Goal: Task Accomplishment & Management: Complete application form

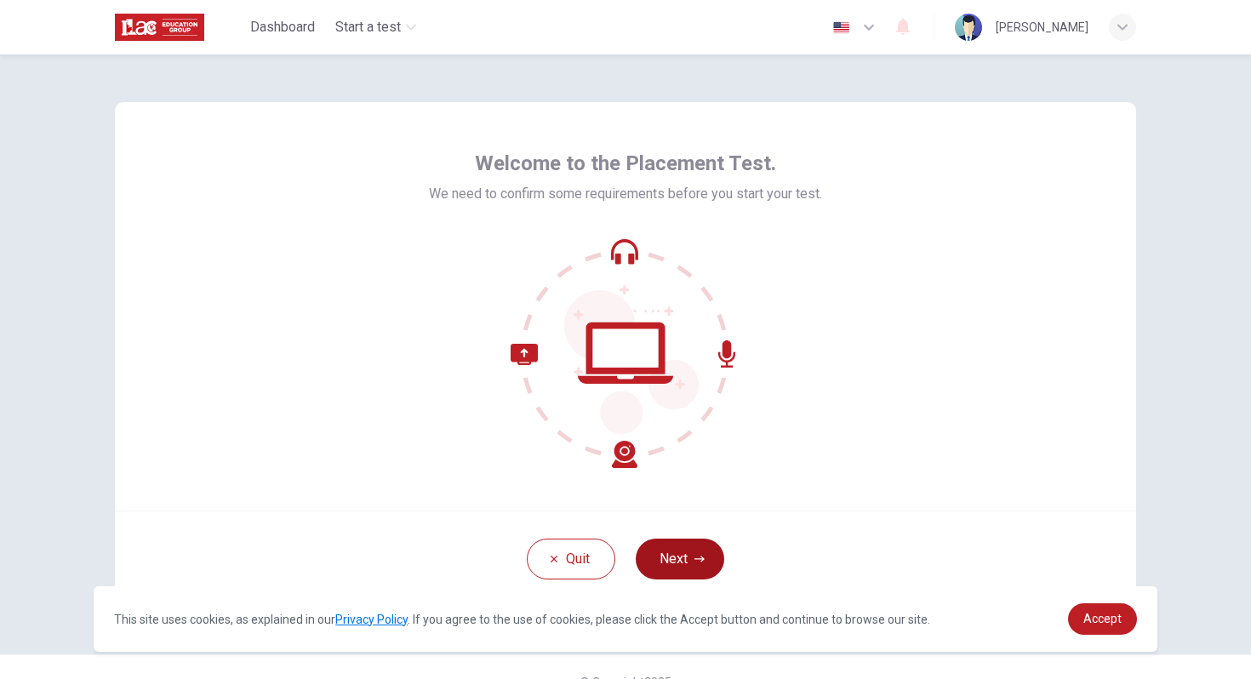
click at [649, 544] on button "Next" at bounding box center [680, 559] width 89 height 41
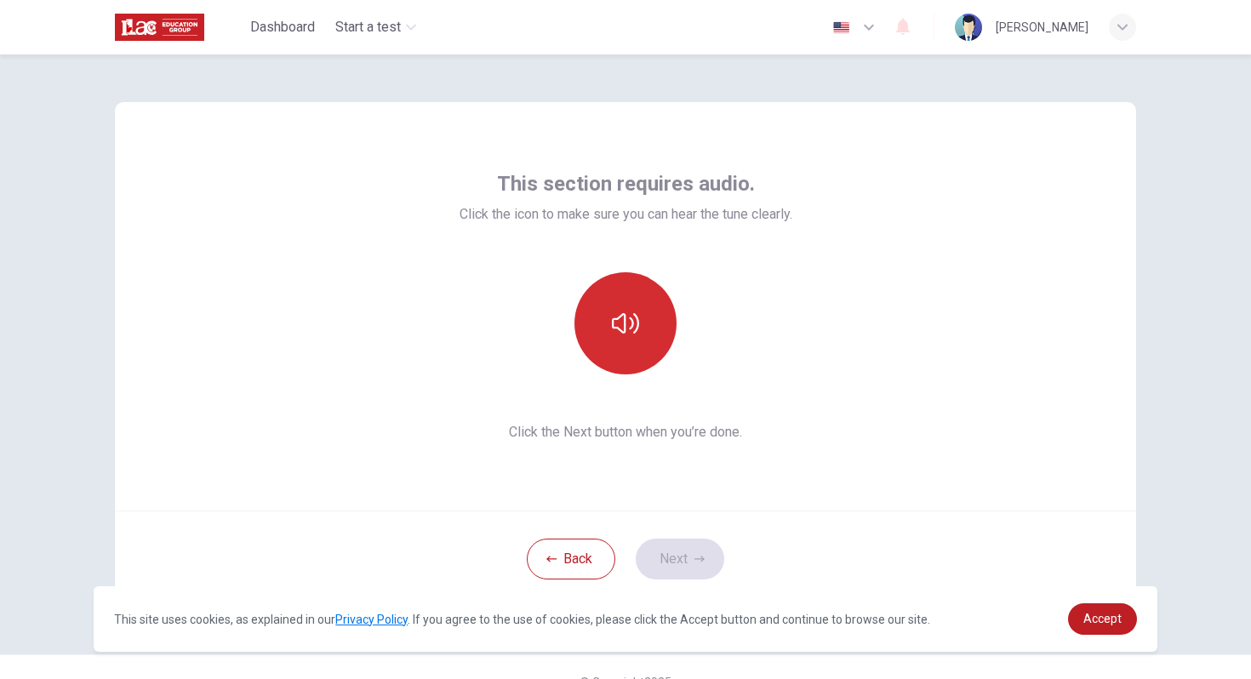
click at [622, 325] on icon "button" at bounding box center [625, 323] width 27 height 27
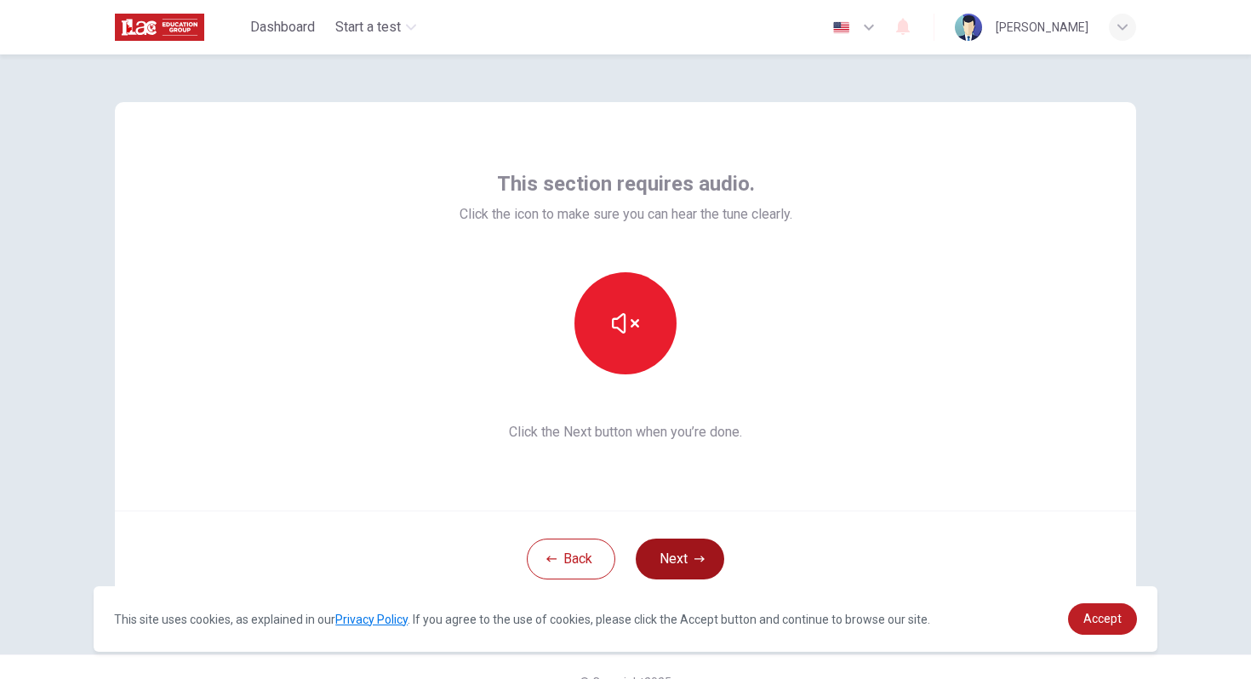
click at [681, 554] on button "Next" at bounding box center [680, 559] width 89 height 41
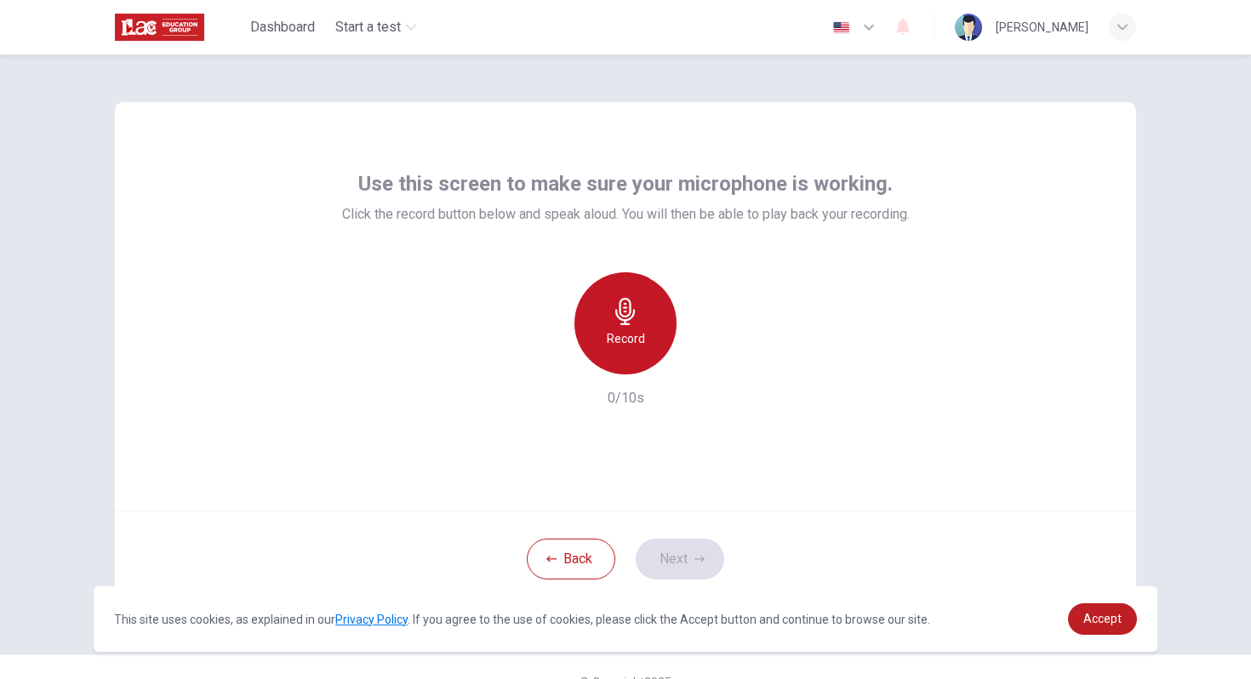
click at [630, 317] on icon "button" at bounding box center [625, 311] width 20 height 27
click at [630, 317] on icon "button" at bounding box center [625, 311] width 27 height 27
click at [622, 318] on icon "button" at bounding box center [625, 311] width 27 height 27
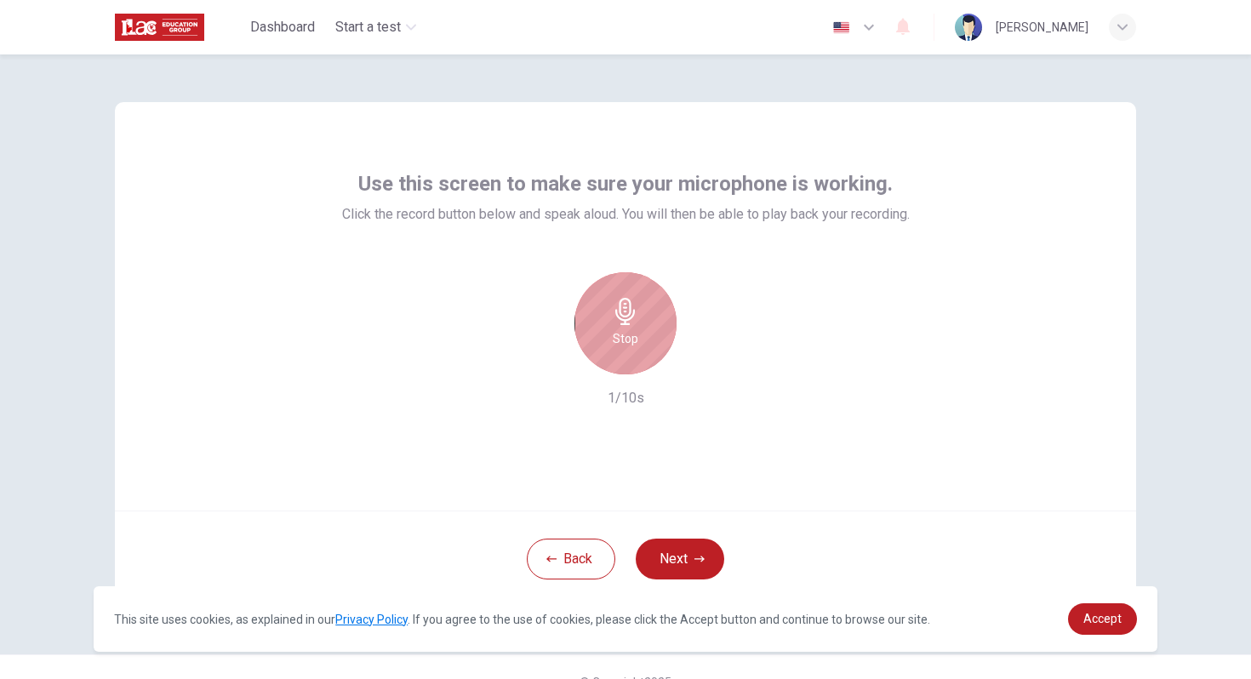
click at [622, 318] on icon "button" at bounding box center [625, 311] width 27 height 27
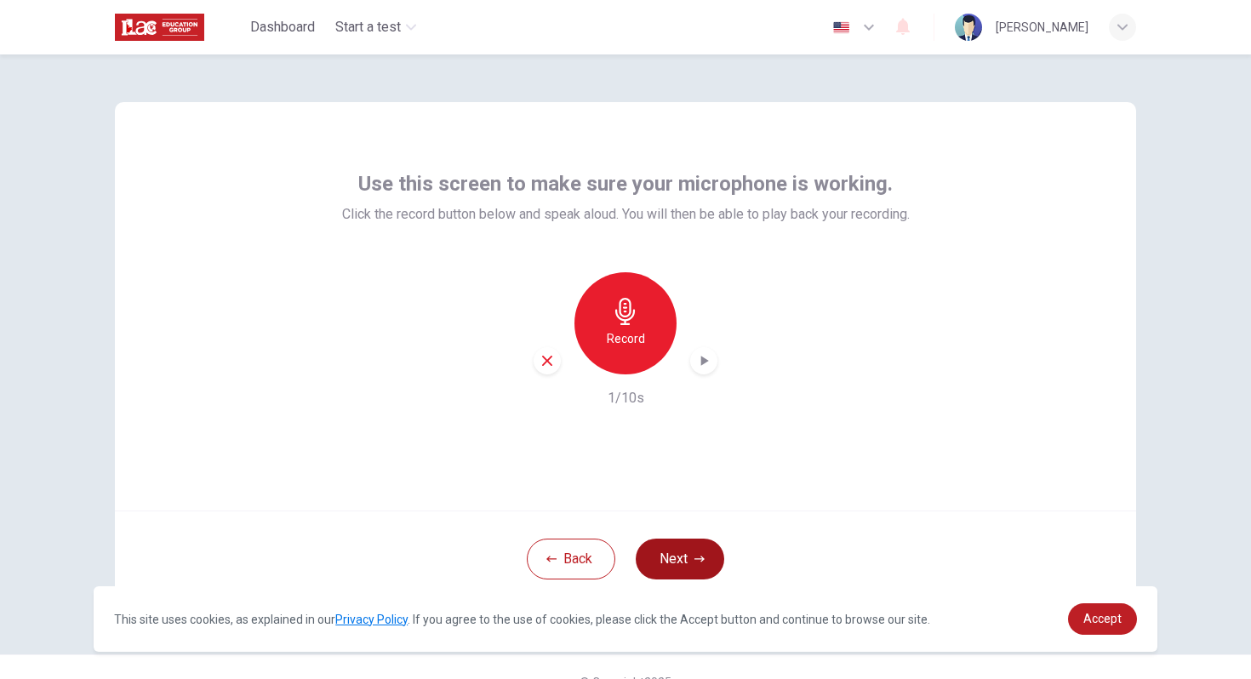
click at [672, 562] on button "Next" at bounding box center [680, 559] width 89 height 41
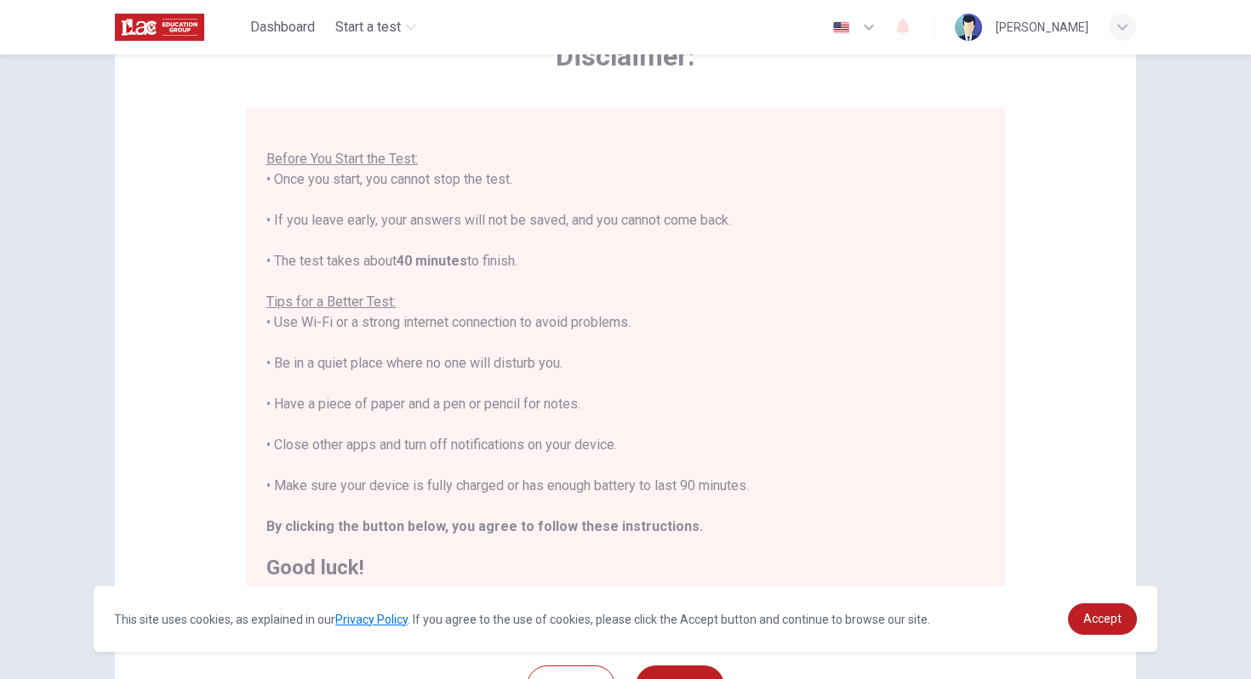
scroll to position [130, 0]
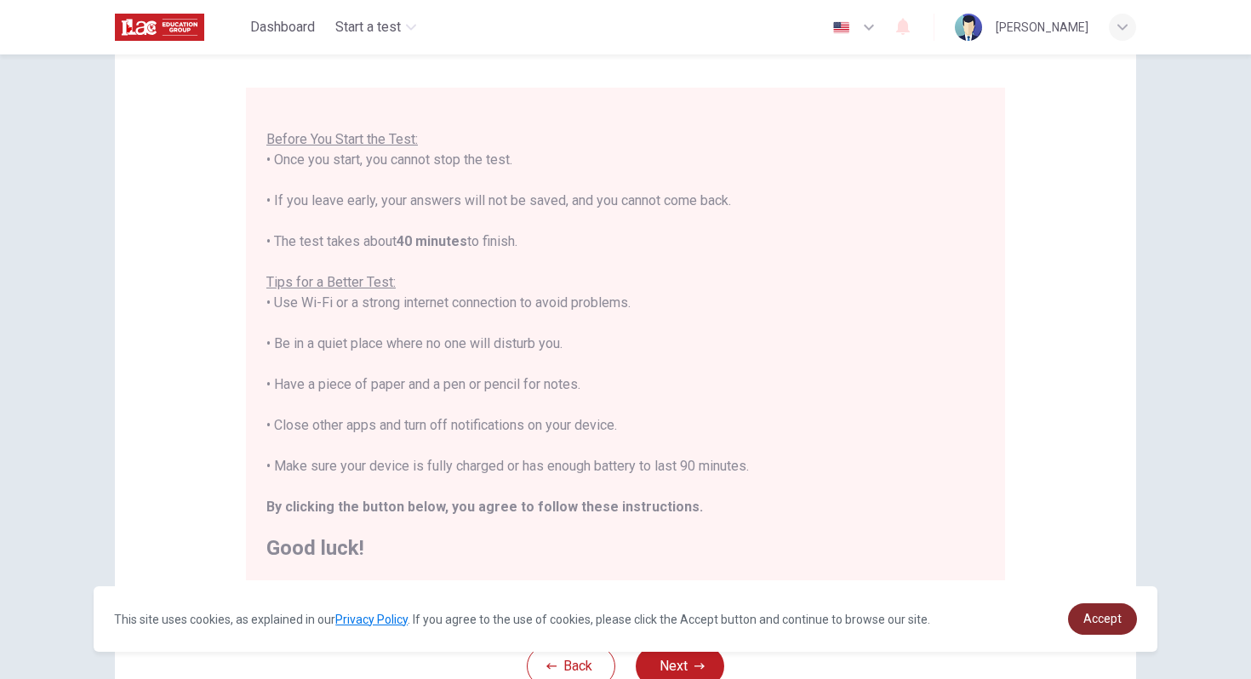
click at [1113, 615] on span "Accept" at bounding box center [1102, 619] width 38 height 14
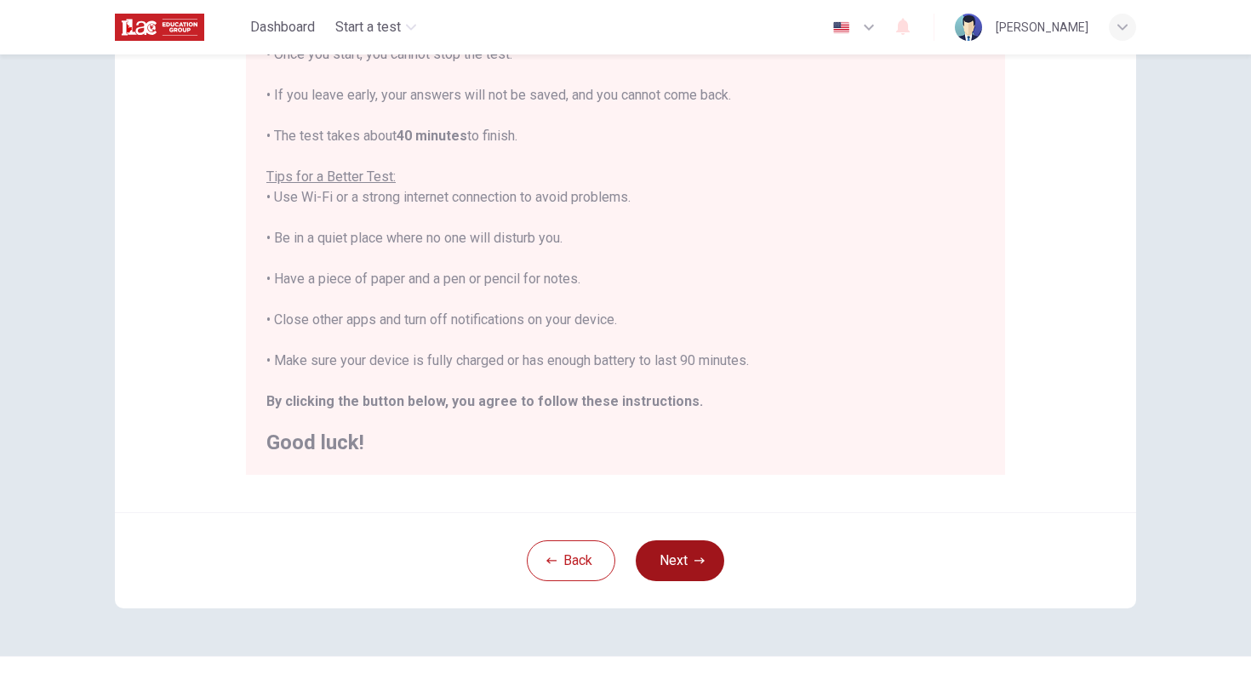
click at [682, 564] on button "Next" at bounding box center [680, 560] width 89 height 41
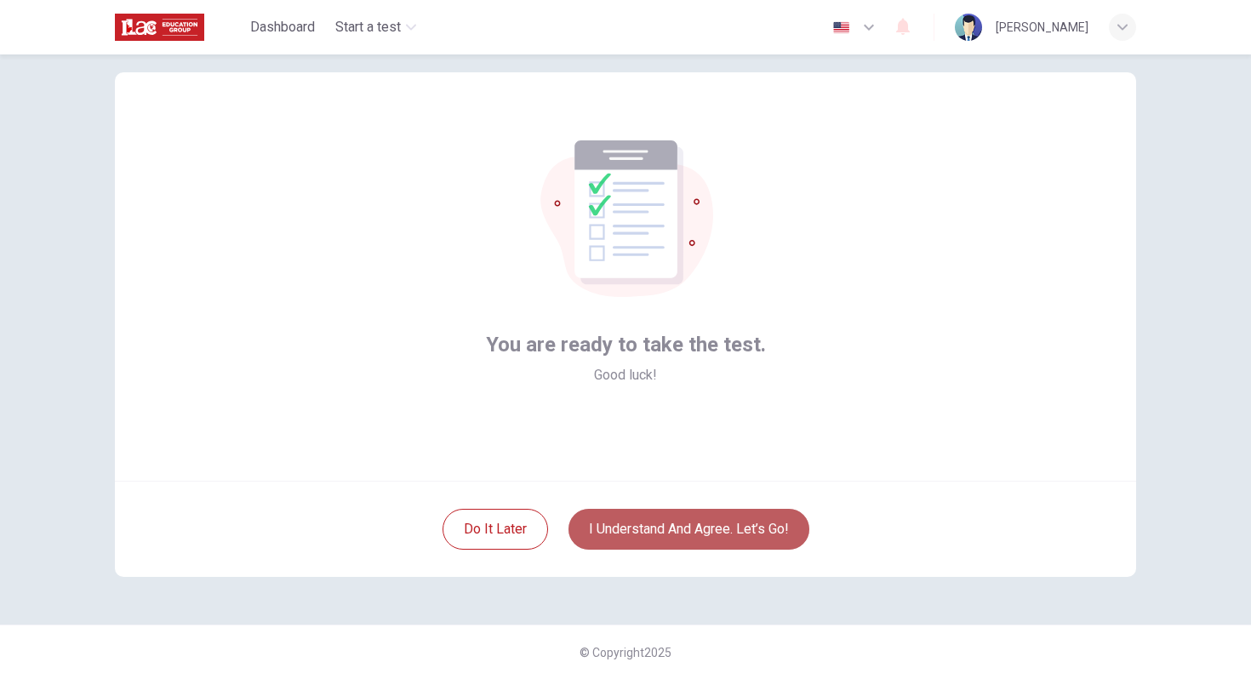
click at [714, 535] on button "I understand and agree. Let’s go!" at bounding box center [689, 529] width 241 height 41
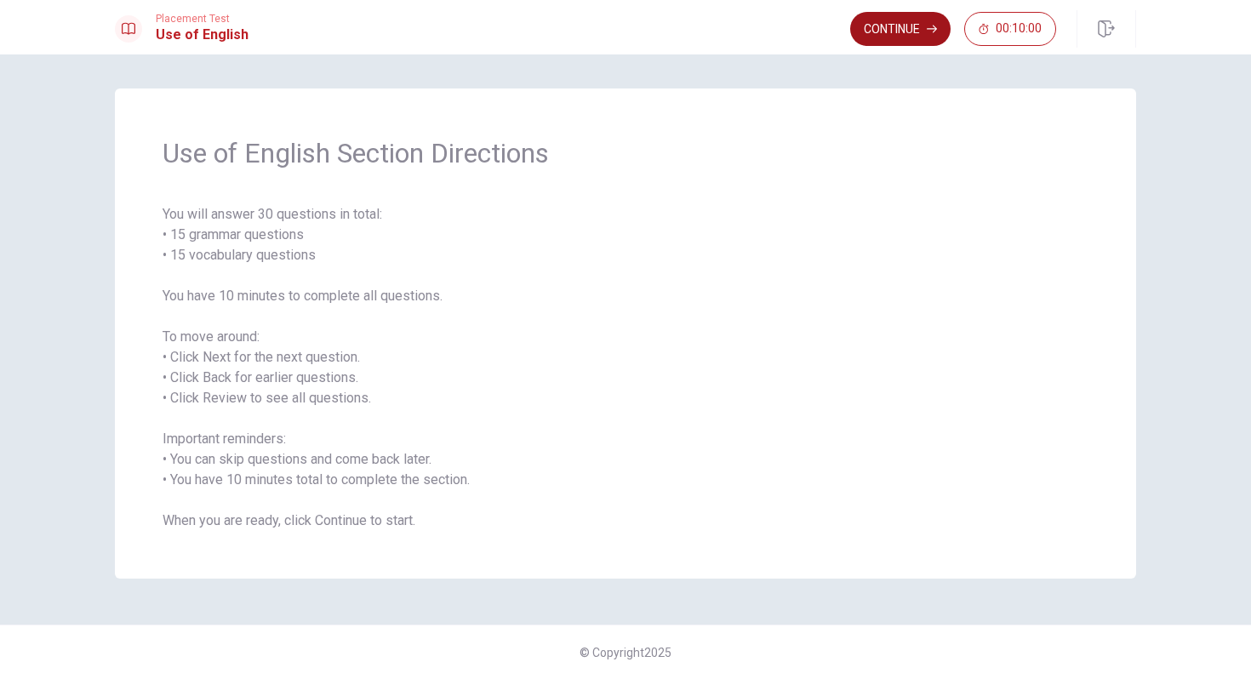
click at [883, 31] on button "Continue" at bounding box center [900, 29] width 100 height 34
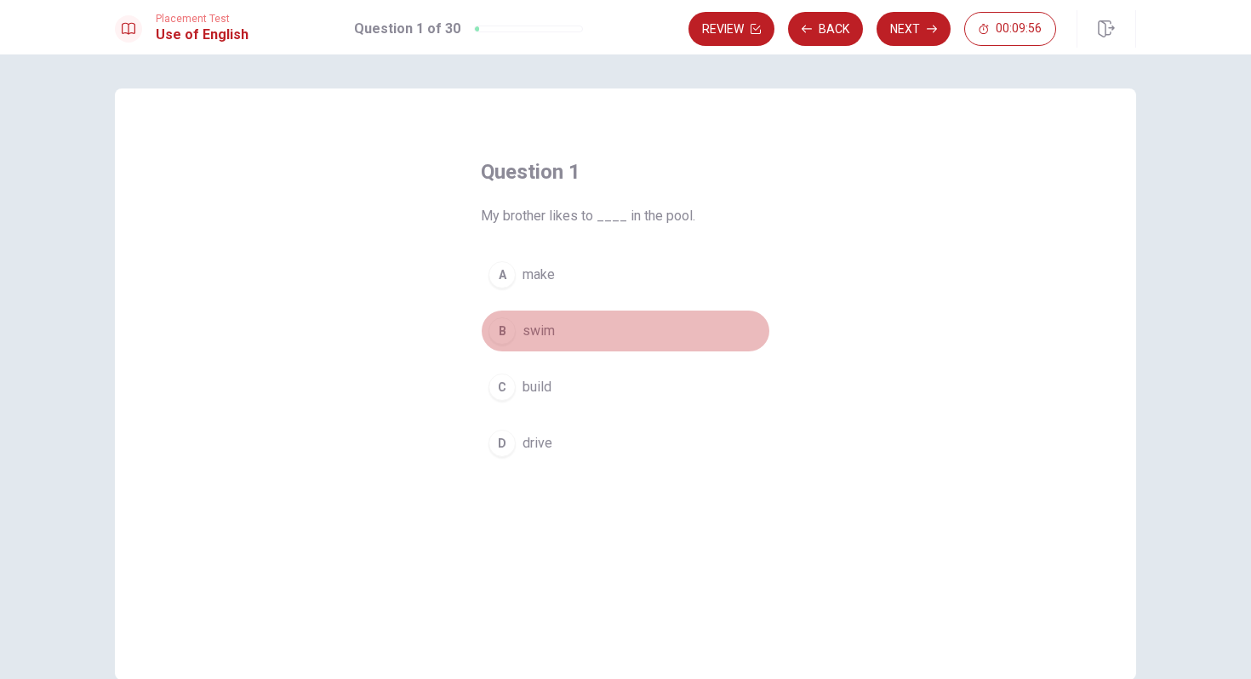
click at [505, 328] on div "B" at bounding box center [502, 330] width 27 height 27
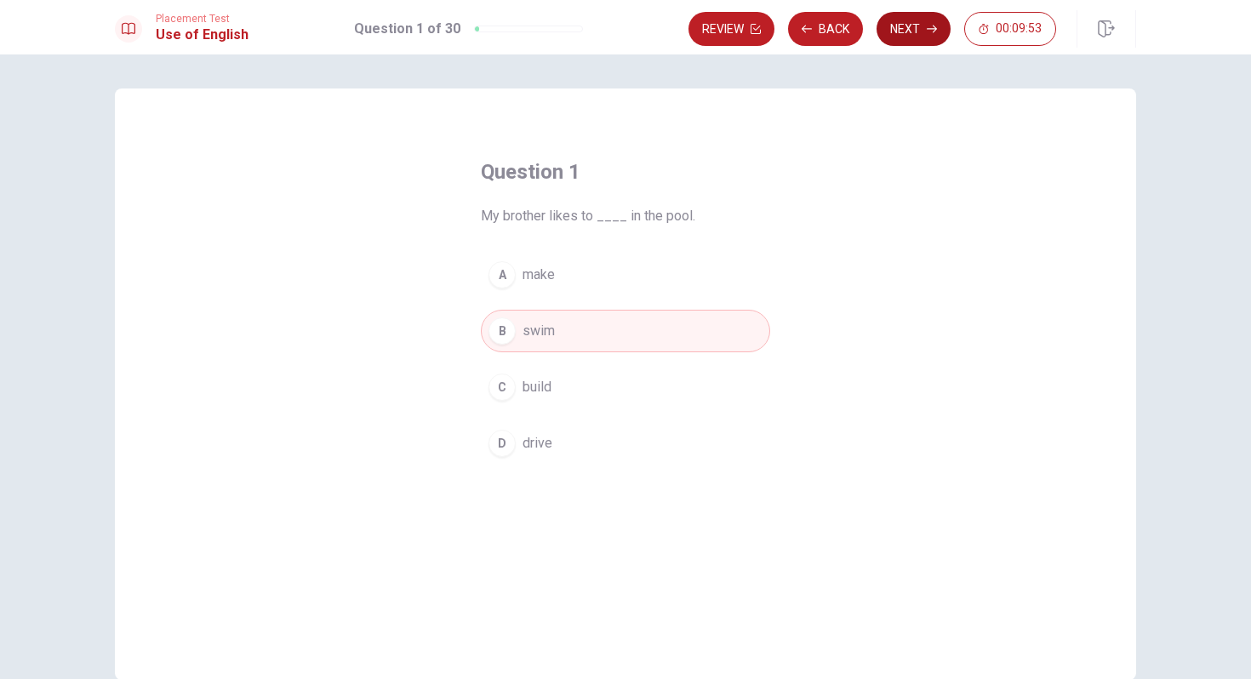
click at [900, 34] on button "Next" at bounding box center [914, 29] width 74 height 34
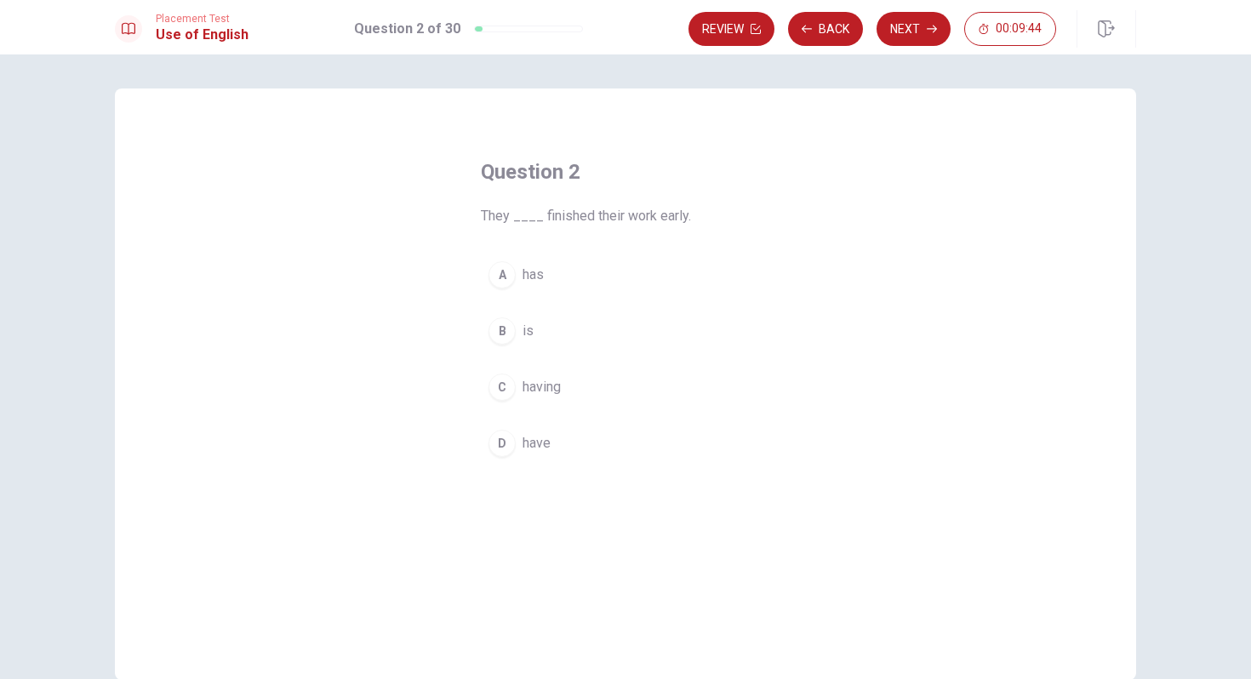
click at [500, 446] on div "D" at bounding box center [502, 443] width 27 height 27
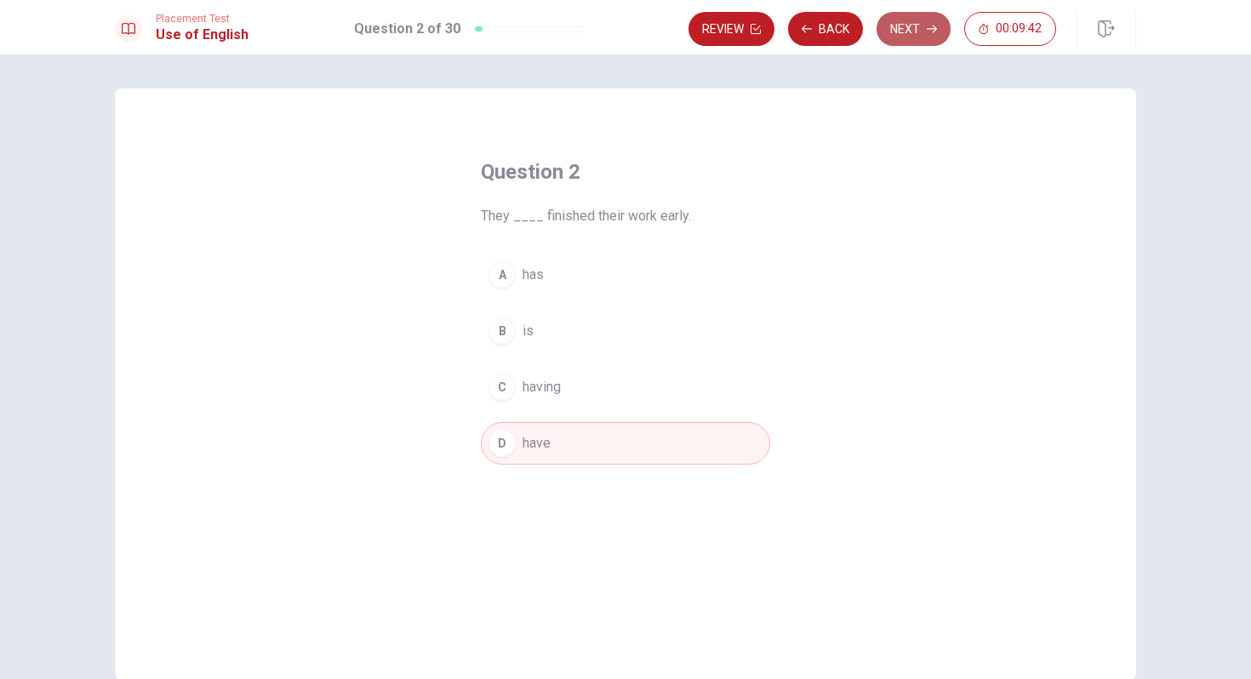
click at [906, 27] on button "Next" at bounding box center [914, 29] width 74 height 34
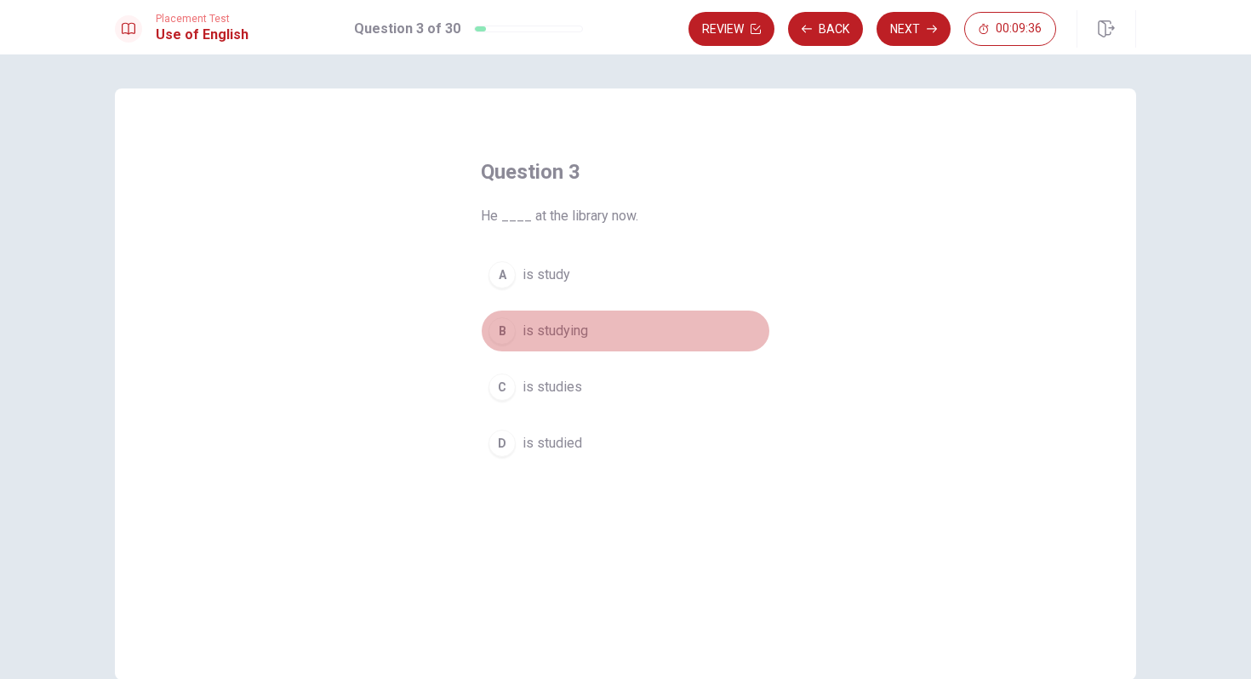
click at [503, 329] on div "B" at bounding box center [502, 330] width 27 height 27
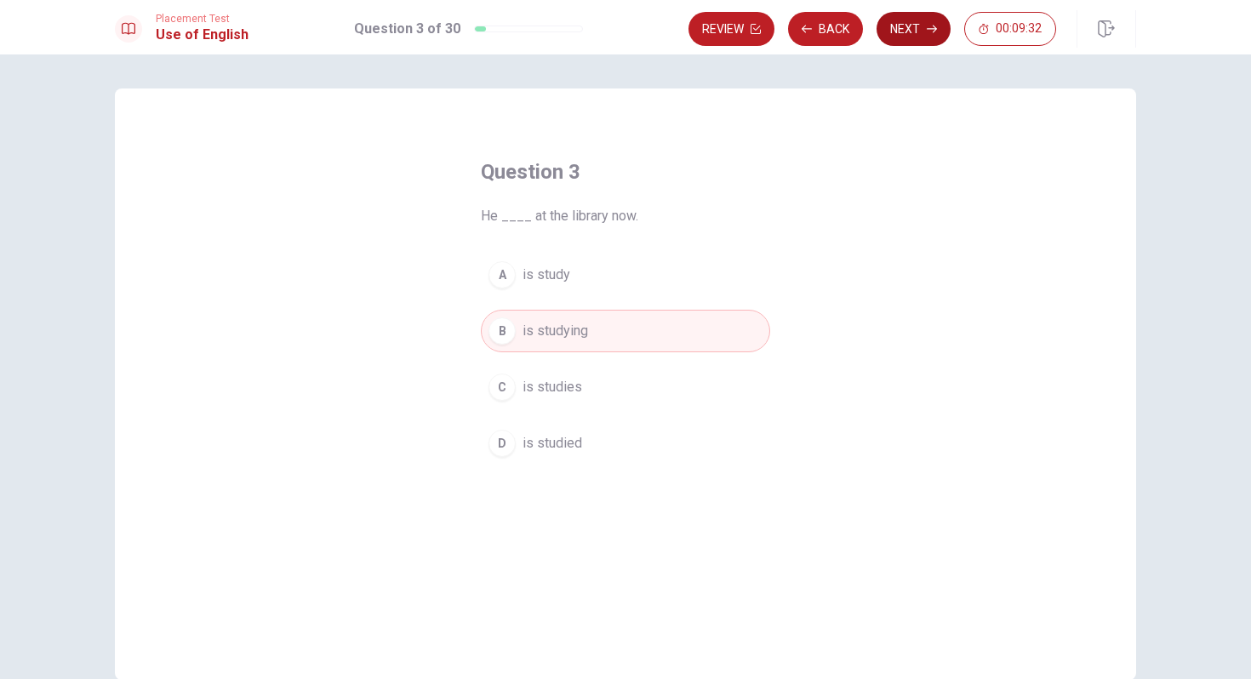
click at [909, 31] on button "Next" at bounding box center [914, 29] width 74 height 34
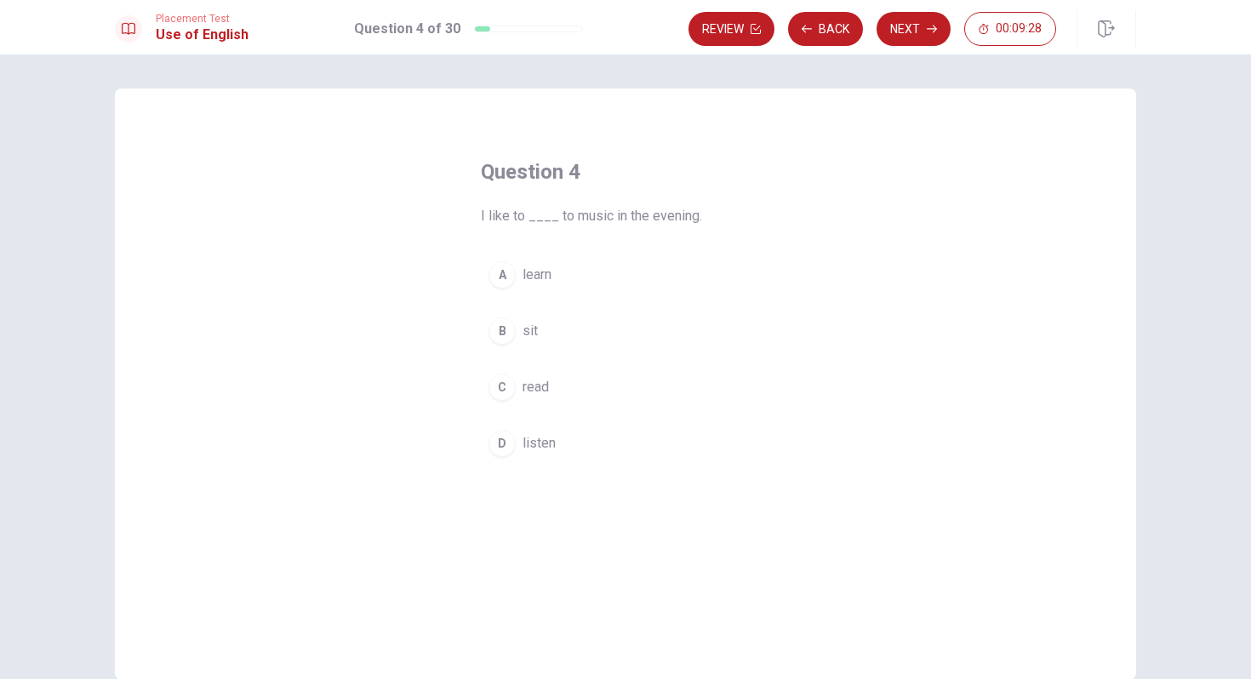
click at [513, 449] on div "D" at bounding box center [502, 443] width 27 height 27
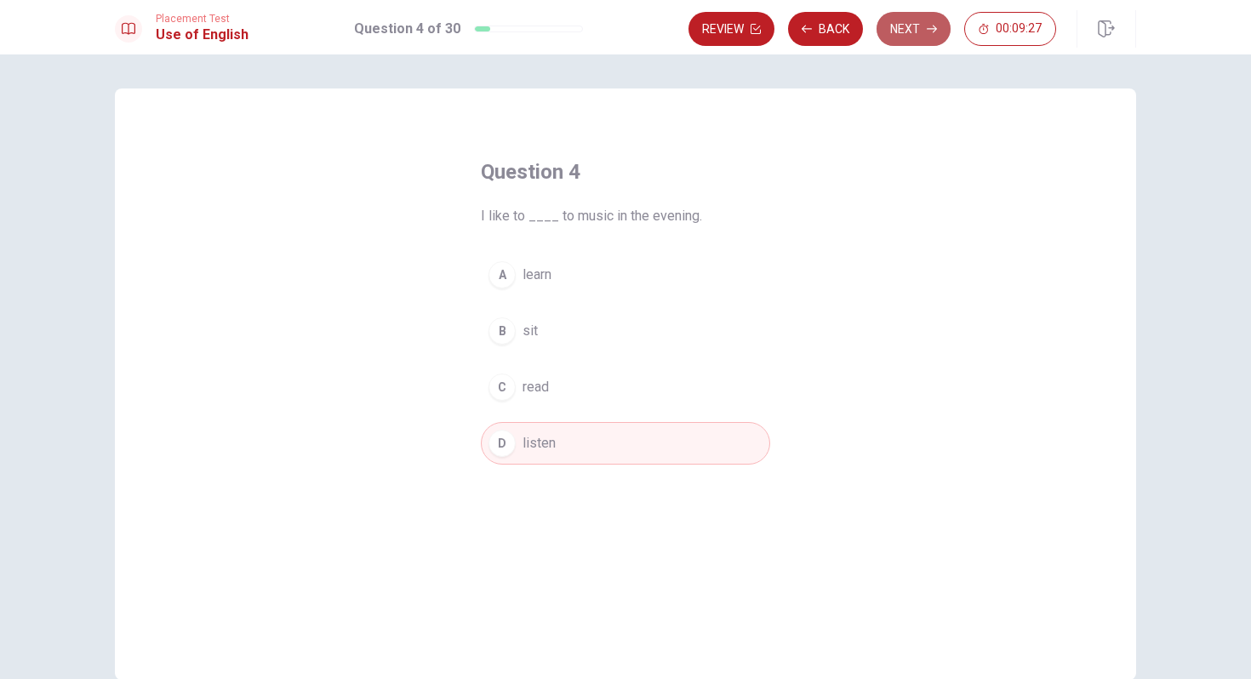
click at [904, 25] on button "Next" at bounding box center [914, 29] width 74 height 34
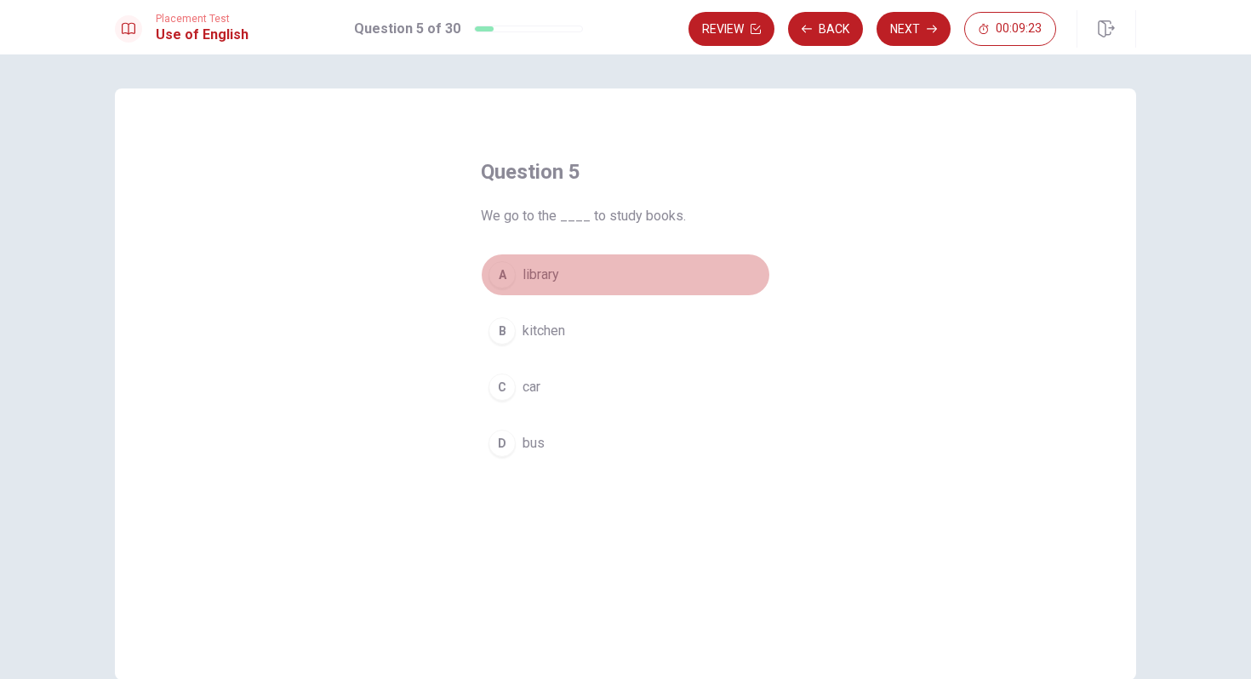
click at [504, 272] on div "A" at bounding box center [502, 274] width 27 height 27
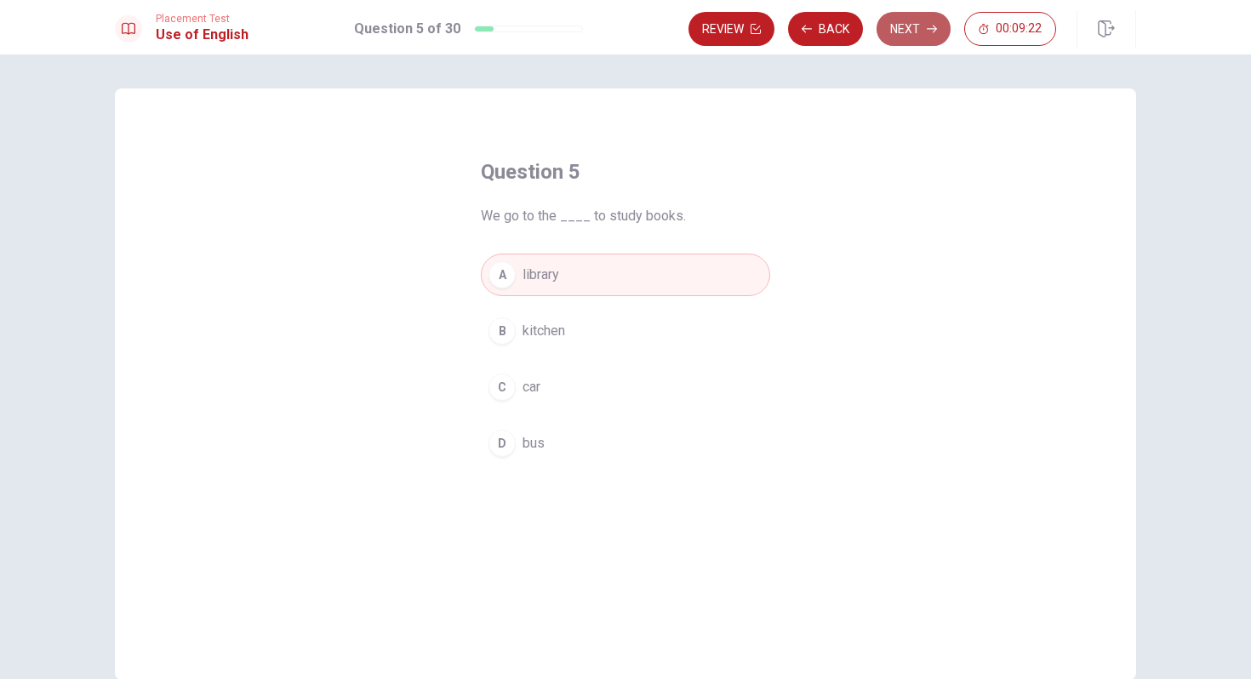
click at [900, 32] on button "Next" at bounding box center [914, 29] width 74 height 34
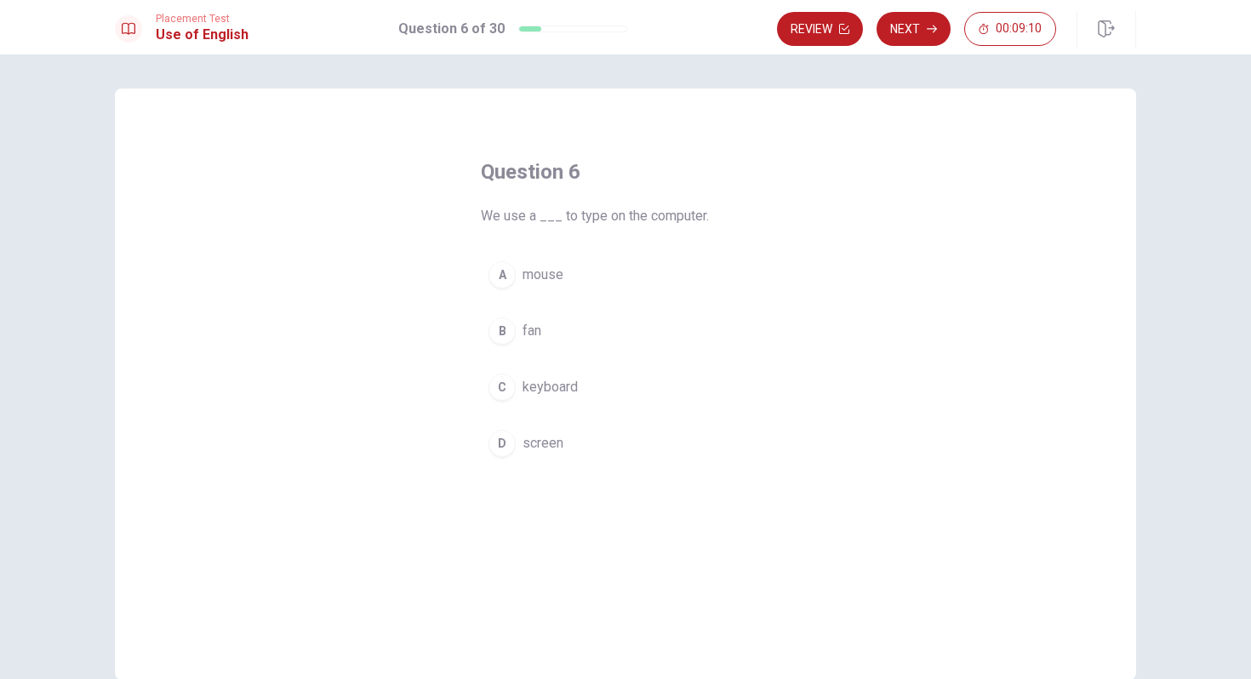
click at [505, 385] on div "C" at bounding box center [502, 387] width 27 height 27
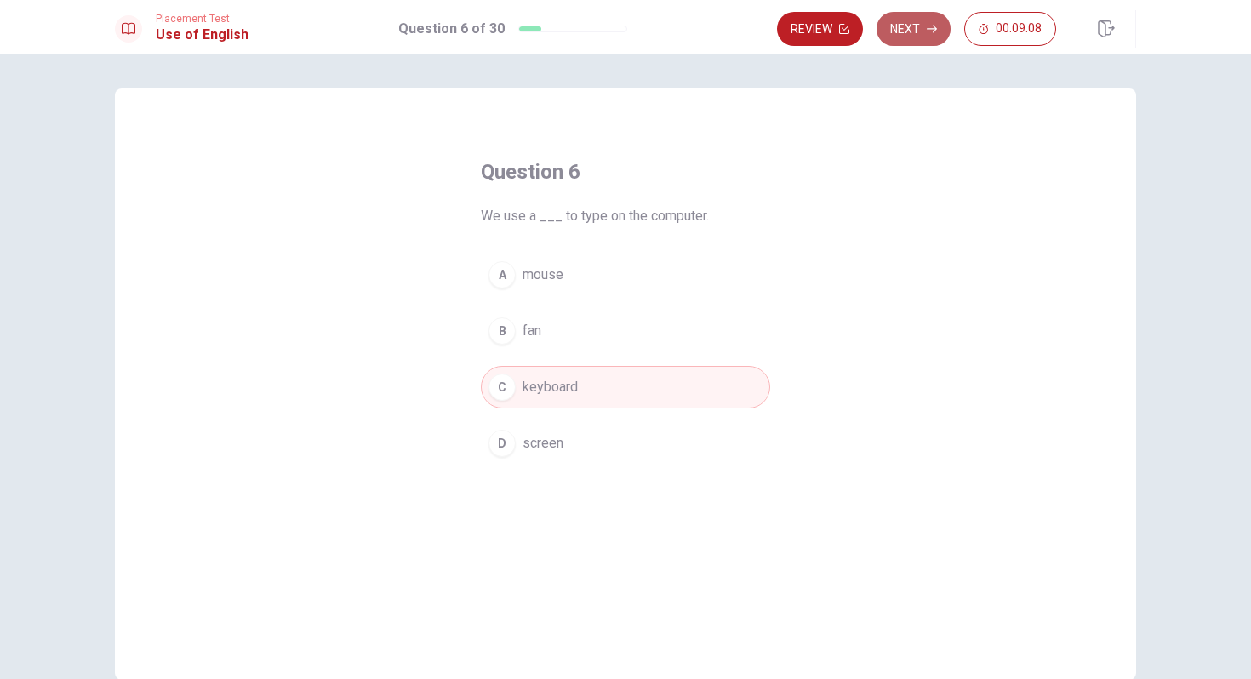
click at [908, 30] on button "Next" at bounding box center [914, 29] width 74 height 34
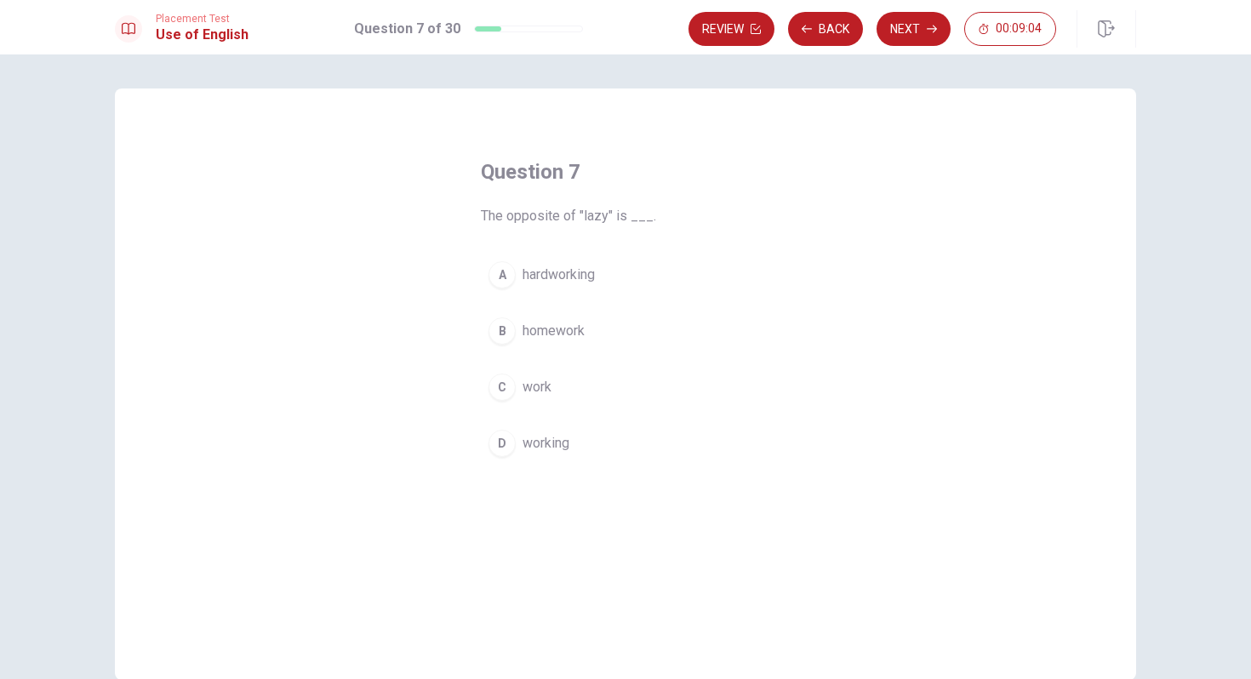
click at [504, 276] on div "A" at bounding box center [502, 274] width 27 height 27
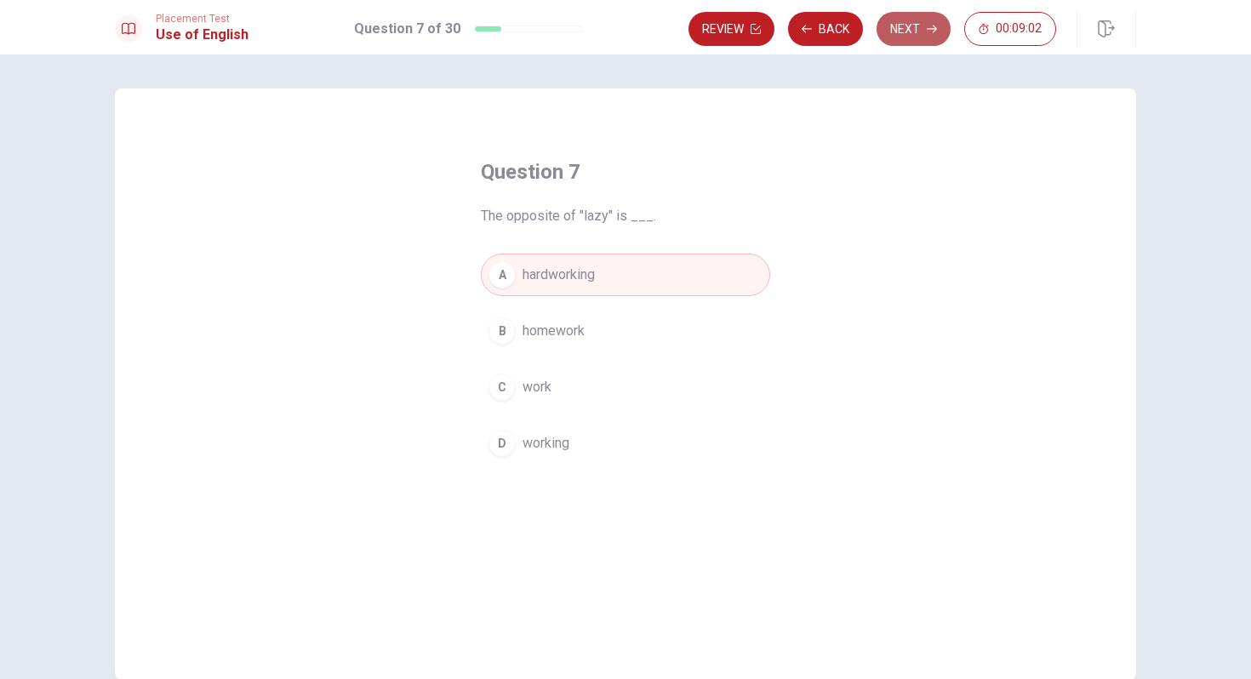
click at [901, 31] on button "Next" at bounding box center [914, 29] width 74 height 34
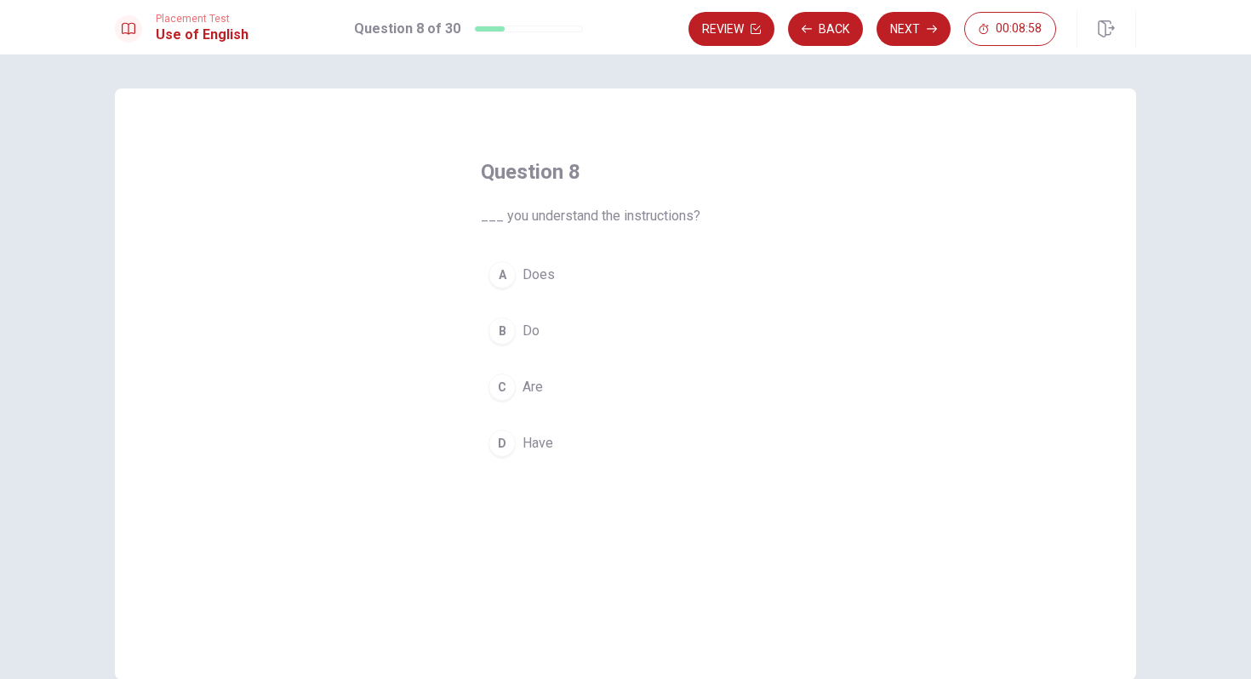
click at [504, 329] on div "B" at bounding box center [502, 330] width 27 height 27
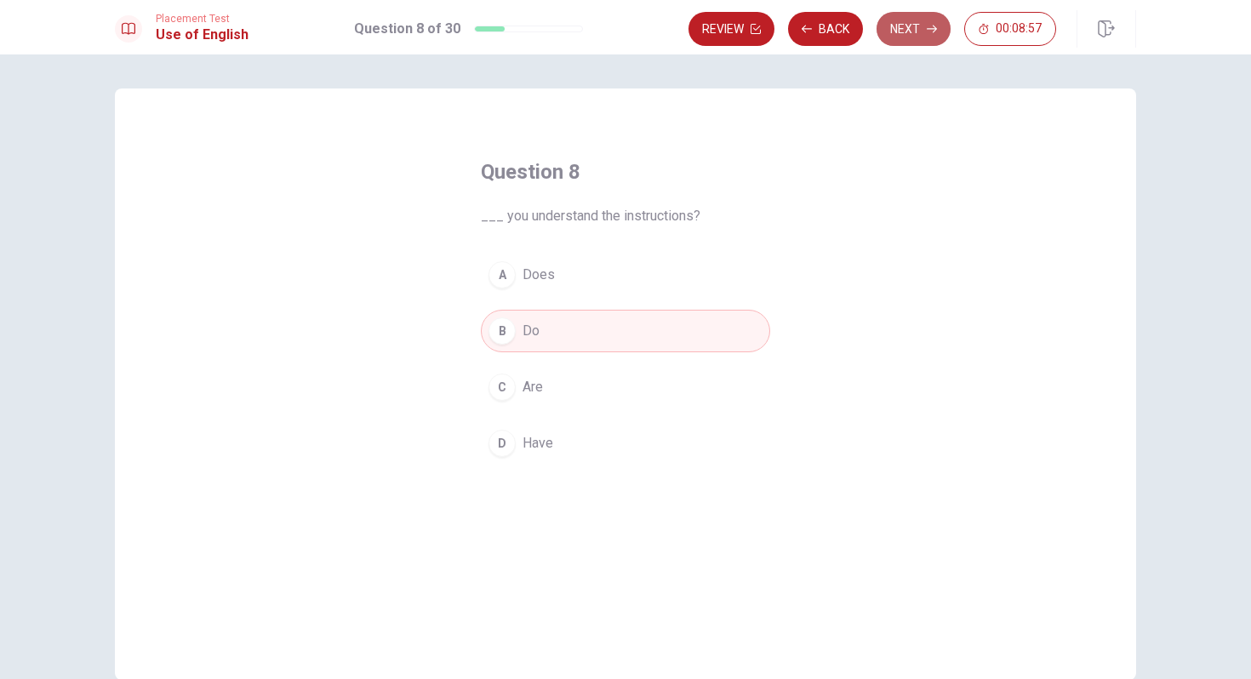
click at [895, 31] on button "Next" at bounding box center [914, 29] width 74 height 34
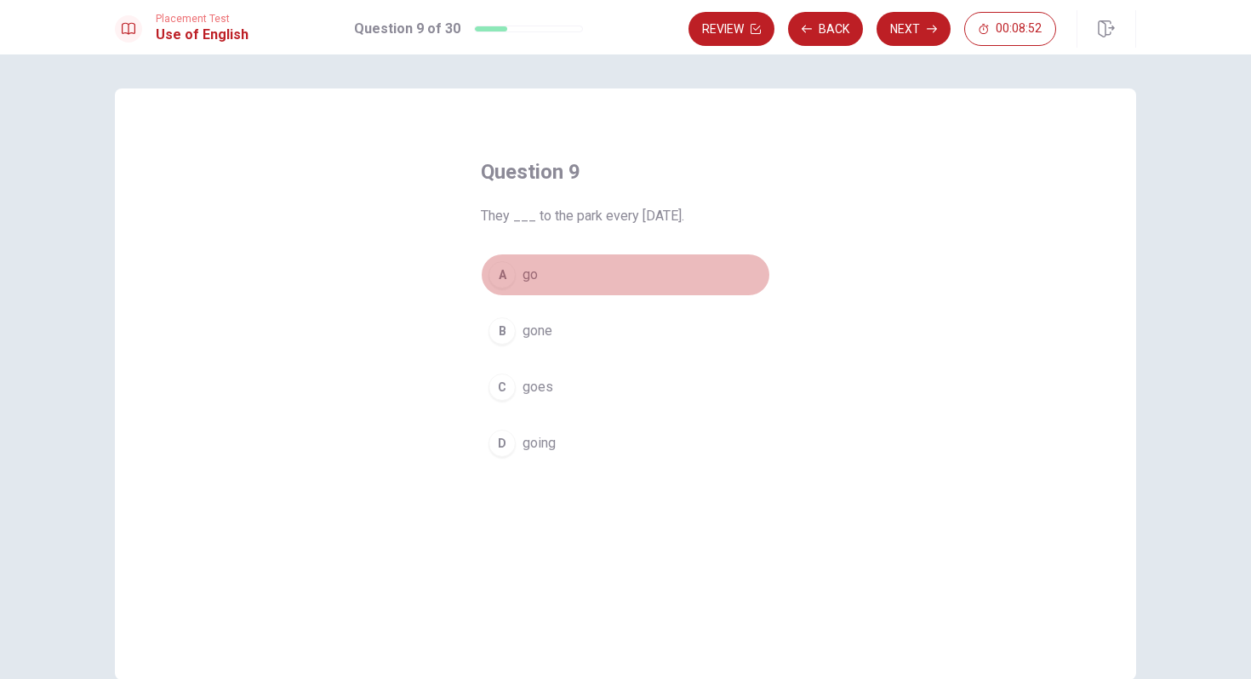
click at [497, 283] on div "A" at bounding box center [502, 274] width 27 height 27
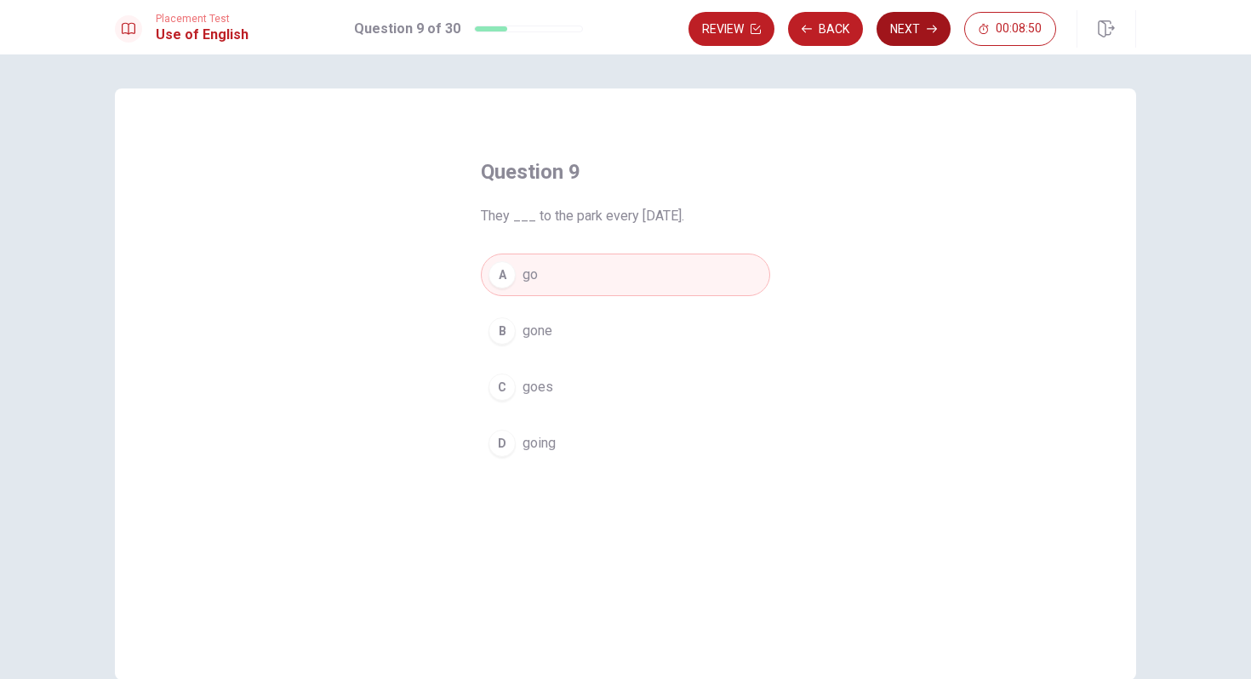
click at [913, 25] on button "Next" at bounding box center [914, 29] width 74 height 34
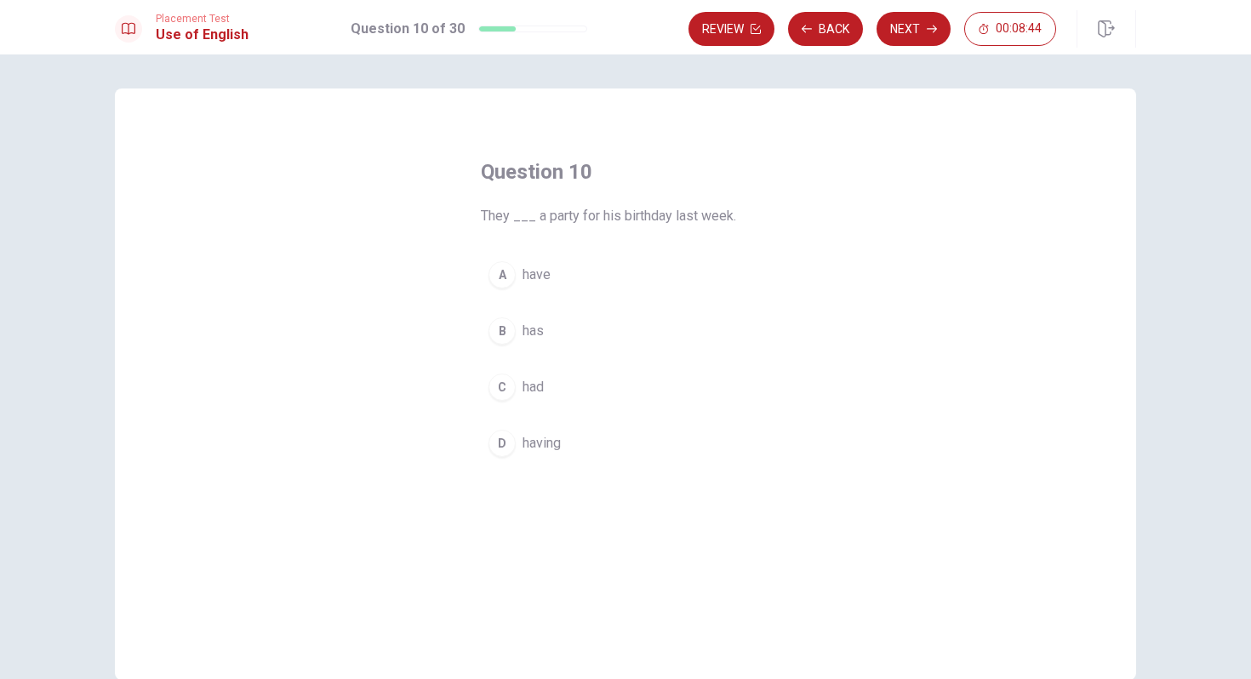
click at [499, 385] on div "C" at bounding box center [502, 387] width 27 height 27
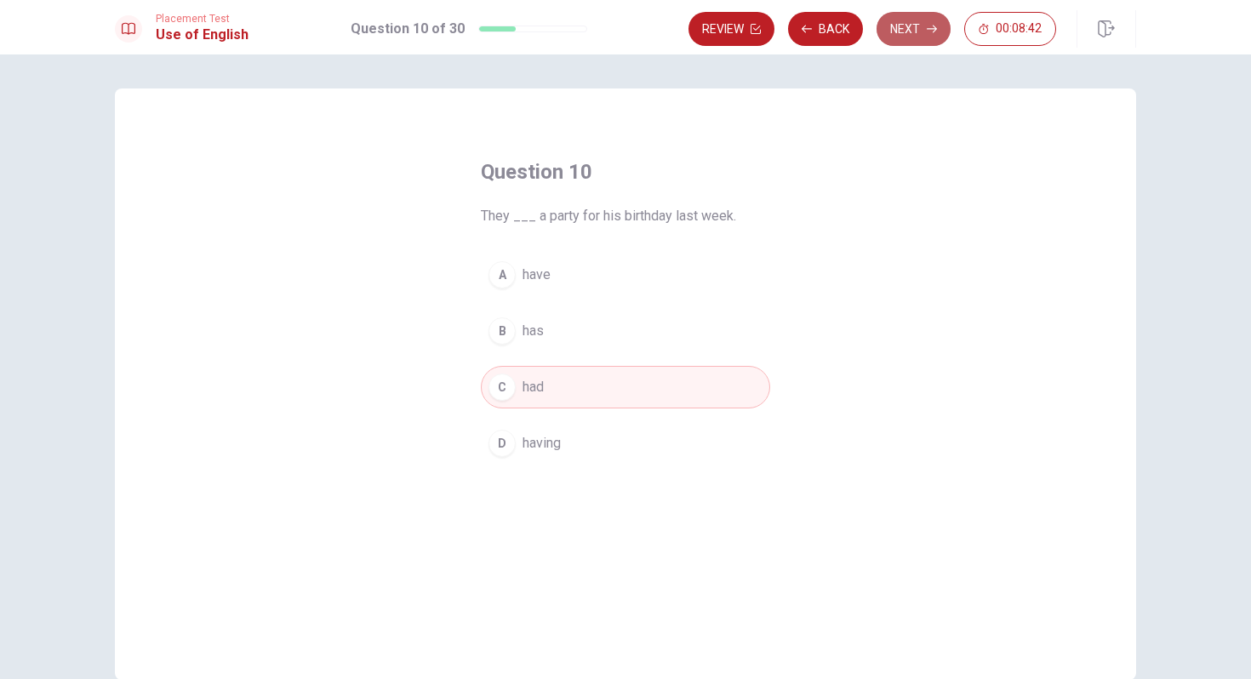
click at [910, 25] on button "Next" at bounding box center [914, 29] width 74 height 34
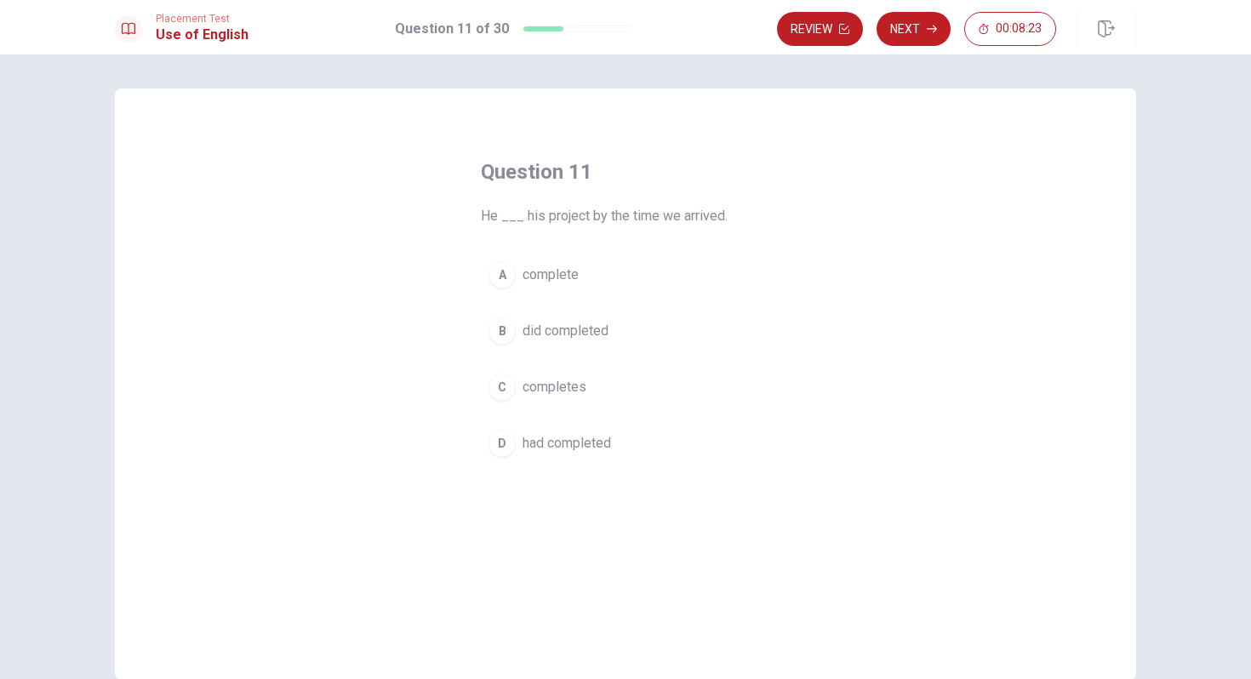
click at [506, 447] on div "D" at bounding box center [502, 443] width 27 height 27
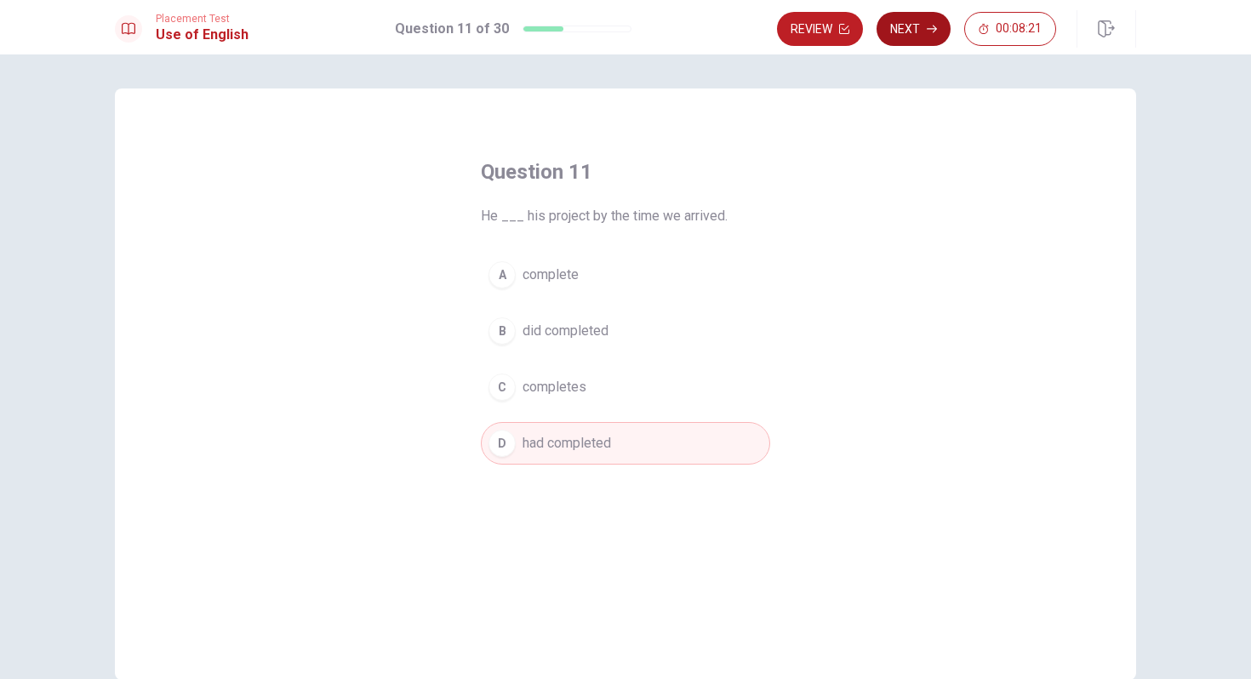
click at [914, 31] on button "Next" at bounding box center [914, 29] width 74 height 34
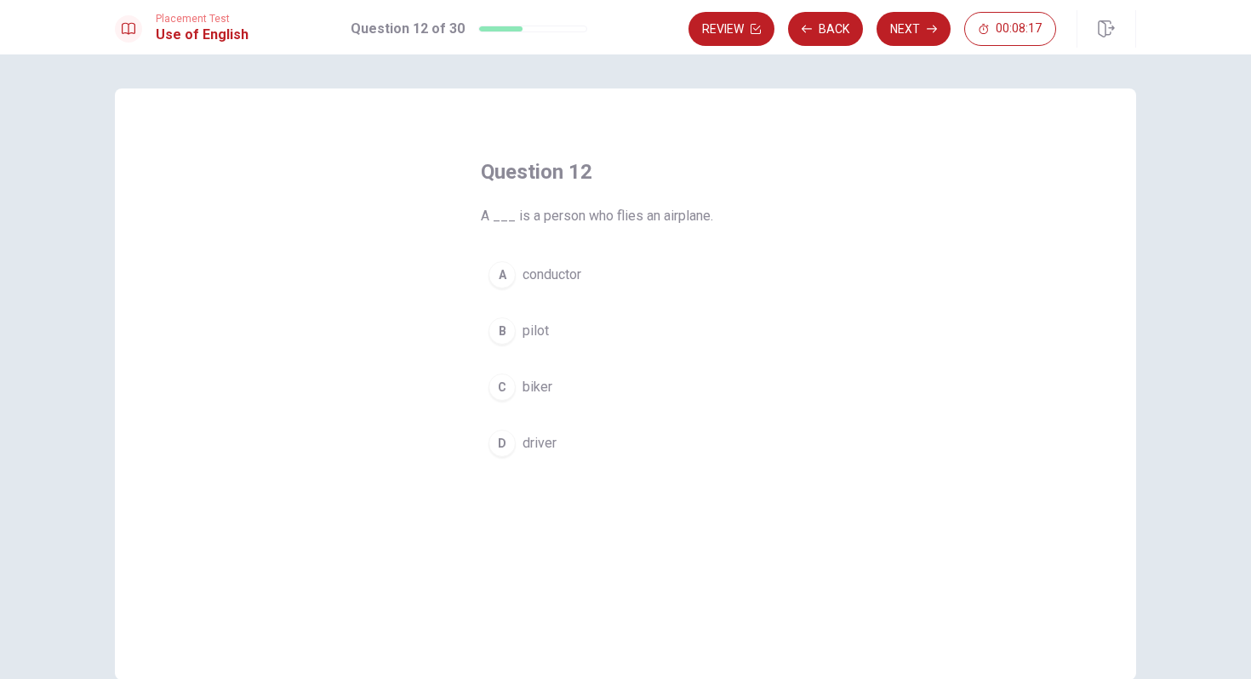
click at [507, 319] on div "B" at bounding box center [502, 330] width 27 height 27
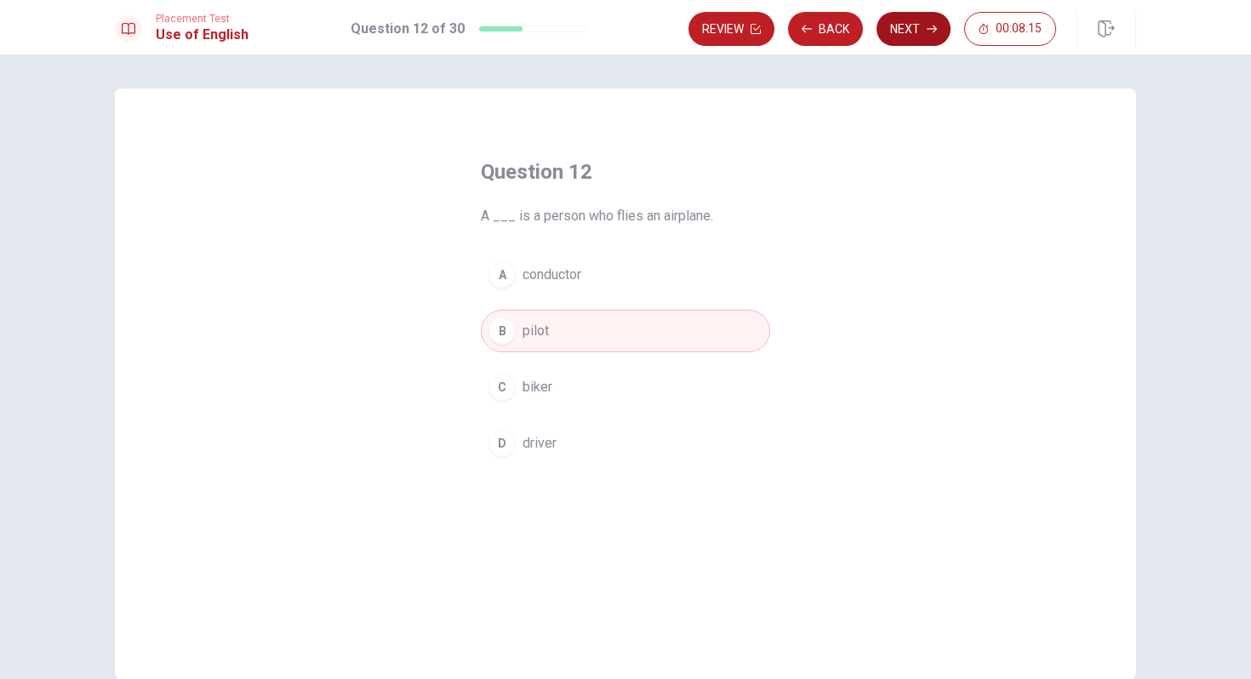
click at [900, 36] on button "Next" at bounding box center [914, 29] width 74 height 34
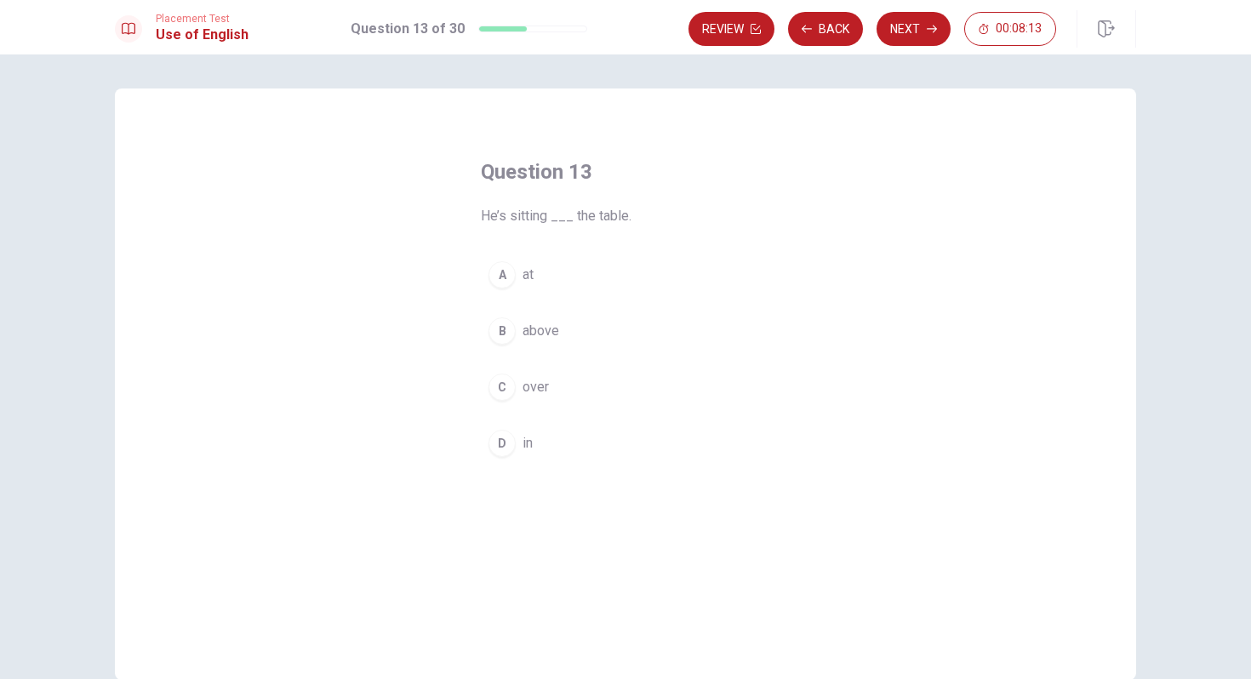
click at [508, 272] on div "A" at bounding box center [502, 274] width 27 height 27
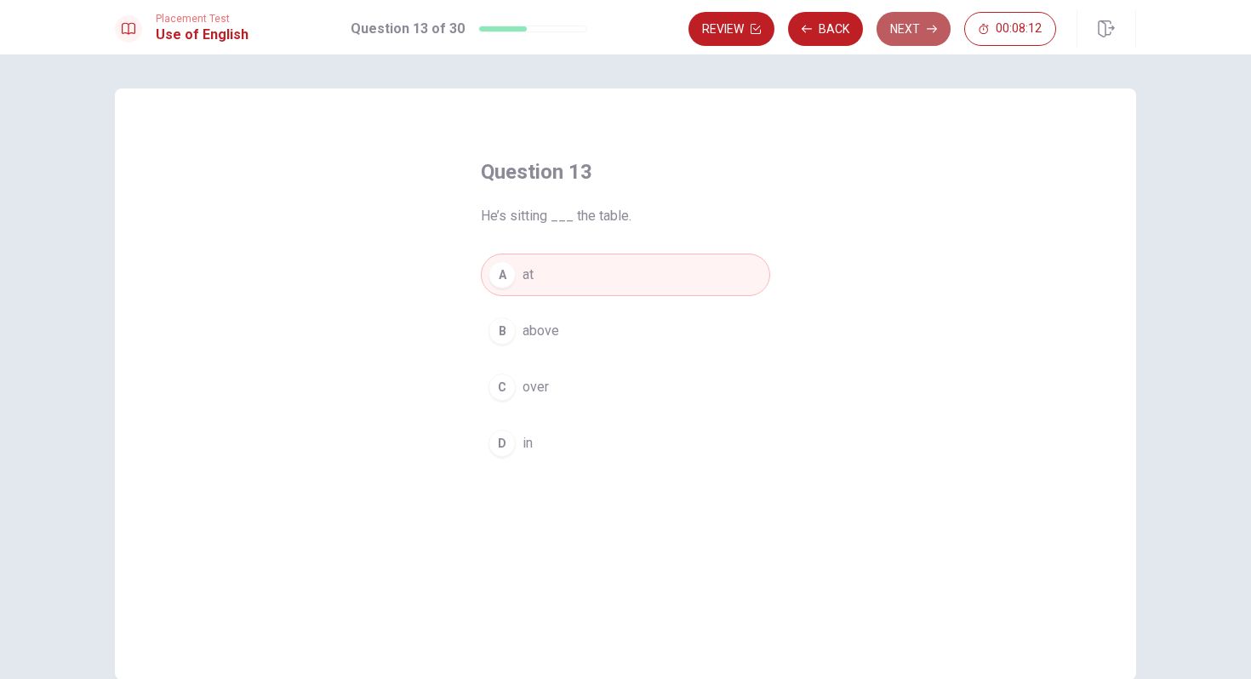
click at [900, 30] on button "Next" at bounding box center [914, 29] width 74 height 34
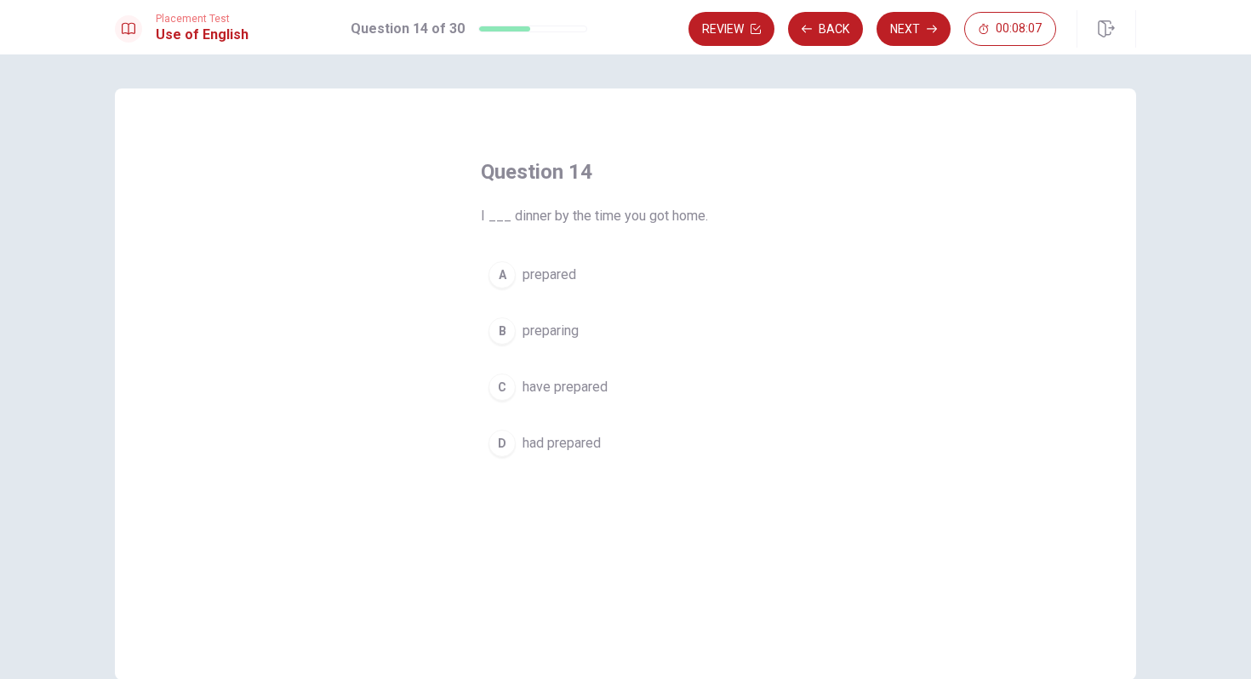
click at [502, 444] on div "D" at bounding box center [502, 443] width 27 height 27
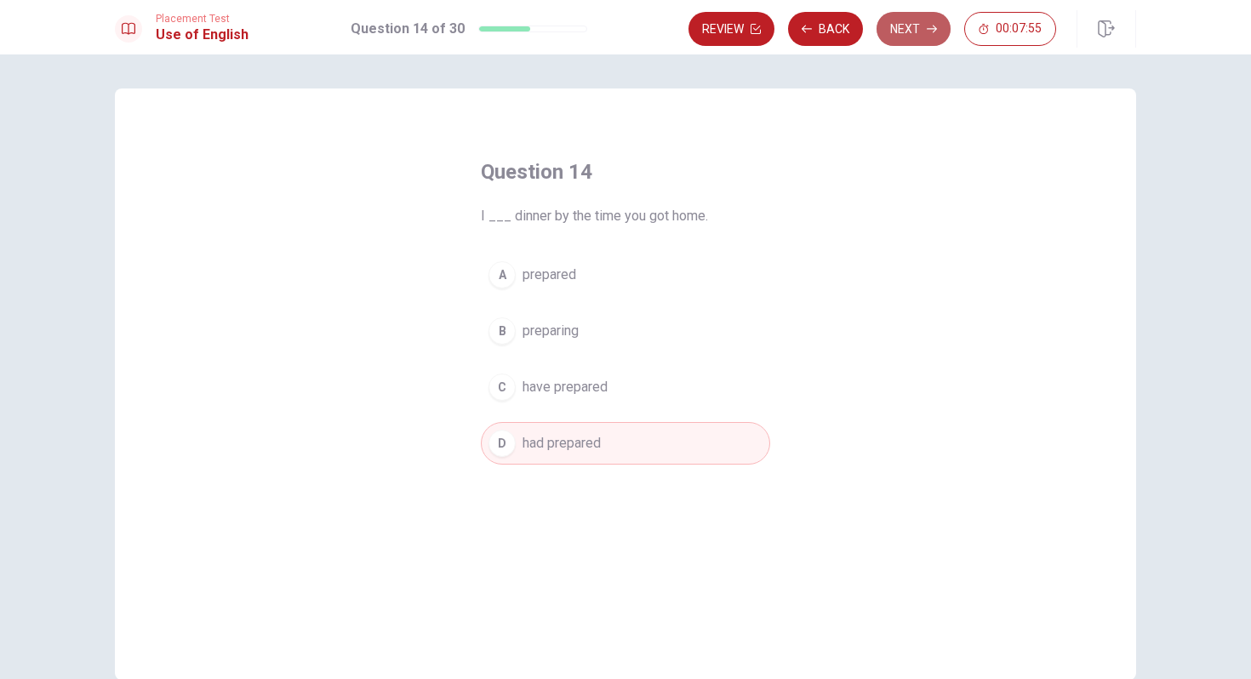
click at [904, 34] on button "Next" at bounding box center [914, 29] width 74 height 34
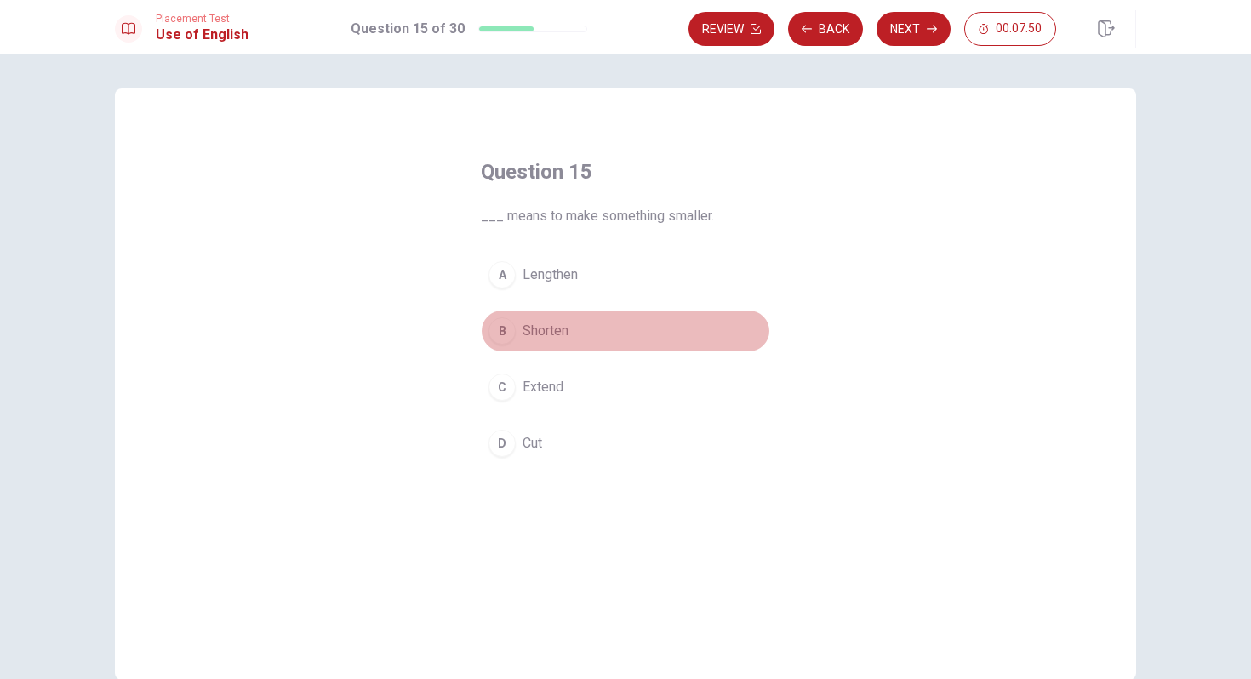
click at [502, 332] on div "B" at bounding box center [502, 330] width 27 height 27
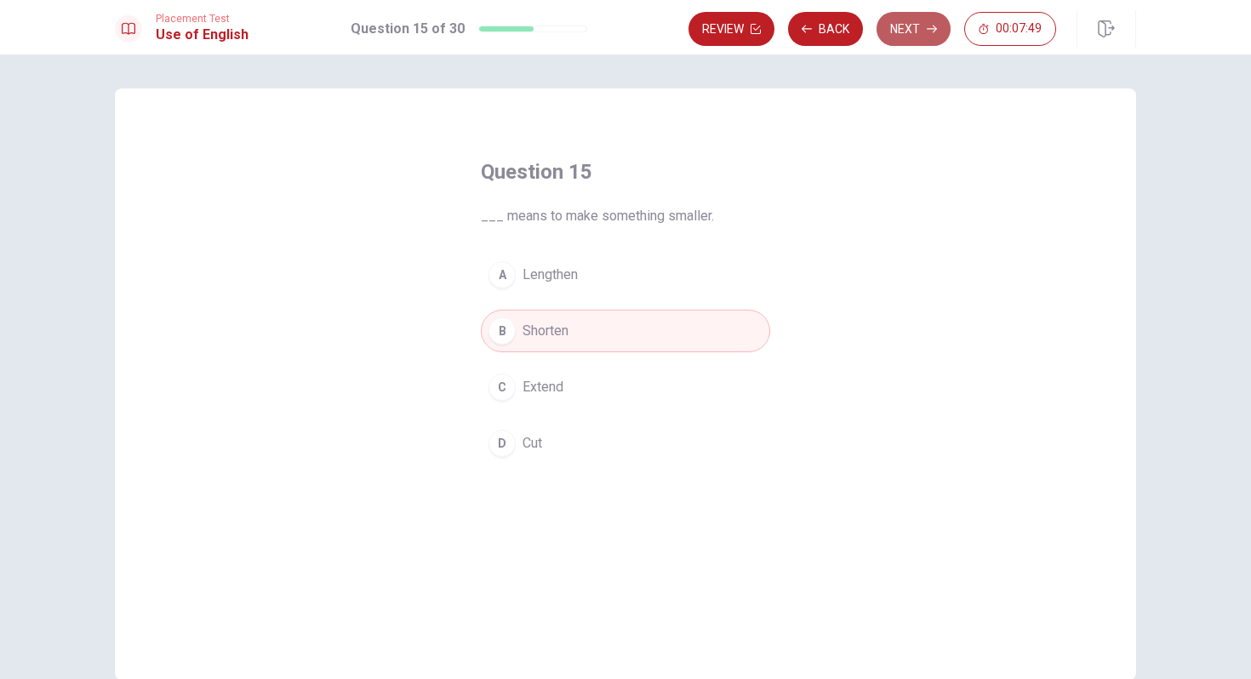
click at [909, 34] on button "Next" at bounding box center [914, 29] width 74 height 34
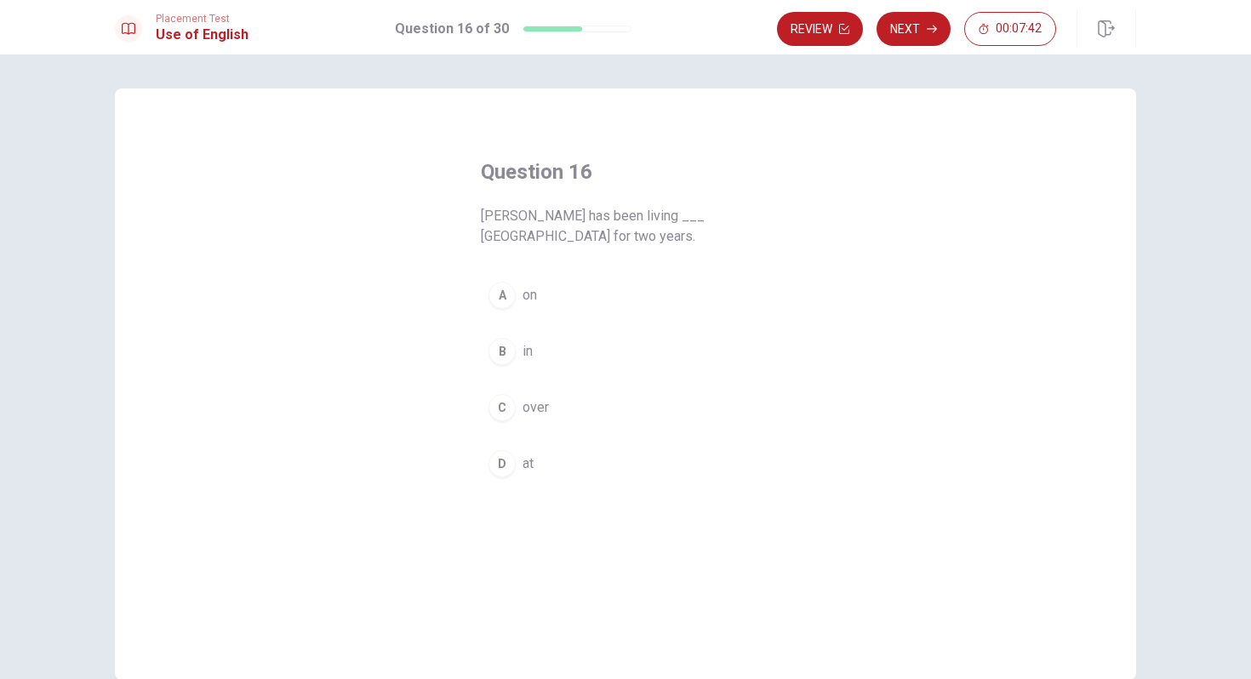
click at [504, 349] on div "B" at bounding box center [502, 351] width 27 height 27
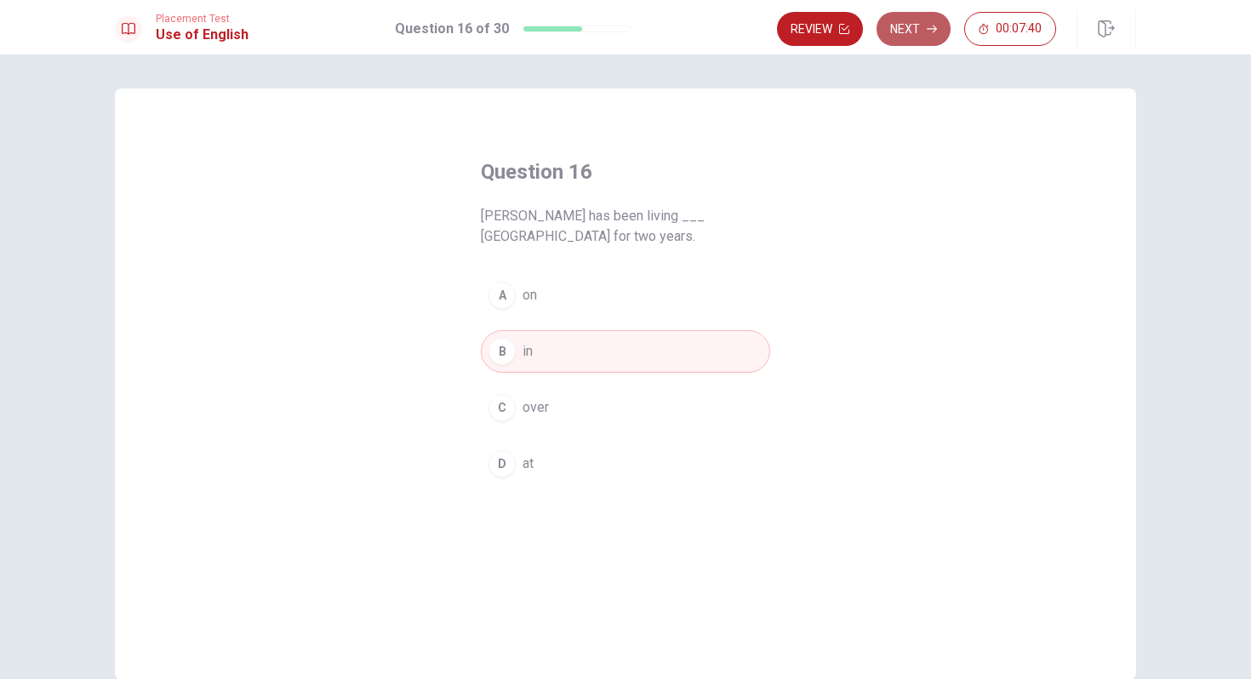
click at [908, 25] on button "Next" at bounding box center [914, 29] width 74 height 34
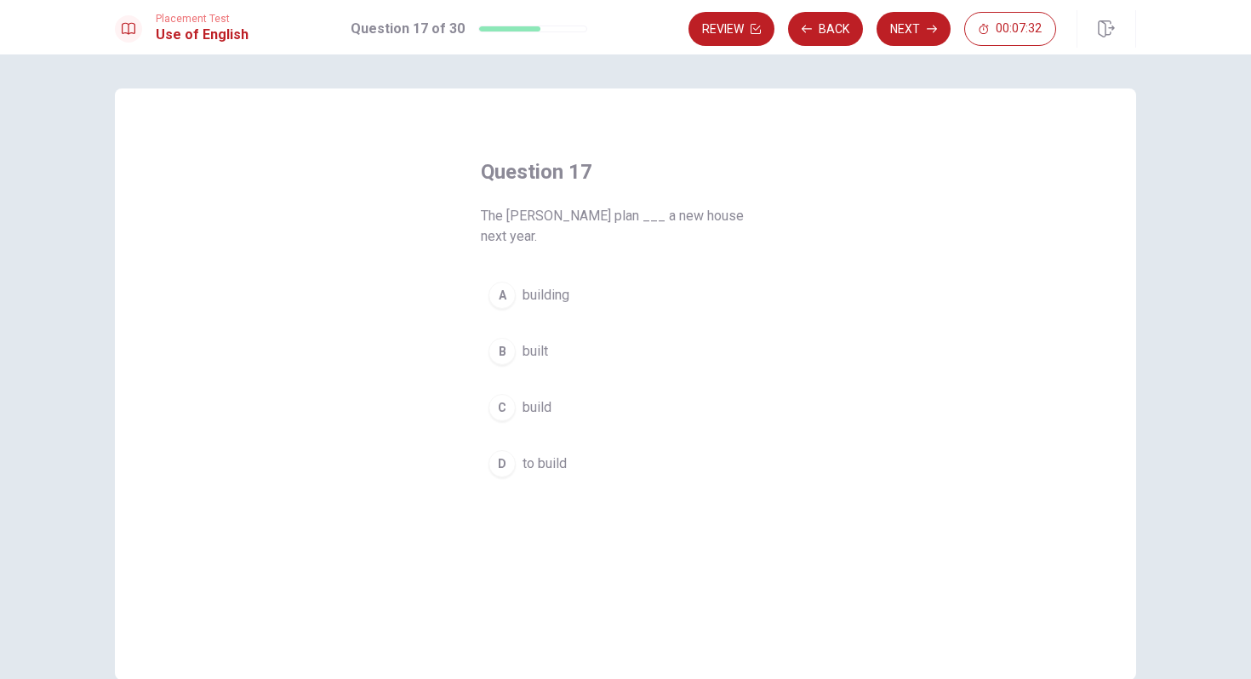
click at [501, 450] on div "D" at bounding box center [502, 463] width 27 height 27
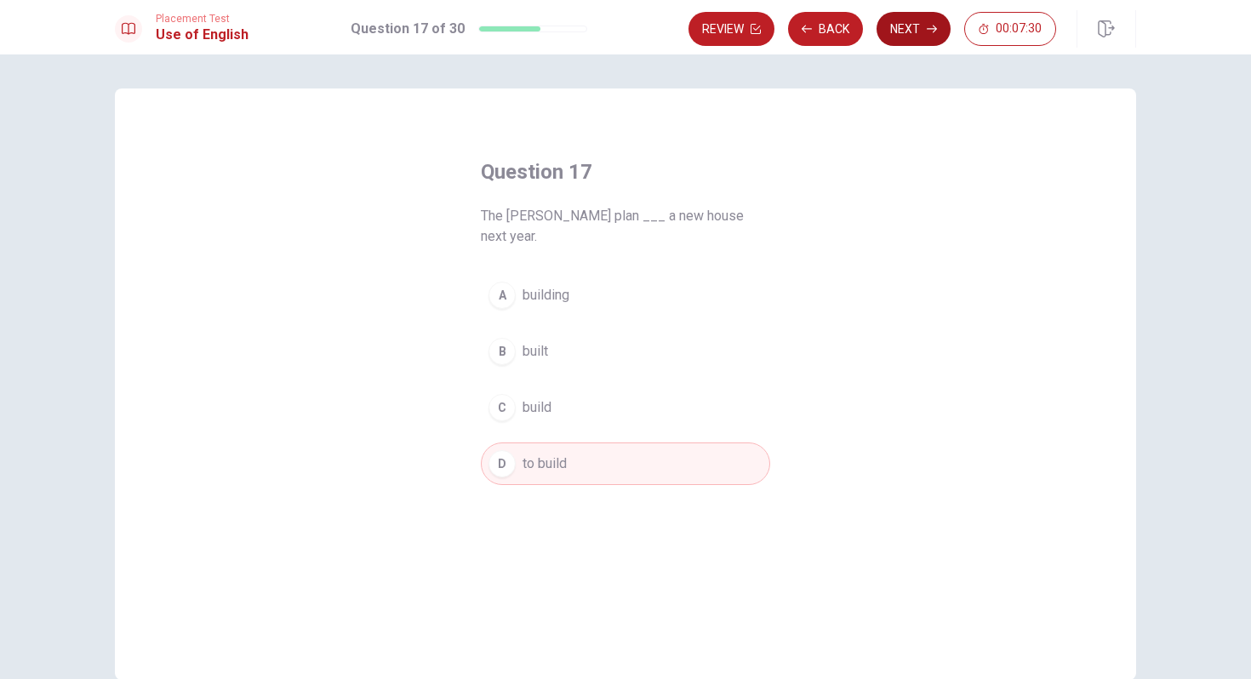
click at [913, 24] on button "Next" at bounding box center [914, 29] width 74 height 34
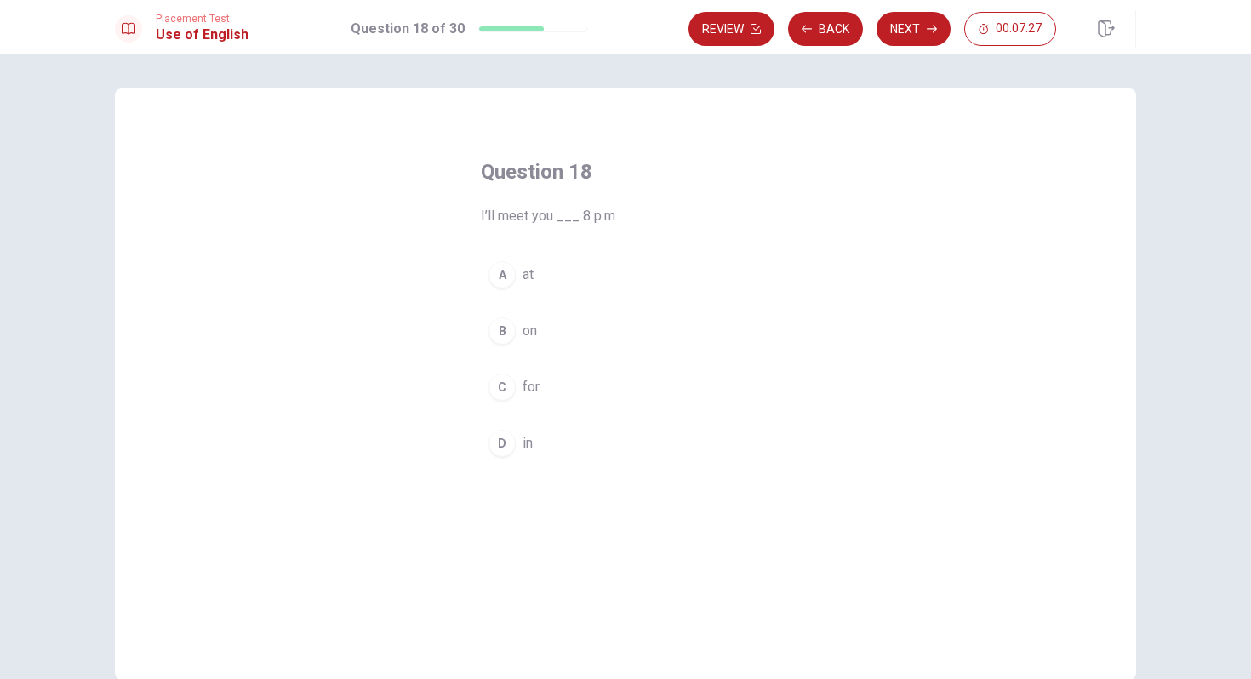
click at [505, 272] on div "A" at bounding box center [502, 274] width 27 height 27
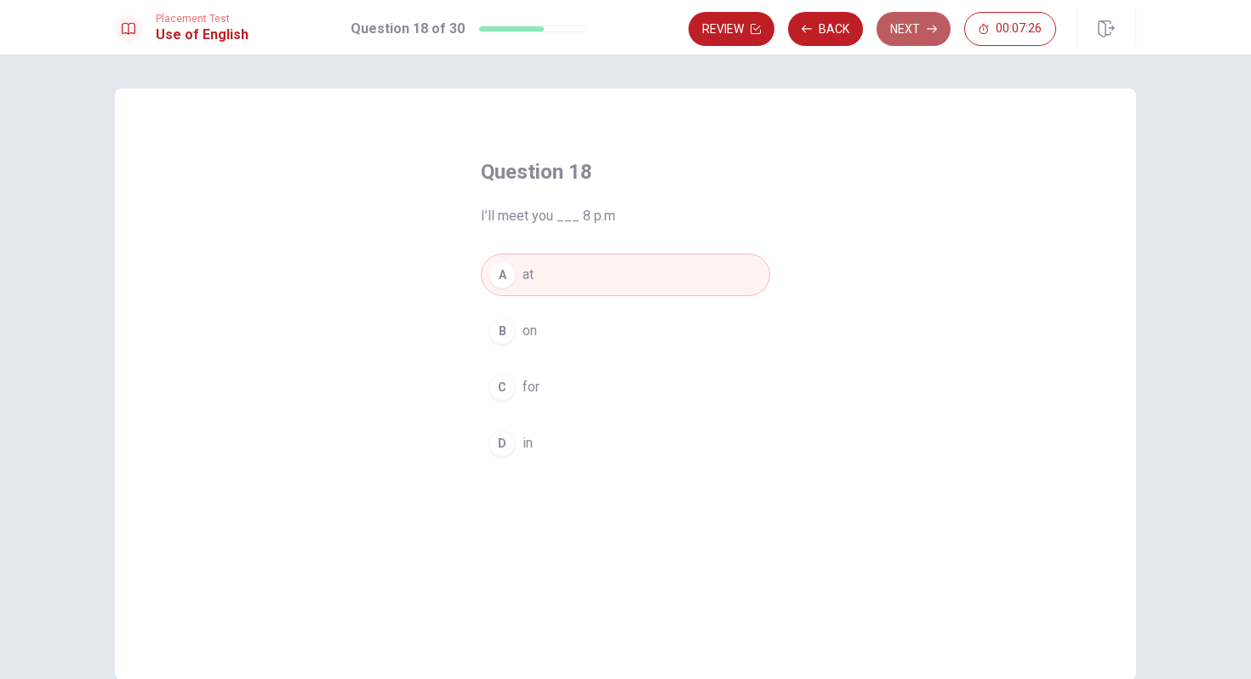
click at [909, 34] on button "Next" at bounding box center [914, 29] width 74 height 34
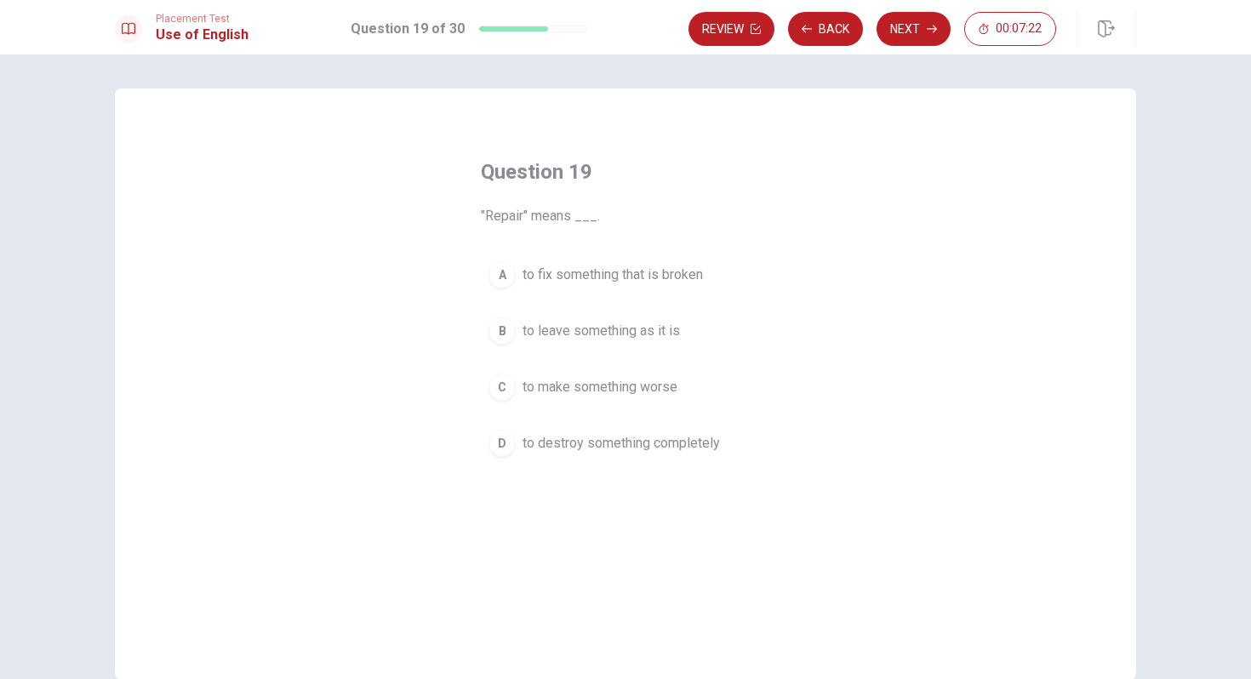
click at [499, 278] on div "A" at bounding box center [502, 274] width 27 height 27
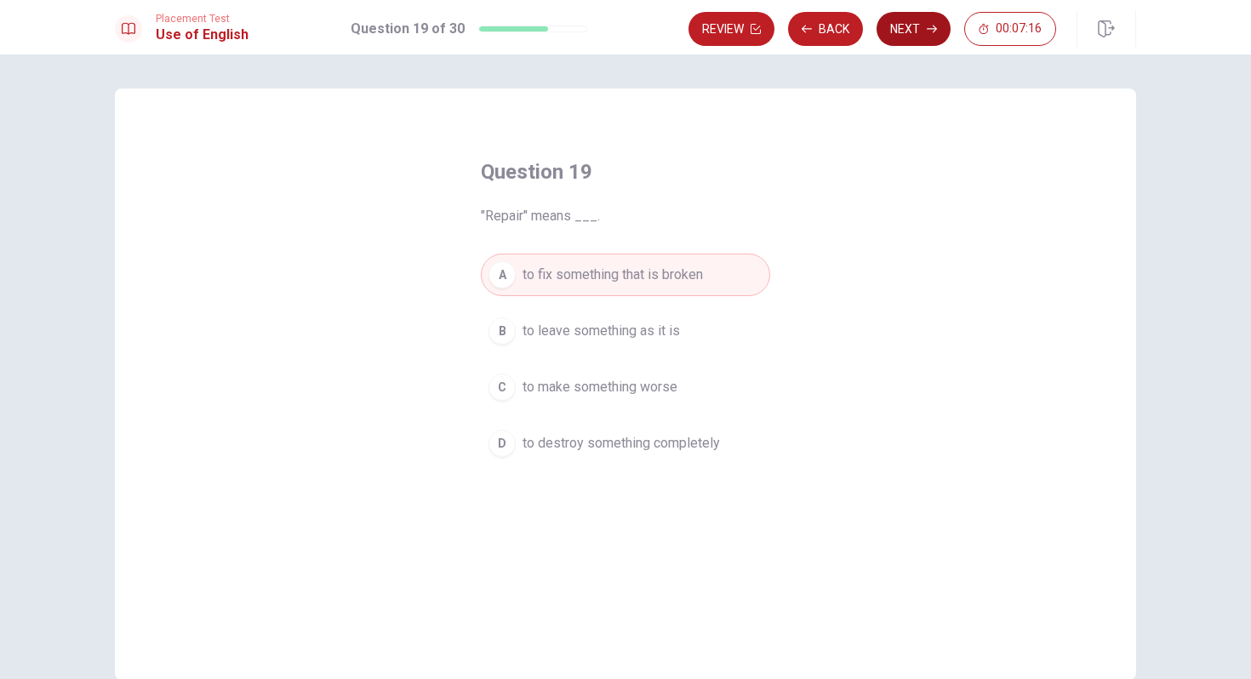
click at [902, 27] on button "Next" at bounding box center [914, 29] width 74 height 34
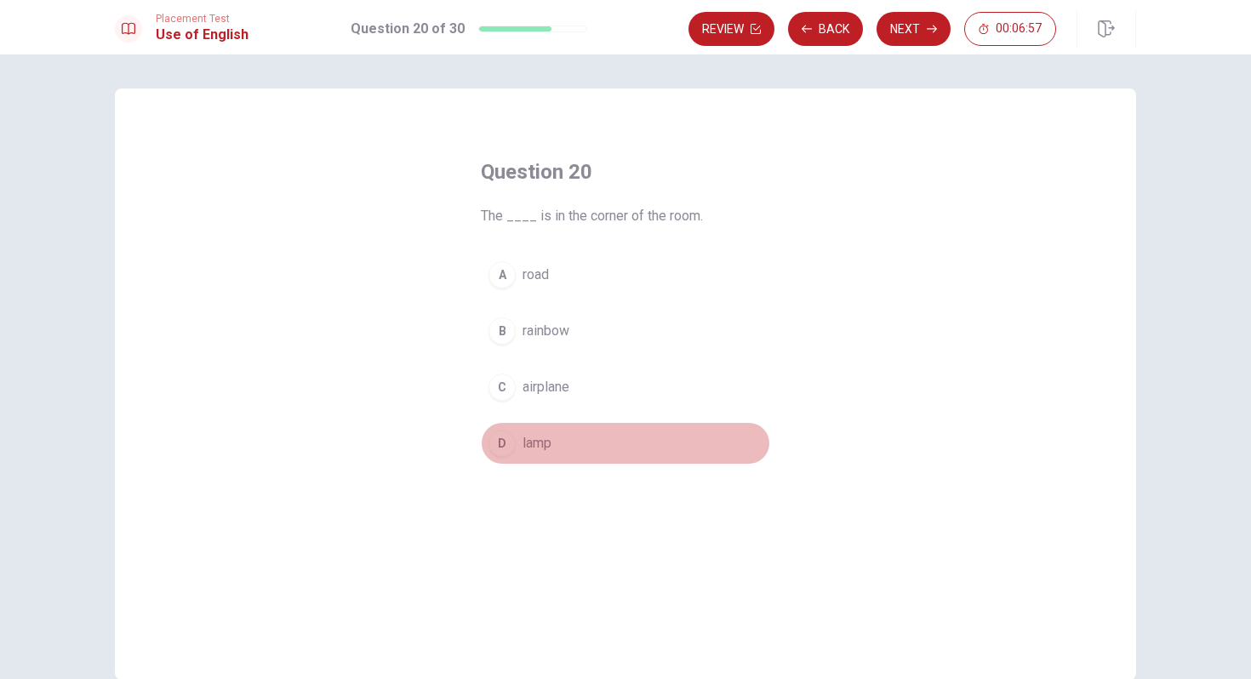
click at [501, 444] on div "D" at bounding box center [502, 443] width 27 height 27
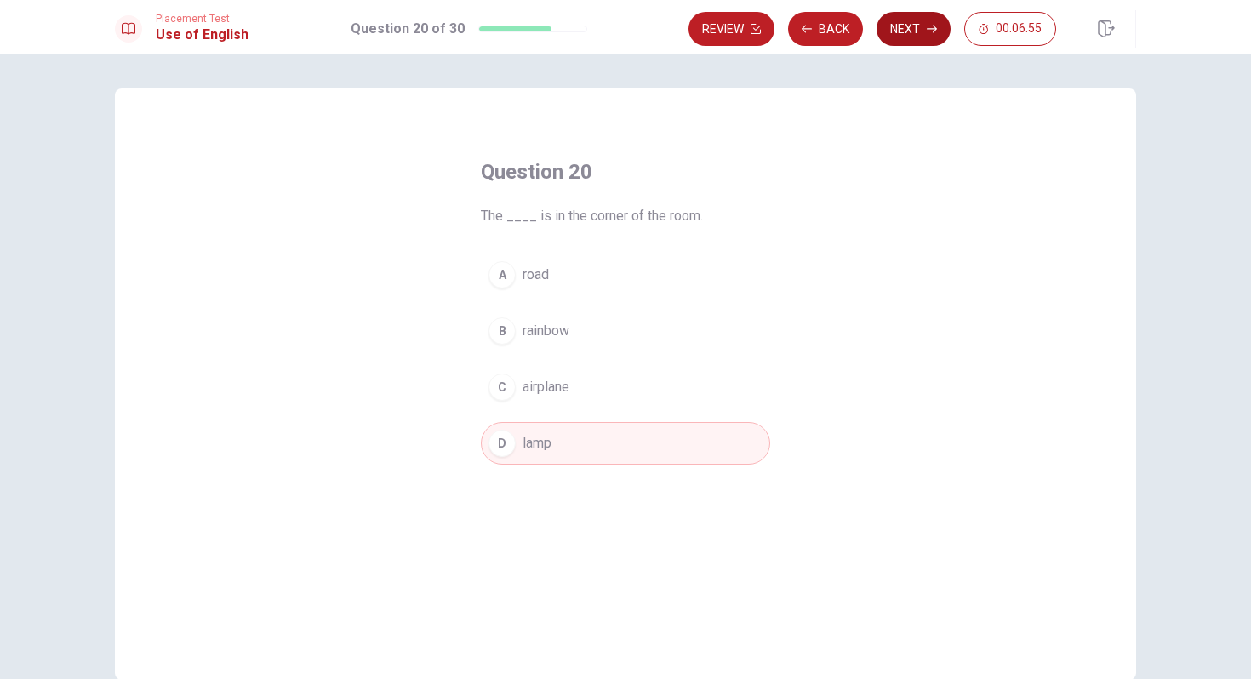
click at [903, 34] on button "Next" at bounding box center [914, 29] width 74 height 34
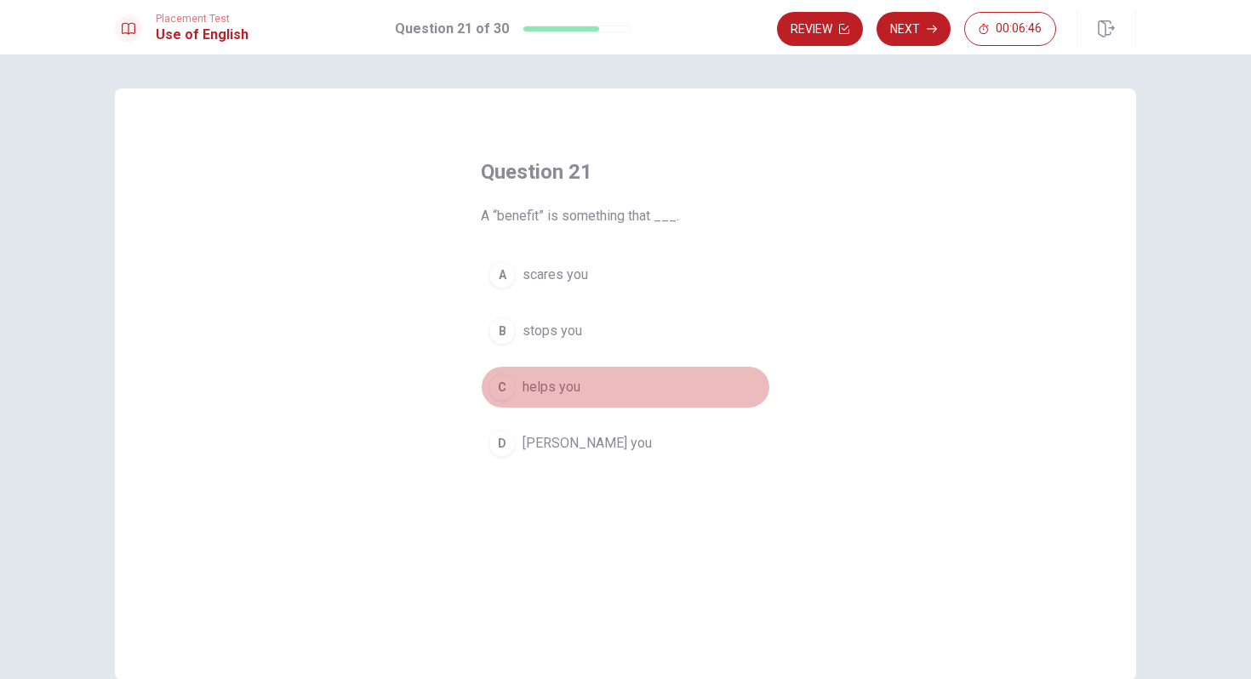
click at [508, 384] on div "C" at bounding box center [502, 387] width 27 height 27
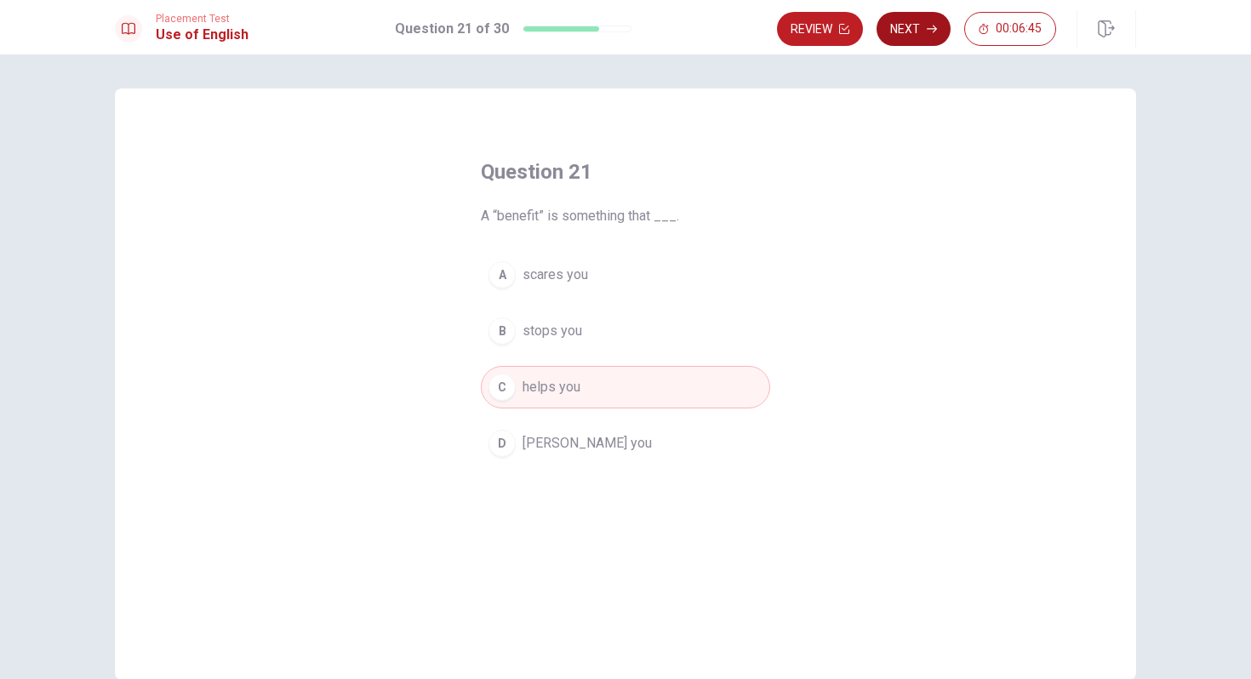
click at [907, 31] on button "Next" at bounding box center [914, 29] width 74 height 34
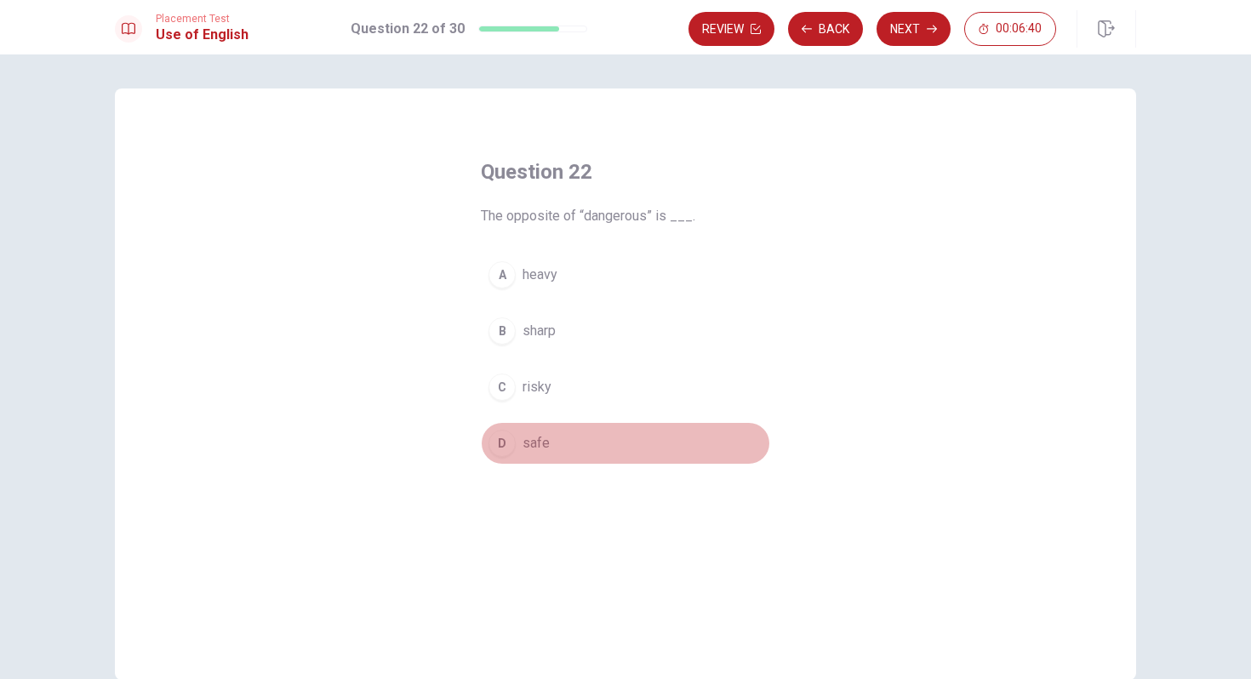
click at [504, 438] on div "D" at bounding box center [502, 443] width 27 height 27
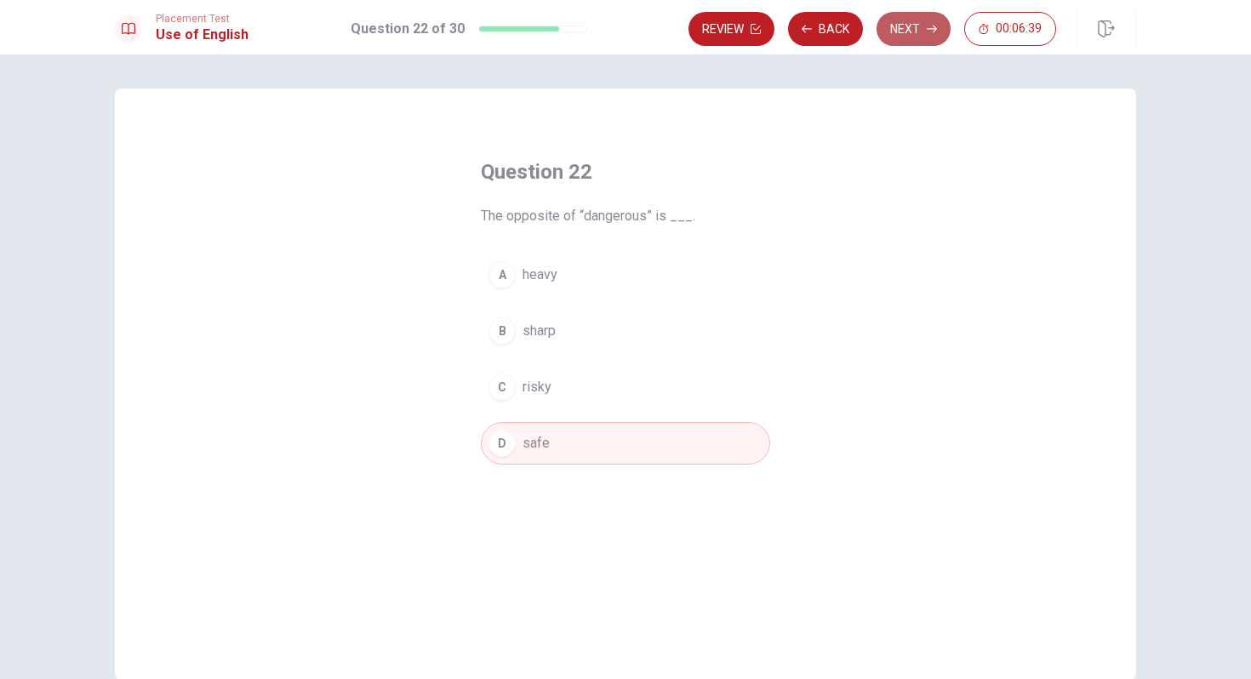
click at [905, 31] on button "Next" at bounding box center [914, 29] width 74 height 34
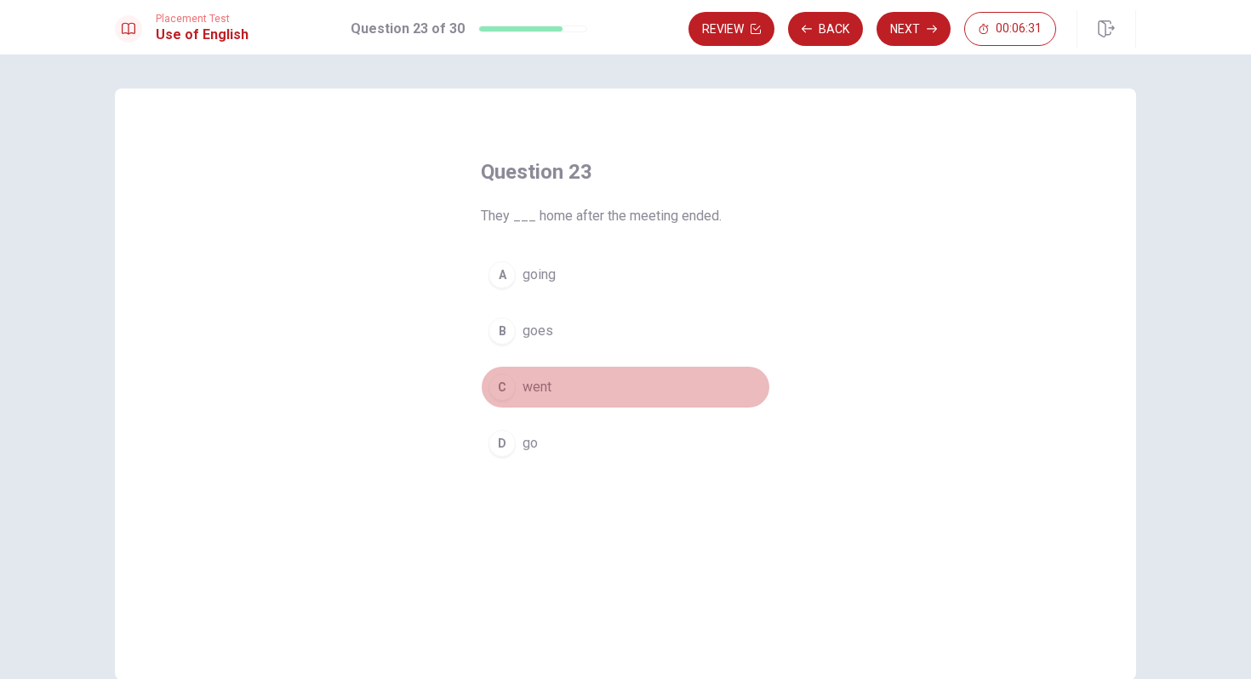
click at [507, 385] on div "C" at bounding box center [502, 387] width 27 height 27
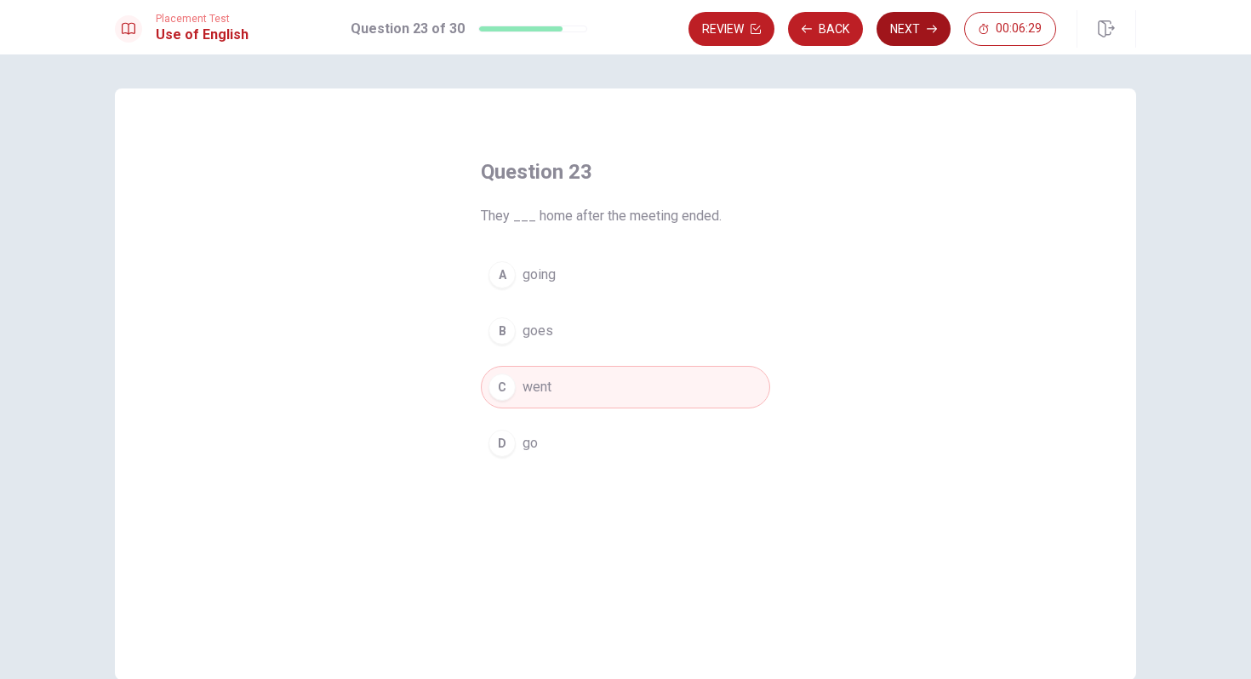
click at [899, 35] on button "Next" at bounding box center [914, 29] width 74 height 34
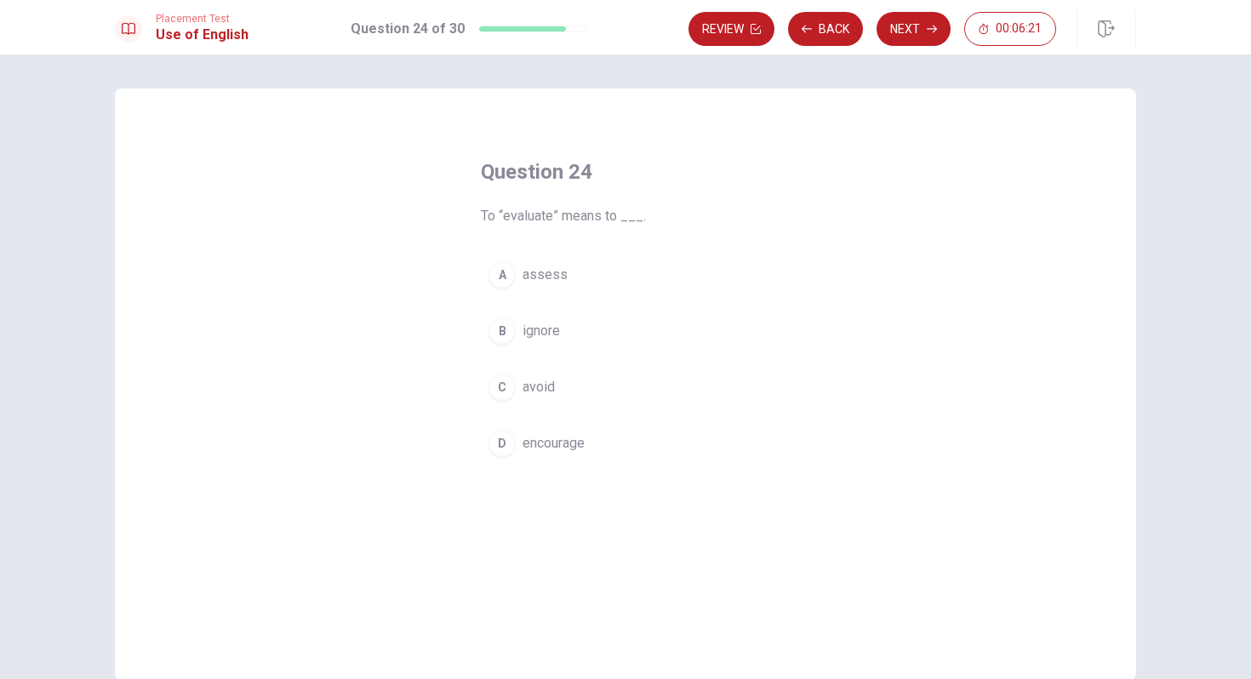
click at [494, 275] on div "A" at bounding box center [502, 274] width 27 height 27
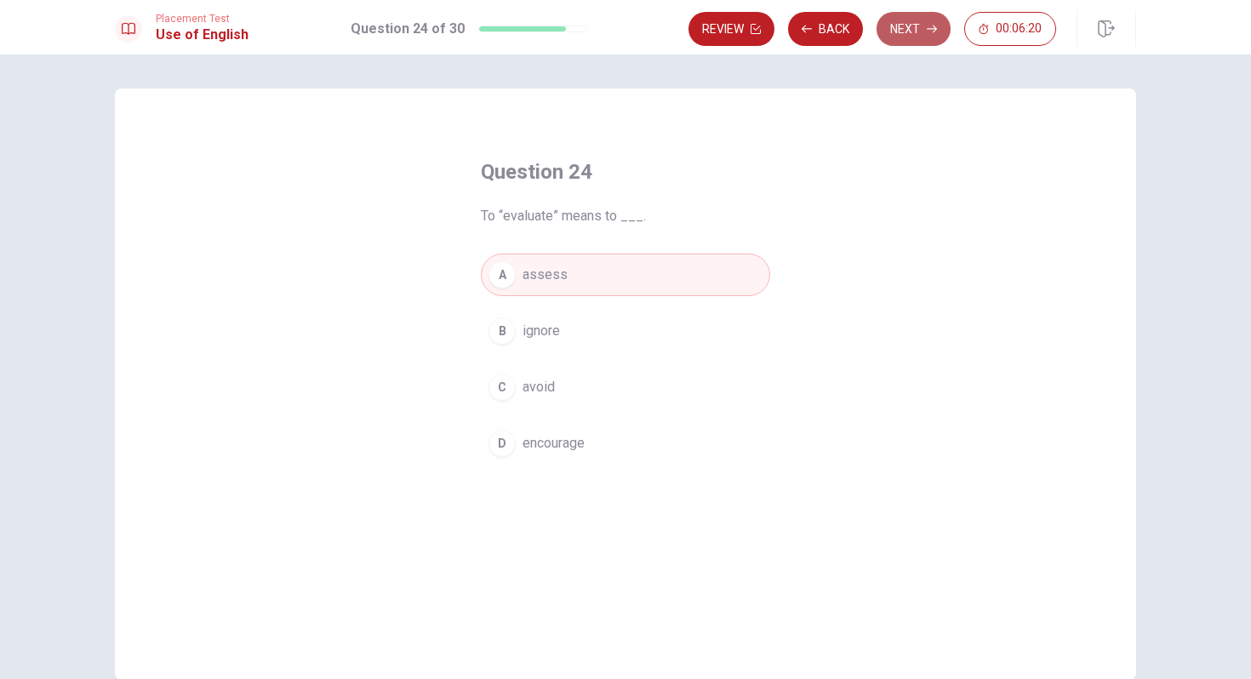
click at [908, 31] on button "Next" at bounding box center [914, 29] width 74 height 34
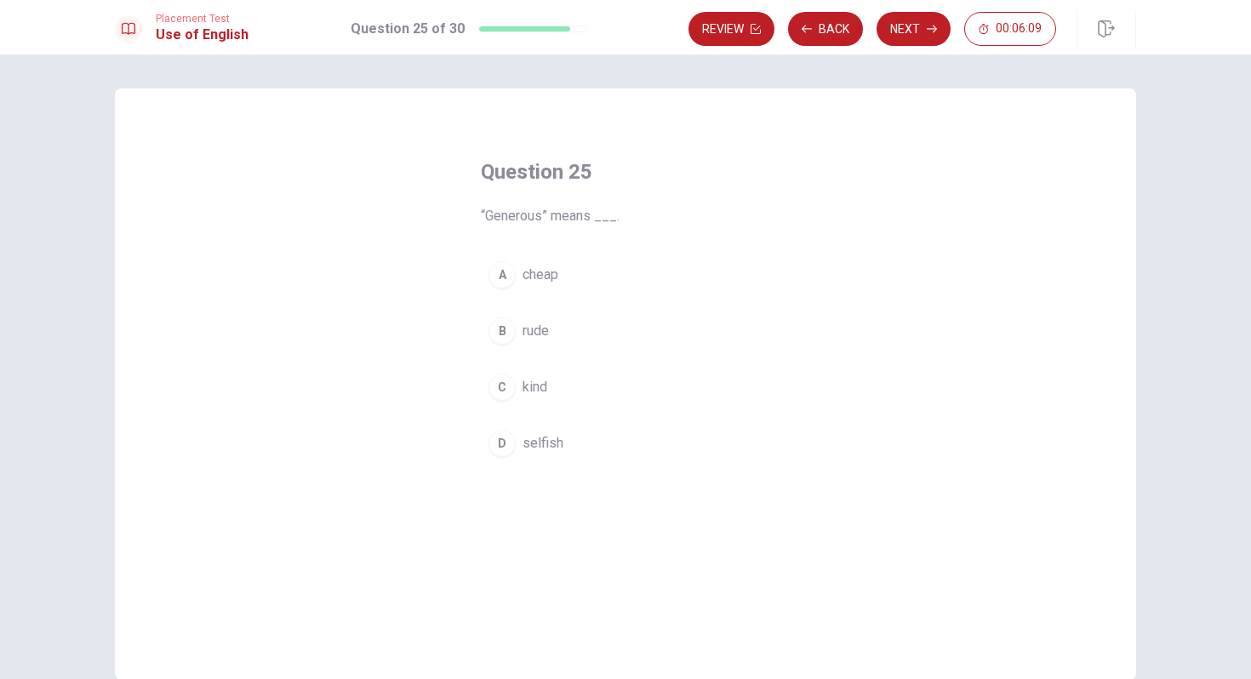
click at [500, 389] on div "C" at bounding box center [502, 387] width 27 height 27
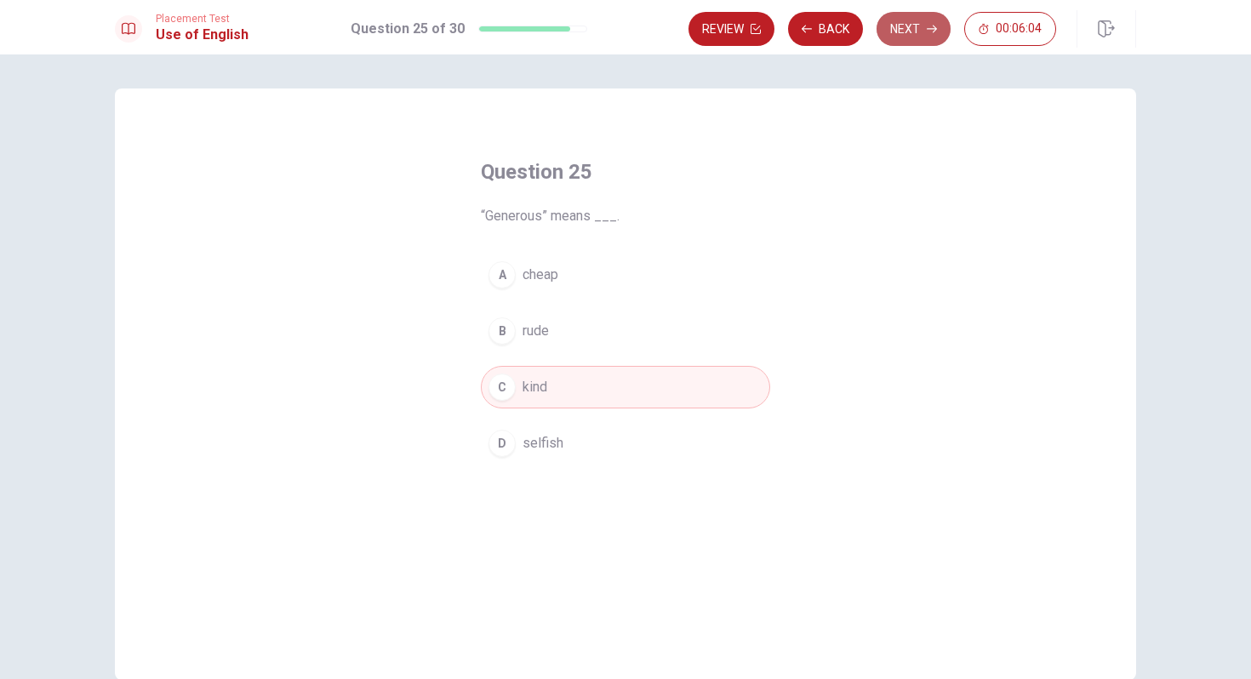
click at [903, 31] on button "Next" at bounding box center [914, 29] width 74 height 34
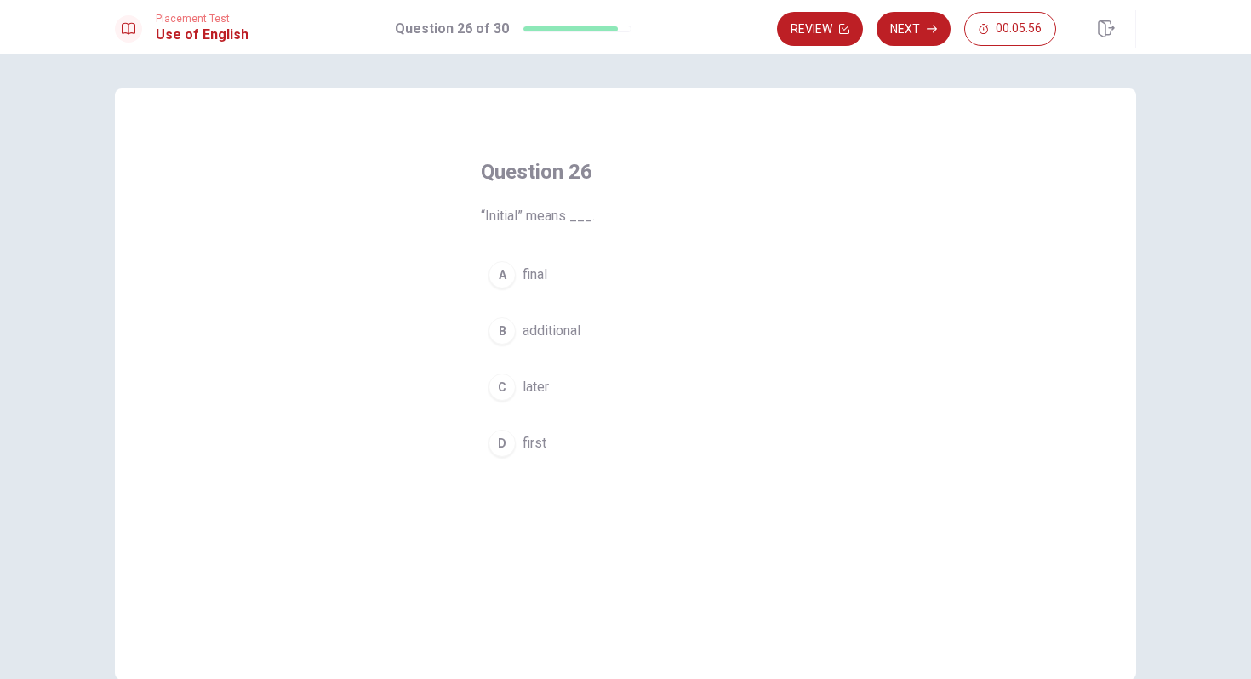
click at [512, 444] on div "D" at bounding box center [502, 443] width 27 height 27
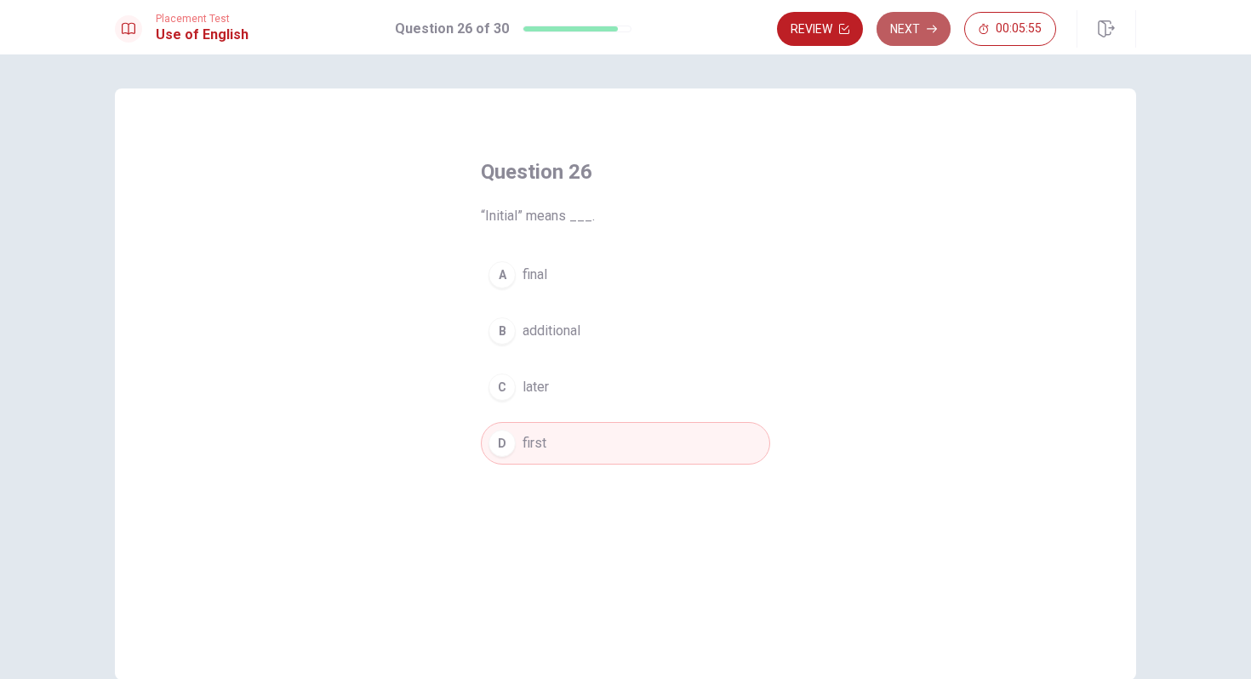
click at [900, 34] on button "Next" at bounding box center [914, 29] width 74 height 34
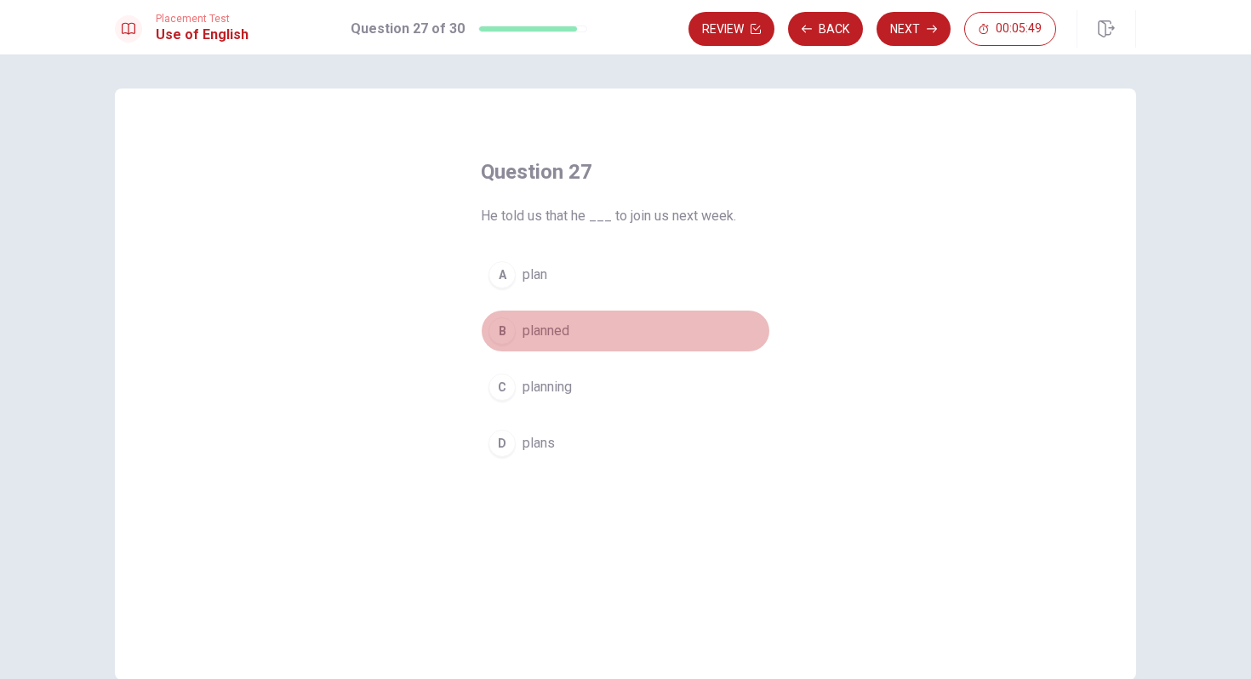
click at [503, 329] on div "B" at bounding box center [502, 330] width 27 height 27
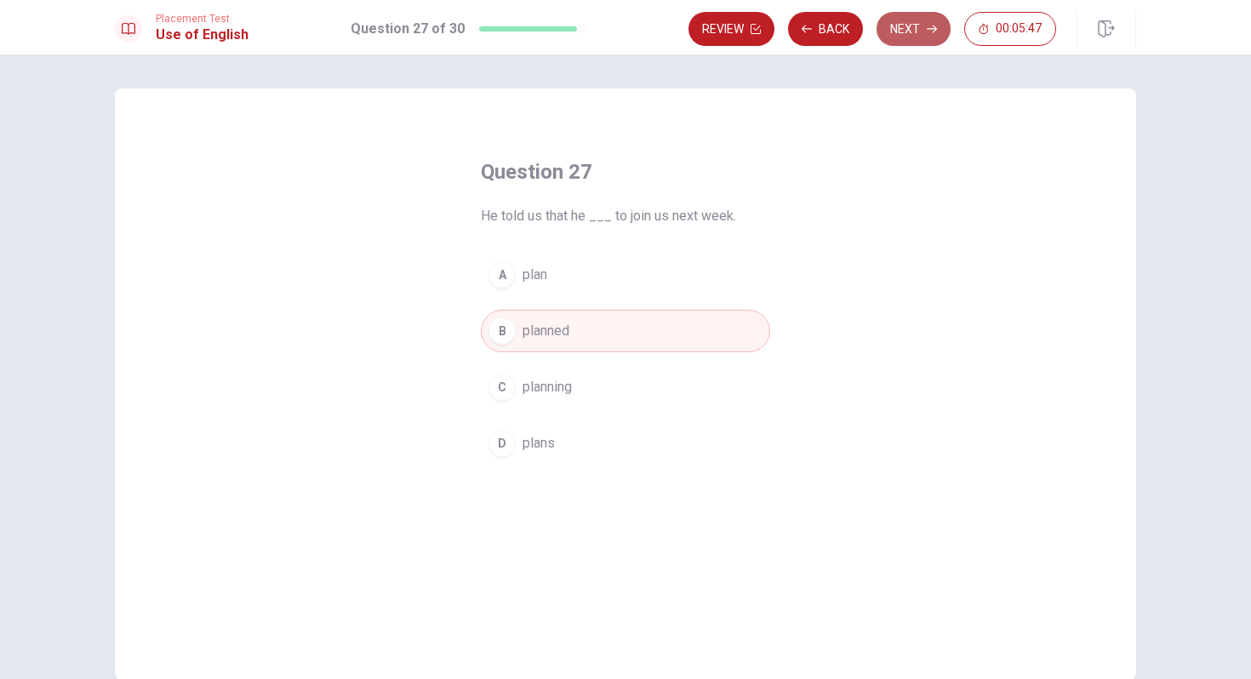
click at [898, 31] on button "Next" at bounding box center [914, 29] width 74 height 34
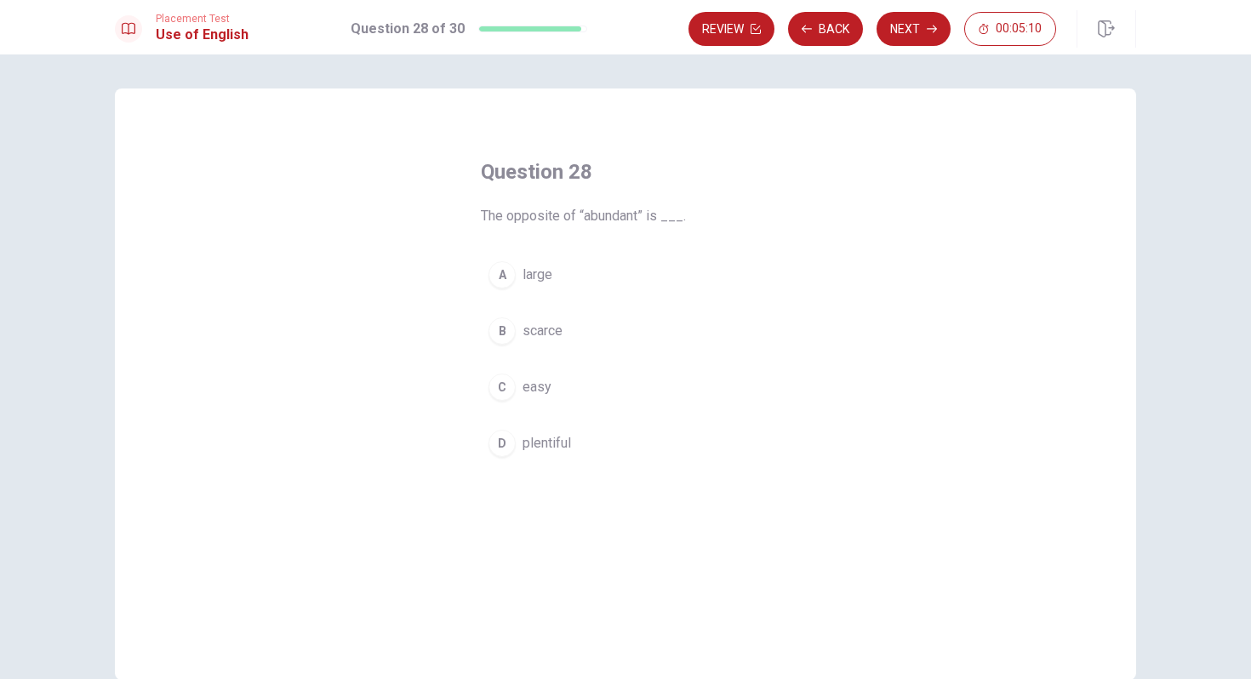
click at [502, 334] on div "B" at bounding box center [502, 330] width 27 height 27
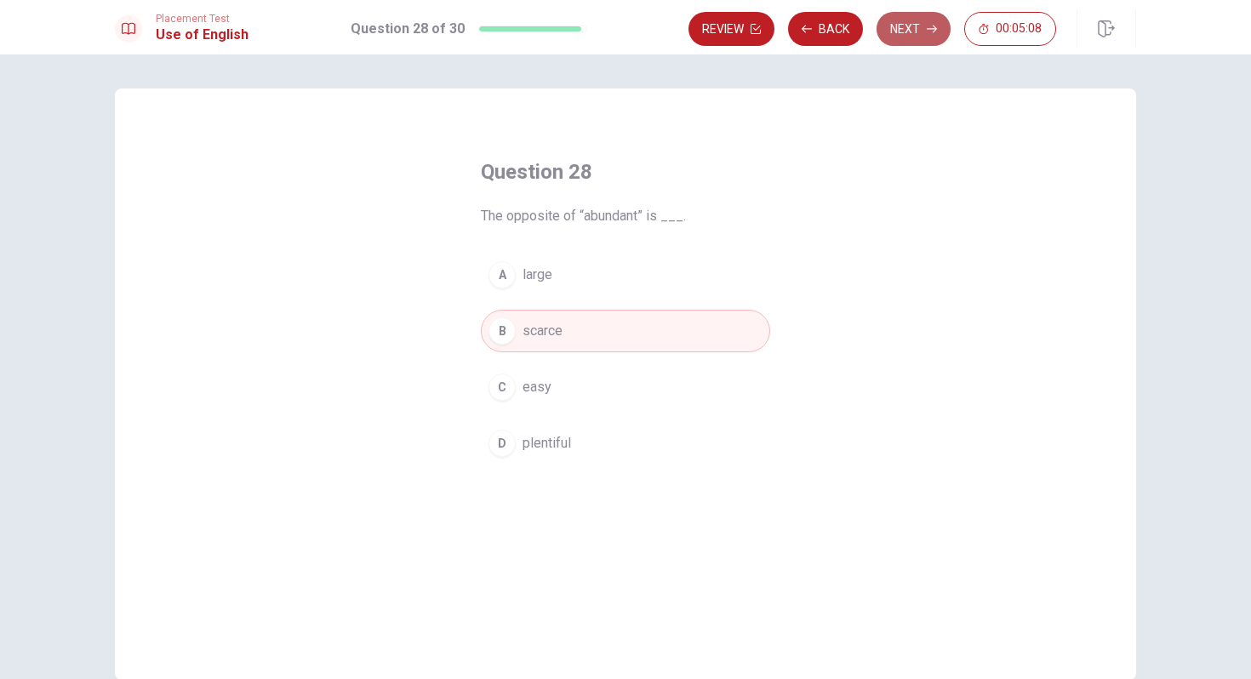
click at [907, 26] on button "Next" at bounding box center [914, 29] width 74 height 34
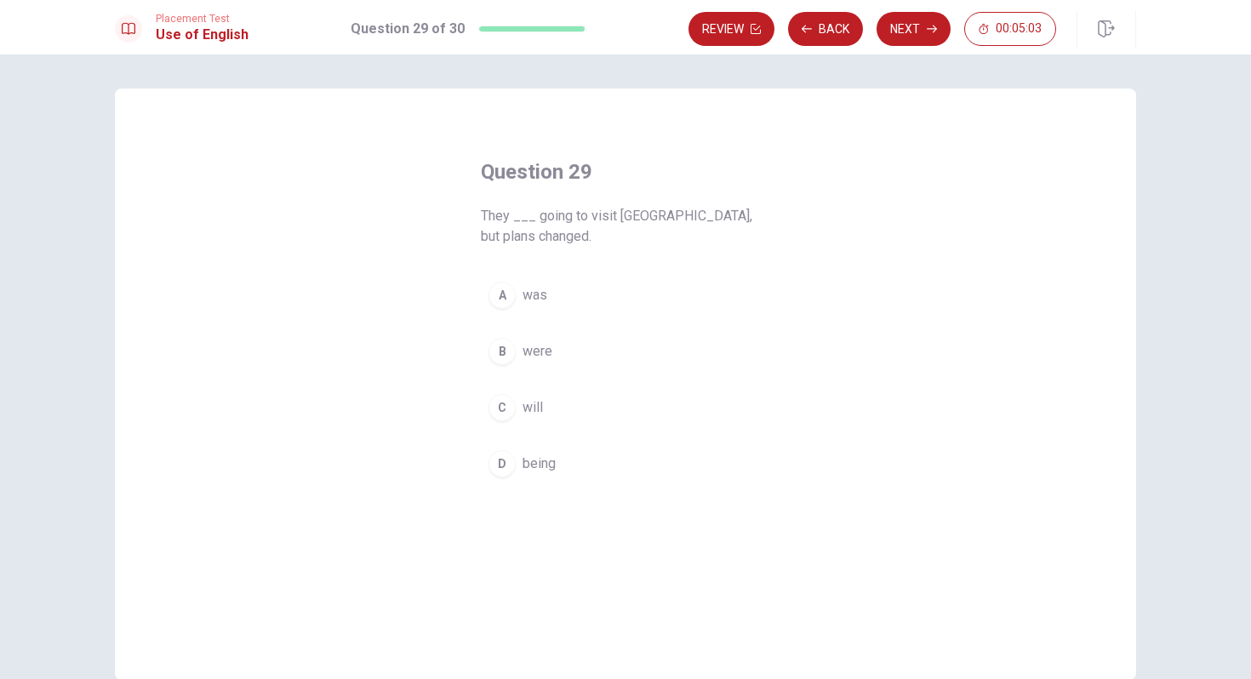
click at [512, 338] on div "B" at bounding box center [502, 351] width 27 height 27
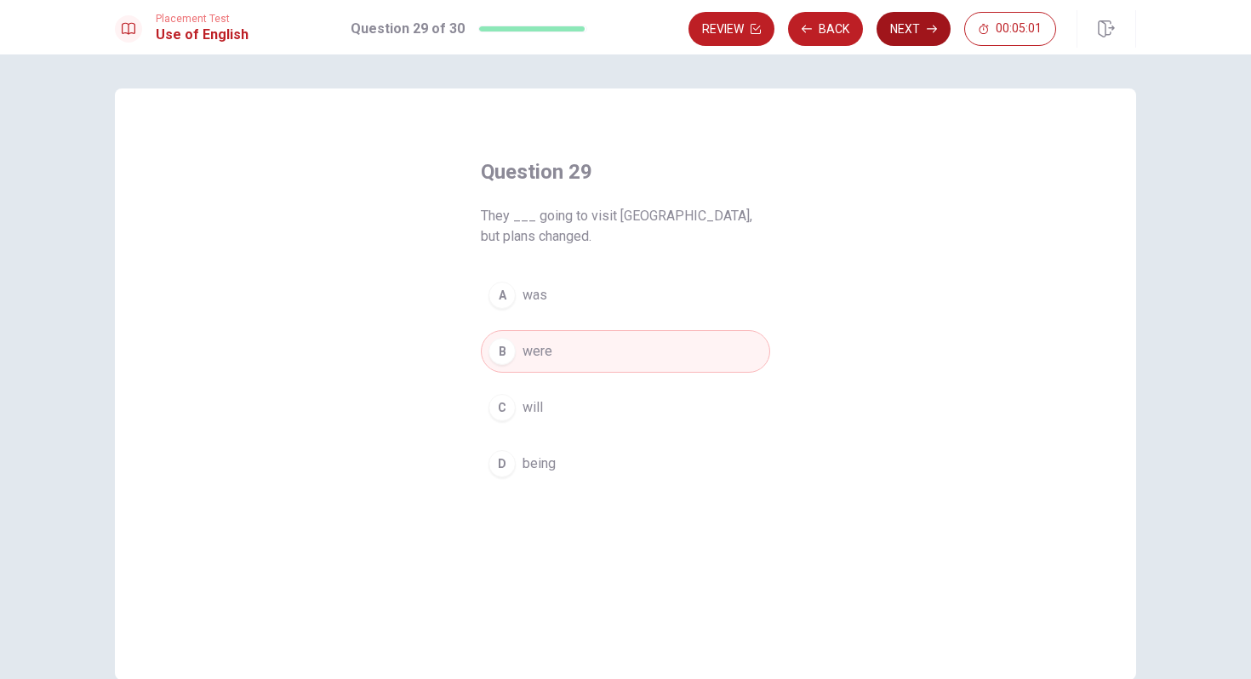
click at [905, 32] on button "Next" at bounding box center [914, 29] width 74 height 34
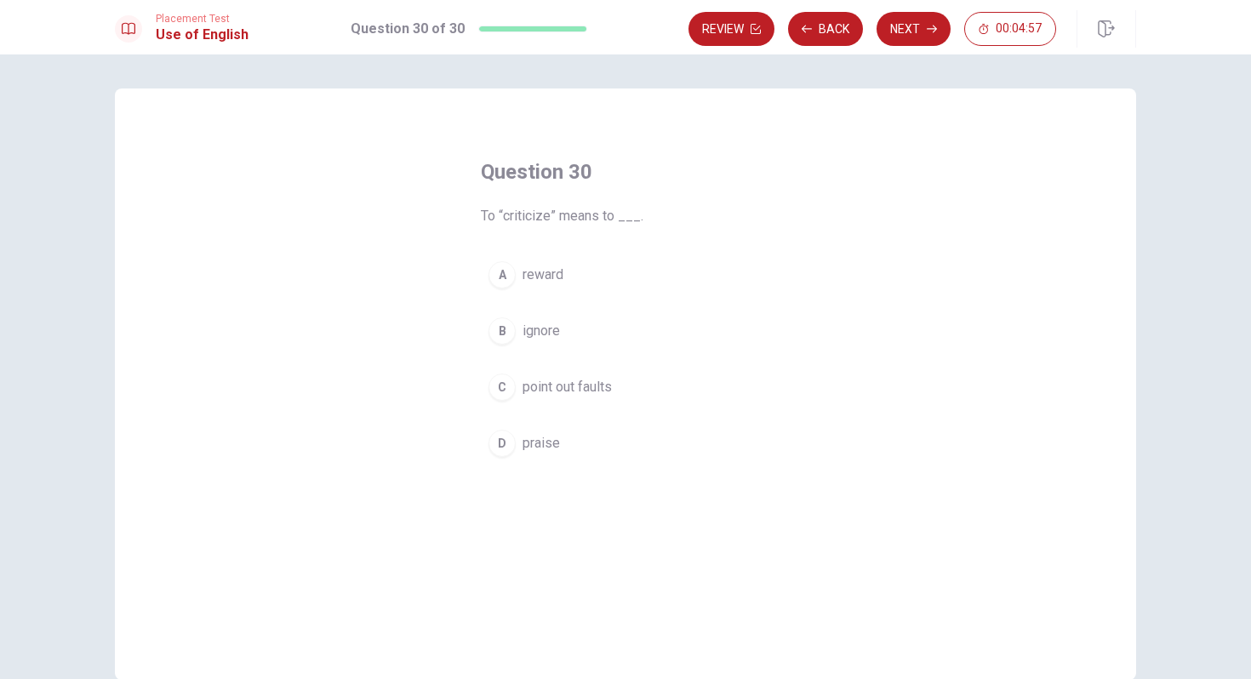
click at [512, 388] on div "C" at bounding box center [502, 387] width 27 height 27
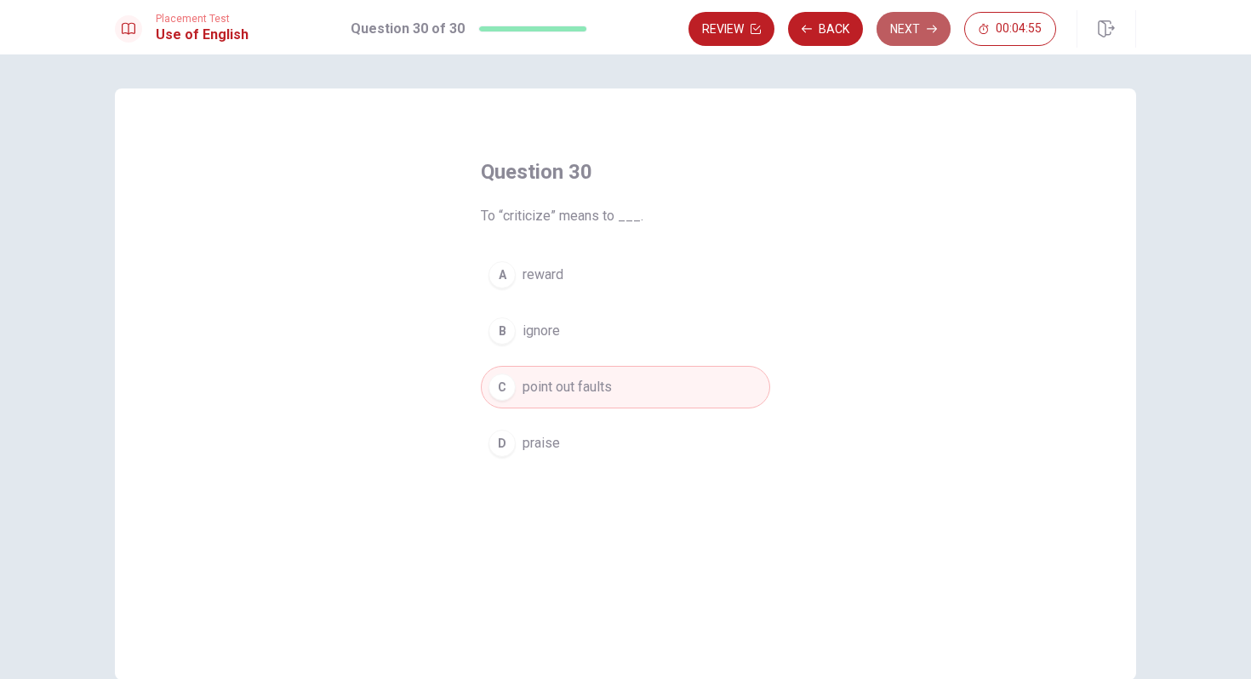
click at [906, 35] on button "Next" at bounding box center [914, 29] width 74 height 34
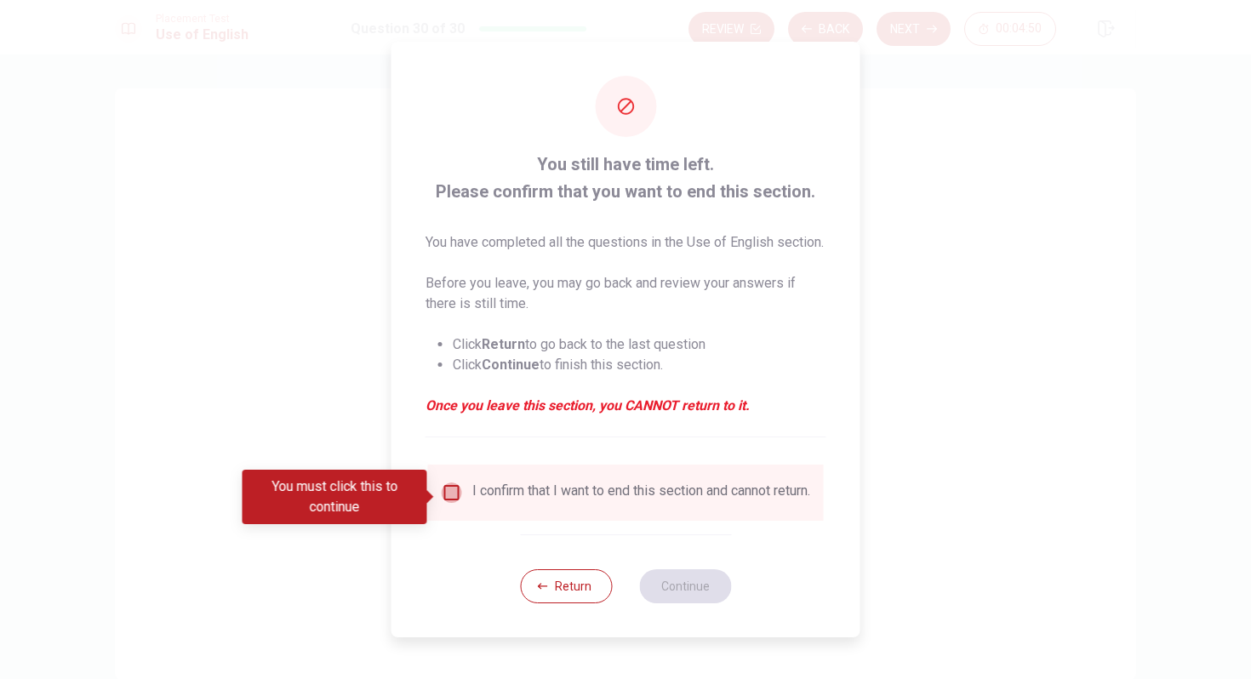
click at [448, 496] on input "You must click this to continue" at bounding box center [452, 493] width 20 height 20
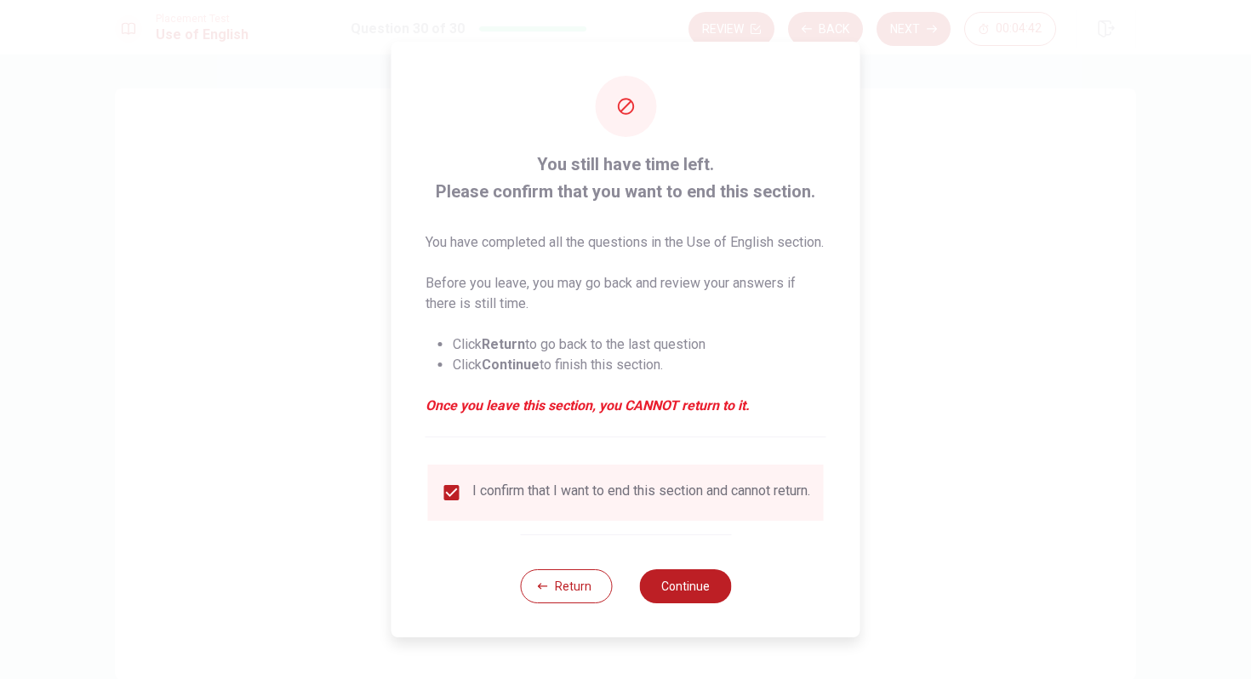
click at [449, 498] on input "checkbox" at bounding box center [452, 493] width 20 height 20
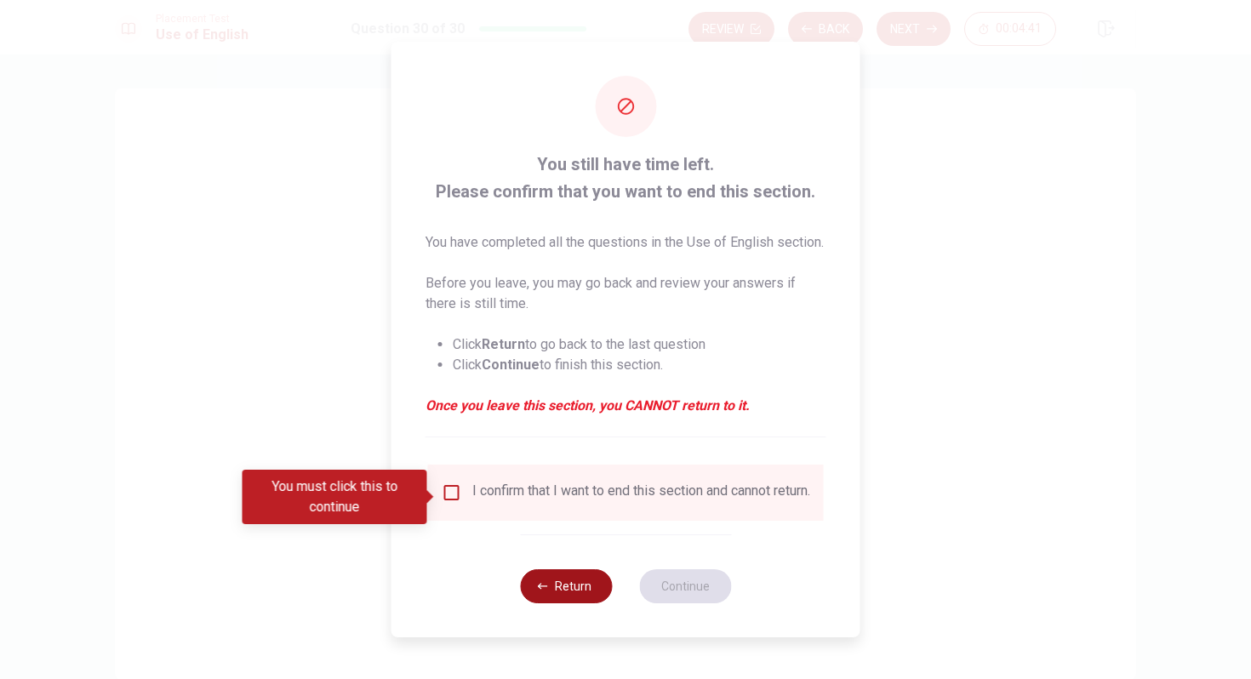
click at [586, 603] on button "Return" at bounding box center [566, 586] width 92 height 34
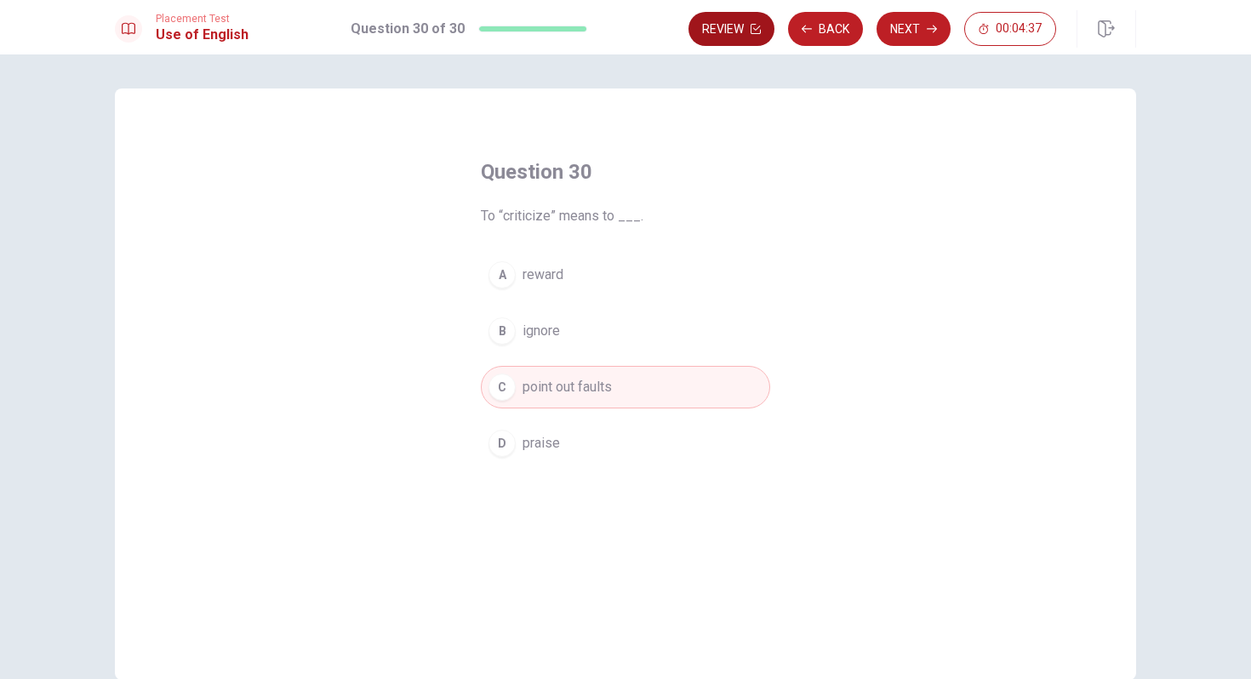
click at [714, 28] on button "Review" at bounding box center [732, 29] width 86 height 34
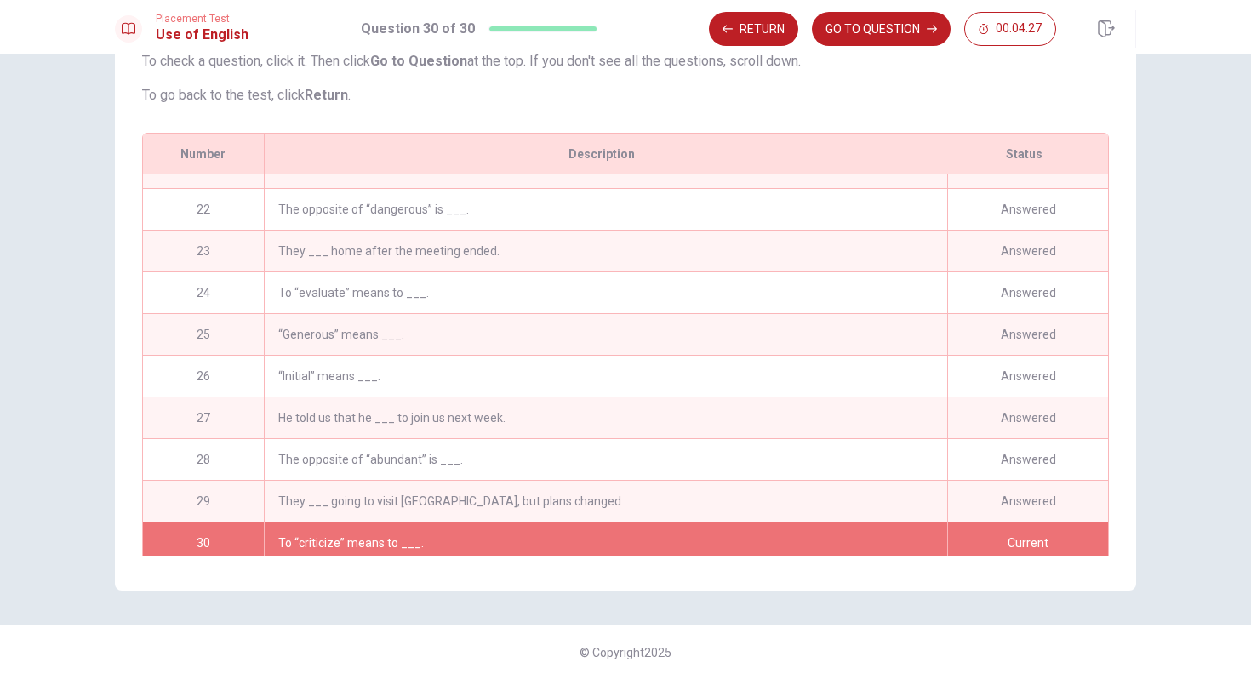
scroll to position [869, 0]
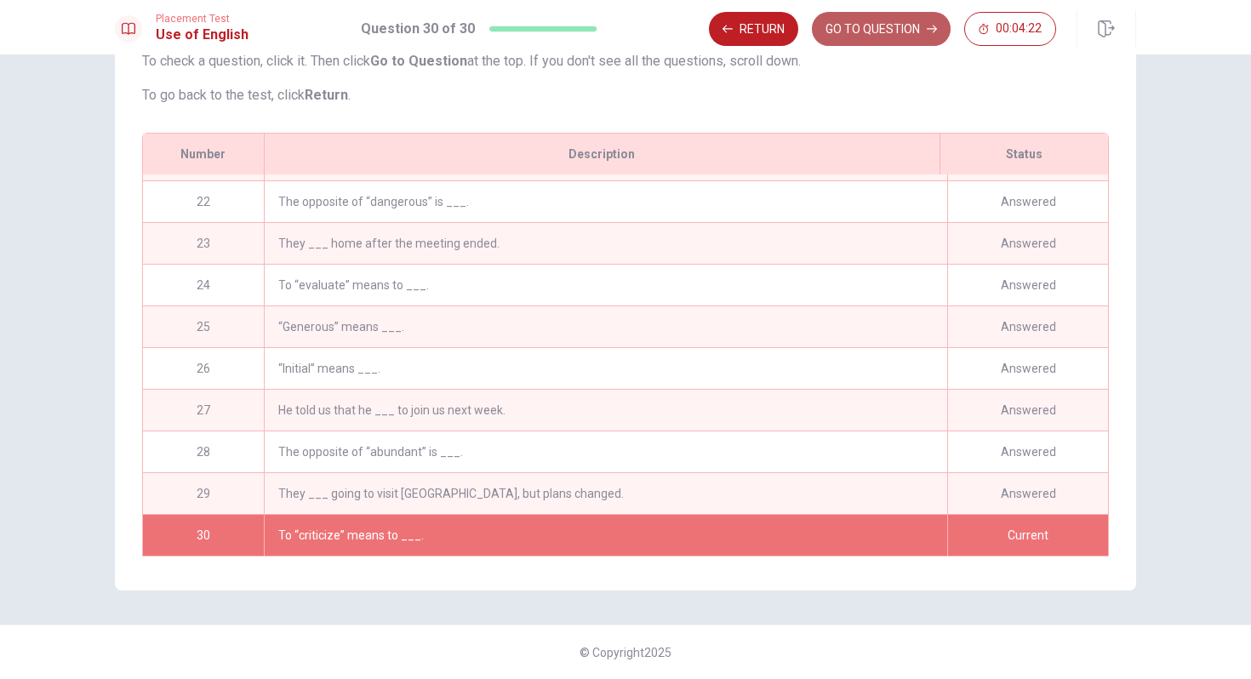
click at [857, 31] on button "GO TO QUESTION" at bounding box center [881, 29] width 139 height 34
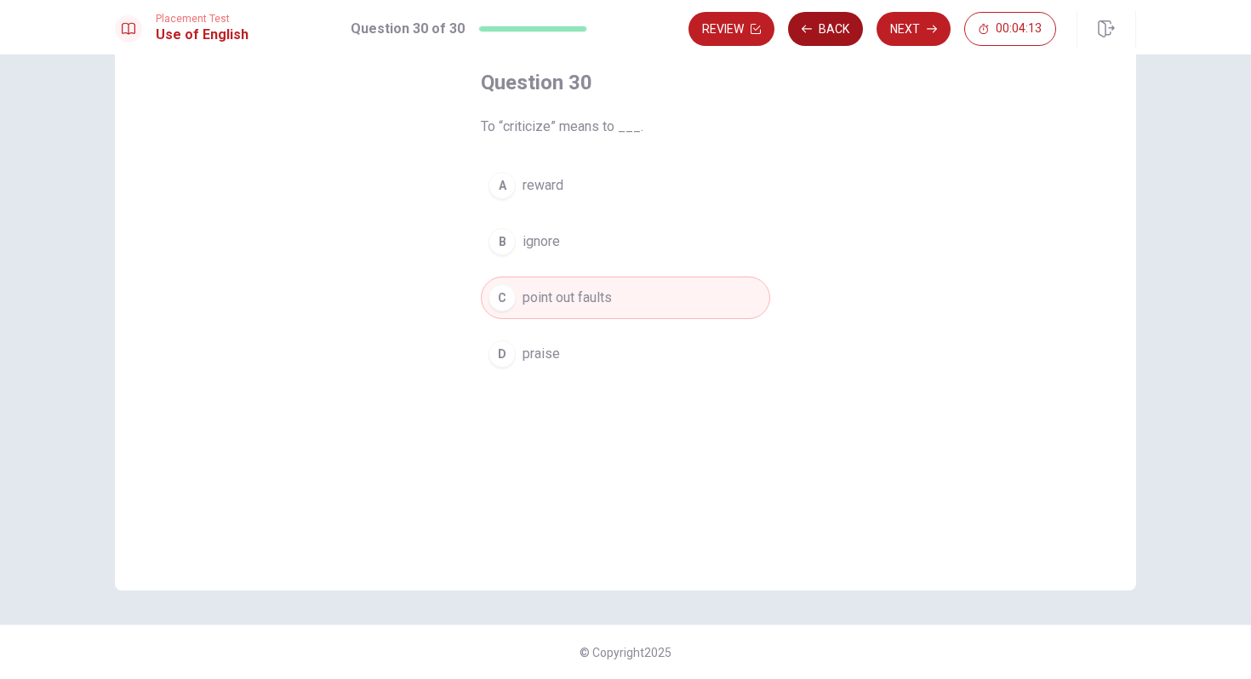
click at [820, 32] on button "Back" at bounding box center [825, 29] width 75 height 34
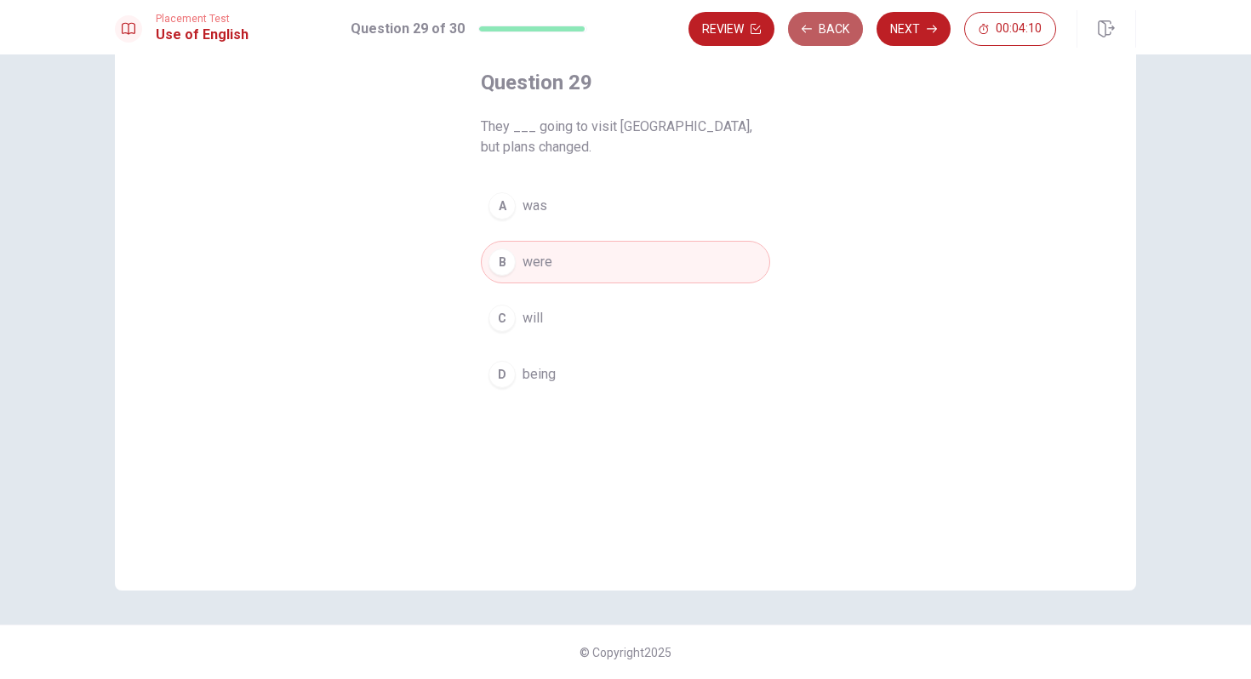
click at [821, 33] on button "Back" at bounding box center [825, 29] width 75 height 34
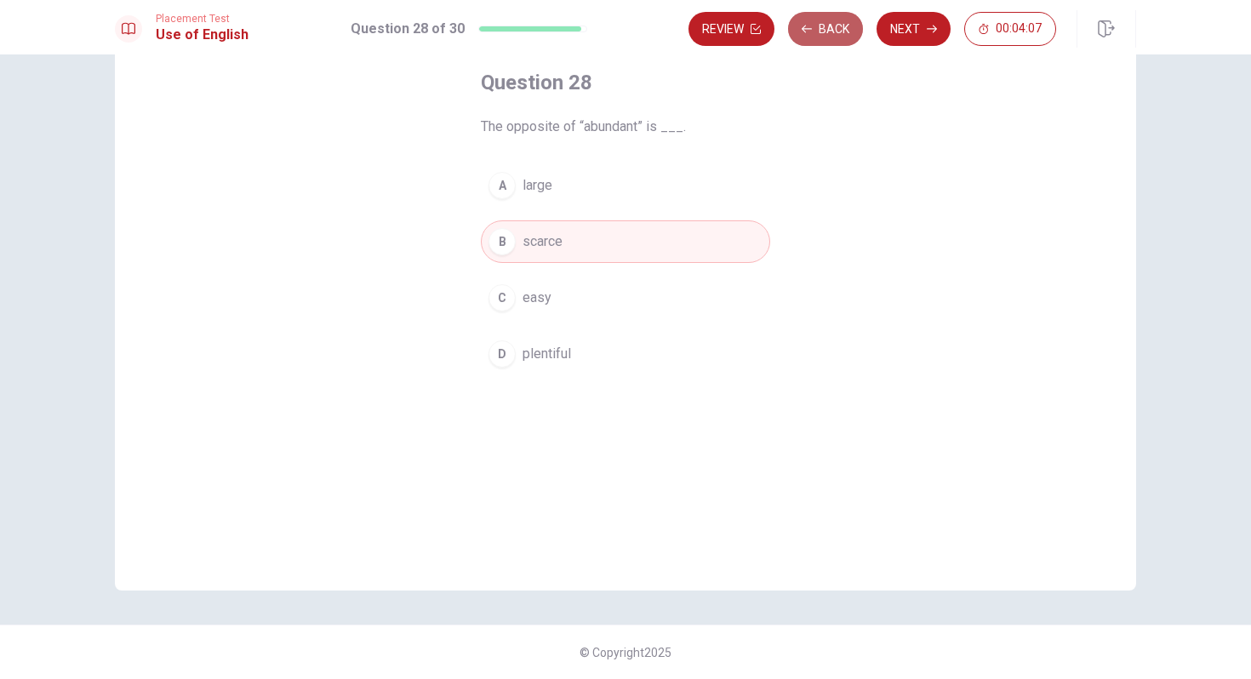
click at [821, 33] on button "Back" at bounding box center [825, 29] width 75 height 34
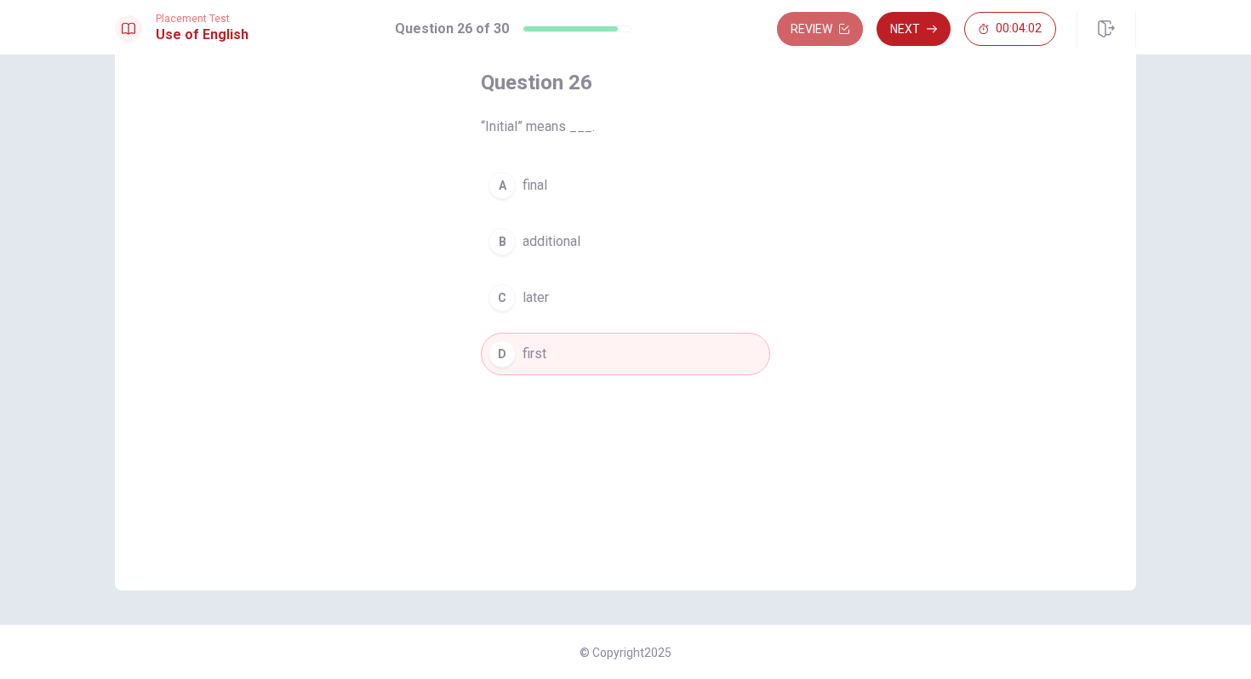
click at [821, 33] on button "Review" at bounding box center [820, 29] width 86 height 34
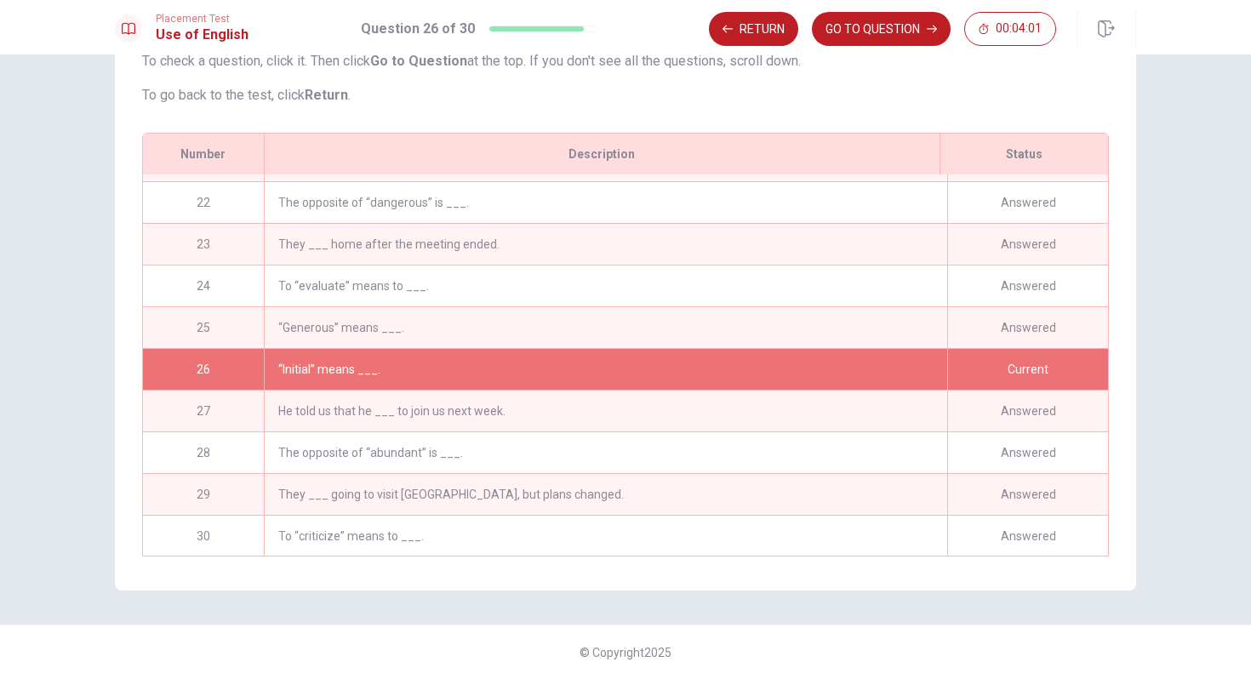
scroll to position [869, 0]
click at [836, 37] on button "GO TO QUESTION" at bounding box center [881, 29] width 139 height 34
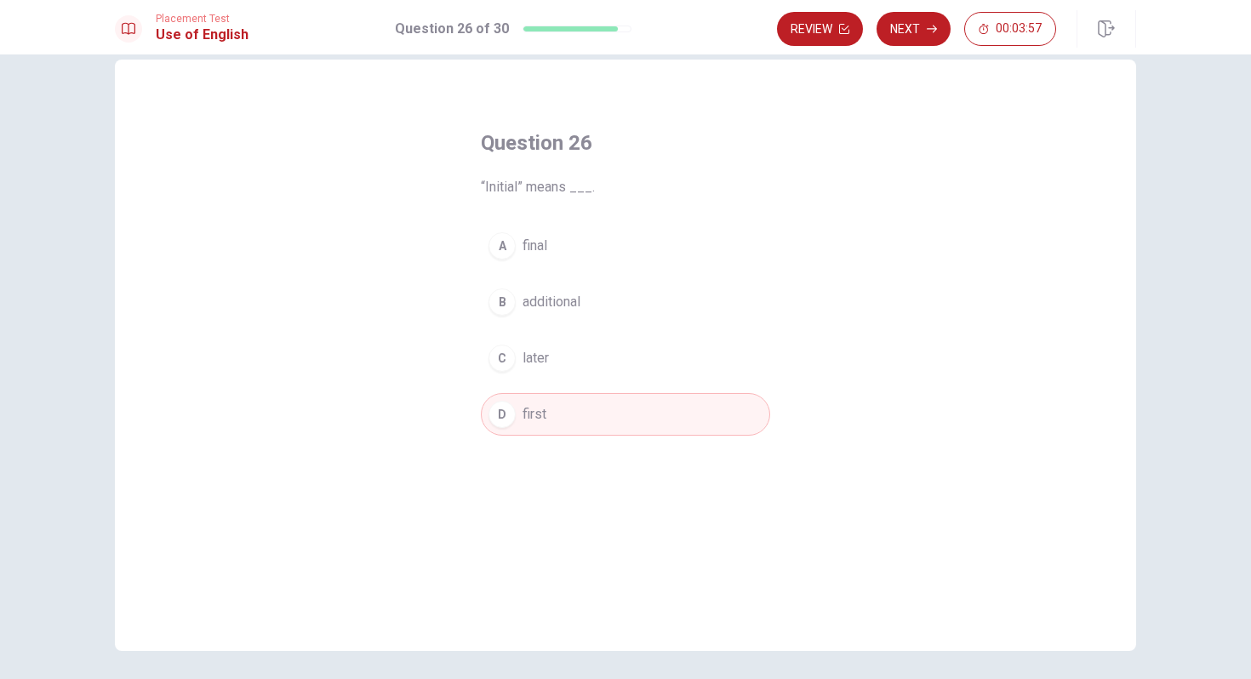
scroll to position [0, 0]
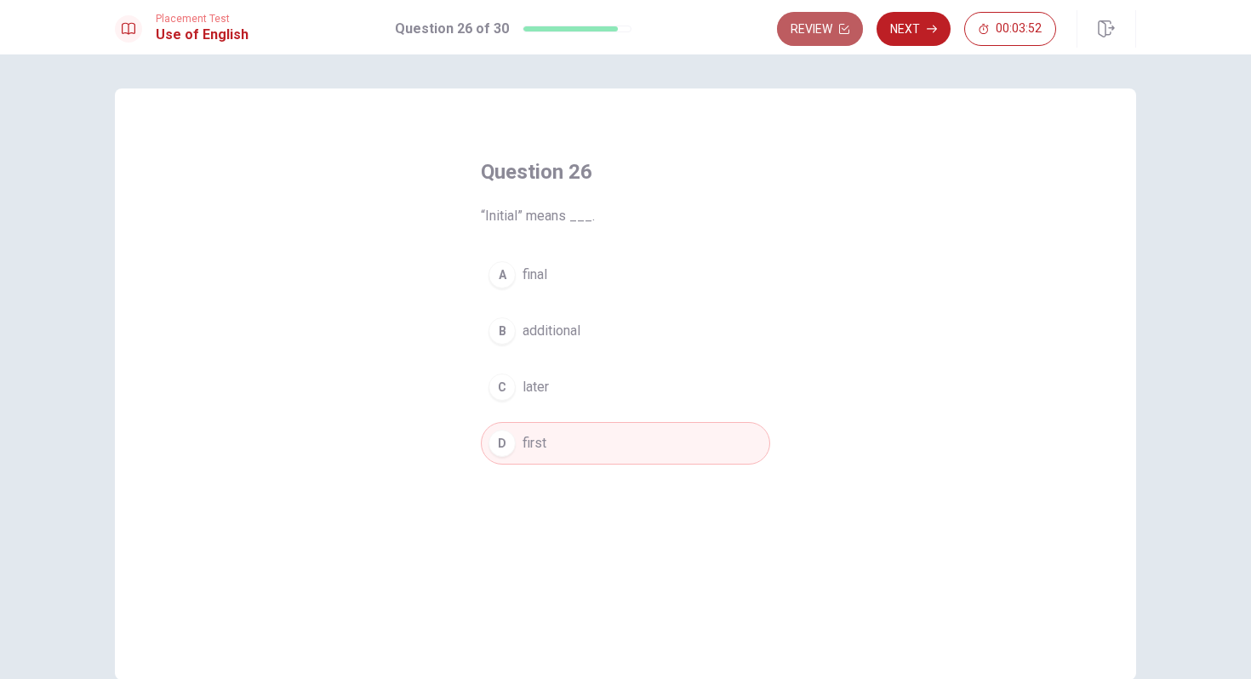
click at [820, 31] on button "Review" at bounding box center [820, 29] width 86 height 34
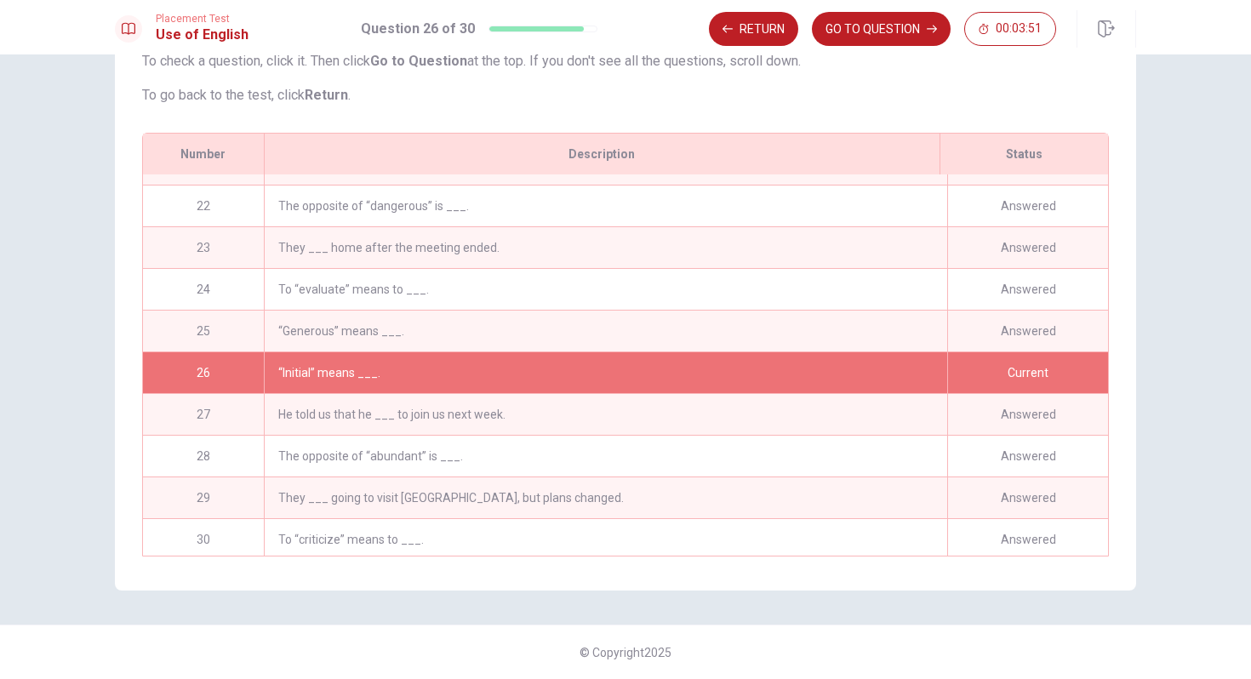
scroll to position [869, 0]
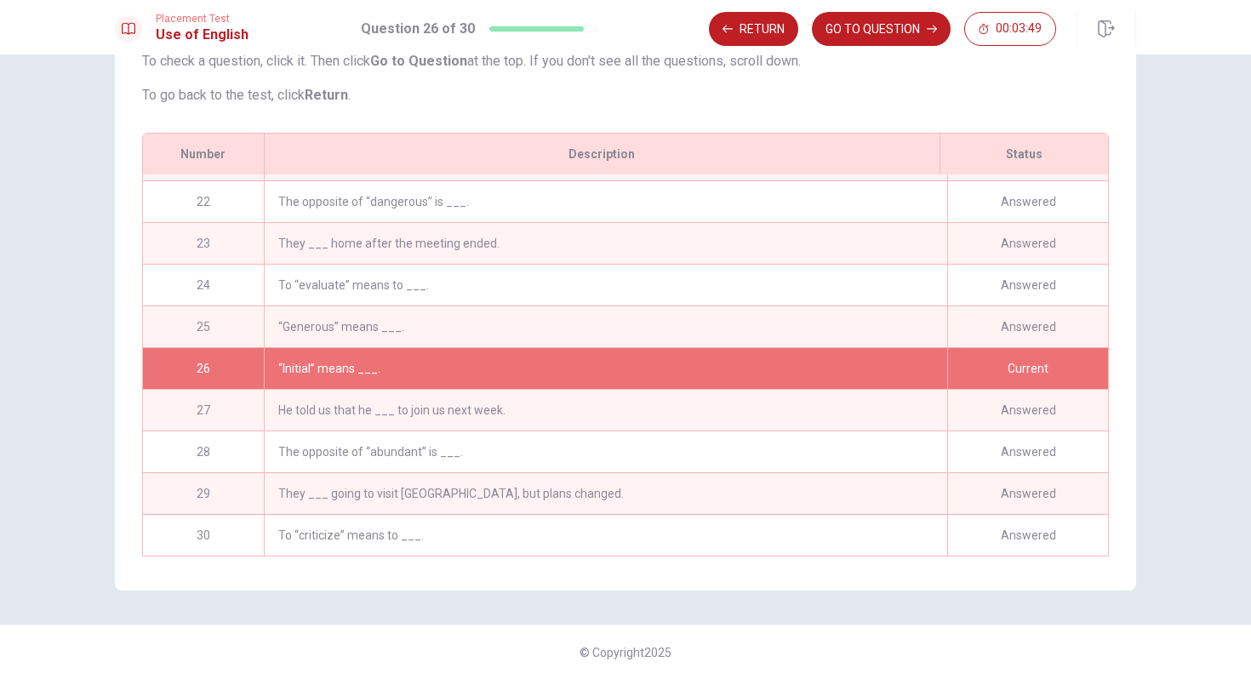
click at [772, 361] on div "“Initial” means ___." at bounding box center [605, 368] width 683 height 41
click at [832, 28] on button "GO TO QUESTION" at bounding box center [881, 29] width 139 height 34
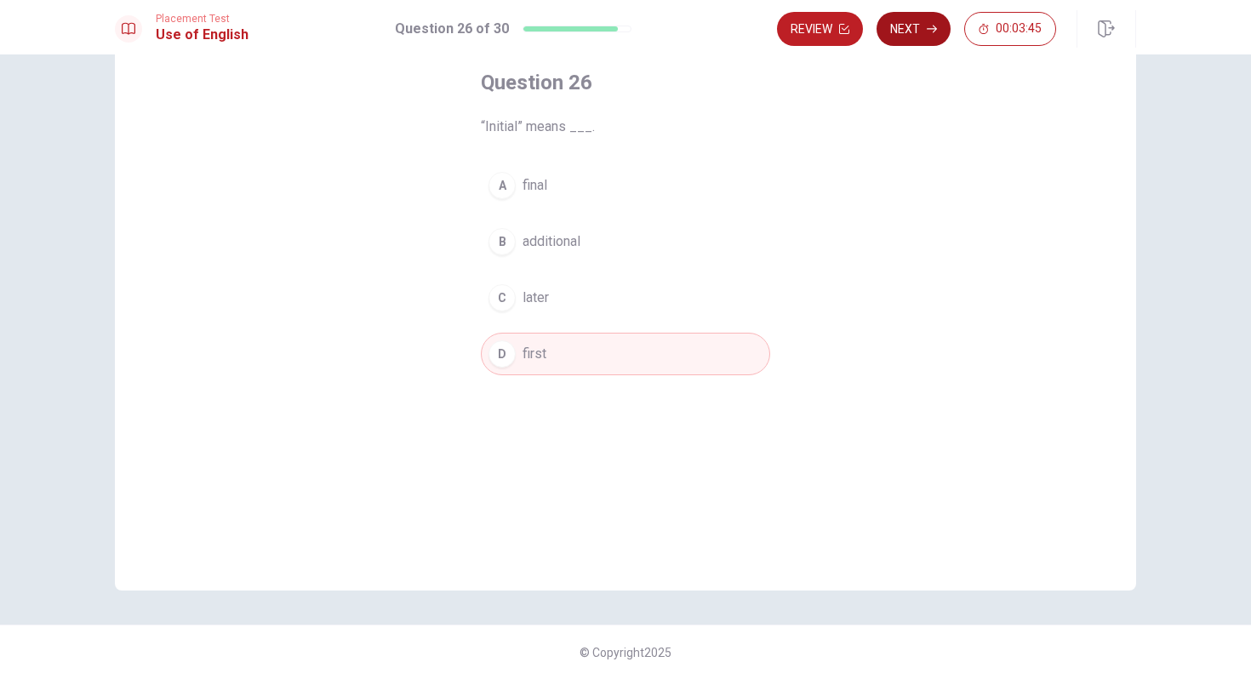
click at [903, 34] on button "Next" at bounding box center [914, 29] width 74 height 34
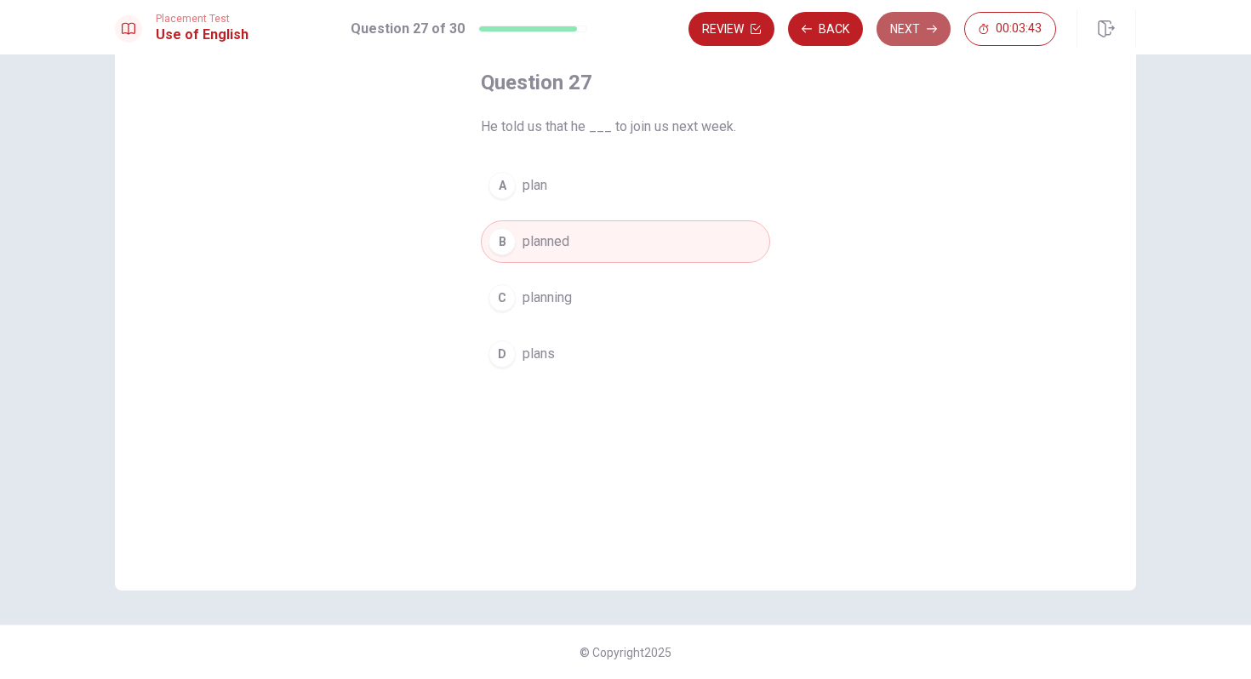
click at [896, 37] on button "Next" at bounding box center [914, 29] width 74 height 34
click at [901, 38] on button "Next" at bounding box center [914, 29] width 74 height 34
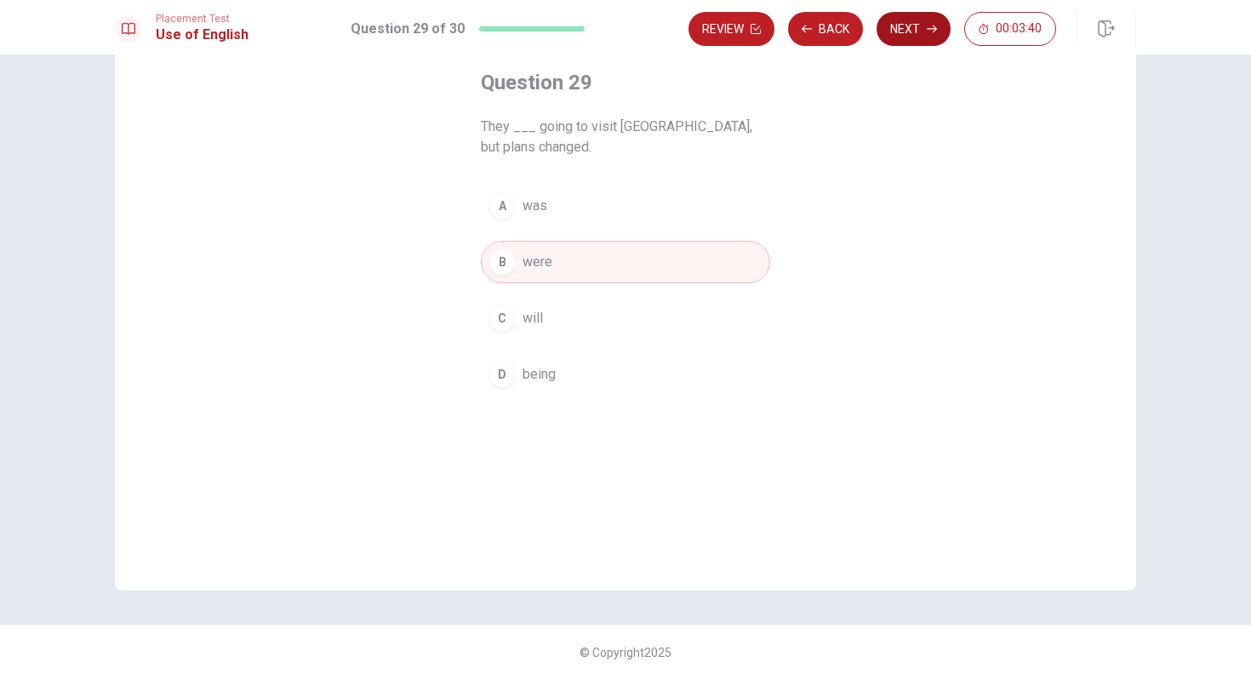
click at [909, 34] on button "Next" at bounding box center [914, 29] width 74 height 34
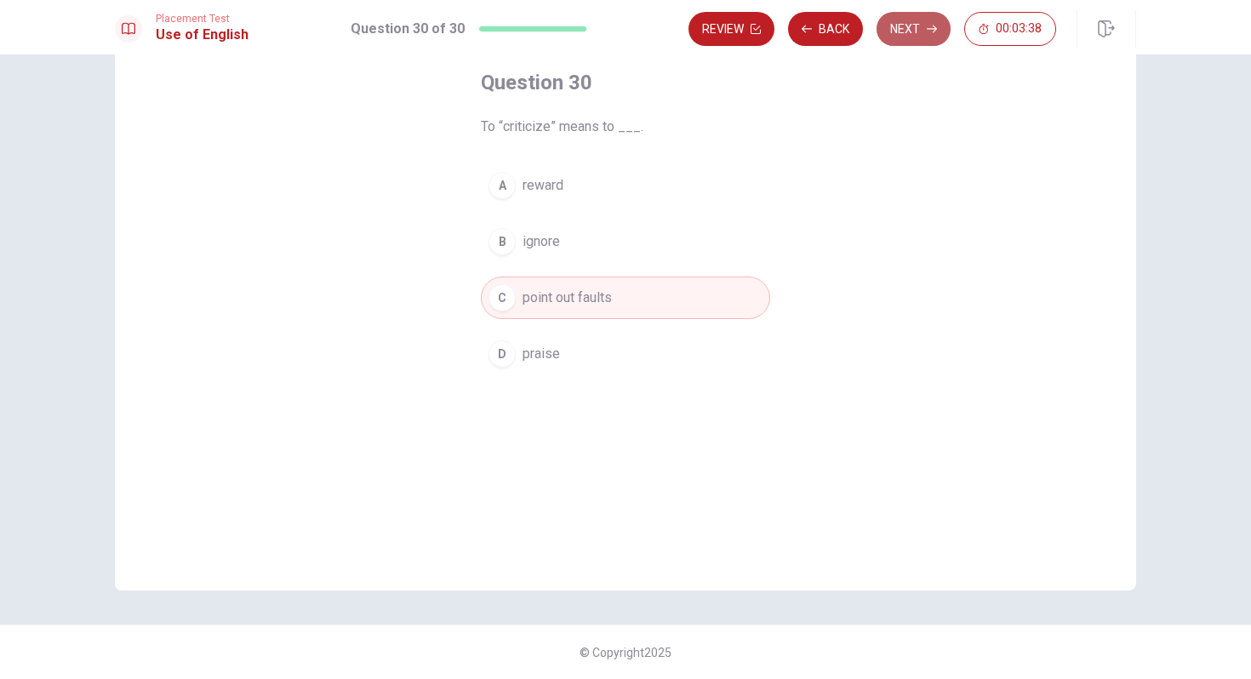
click at [908, 33] on button "Next" at bounding box center [914, 29] width 74 height 34
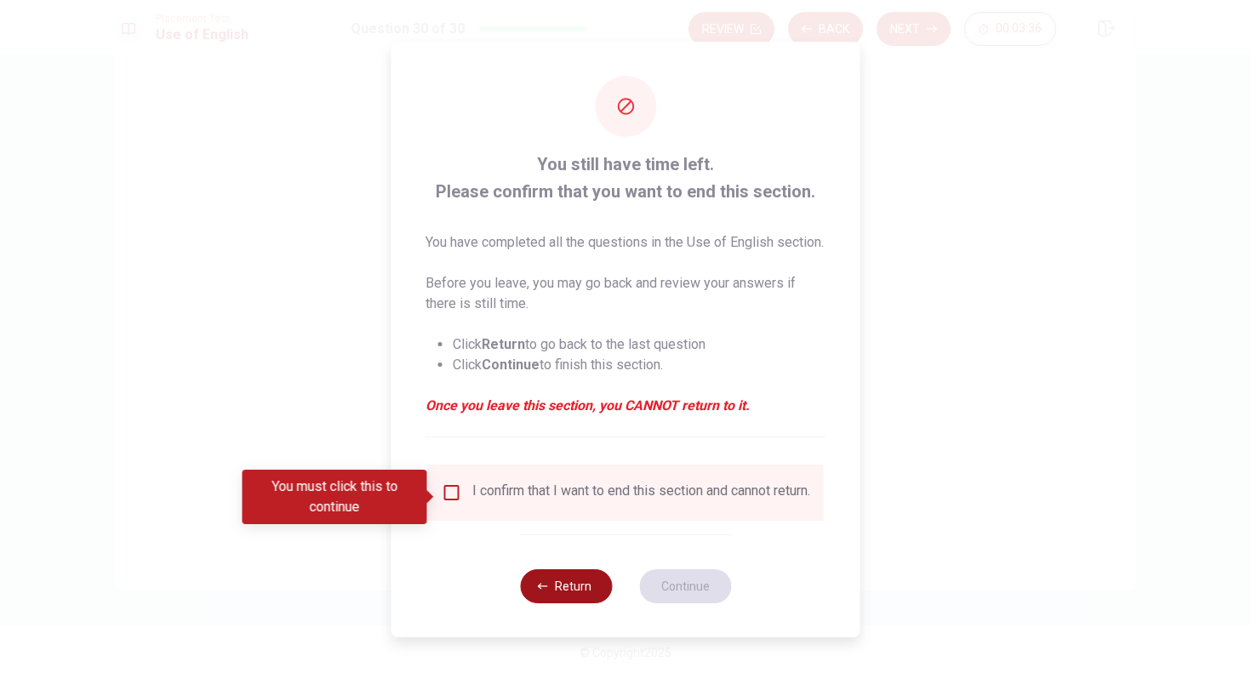
click at [561, 603] on button "Return" at bounding box center [566, 586] width 92 height 34
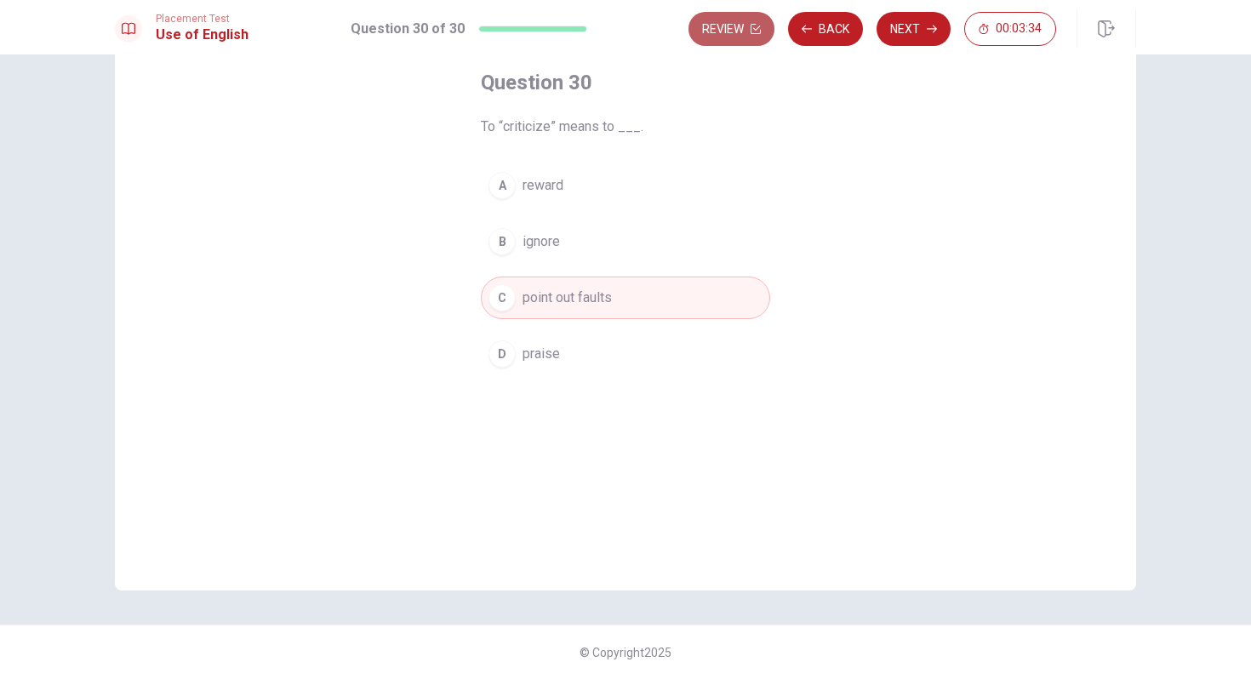
click at [740, 29] on button "Review" at bounding box center [732, 29] width 86 height 34
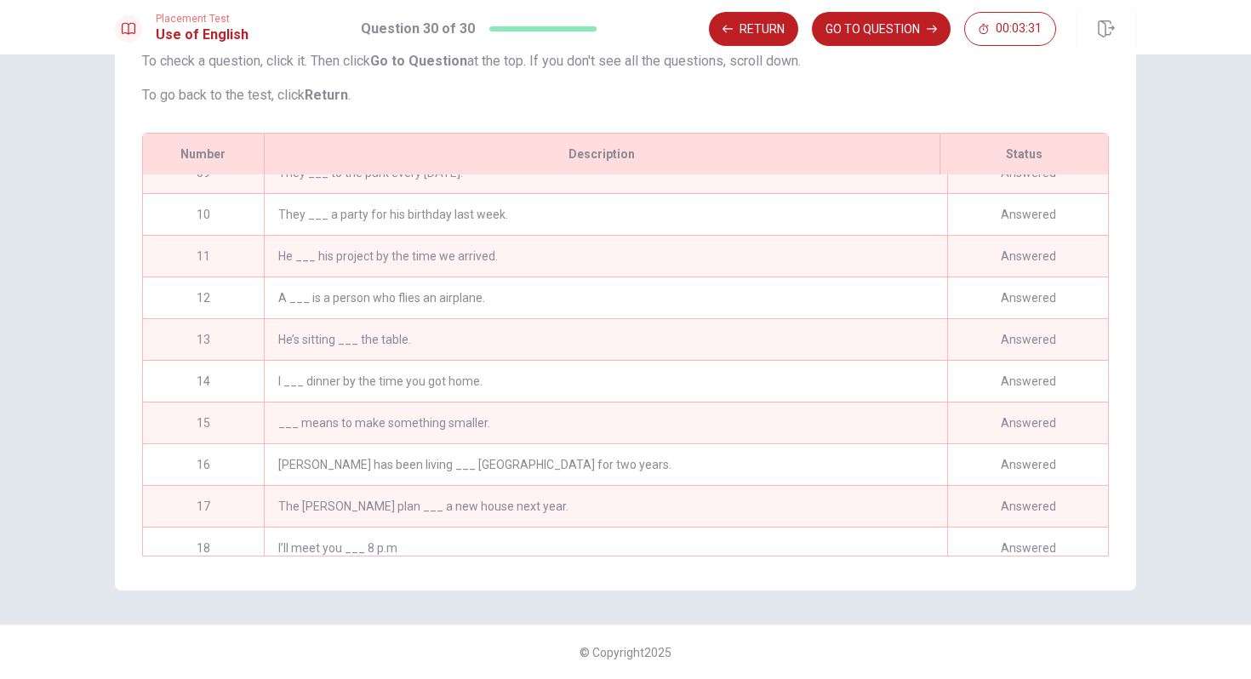
scroll to position [0, 0]
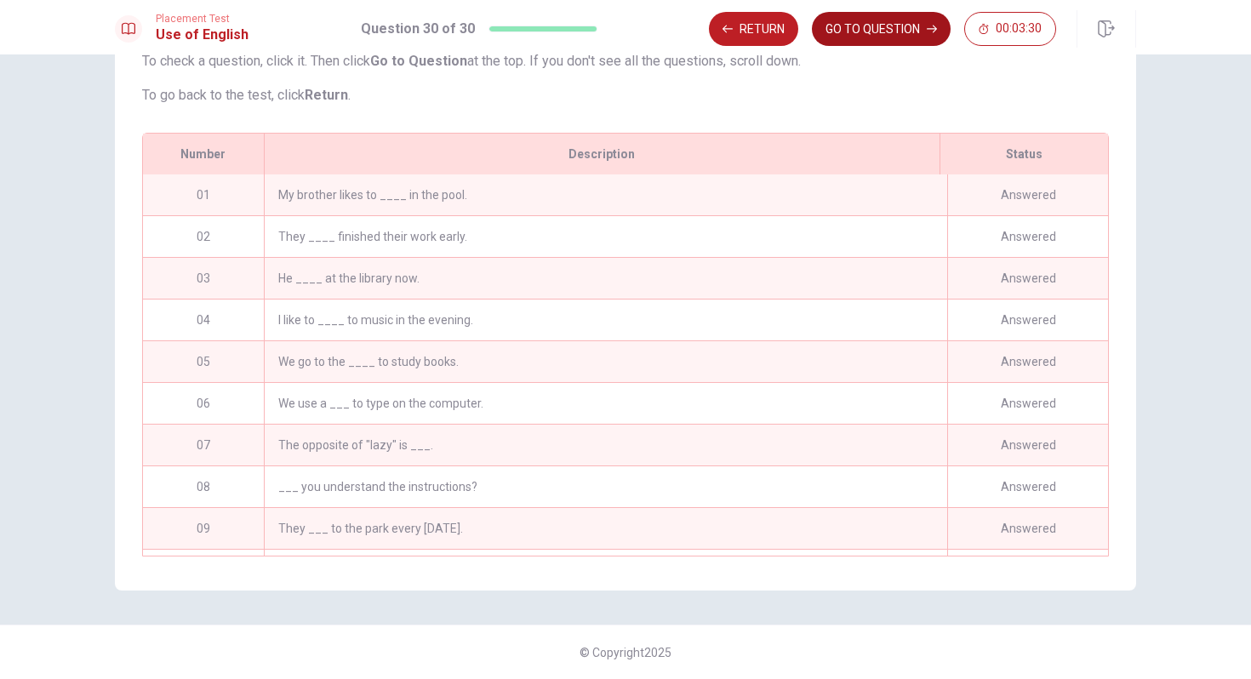
click at [849, 35] on button "GO TO QUESTION" at bounding box center [881, 29] width 139 height 34
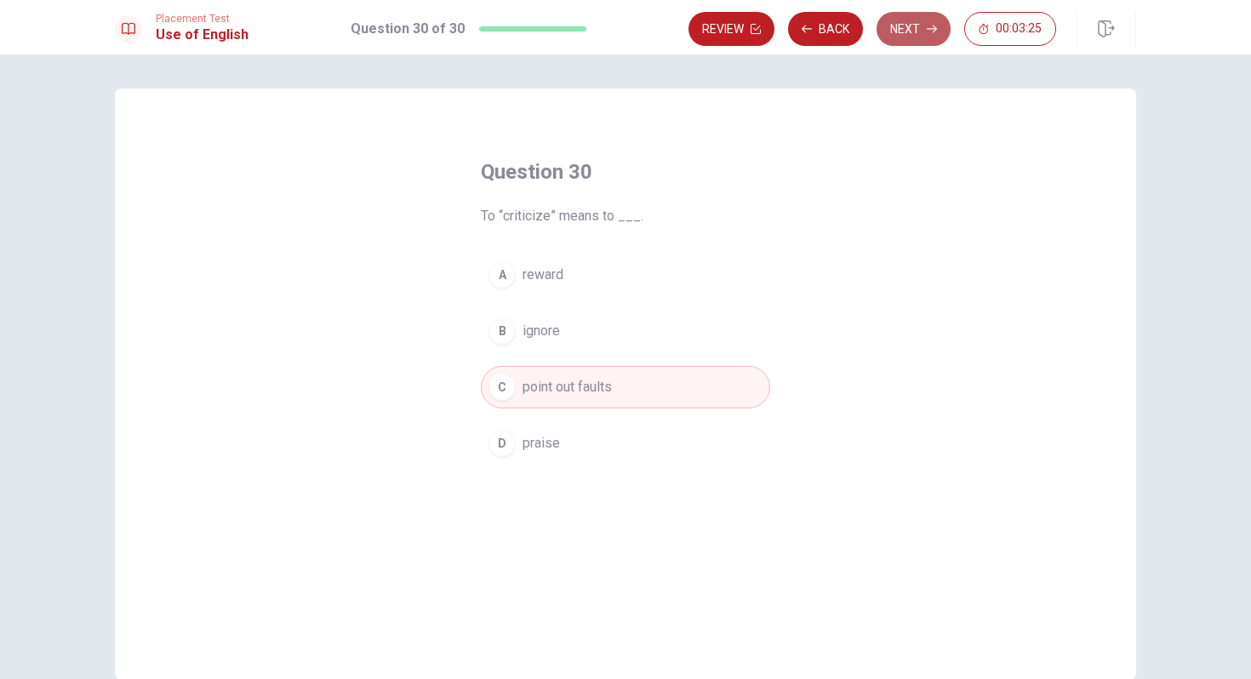
click at [921, 31] on button "Next" at bounding box center [914, 29] width 74 height 34
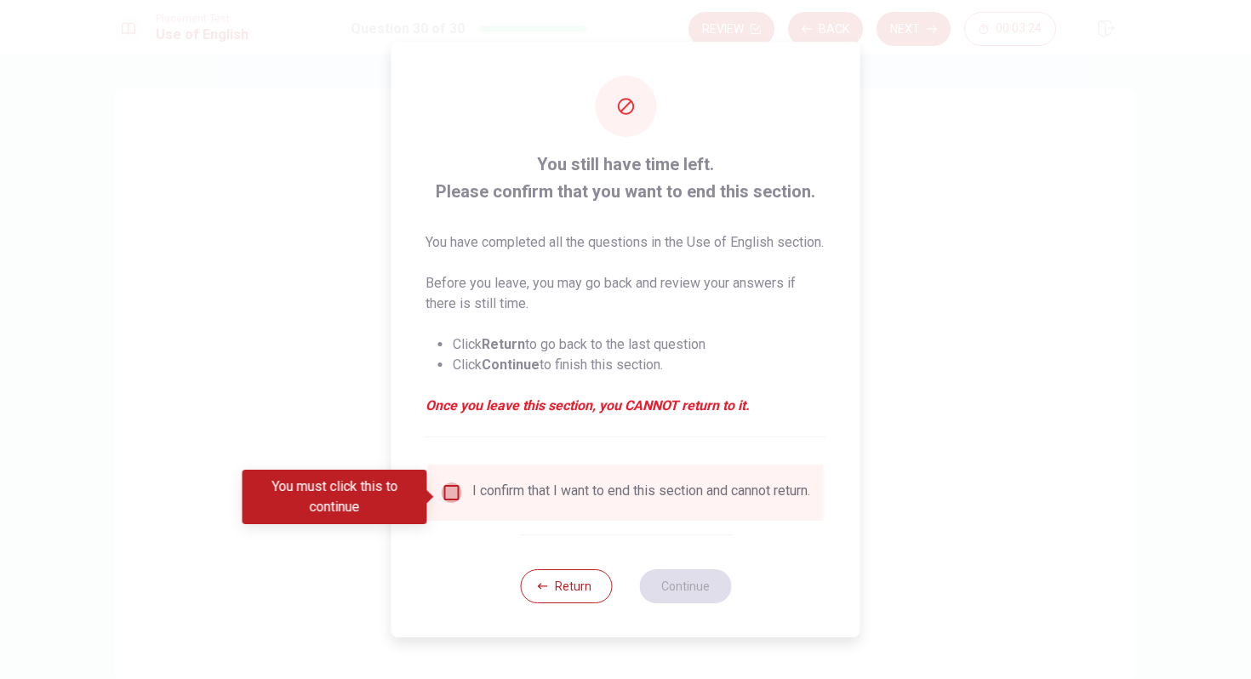
click at [448, 491] on input "You must click this to continue" at bounding box center [452, 493] width 20 height 20
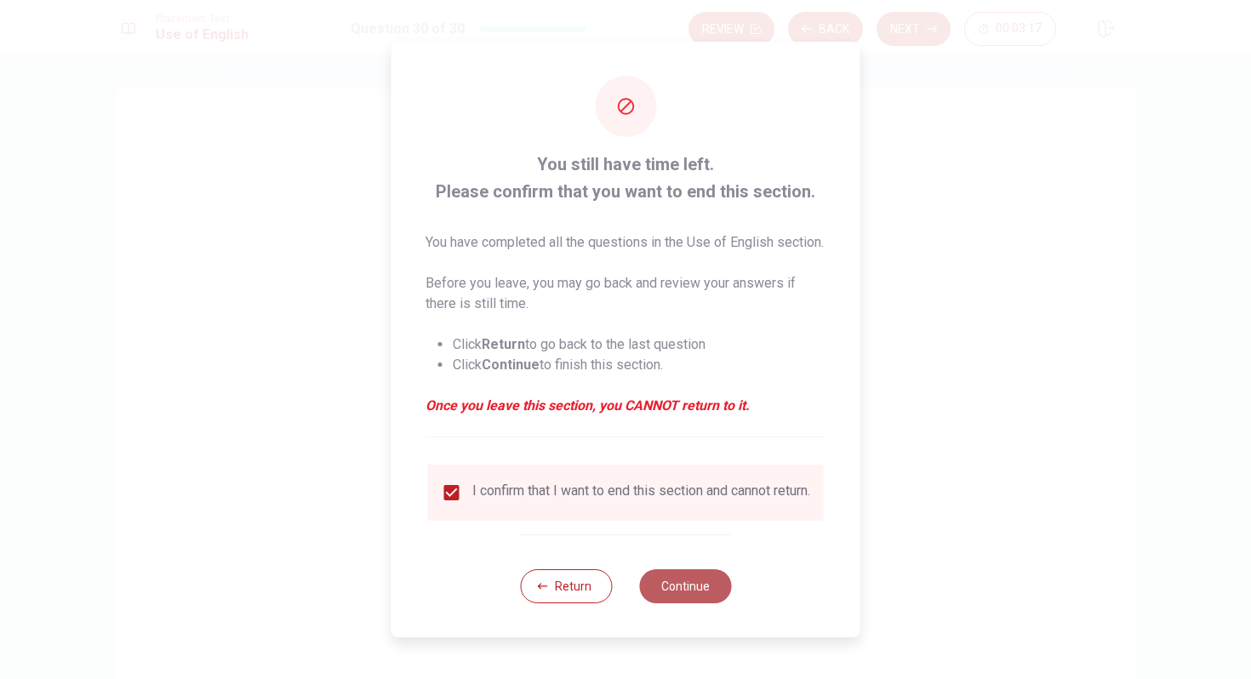
click at [686, 603] on button "Continue" at bounding box center [685, 586] width 92 height 34
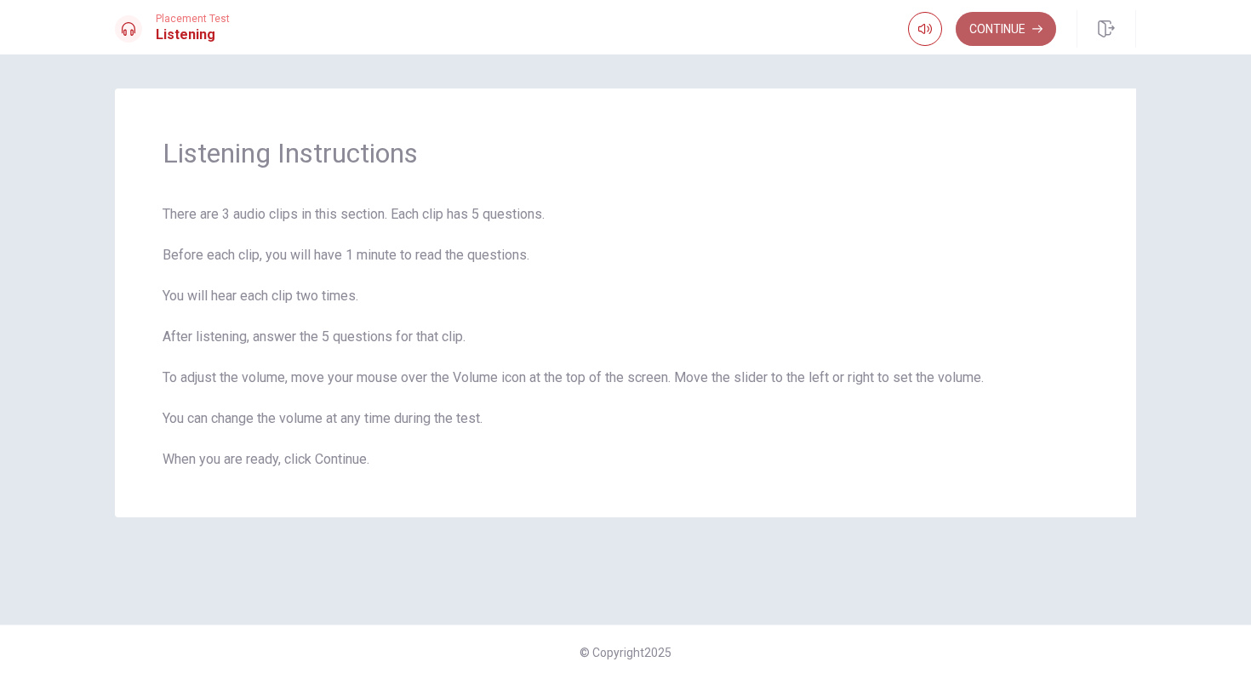
click at [991, 27] on button "Continue" at bounding box center [1006, 29] width 100 height 34
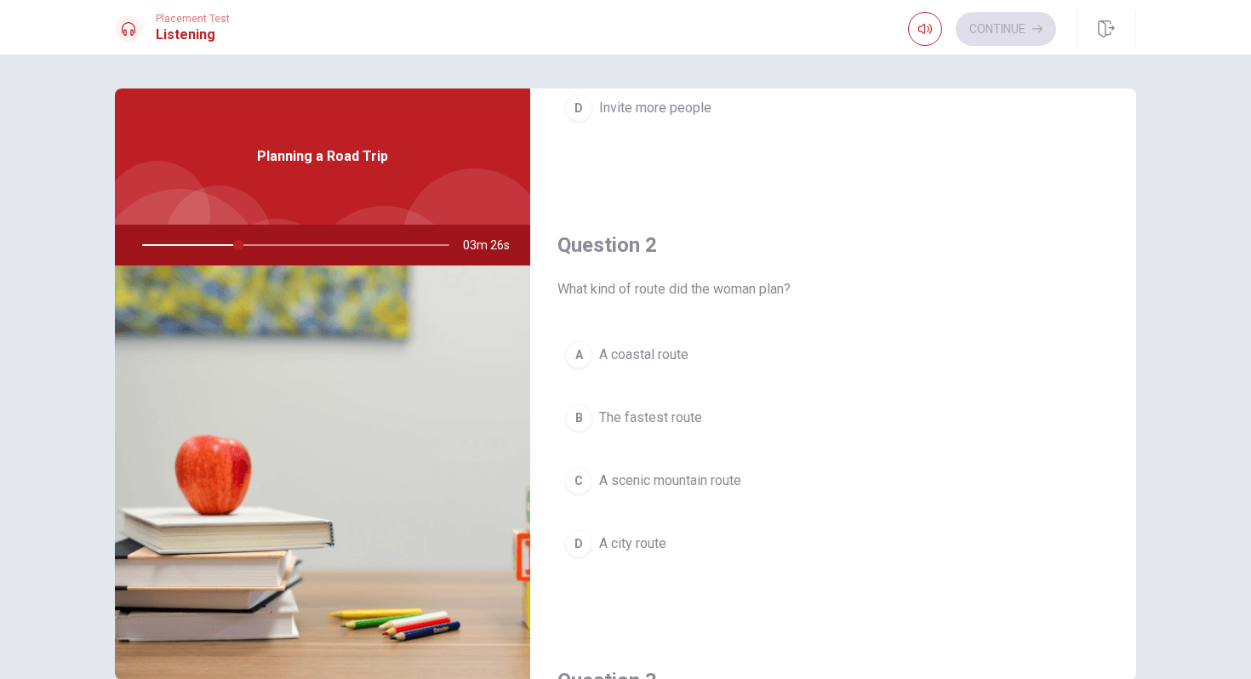
scroll to position [392, 0]
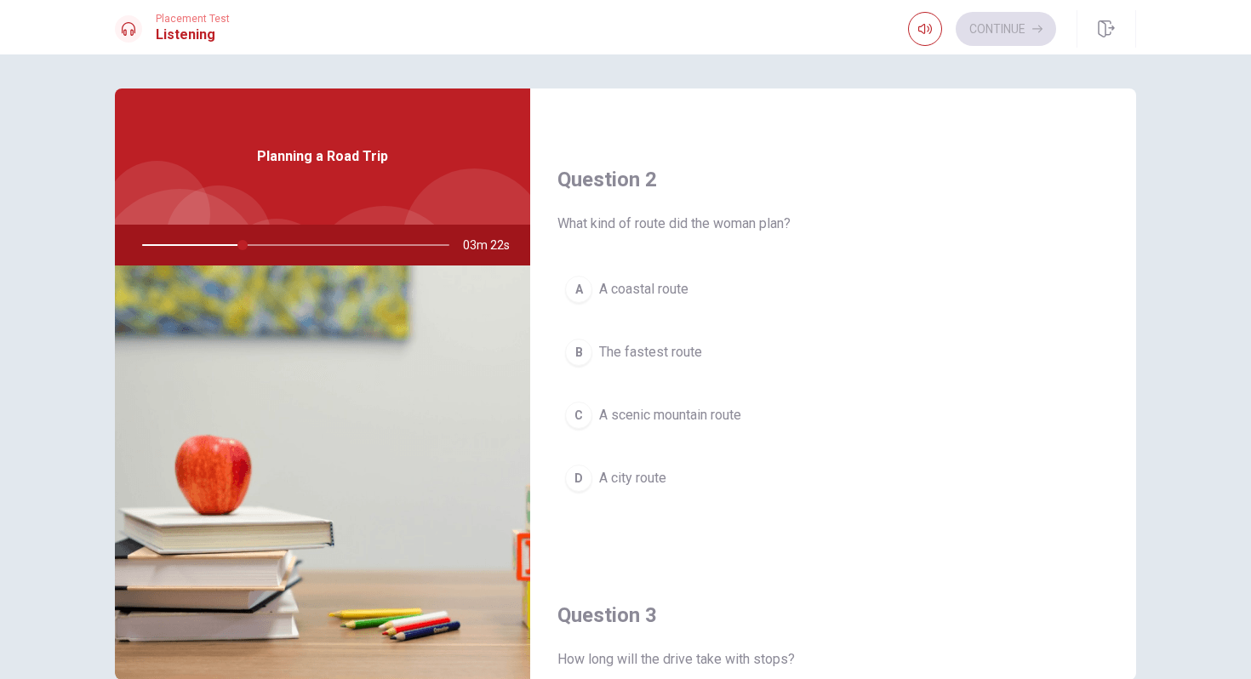
click at [579, 413] on div "C" at bounding box center [578, 415] width 27 height 27
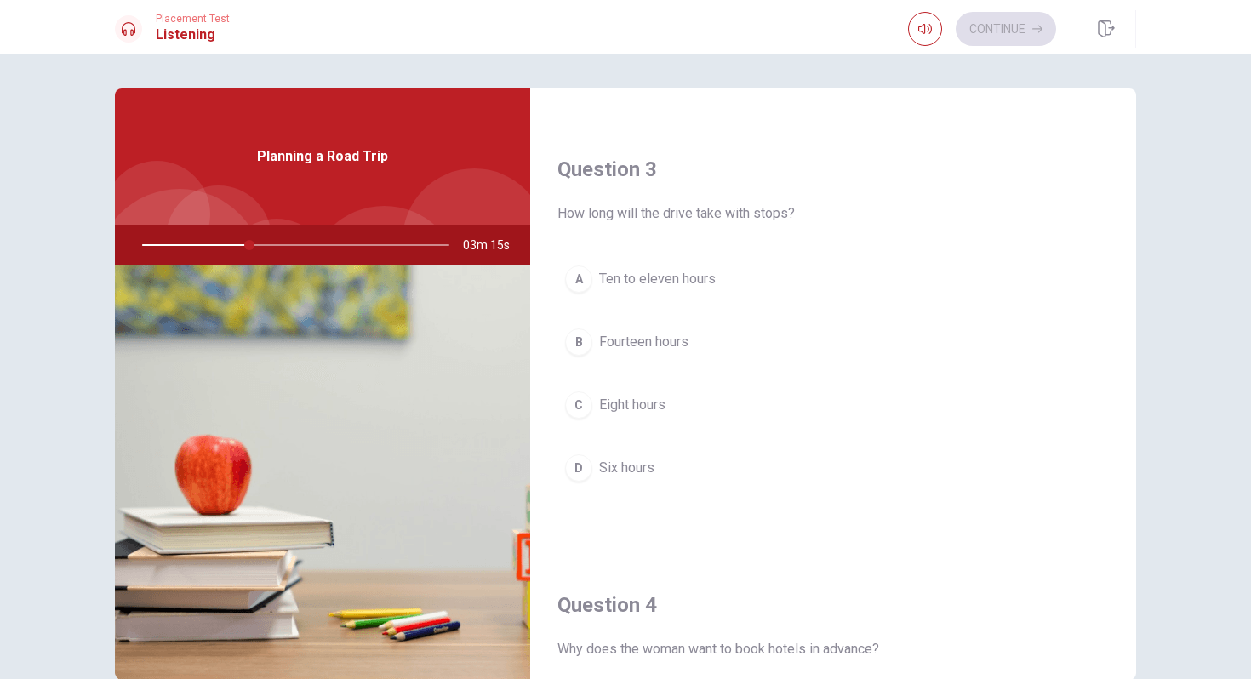
scroll to position [839, 0]
click at [580, 405] on div "C" at bounding box center [578, 404] width 27 height 27
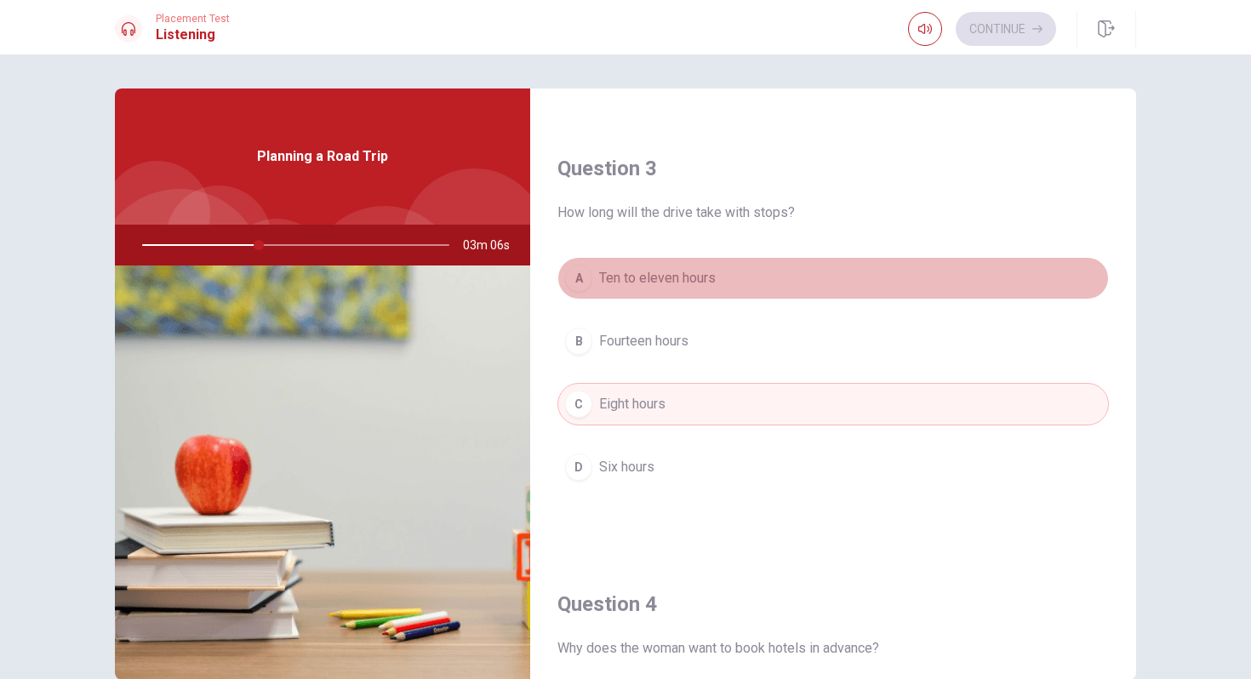
click at [574, 275] on div "A" at bounding box center [578, 278] width 27 height 27
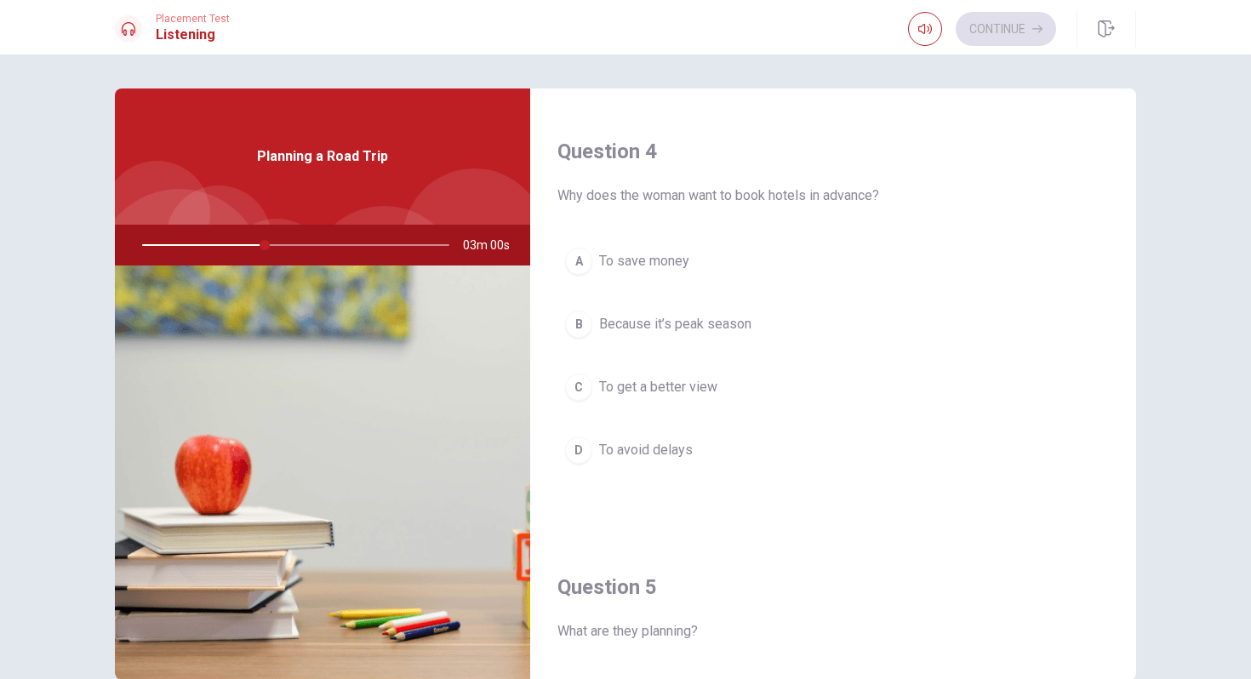
scroll to position [1276, 0]
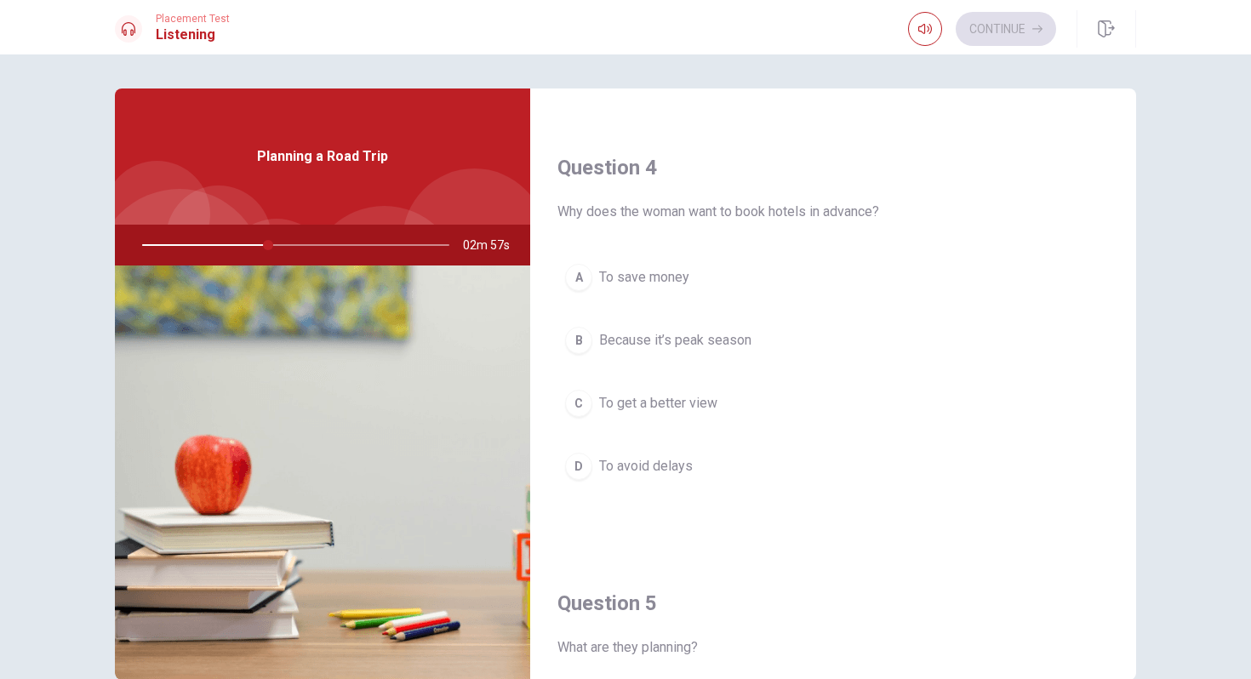
click at [580, 340] on div "B" at bounding box center [578, 340] width 27 height 27
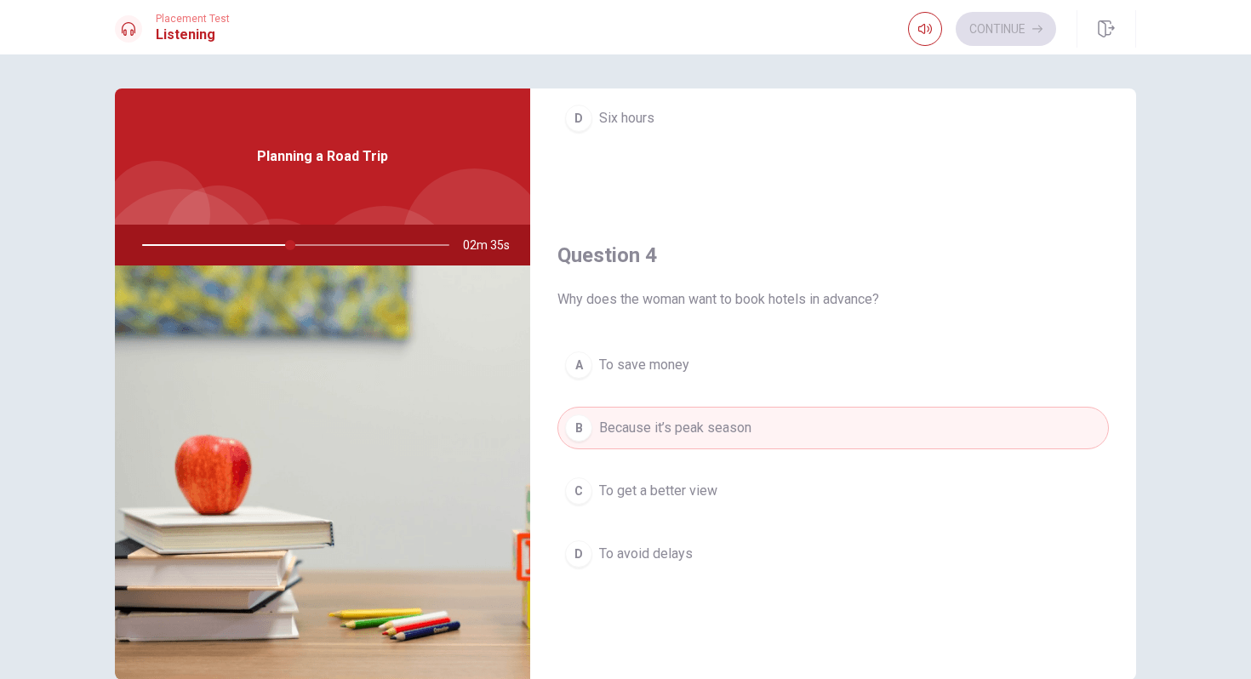
scroll to position [1587, 0]
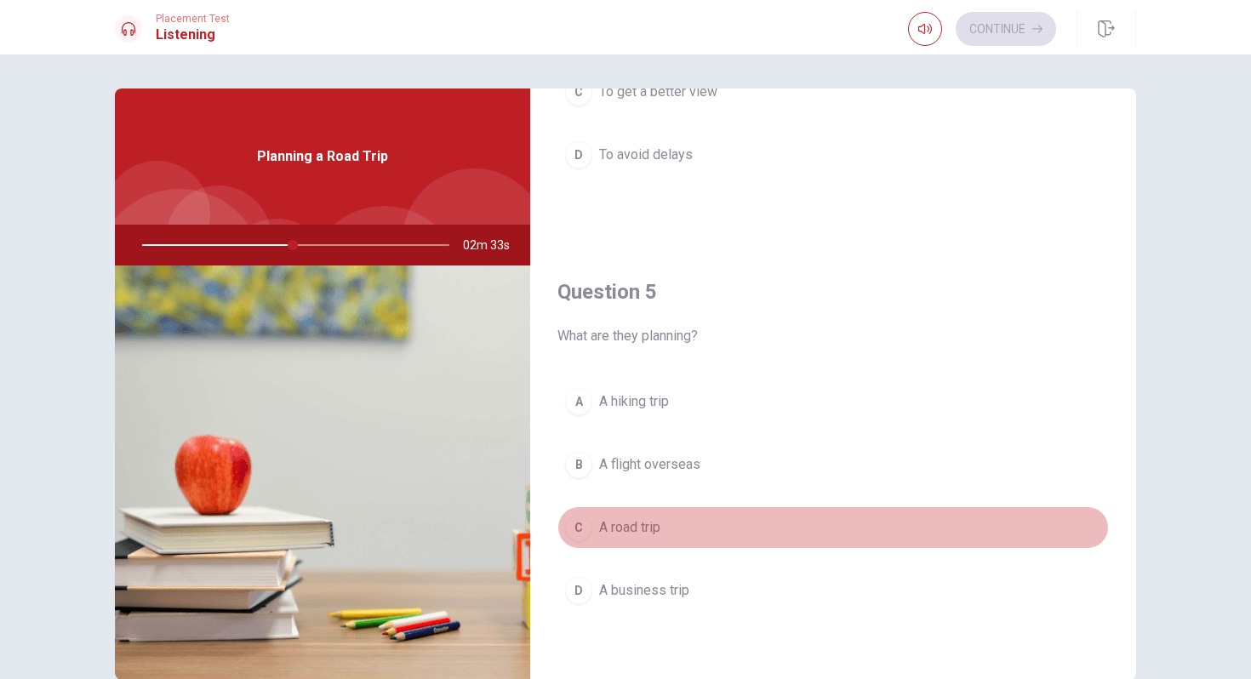
click at [586, 529] on div "C" at bounding box center [578, 527] width 27 height 27
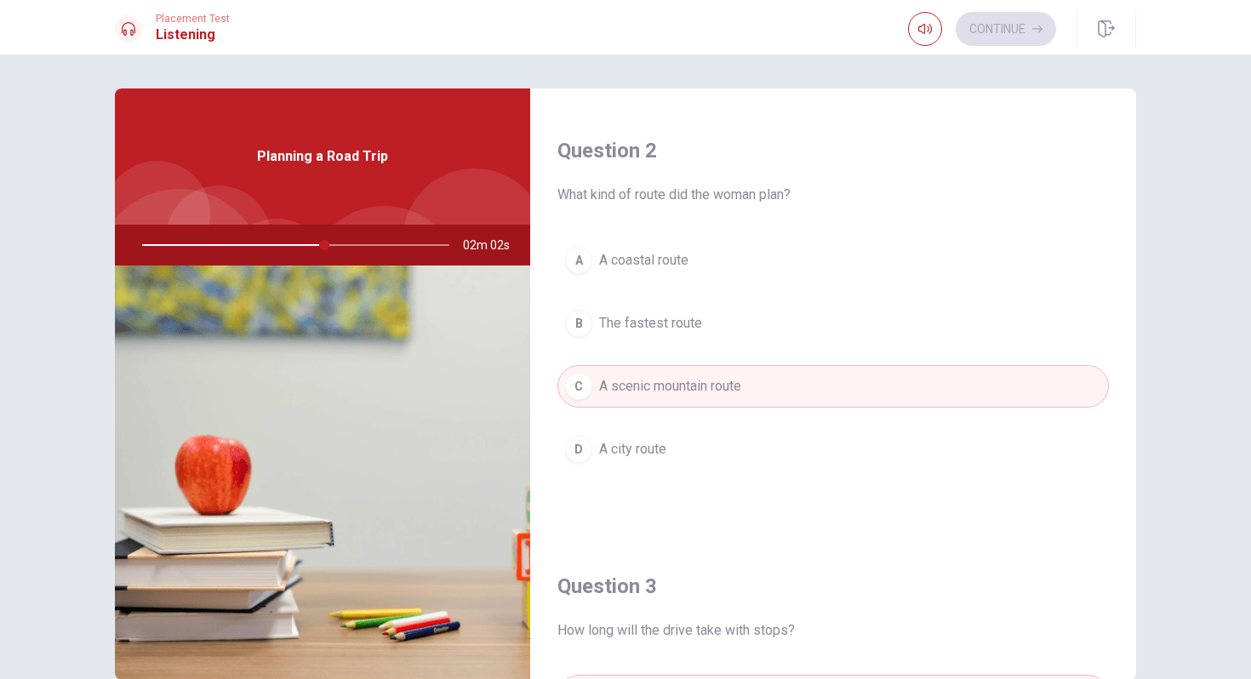
scroll to position [0, 0]
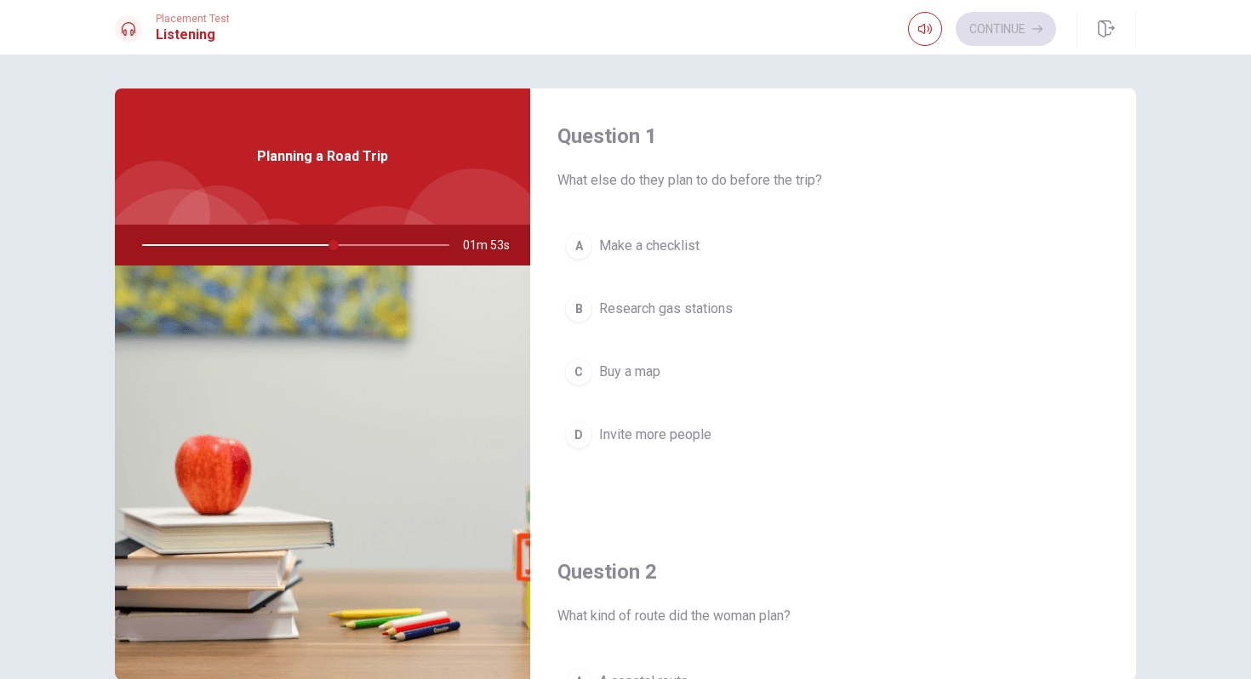
click at [592, 238] on button "A Make a checklist" at bounding box center [833, 246] width 552 height 43
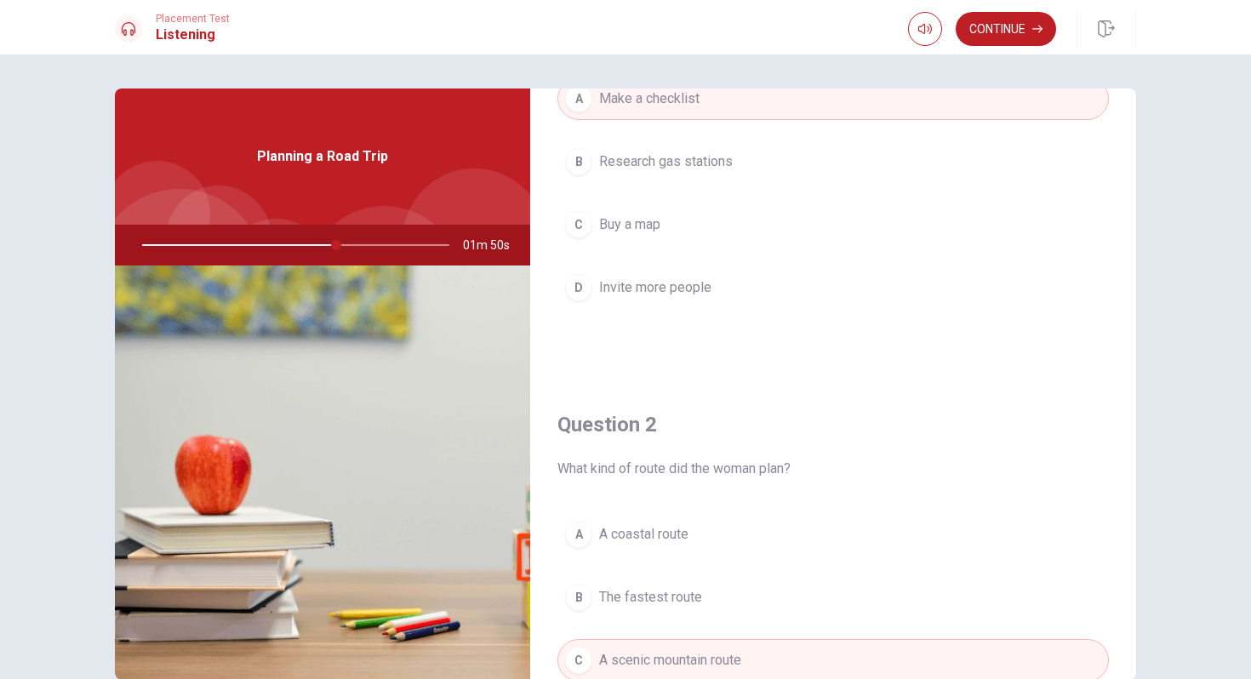
scroll to position [151, 0]
click at [994, 31] on button "Continue" at bounding box center [1006, 29] width 100 height 34
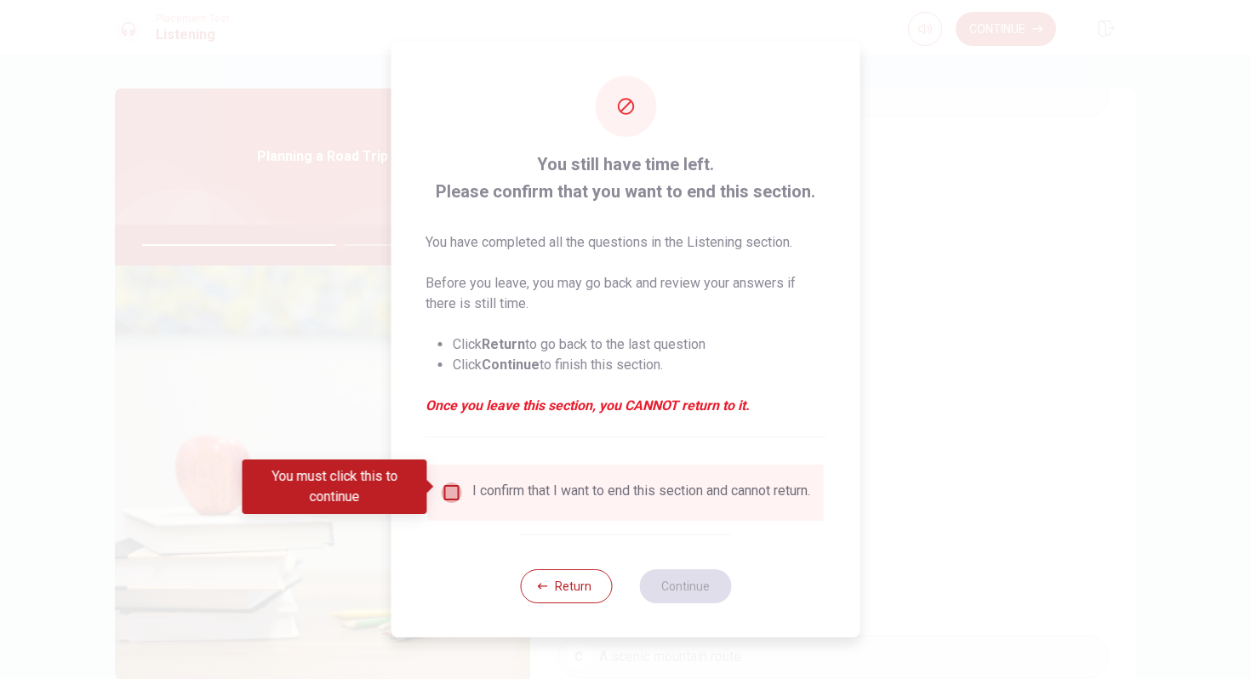
click at [448, 484] on input "You must click this to continue" at bounding box center [452, 493] width 20 height 20
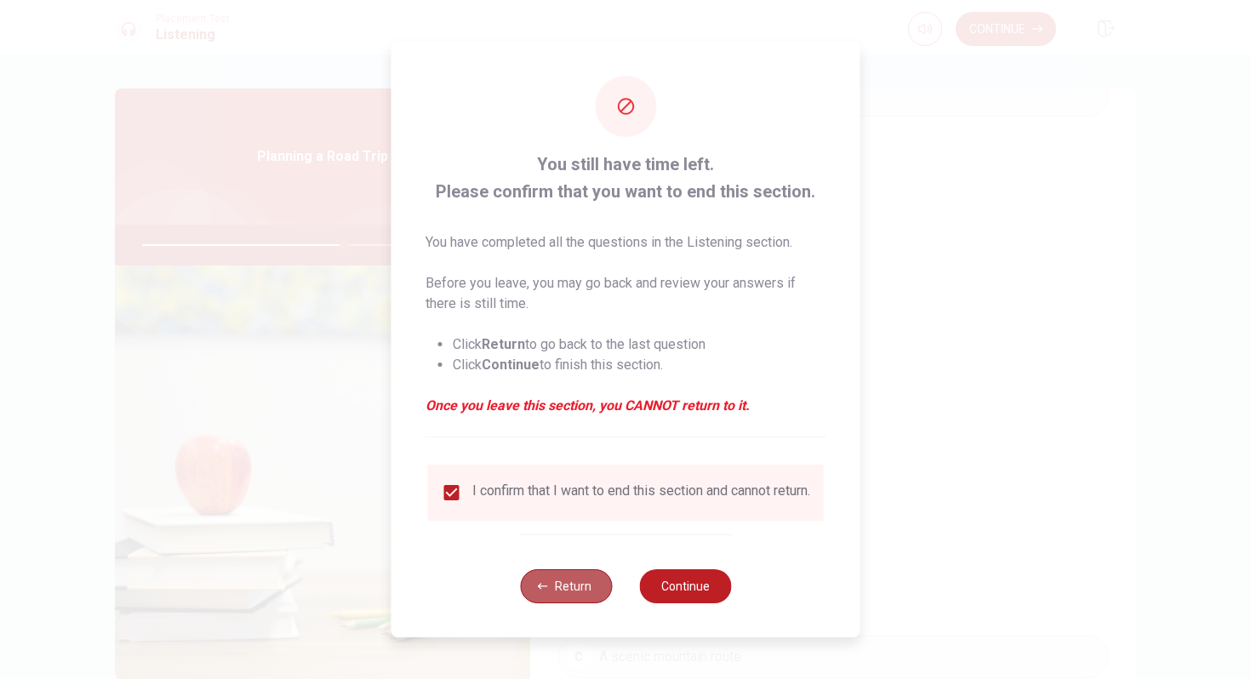
click at [580, 586] on button "Return" at bounding box center [566, 586] width 92 height 34
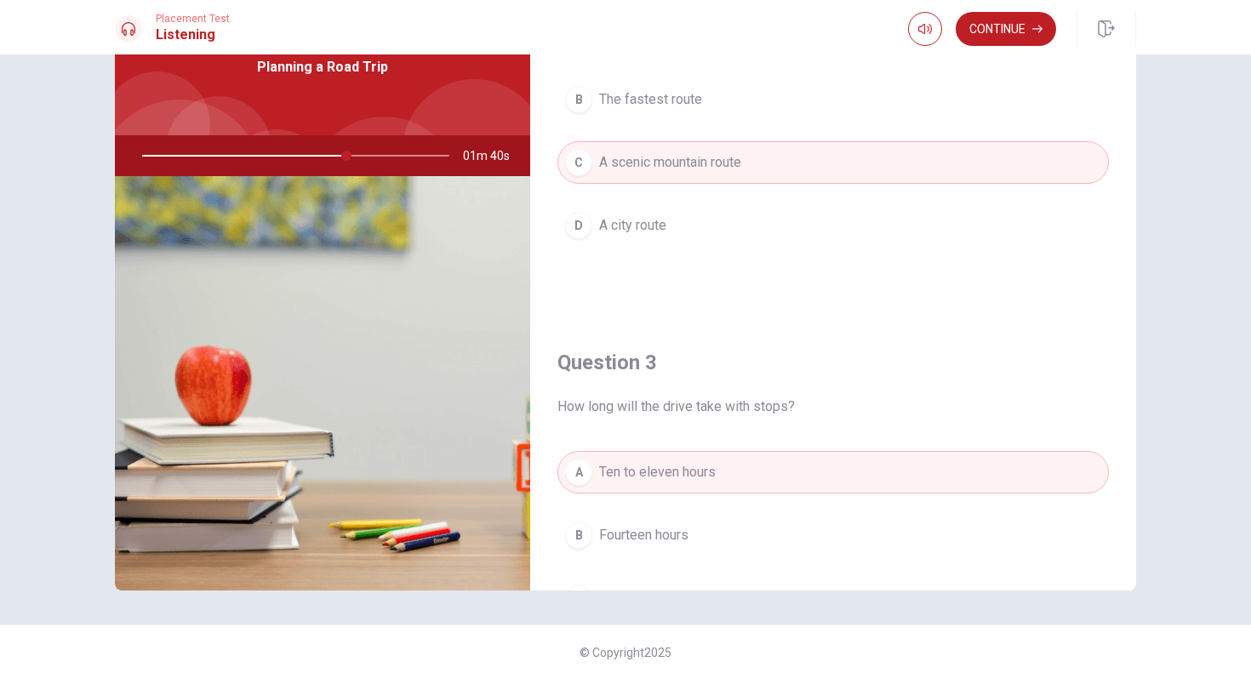
scroll to position [0, 0]
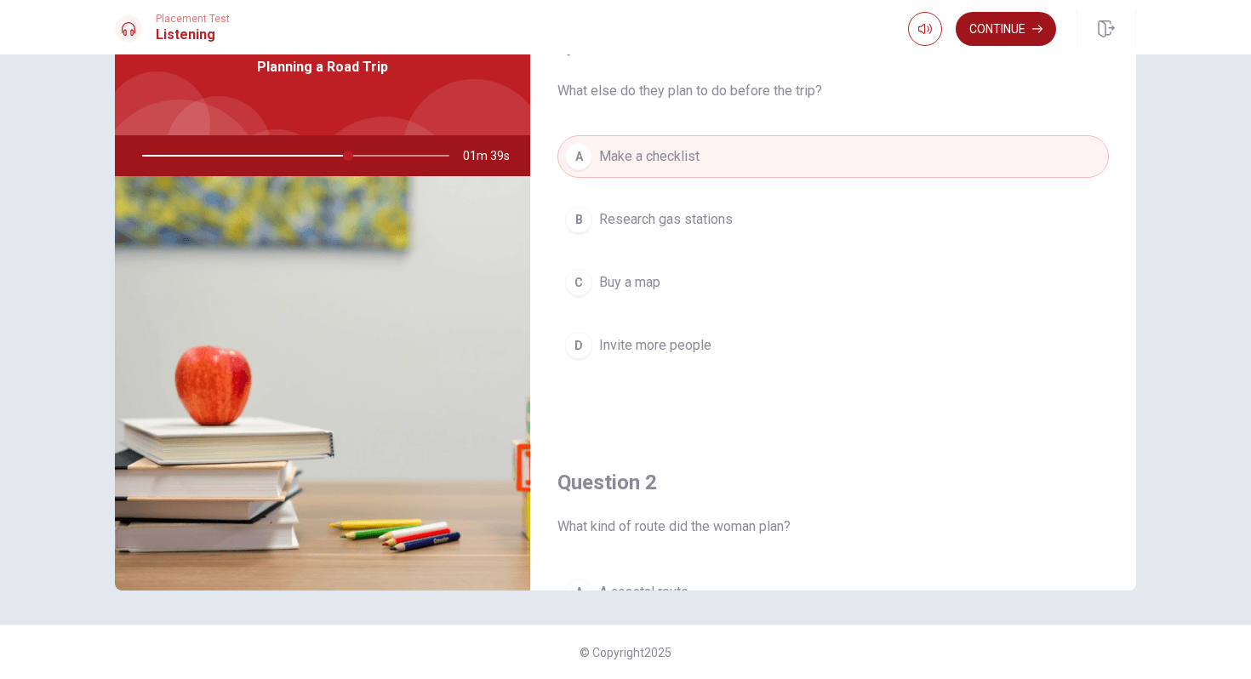
click at [986, 21] on button "Continue" at bounding box center [1006, 29] width 100 height 34
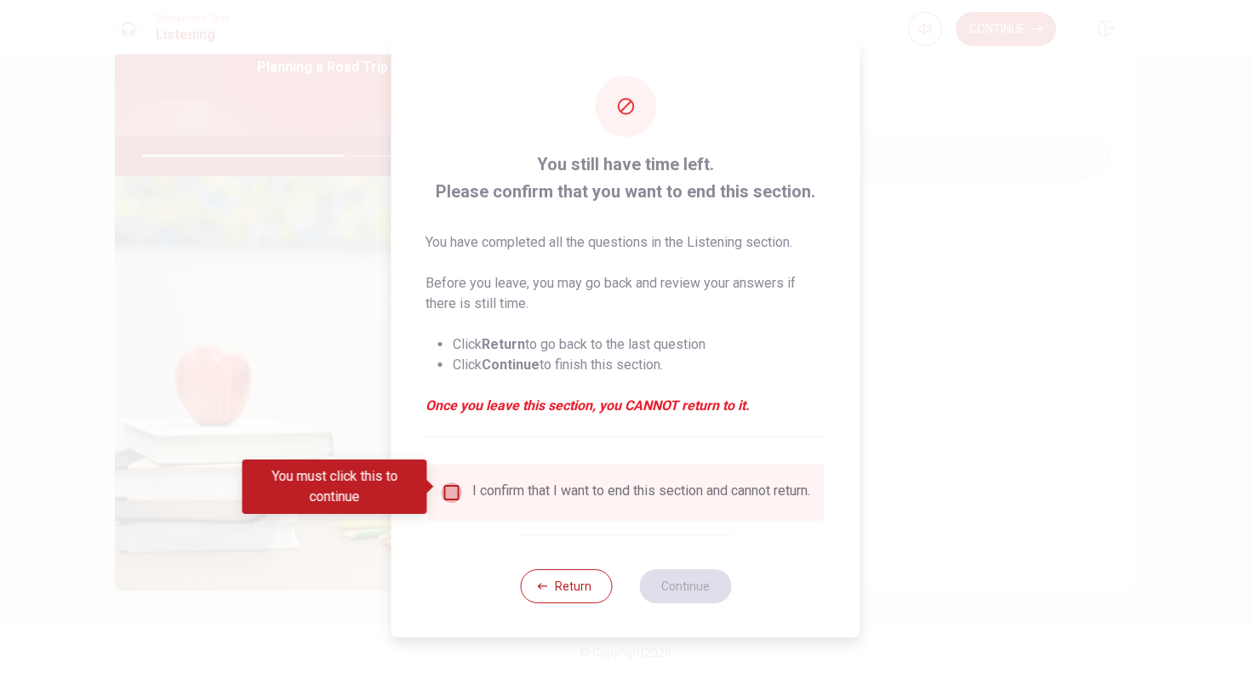
click at [443, 485] on input "You must click this to continue" at bounding box center [452, 493] width 20 height 20
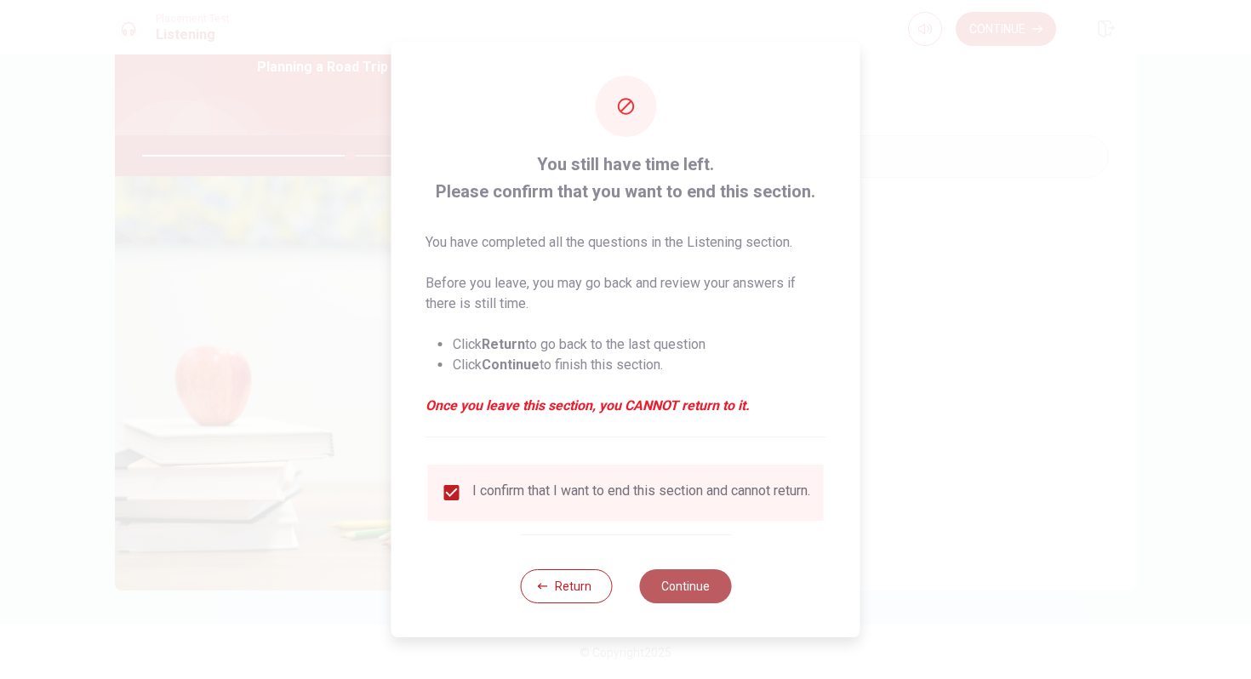
click at [699, 592] on button "Continue" at bounding box center [685, 586] width 92 height 34
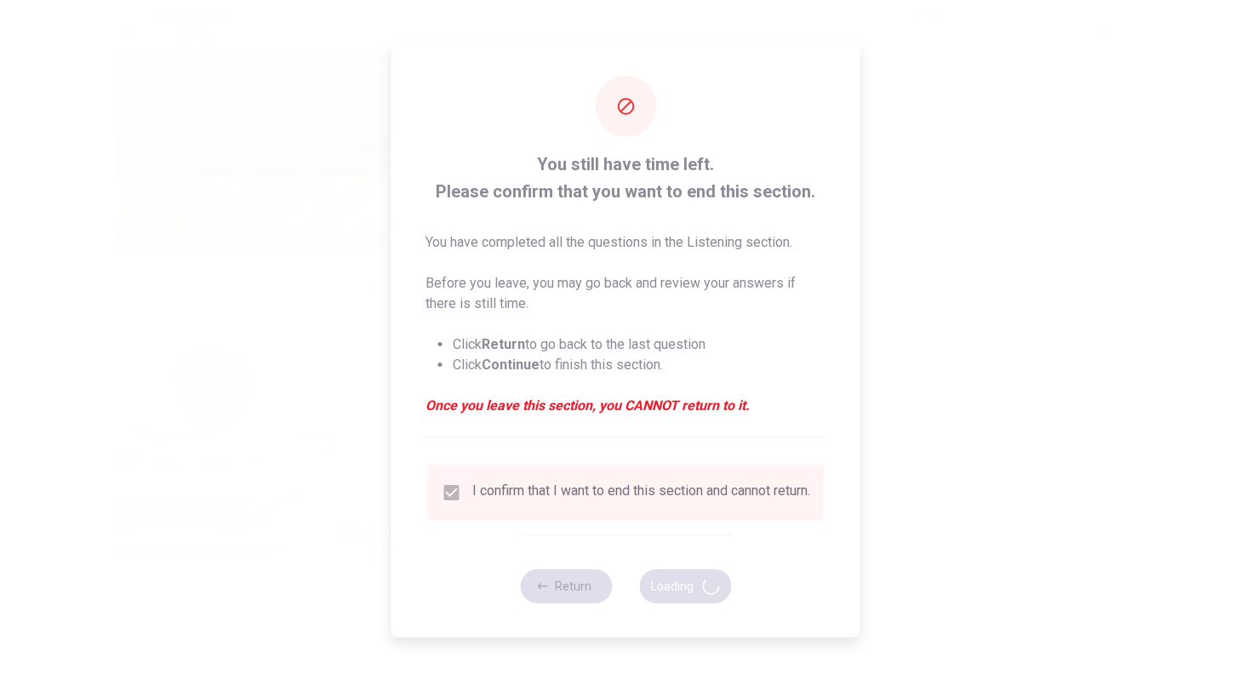
type input "69"
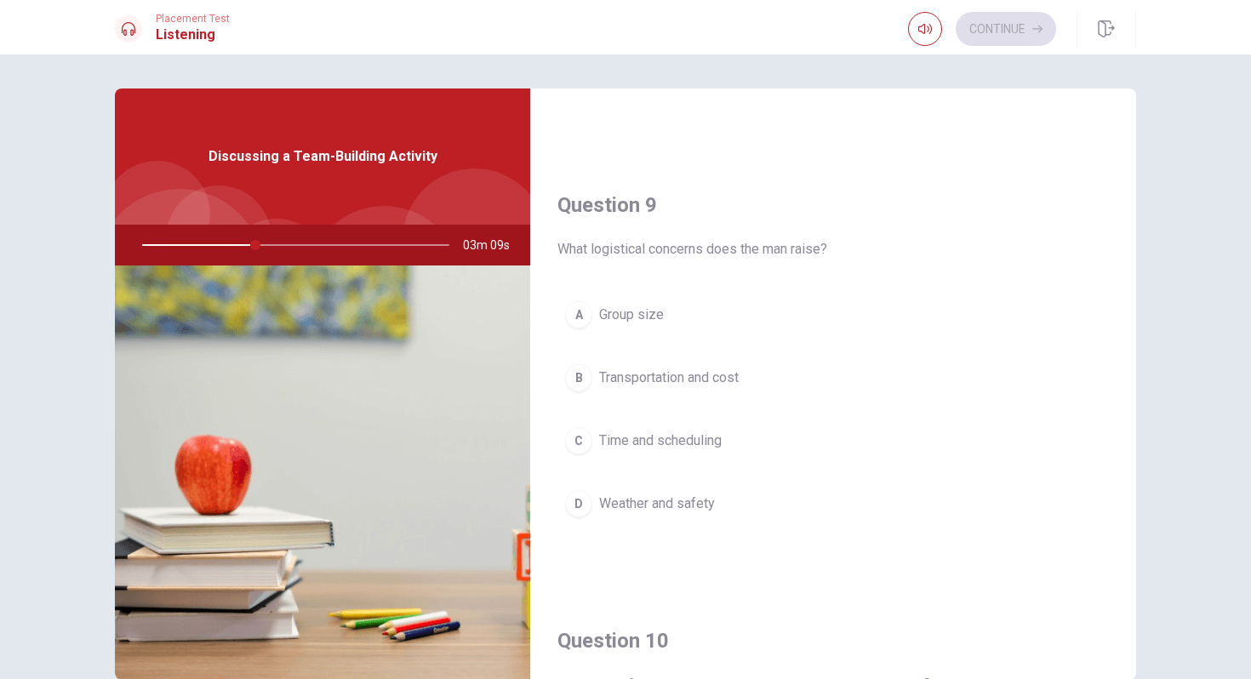
scroll to position [1240, 0]
click at [574, 374] on div "B" at bounding box center [578, 376] width 27 height 27
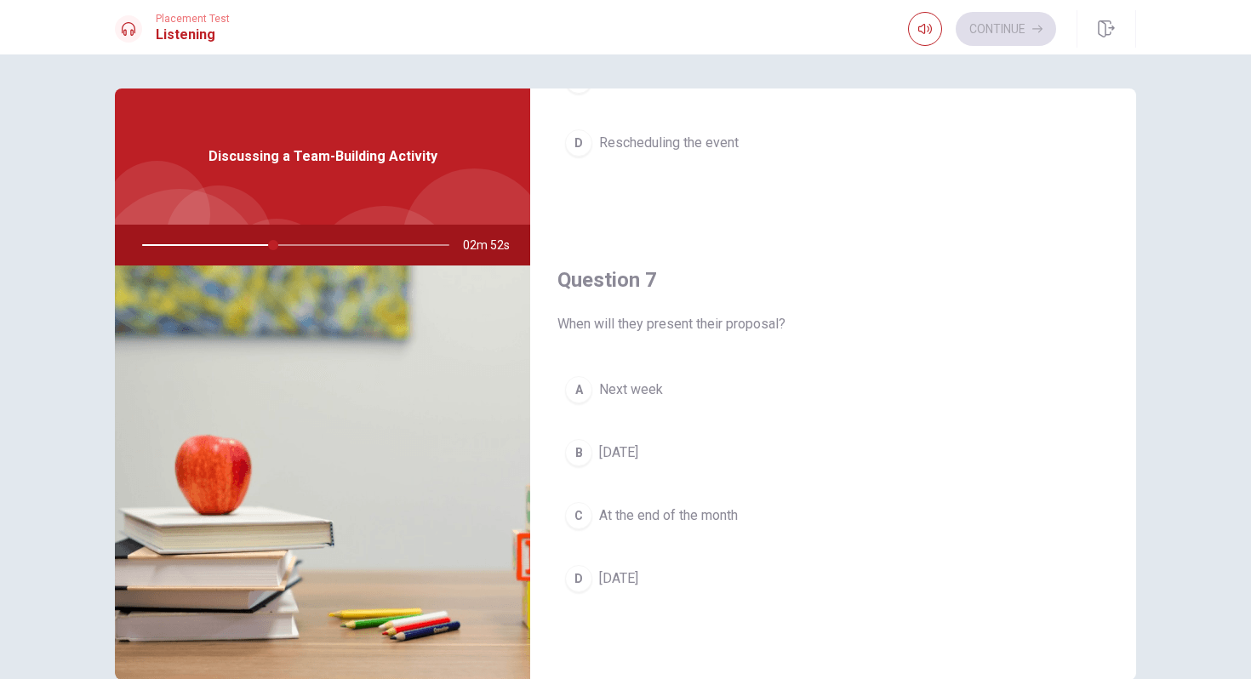
scroll to position [300, 0]
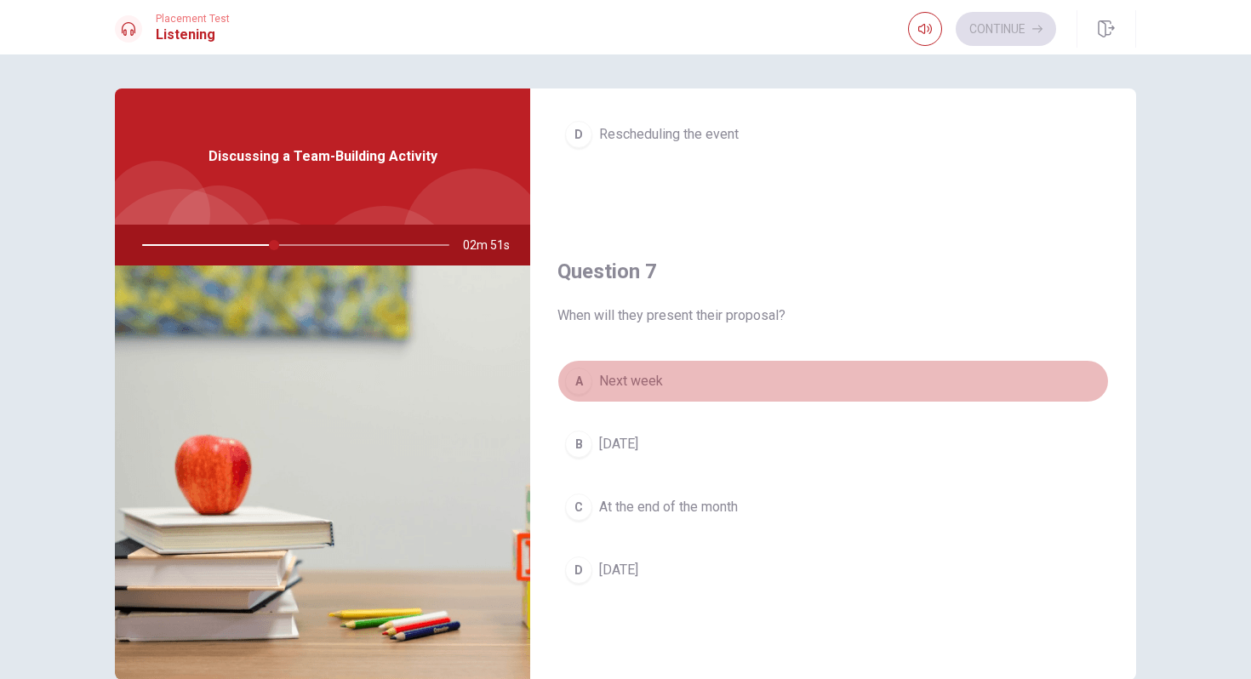
click at [580, 387] on div "A" at bounding box center [578, 381] width 27 height 27
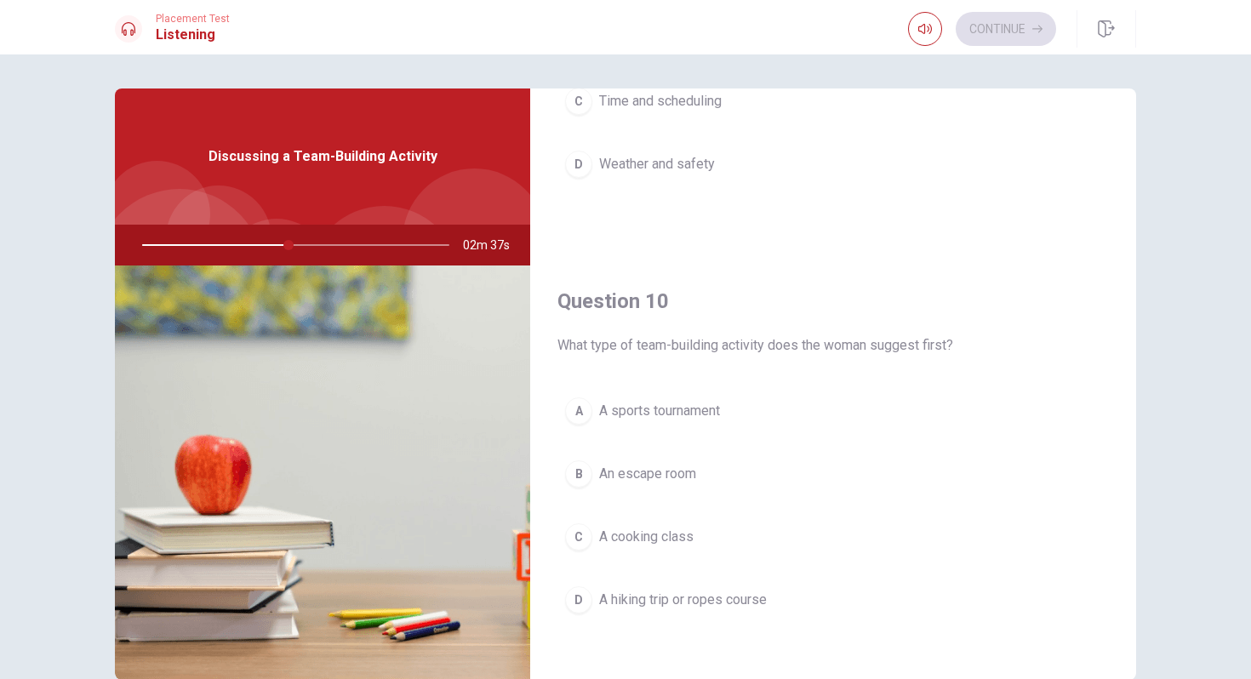
scroll to position [1587, 0]
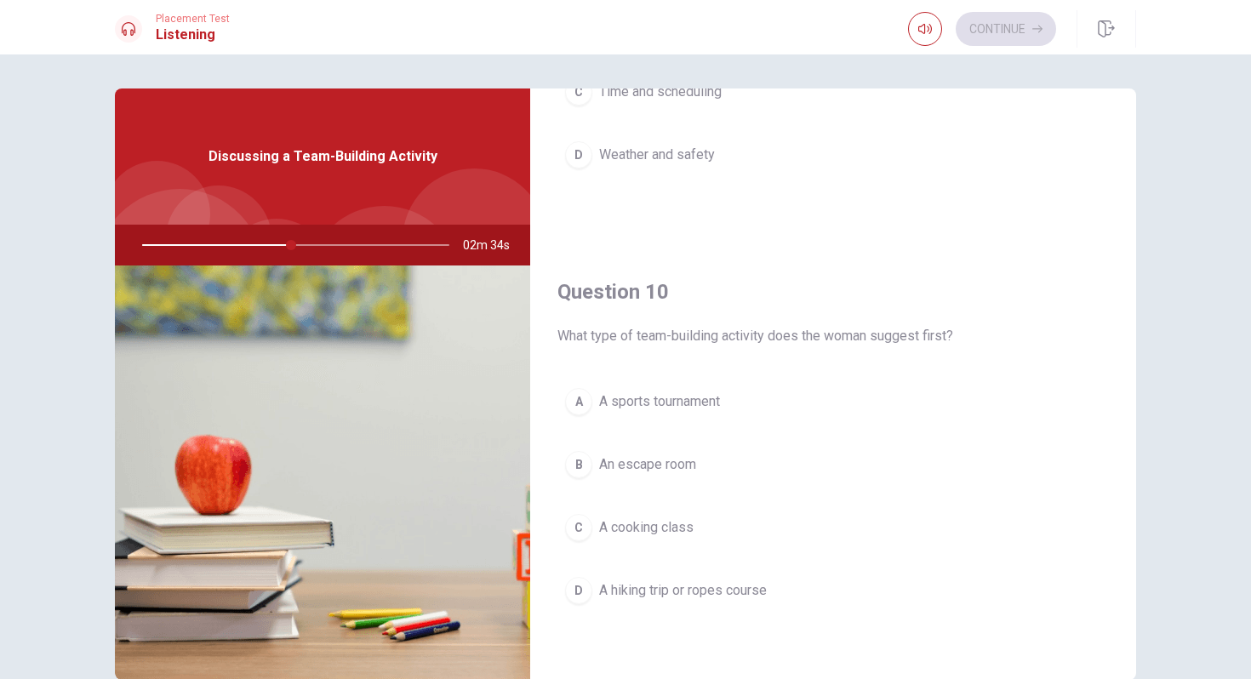
click at [576, 592] on div "D" at bounding box center [578, 590] width 27 height 27
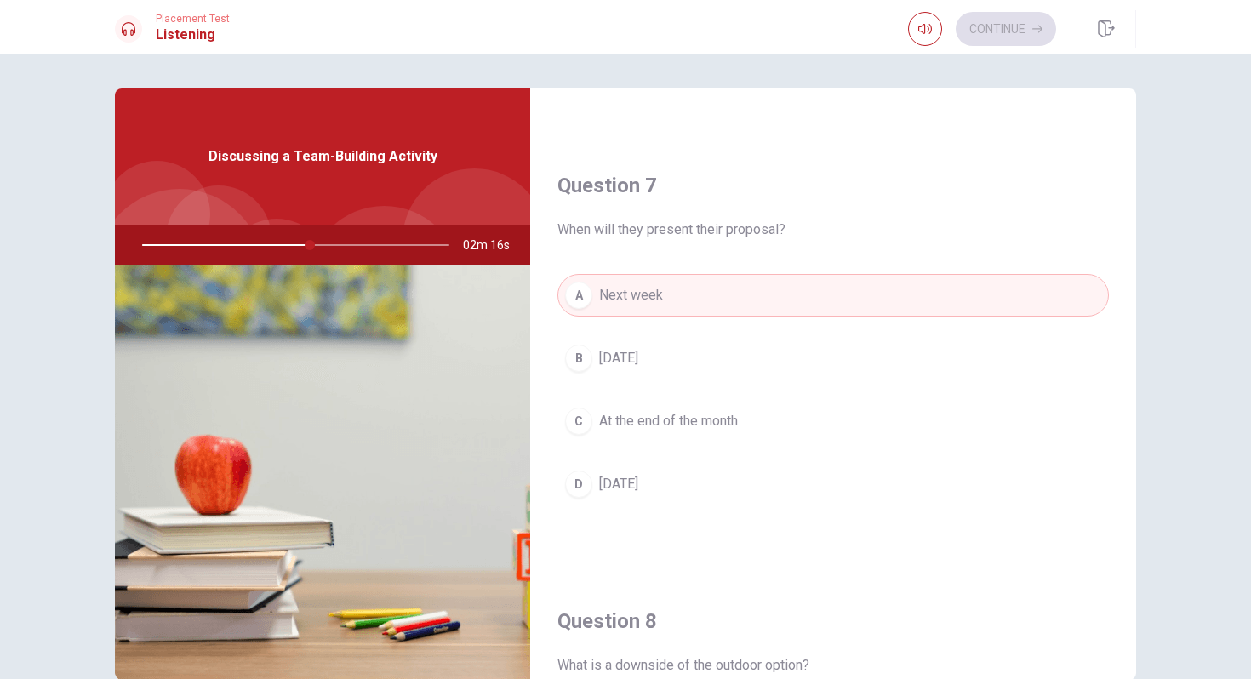
scroll to position [0, 0]
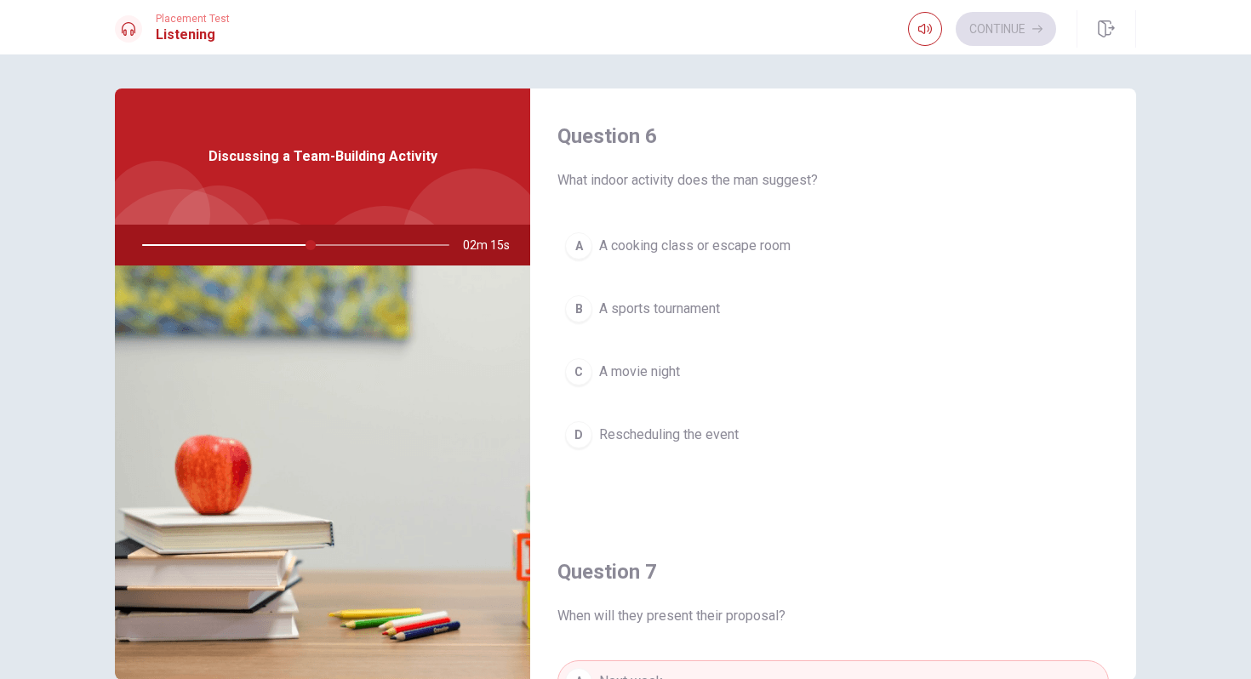
click at [574, 240] on div "A" at bounding box center [578, 245] width 27 height 27
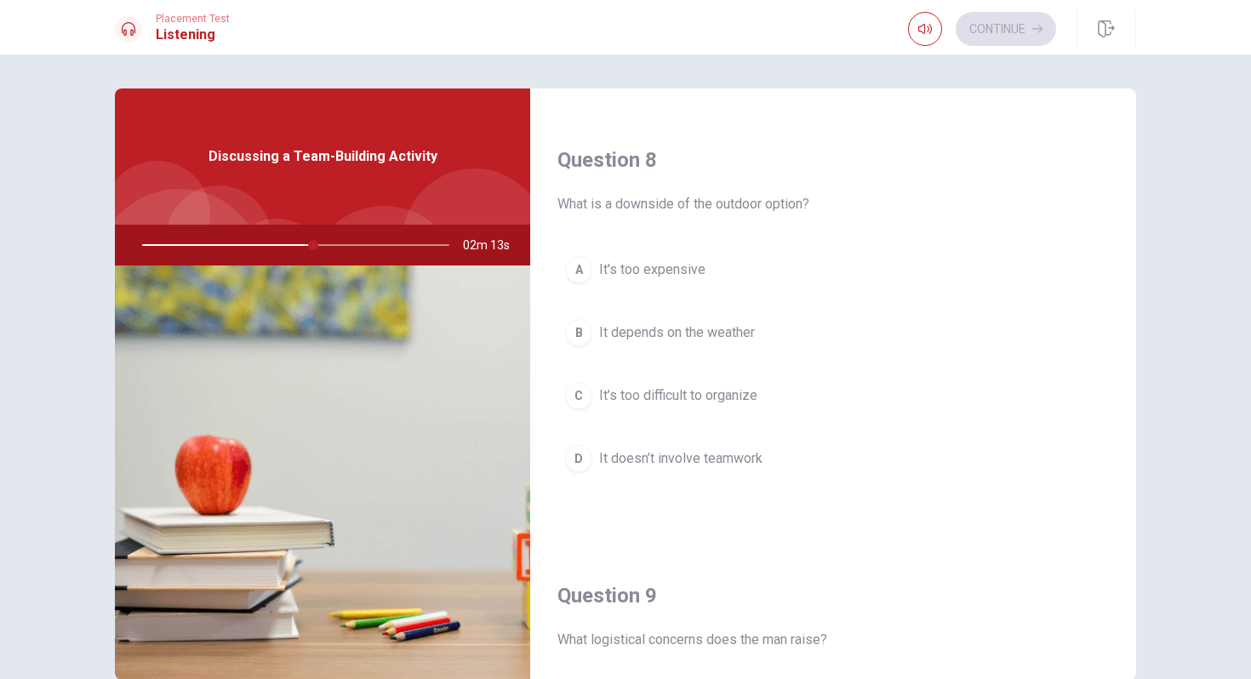
scroll to position [861, 0]
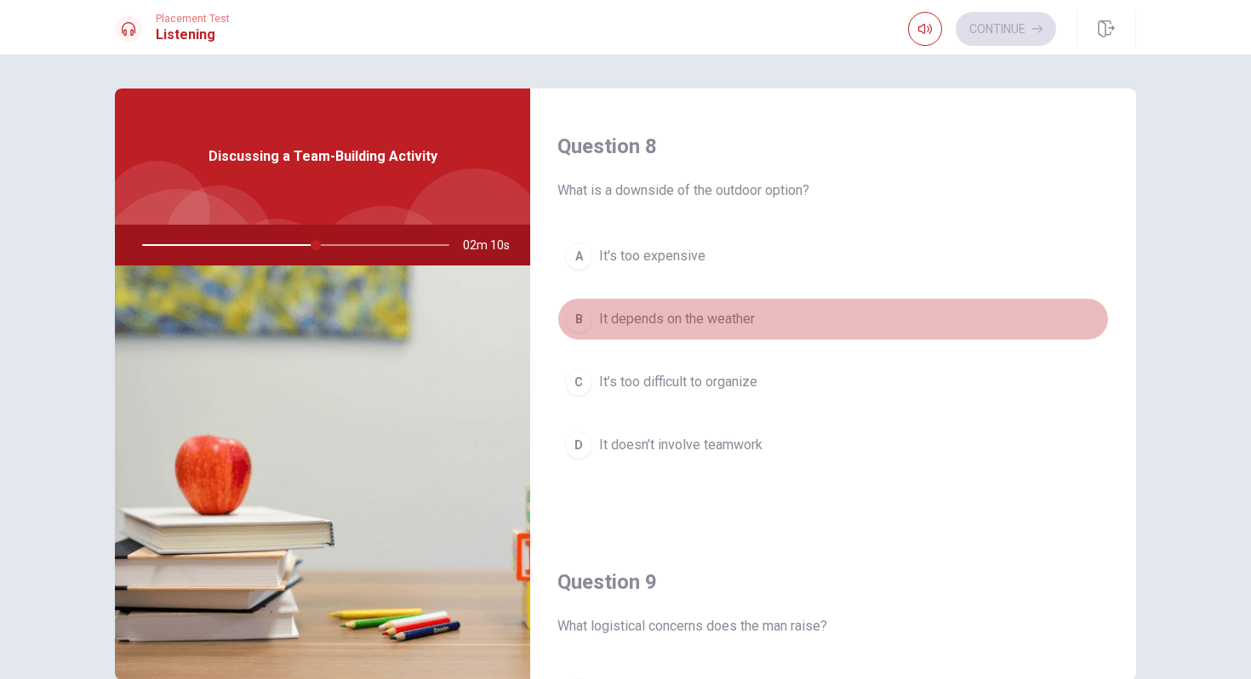
click at [575, 319] on div "B" at bounding box center [578, 319] width 27 height 27
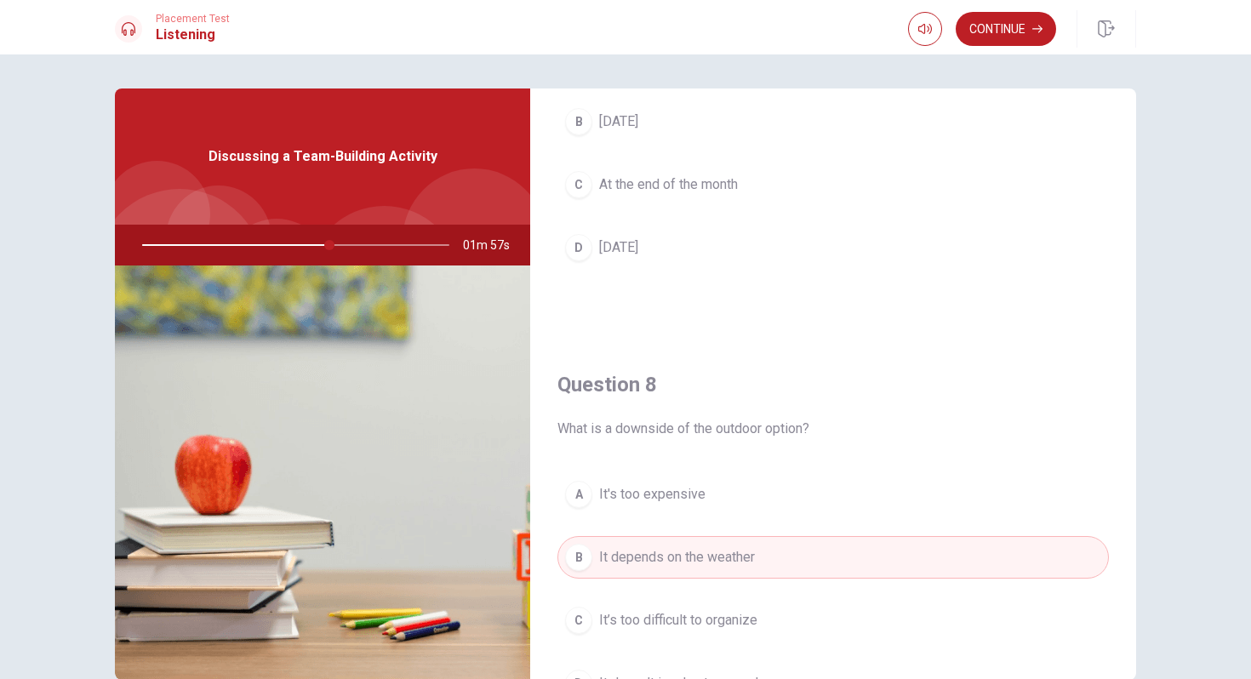
scroll to position [0, 0]
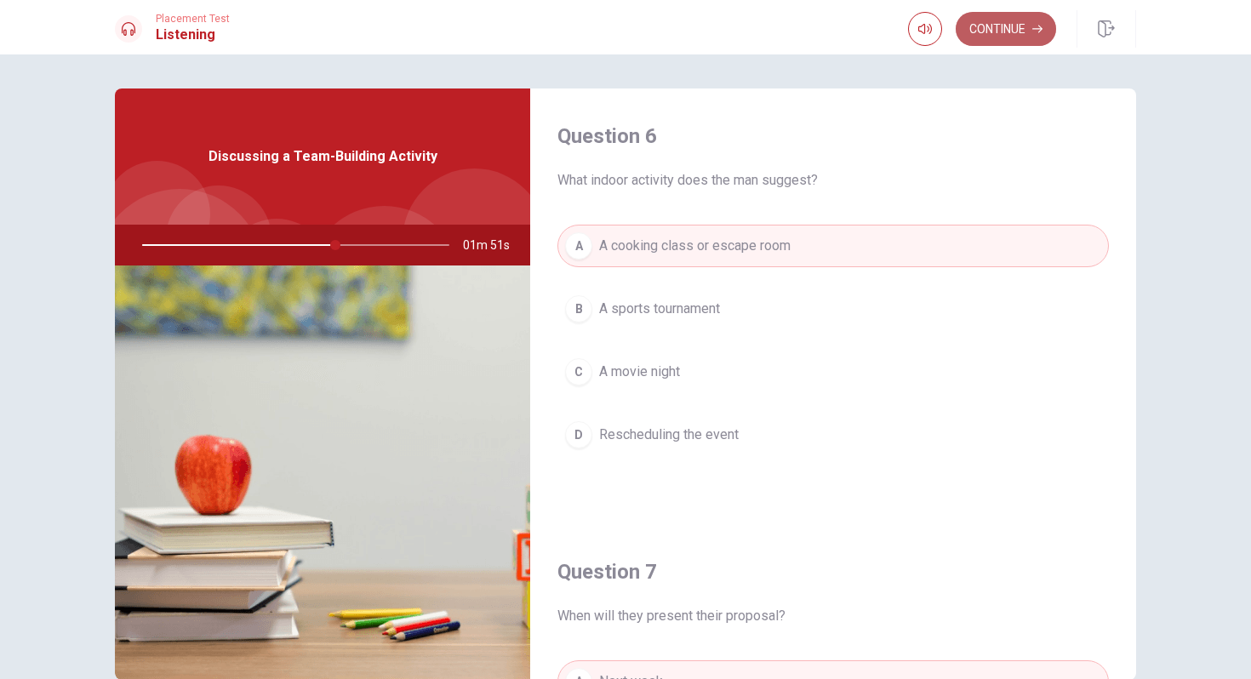
click at [997, 31] on button "Continue" at bounding box center [1006, 29] width 100 height 34
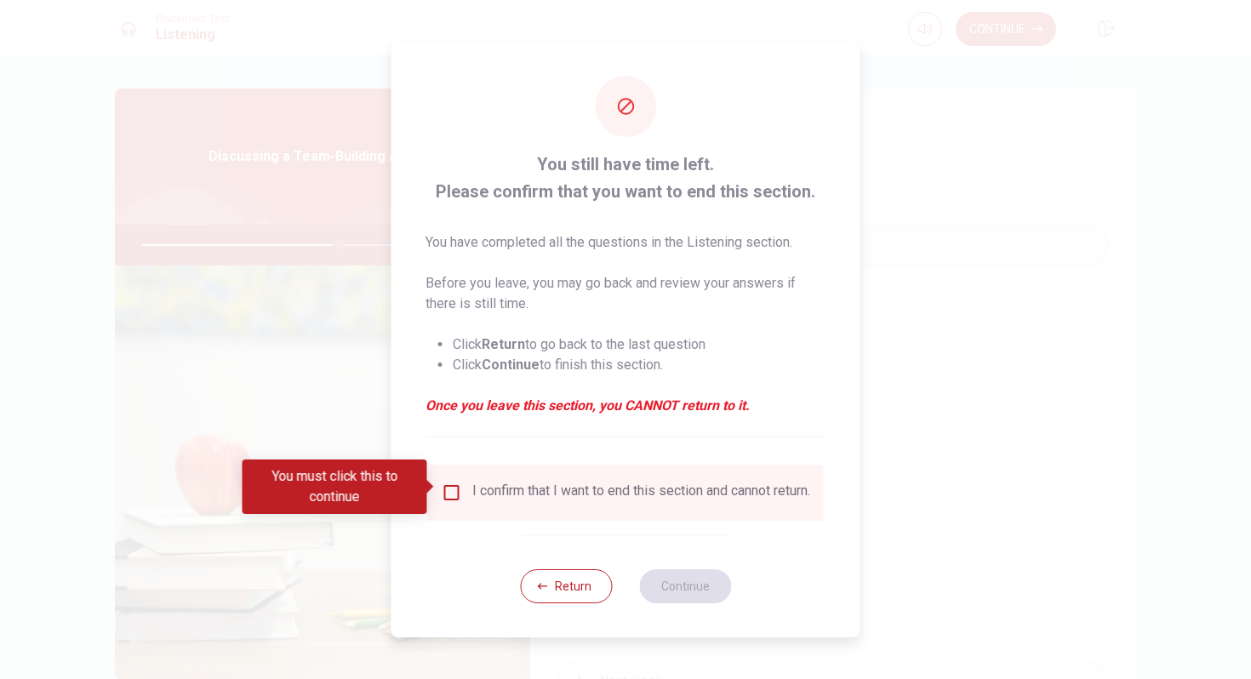
click at [447, 486] on input "You must click this to continue" at bounding box center [452, 493] width 20 height 20
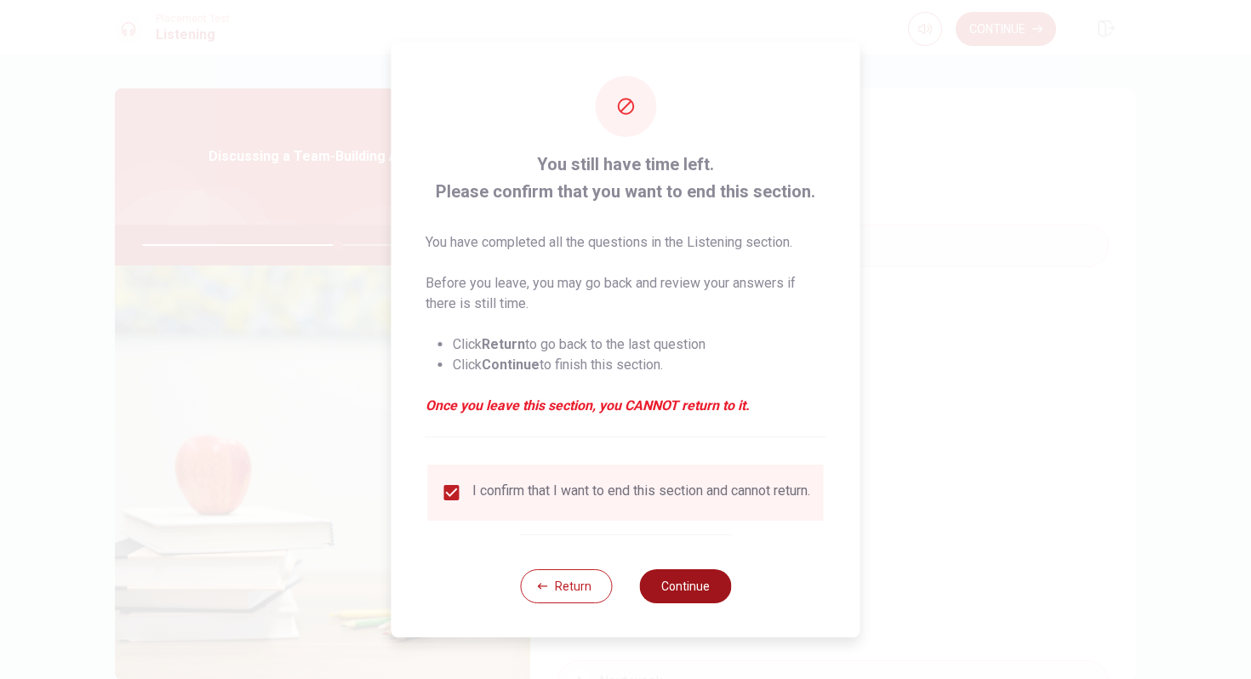
click at [674, 594] on button "Continue" at bounding box center [685, 586] width 92 height 34
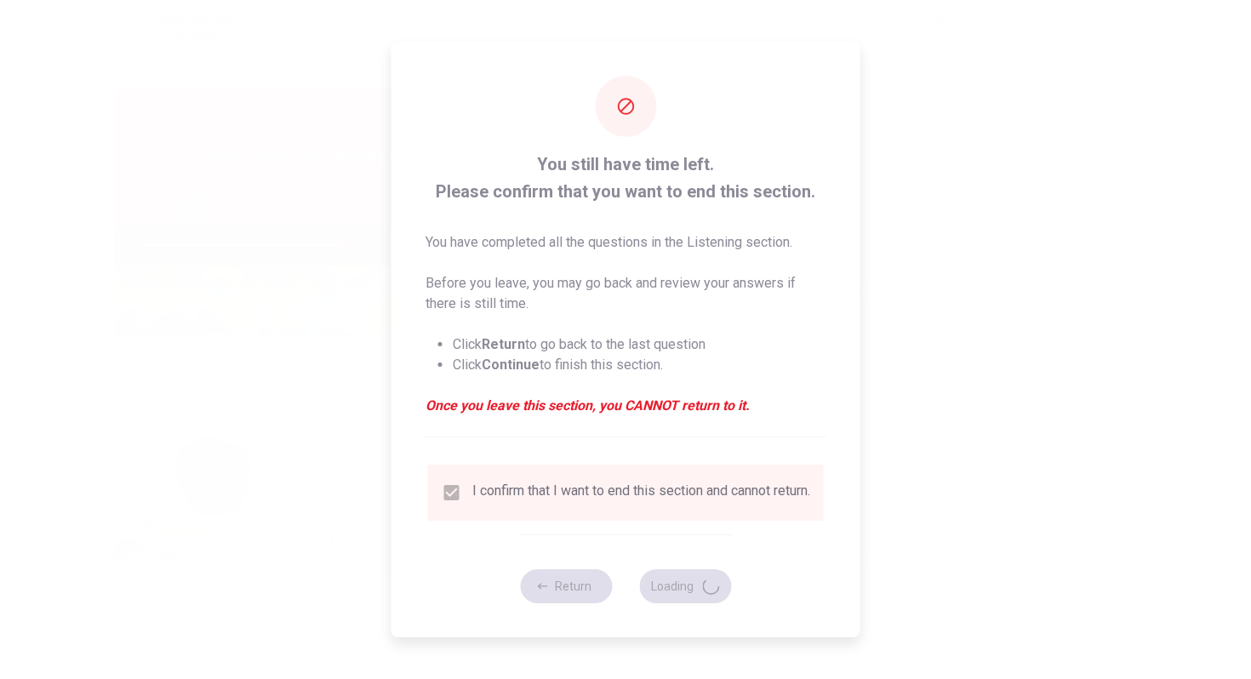
type input "65"
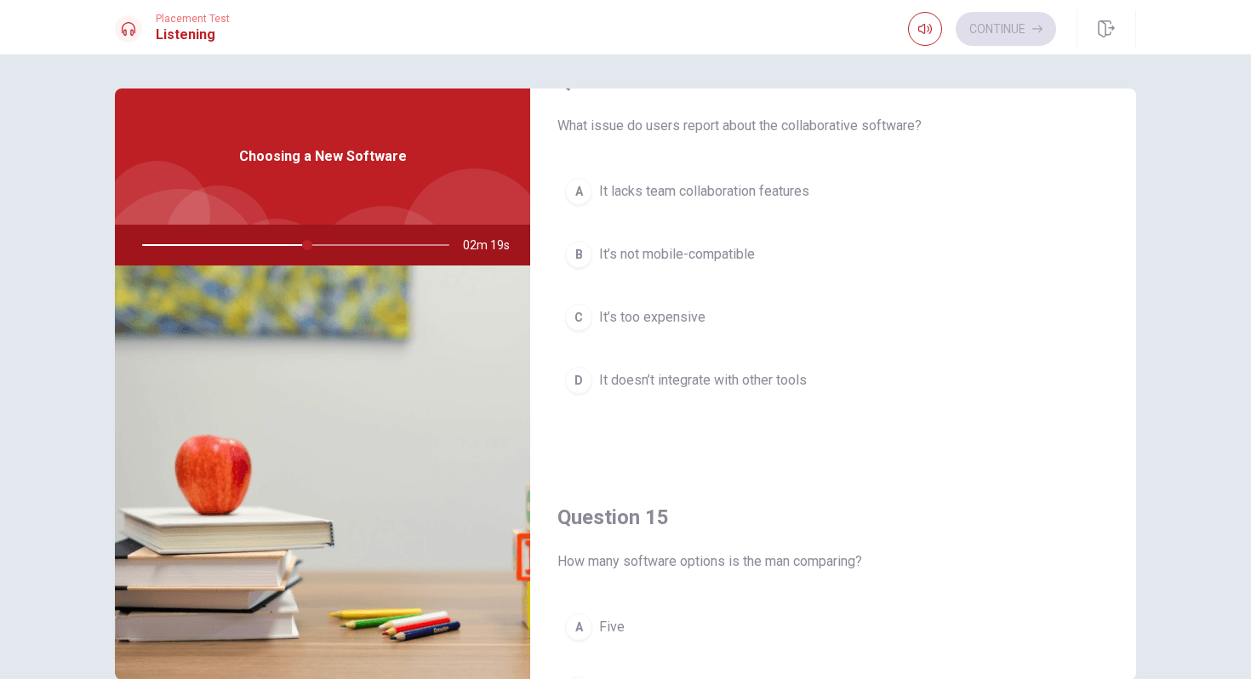
scroll to position [1363, 0]
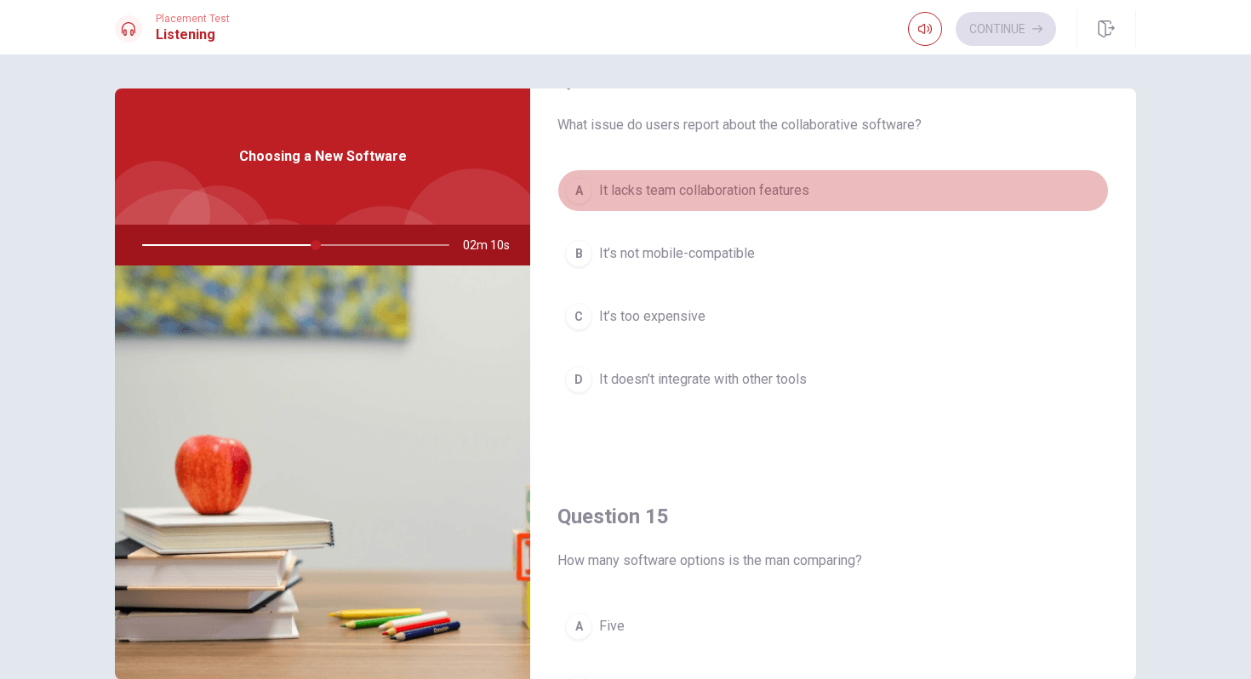
click at [582, 190] on div "A" at bounding box center [578, 190] width 27 height 27
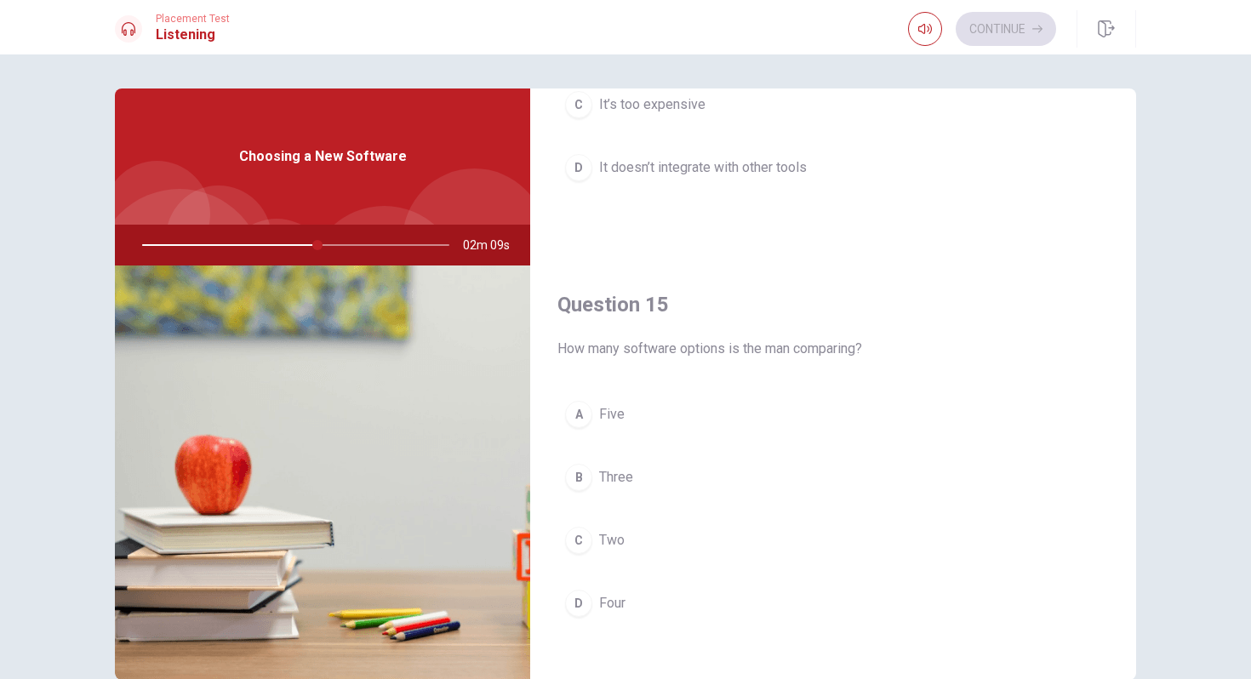
scroll to position [1587, 0]
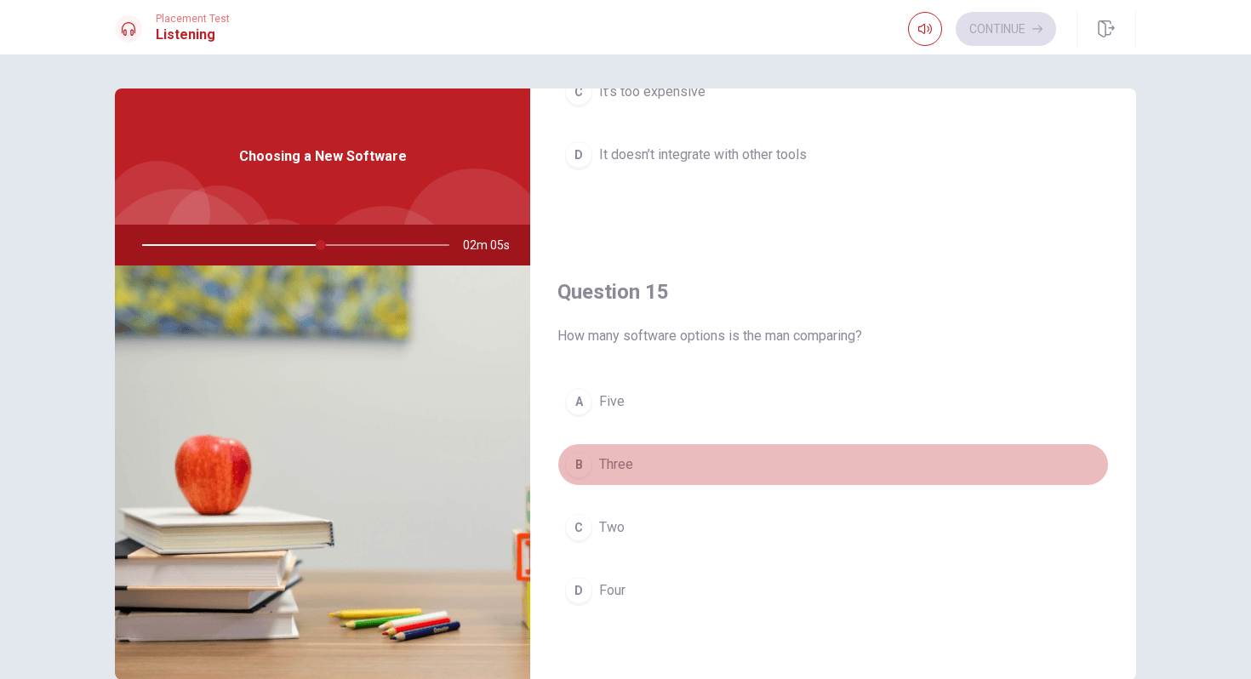
click at [576, 468] on div "B" at bounding box center [578, 464] width 27 height 27
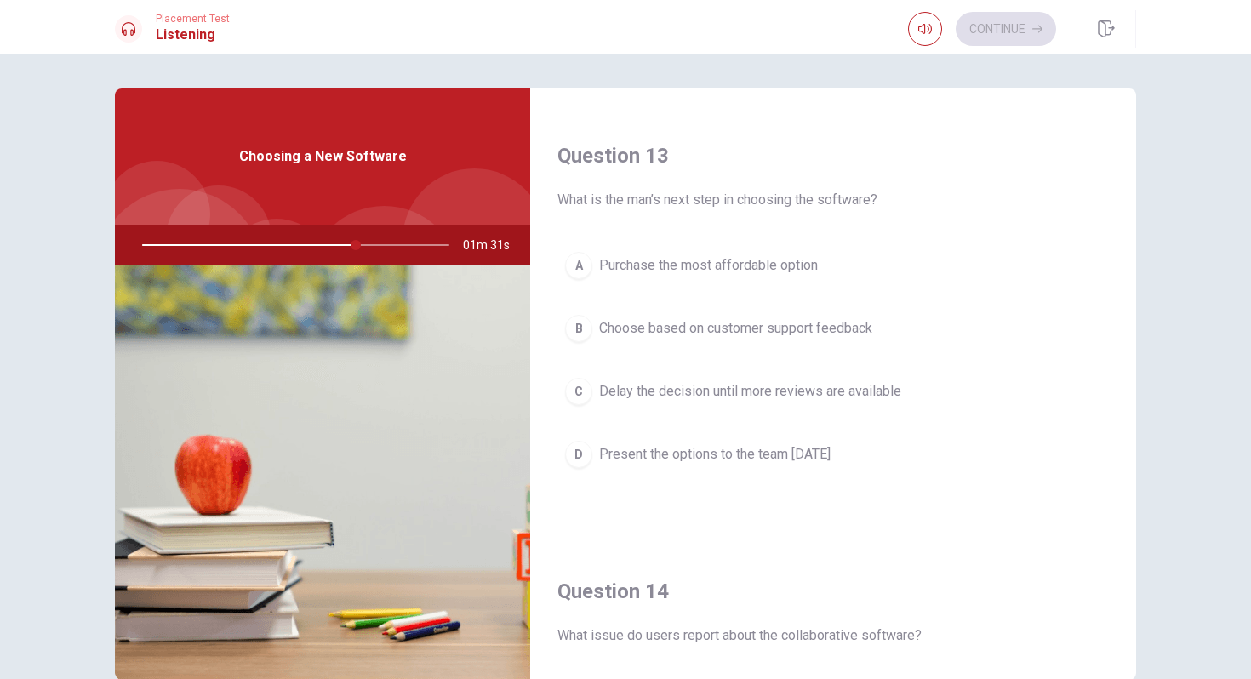
scroll to position [847, 0]
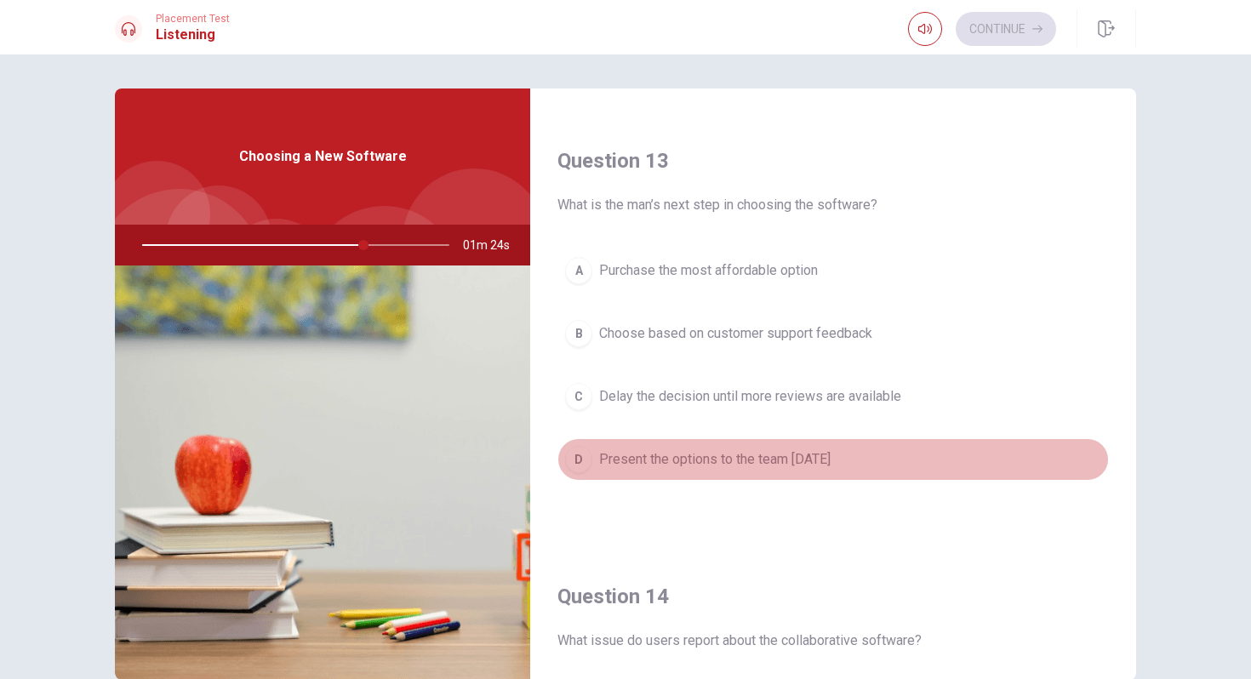
click at [578, 465] on div "D" at bounding box center [578, 459] width 27 height 27
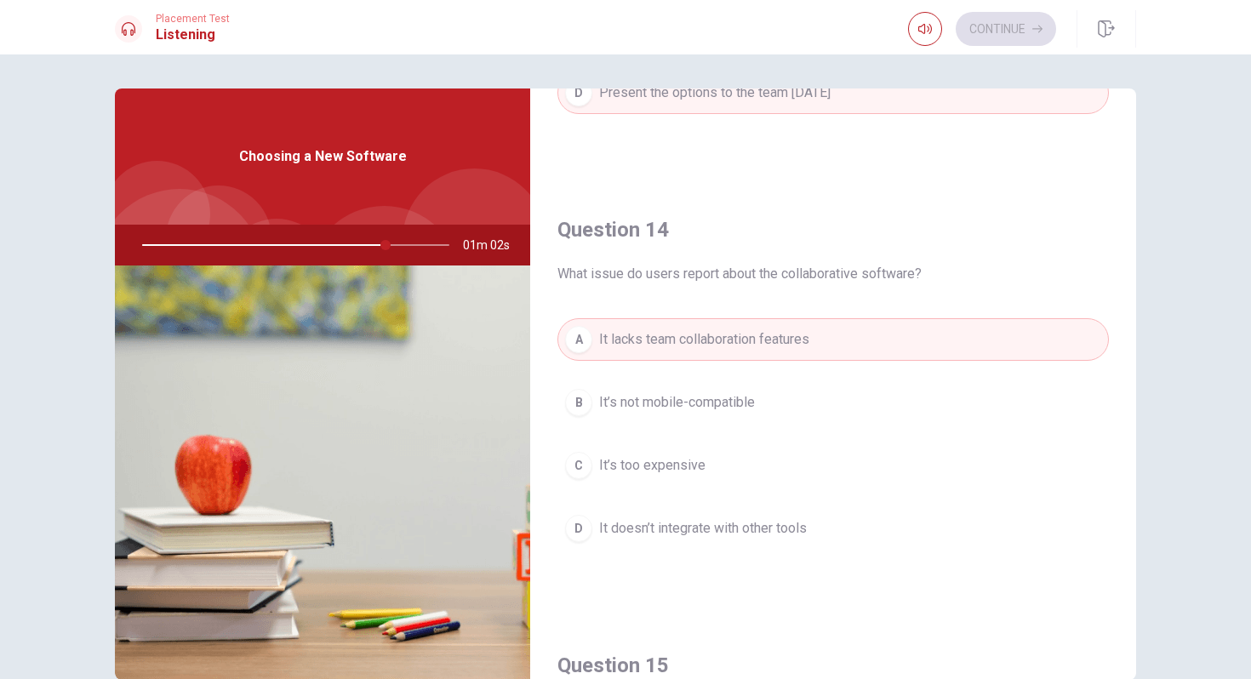
scroll to position [1216, 0]
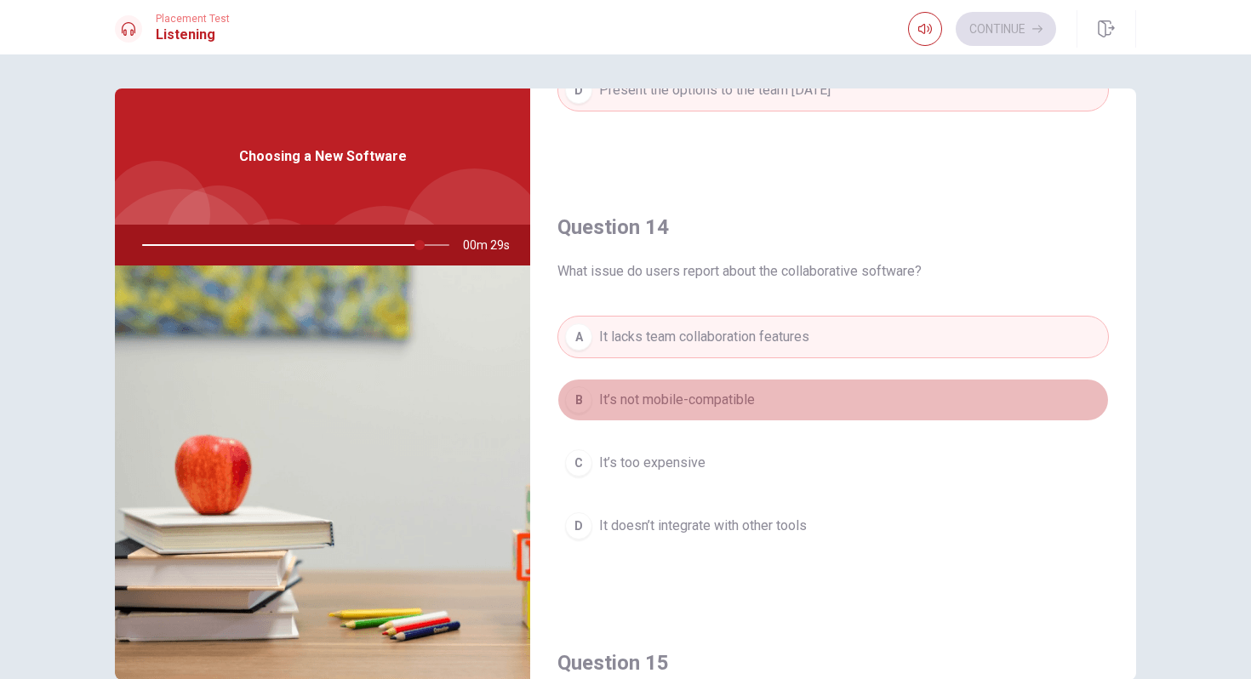
click at [658, 408] on span "It’s not mobile-compatible" at bounding box center [677, 400] width 156 height 20
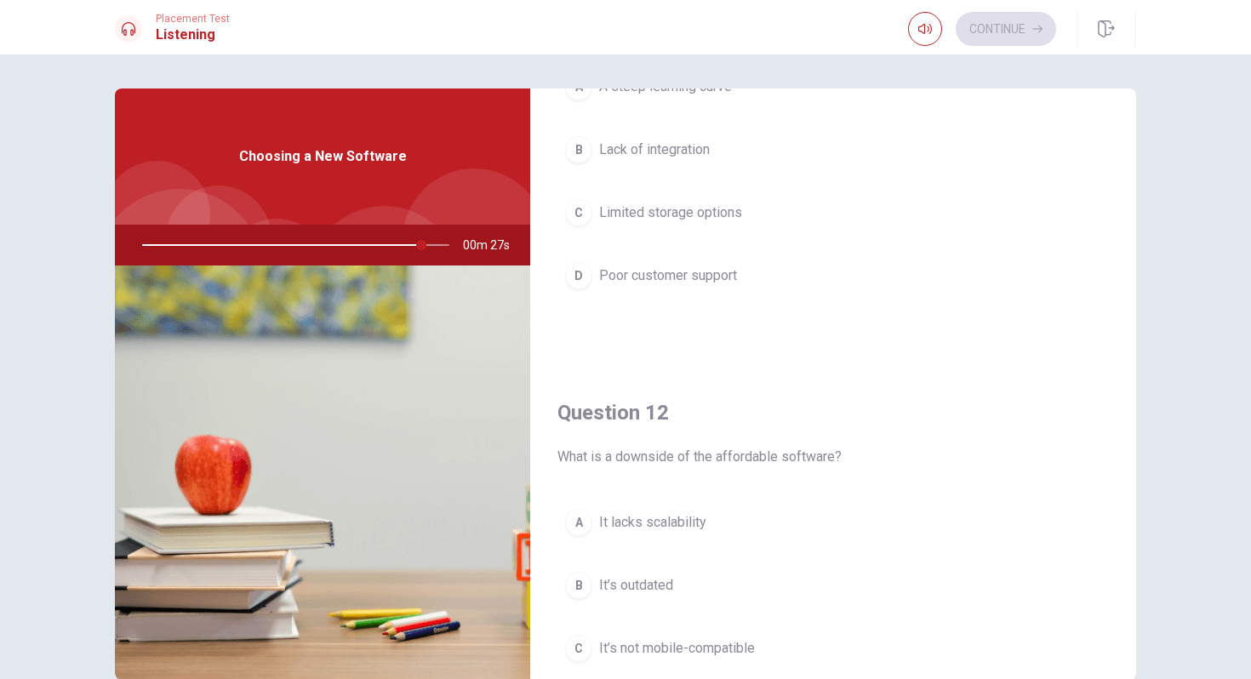
scroll to position [0, 0]
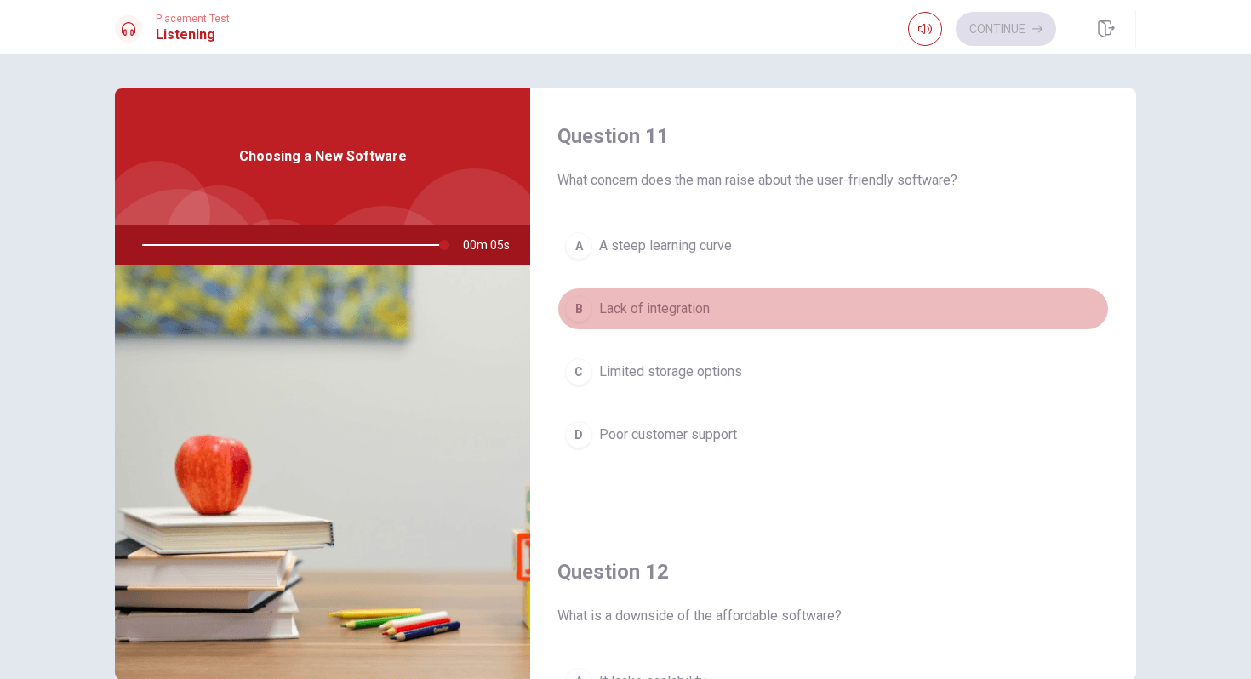
click at [578, 312] on div "B" at bounding box center [578, 308] width 27 height 27
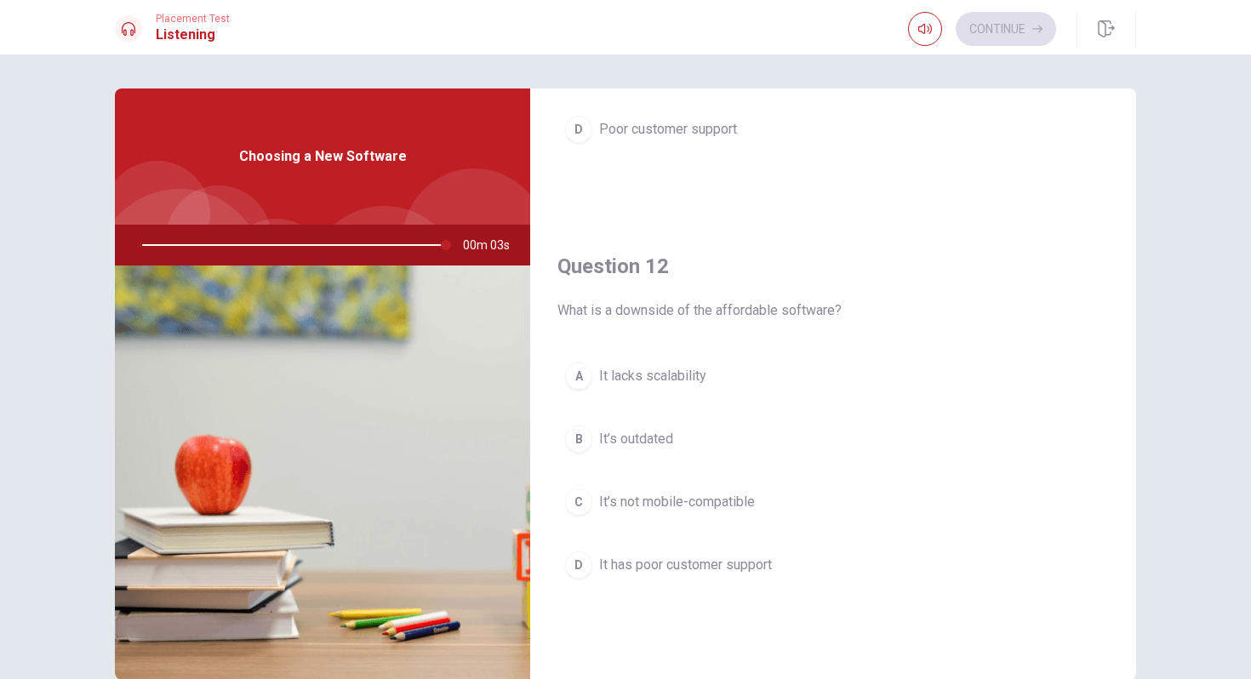
scroll to position [376, 0]
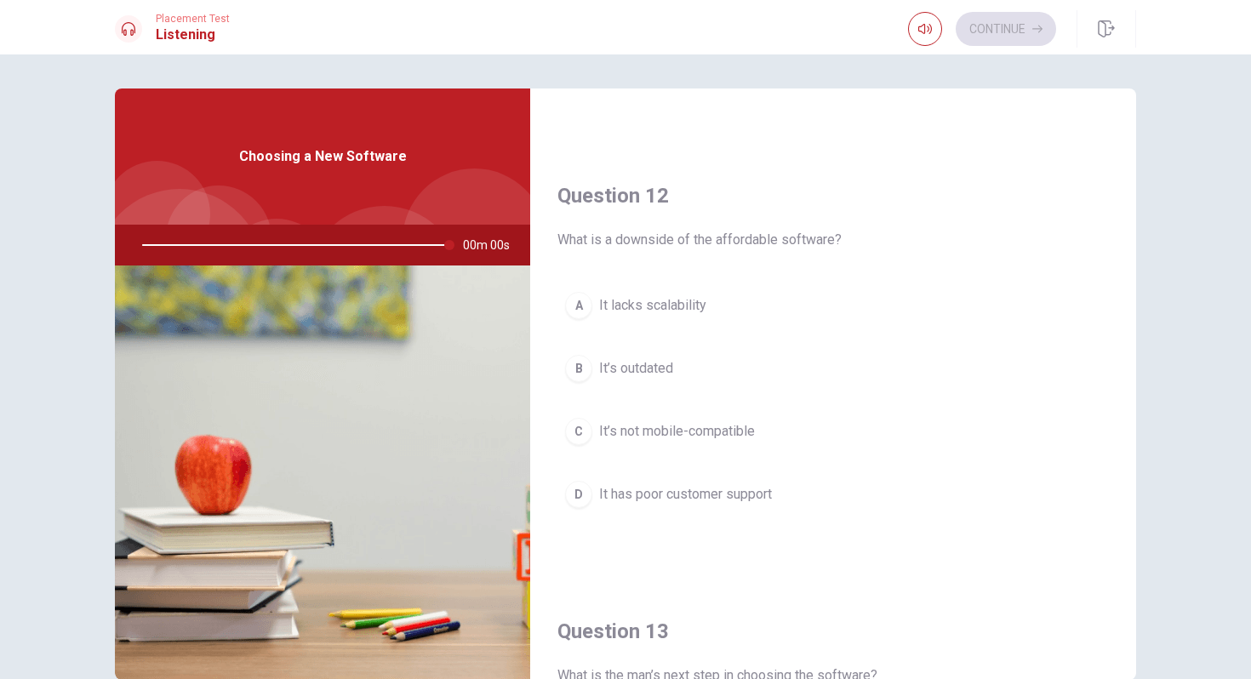
type input "0"
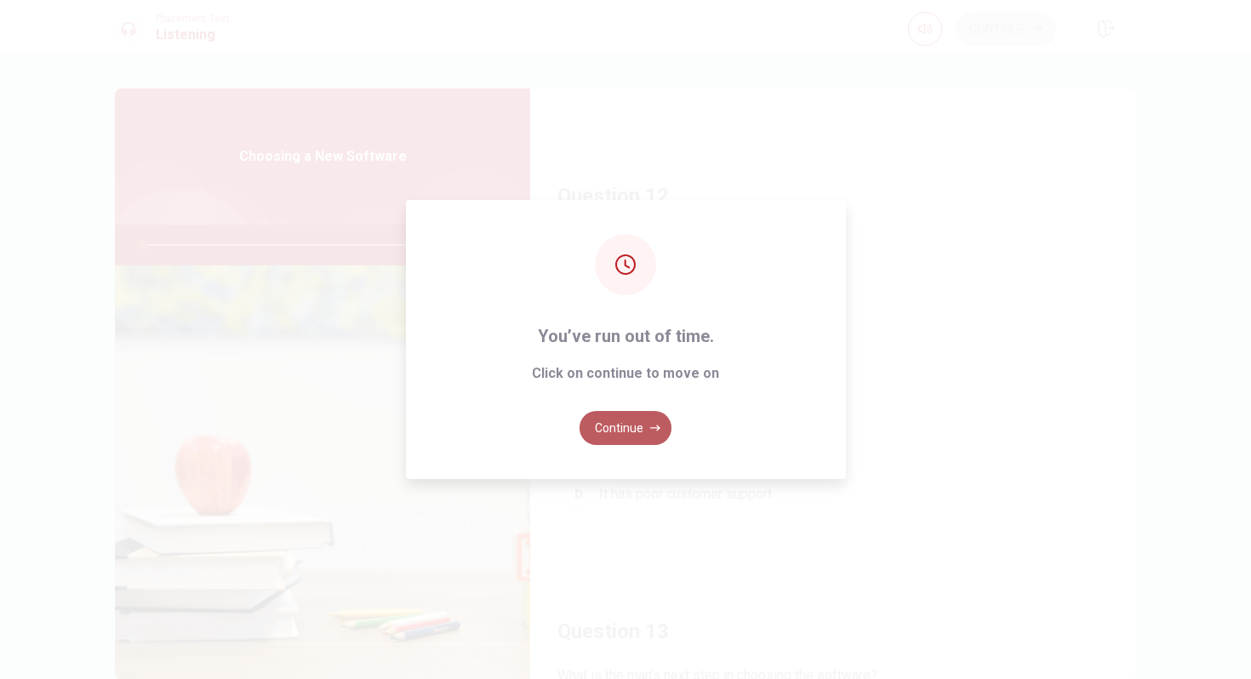
click at [621, 432] on button "Continue" at bounding box center [626, 428] width 92 height 34
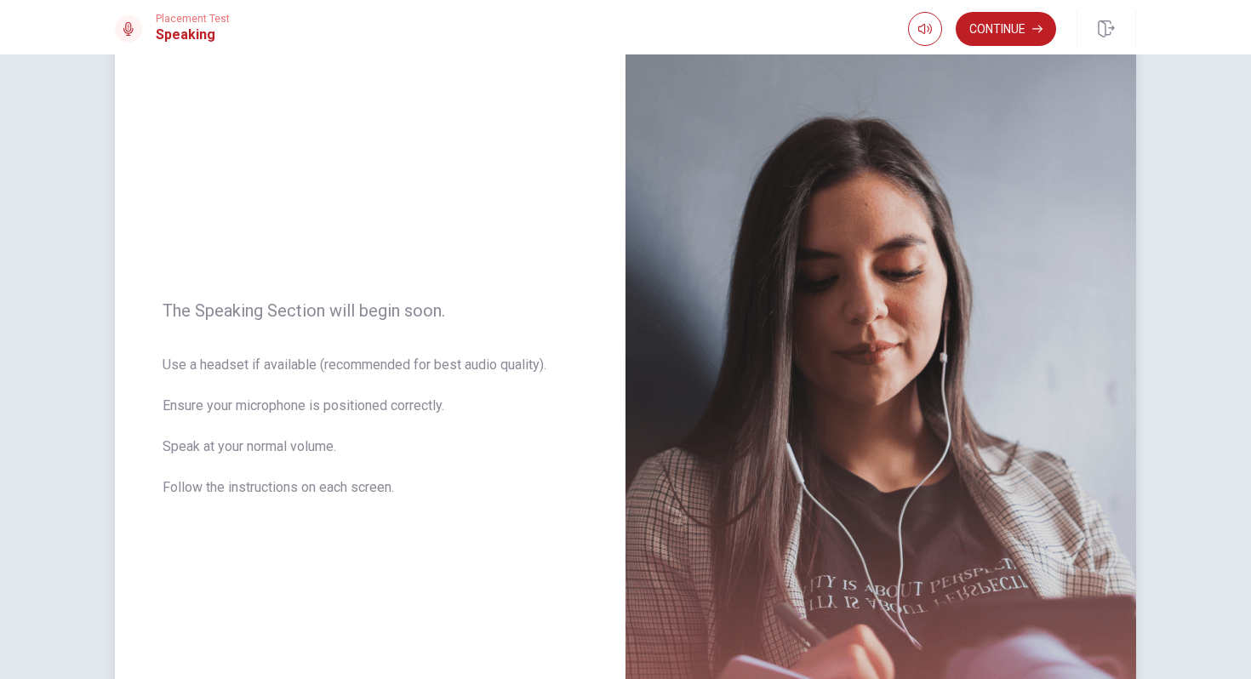
scroll to position [66, 0]
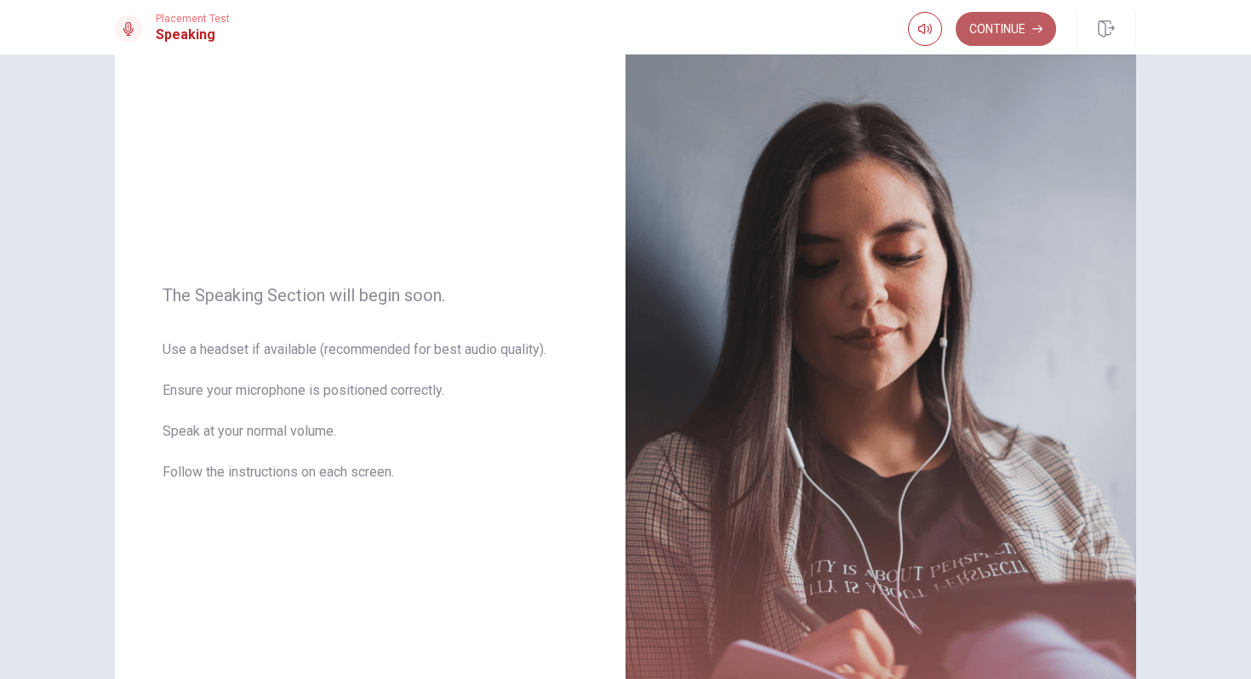
click at [998, 32] on button "Continue" at bounding box center [1006, 29] width 100 height 34
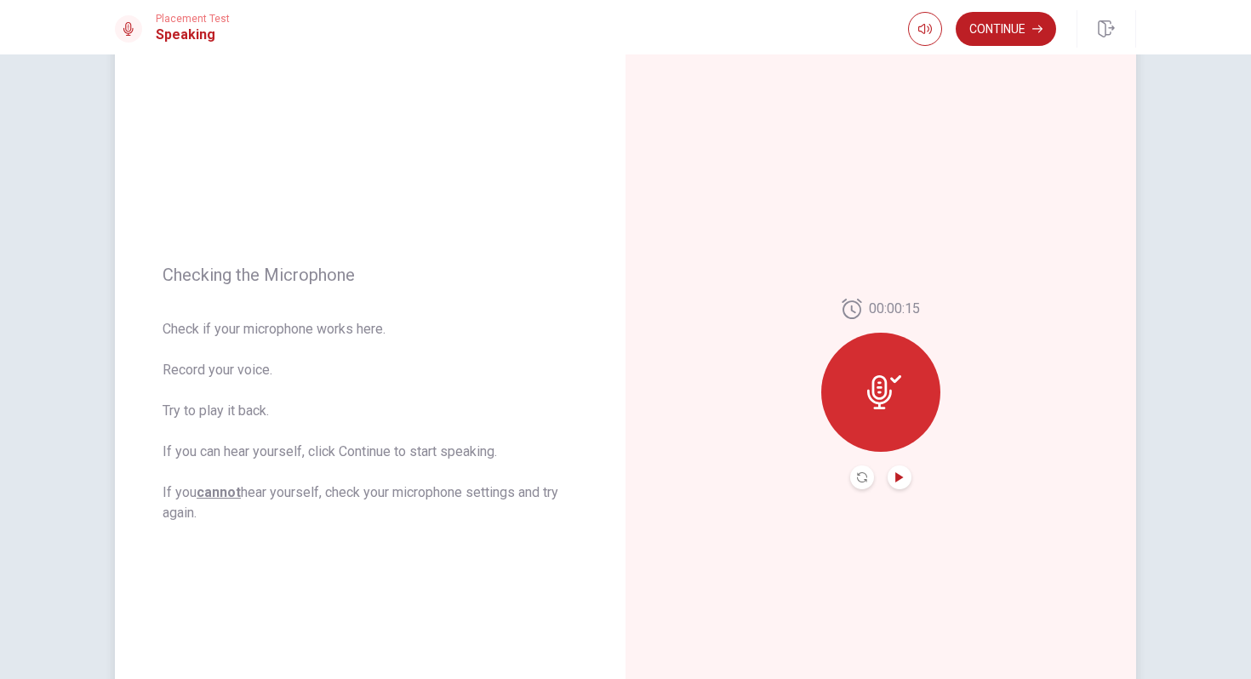
click at [900, 473] on icon "Play Audio" at bounding box center [900, 477] width 10 height 10
click at [901, 476] on icon "Pause Audio" at bounding box center [899, 477] width 9 height 10
click at [904, 476] on icon "Play Audio" at bounding box center [900, 477] width 10 height 10
click at [1010, 38] on button "Continue" at bounding box center [1006, 29] width 100 height 34
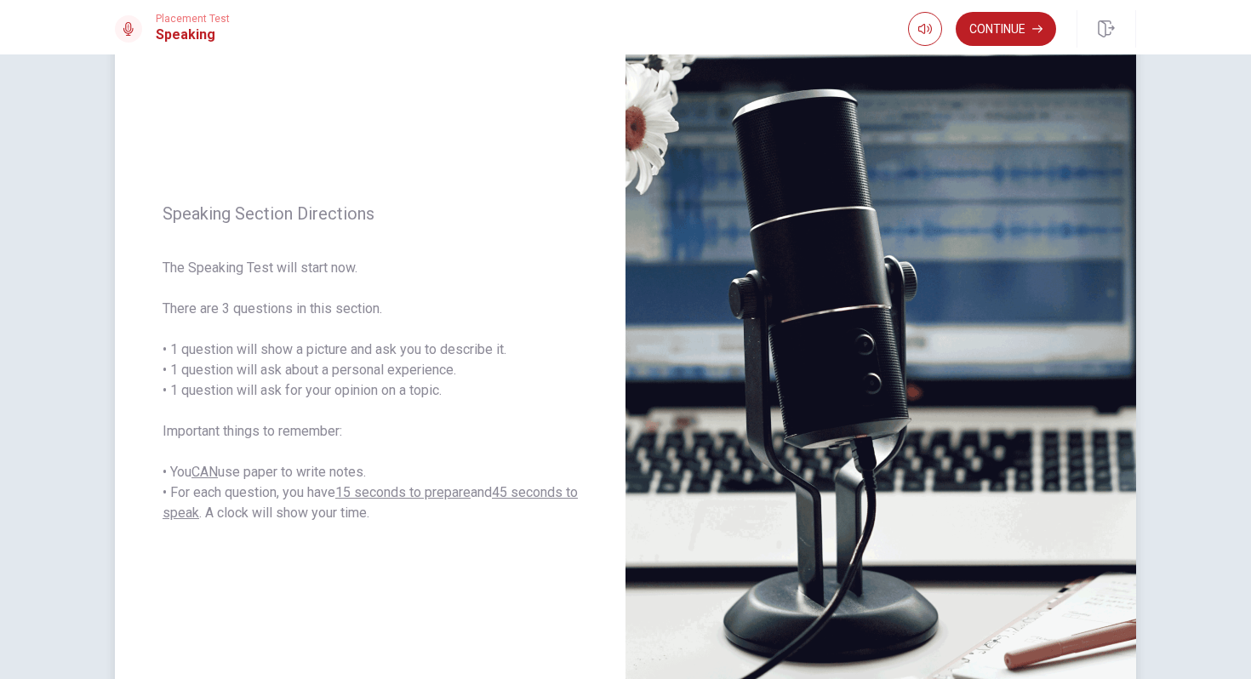
scroll to position [240, 0]
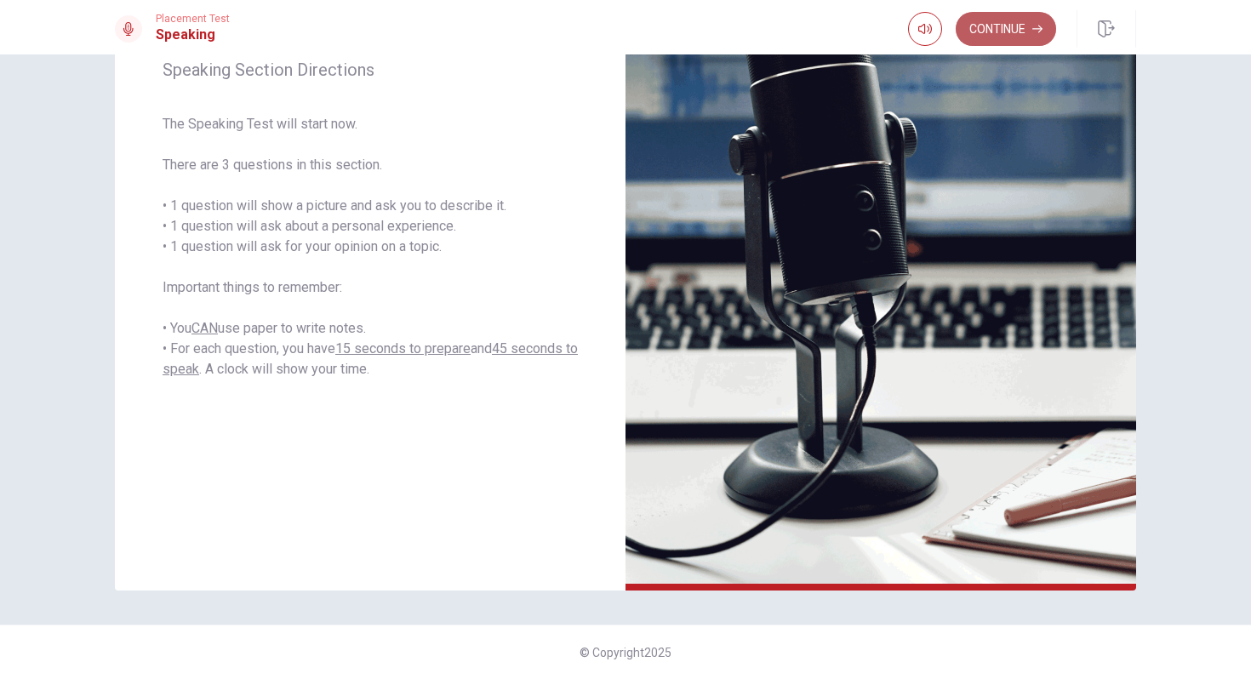
click at [993, 33] on button "Continue" at bounding box center [1006, 29] width 100 height 34
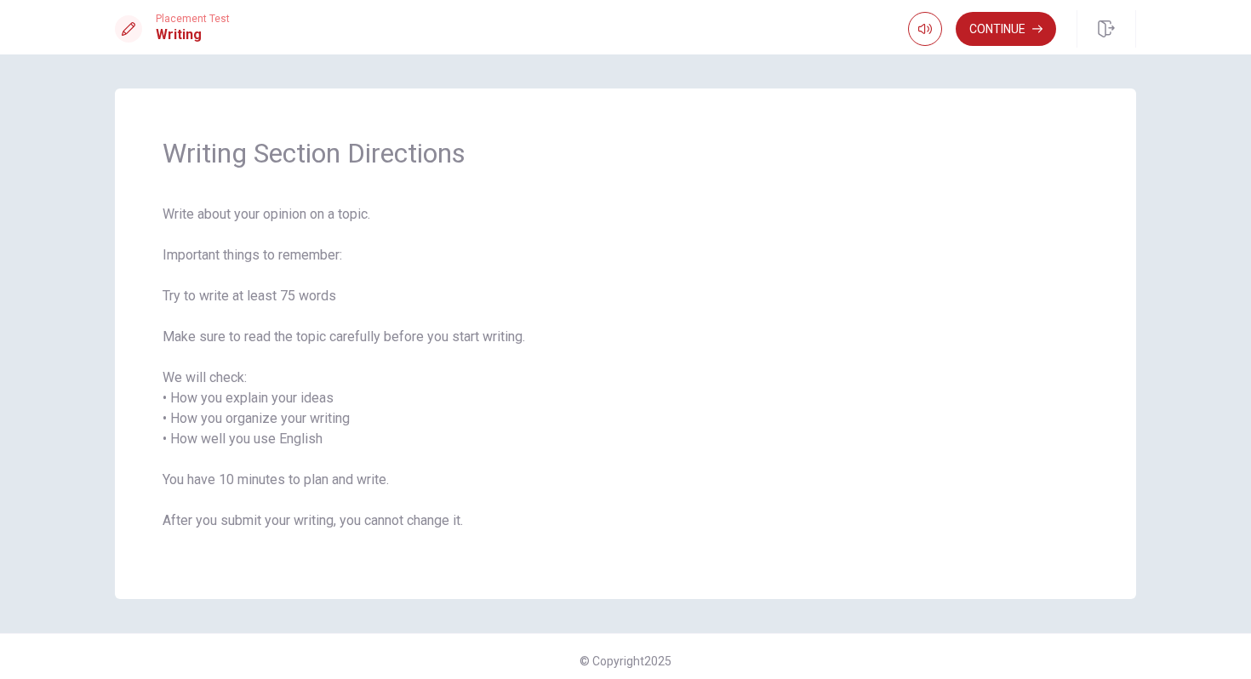
scroll to position [9, 0]
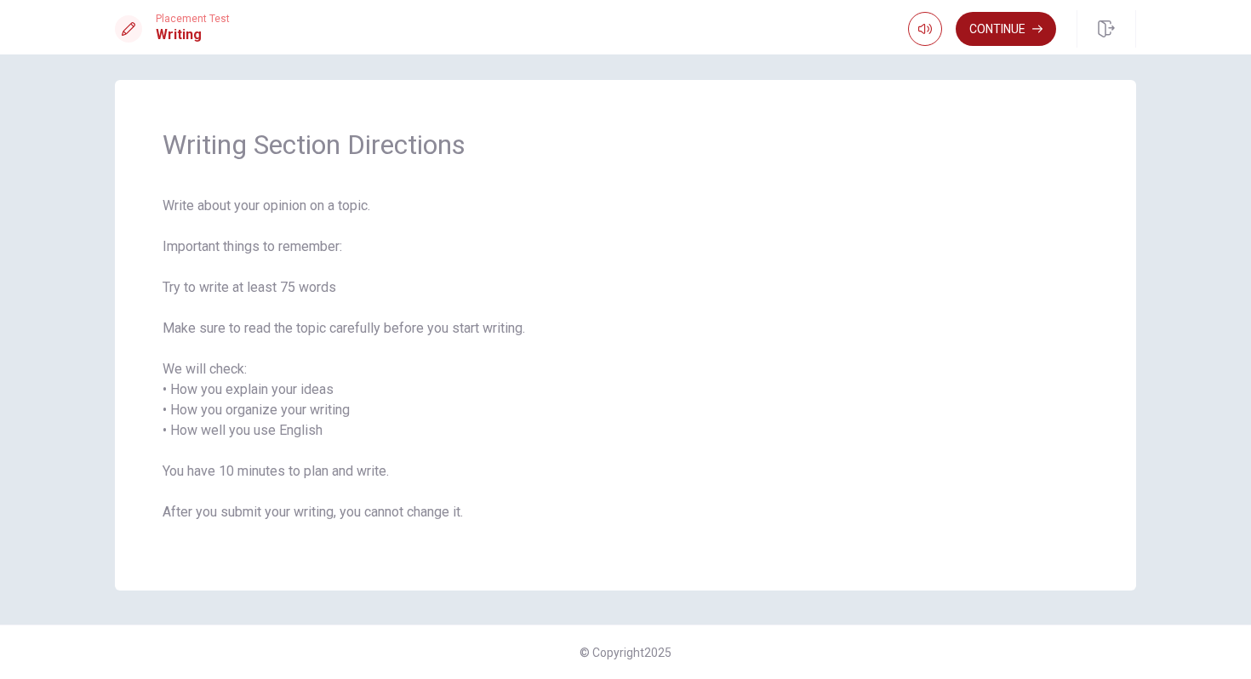
click at [996, 32] on button "Continue" at bounding box center [1006, 29] width 100 height 34
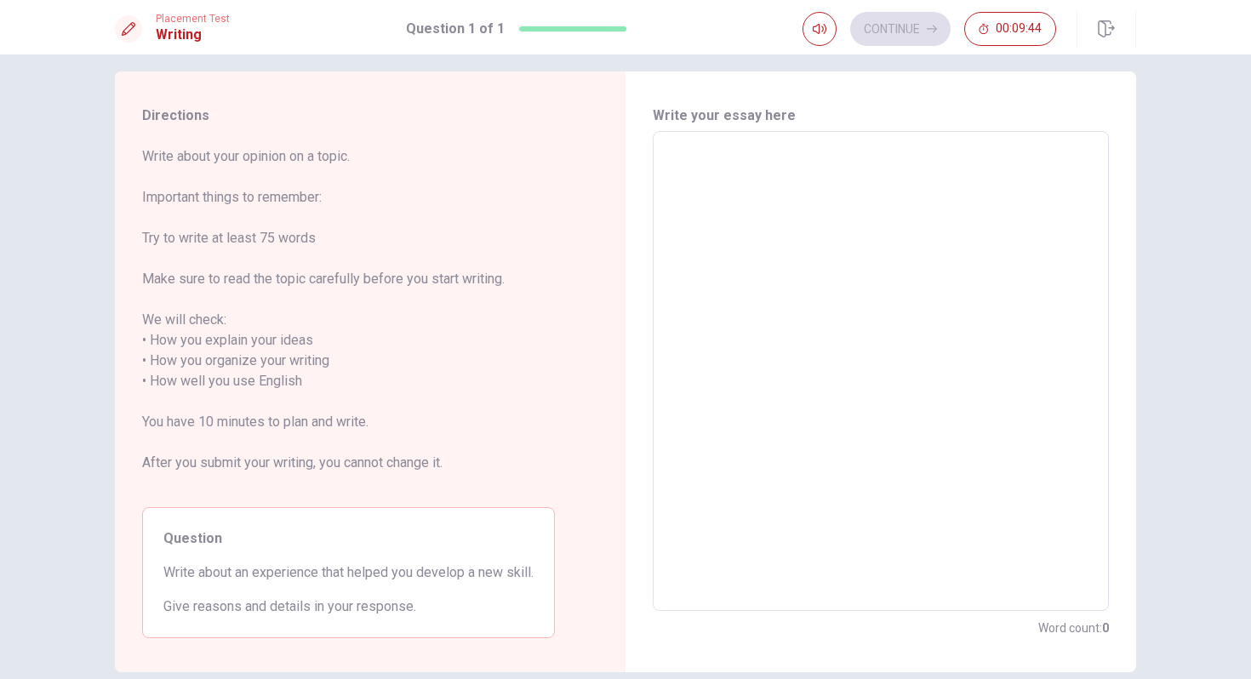
scroll to position [9, 0]
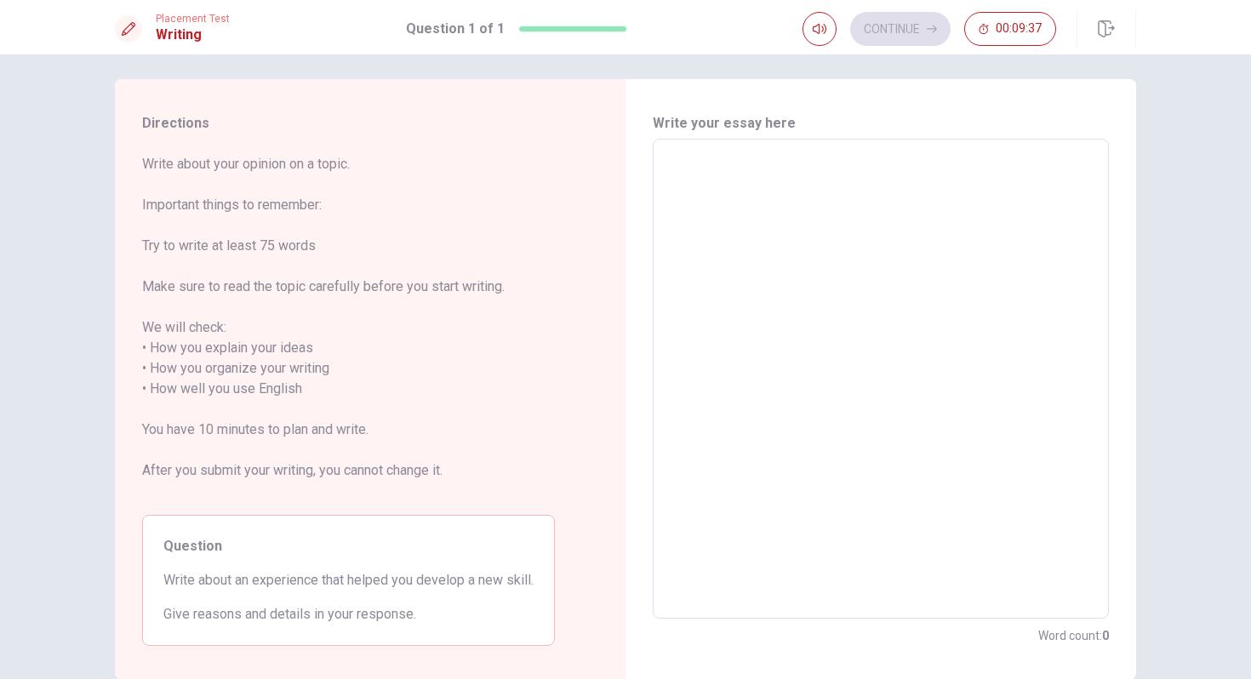
click at [738, 171] on textarea at bounding box center [881, 379] width 432 height 452
type textarea "R"
type textarea "x"
type textarea "Re"
type textarea "x"
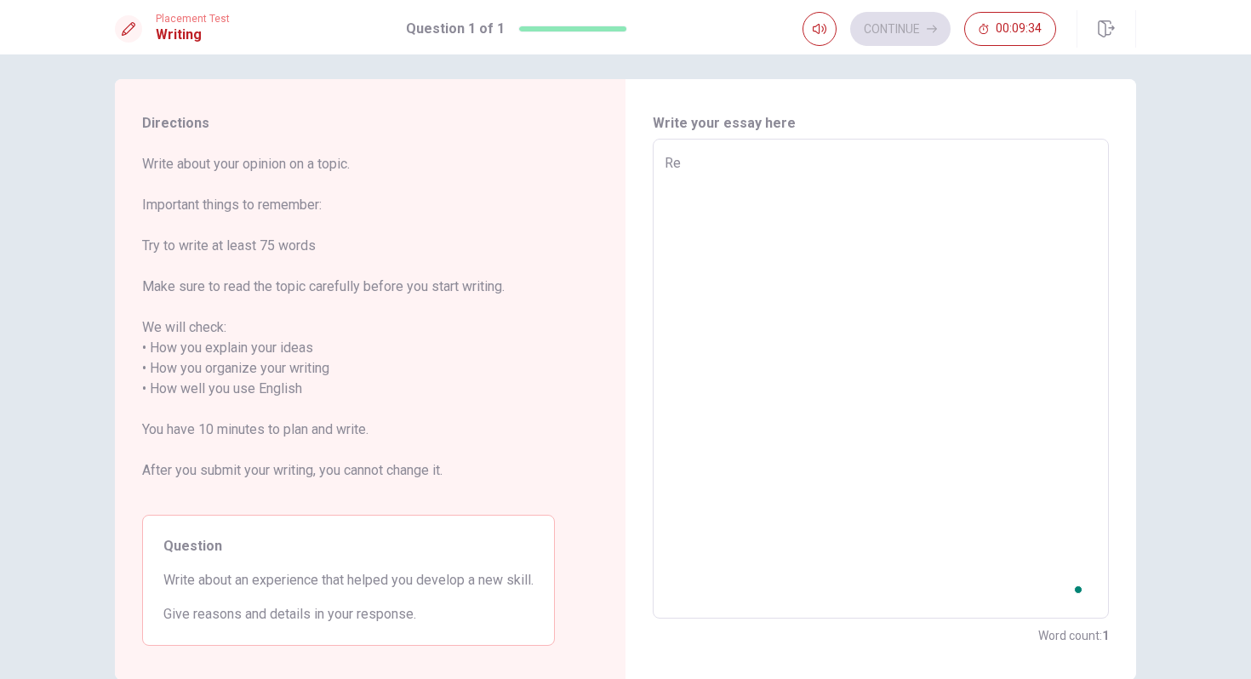
type textarea "Rec"
type textarea "x"
type textarea "Rece"
type textarea "x"
type textarea "Recen"
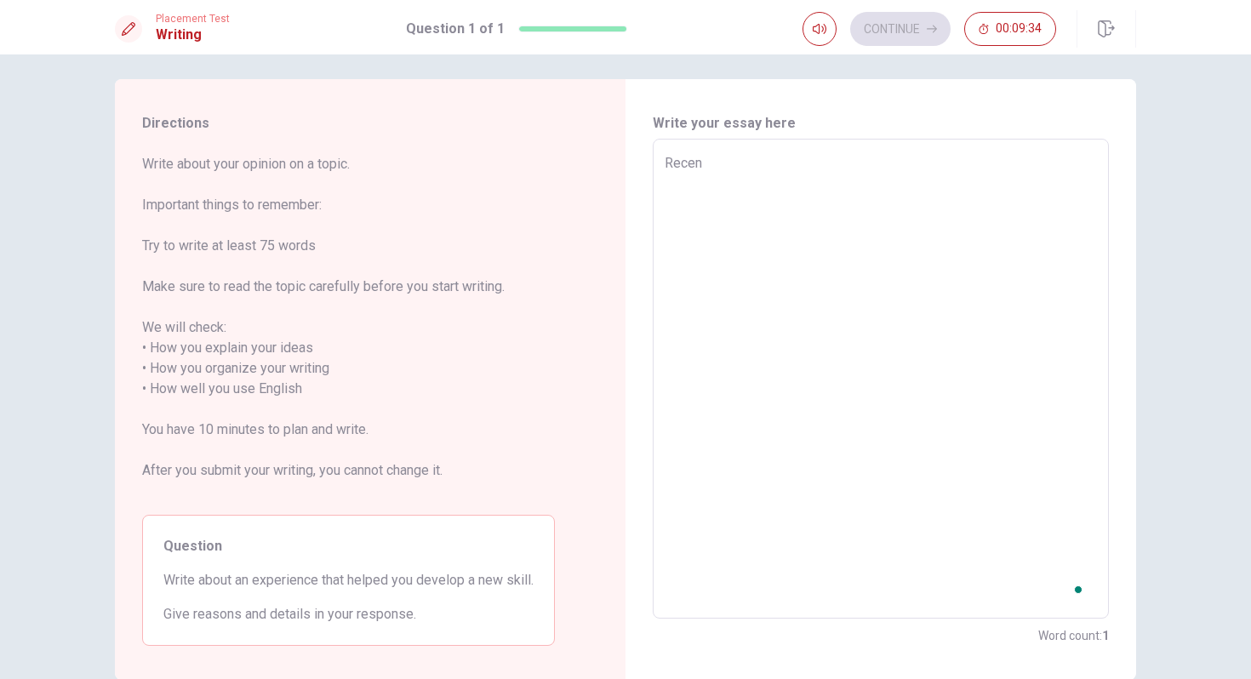
type textarea "x"
type textarea "Recent"
type textarea "x"
type textarea "Recentr"
type textarea "x"
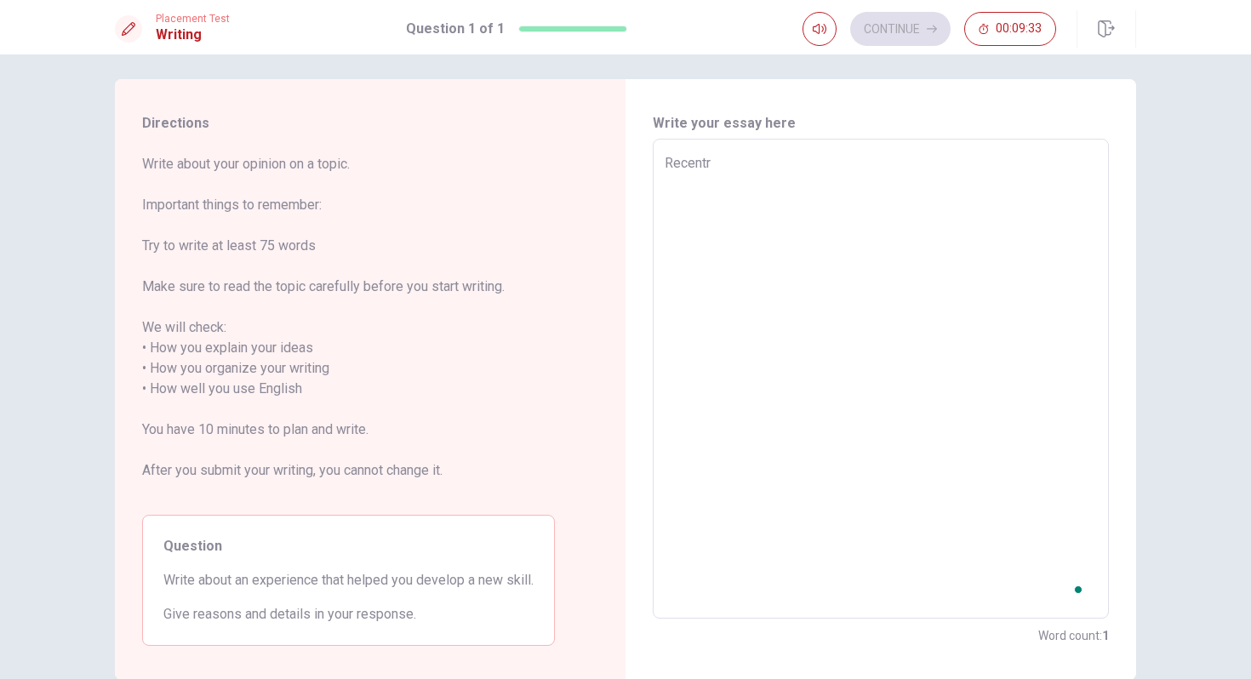
type textarea "Recent"
type textarea "x"
type textarea "Recentl"
type textarea "x"
type textarea "Recently"
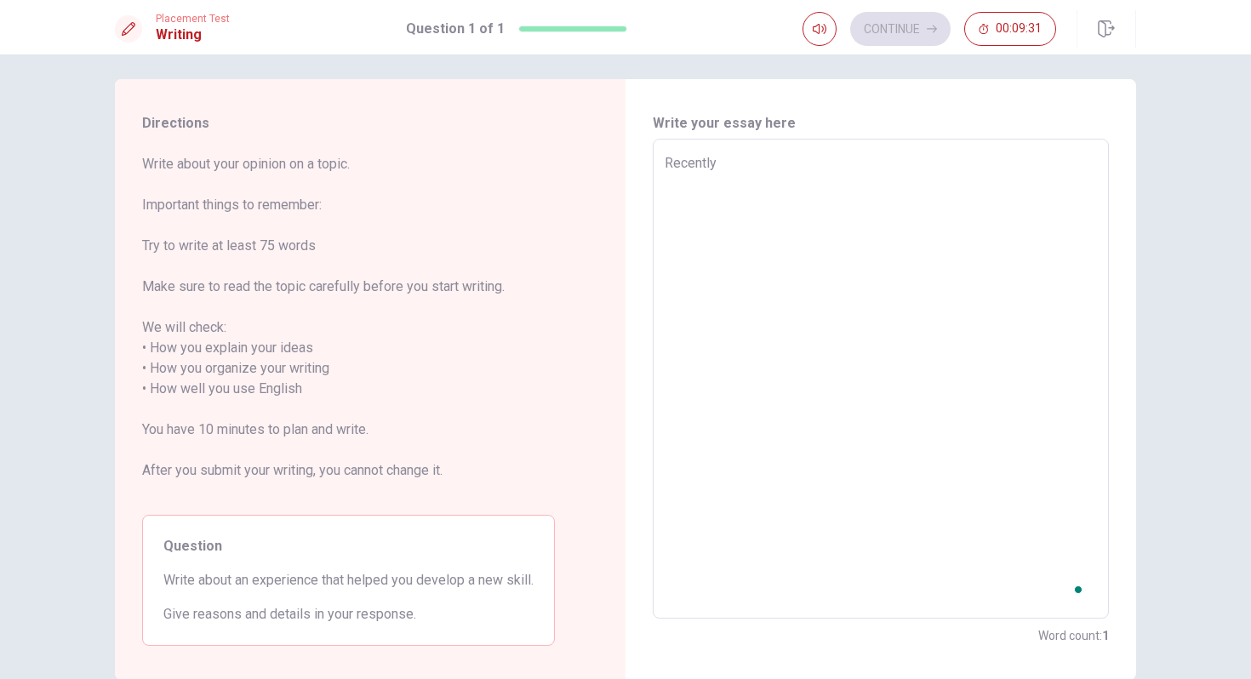
type textarea "x"
type textarea "Recently"
type textarea "x"
type textarea "Recently"
type textarea "x"
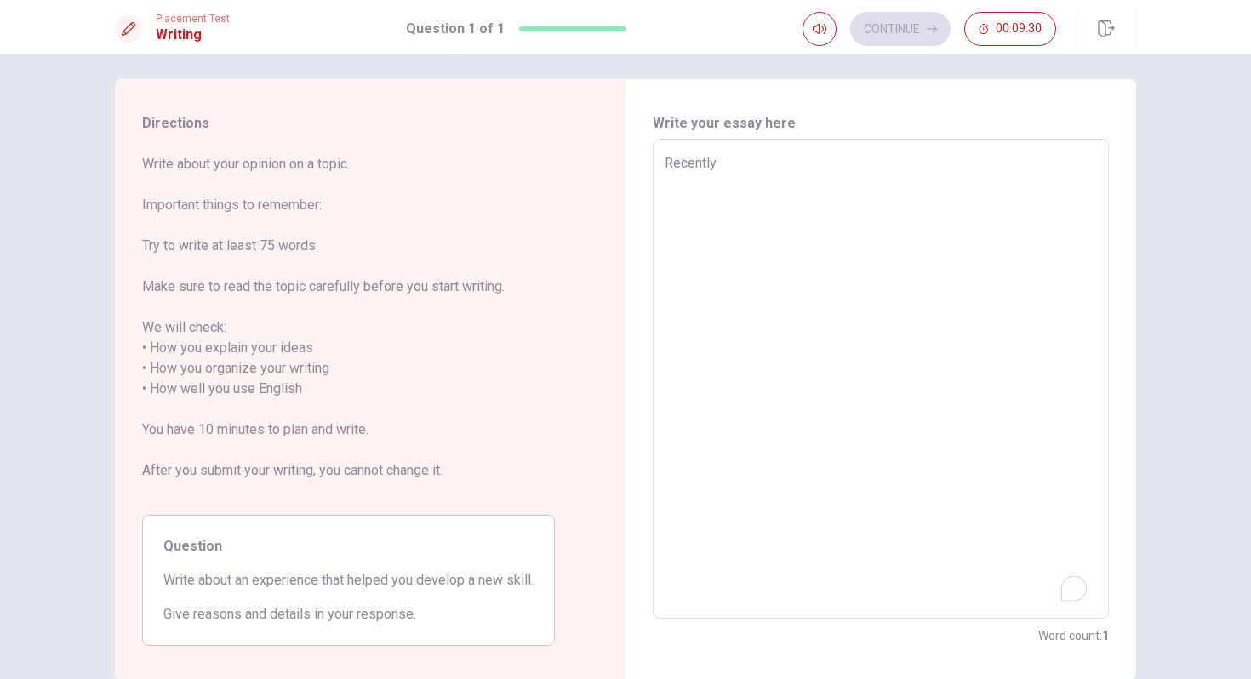
type textarea "Recently,"
type textarea "x"
type textarea "Recently,"
type textarea "x"
type textarea "Recently,"
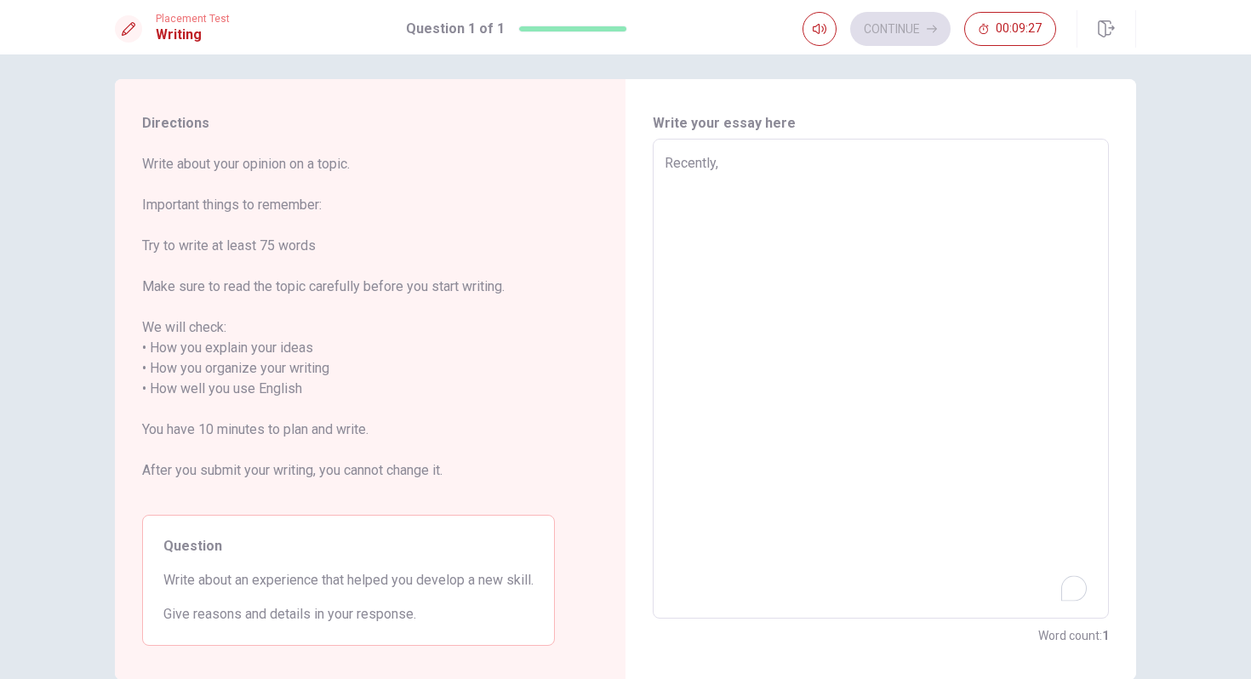
type textarea "x"
type textarea "Recently"
type textarea "x"
type textarea "Recentl"
type textarea "x"
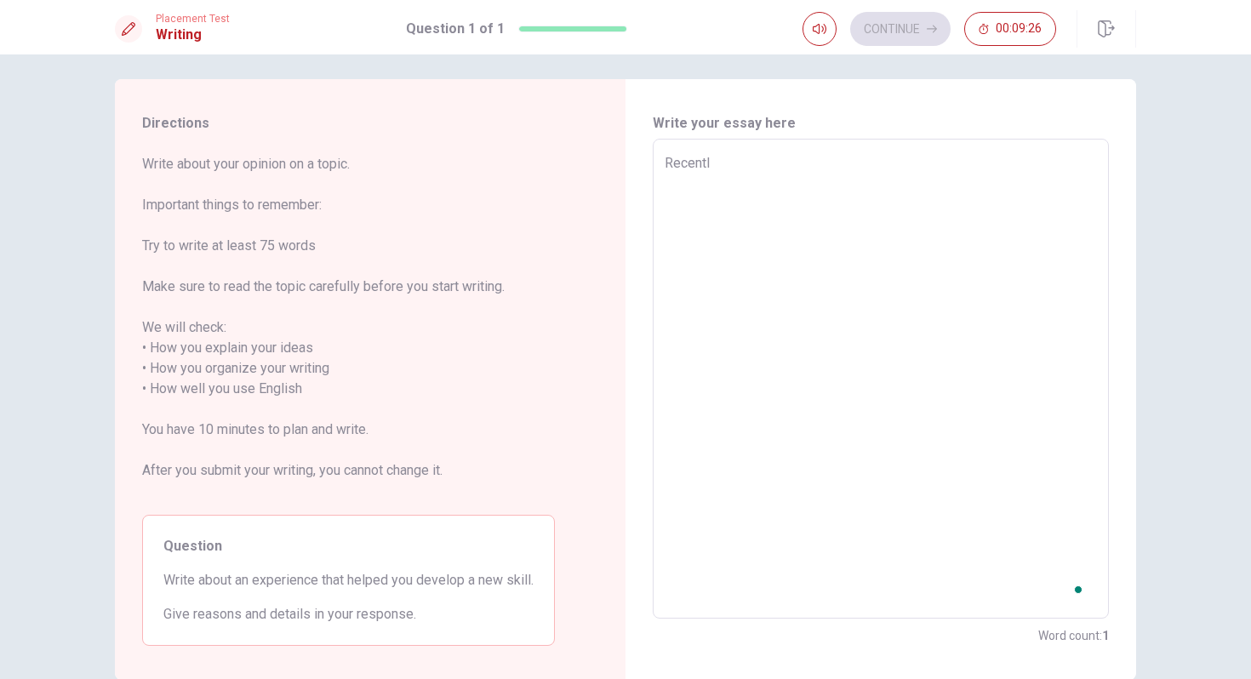
type textarea "Recent"
type textarea "x"
type textarea "Recen"
type textarea "x"
type textarea "Rece"
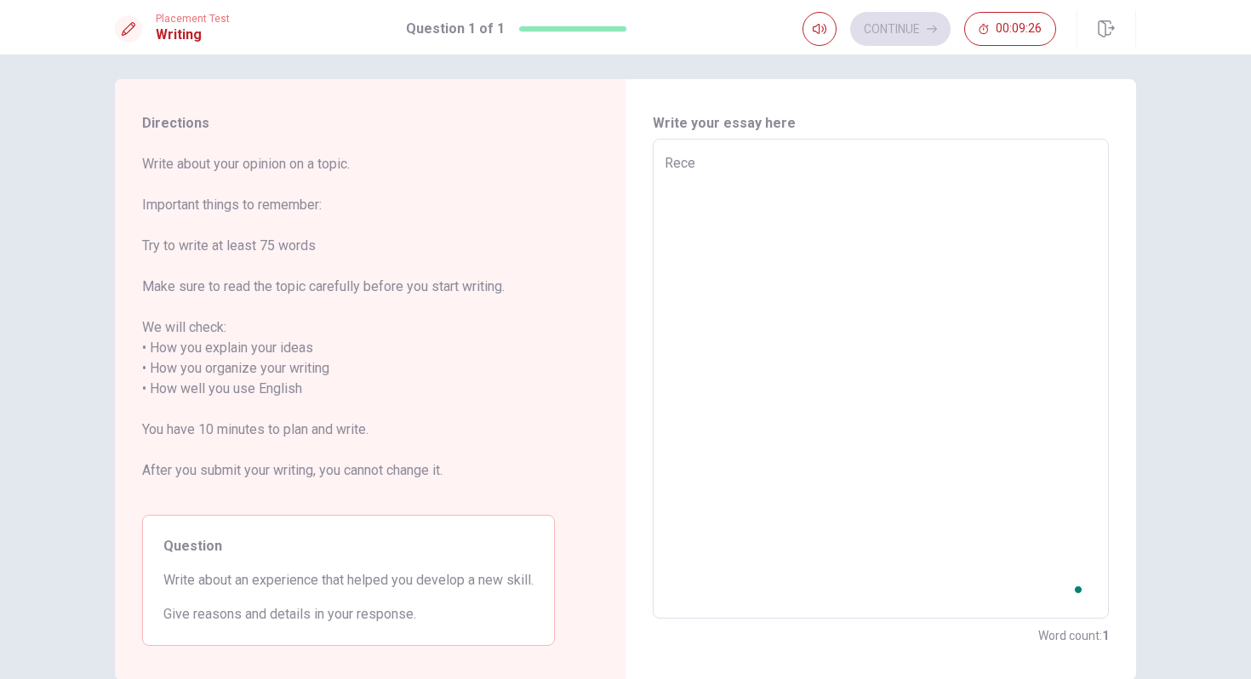
type textarea "x"
type textarea "Rec"
type textarea "x"
type textarea "Re"
type textarea "x"
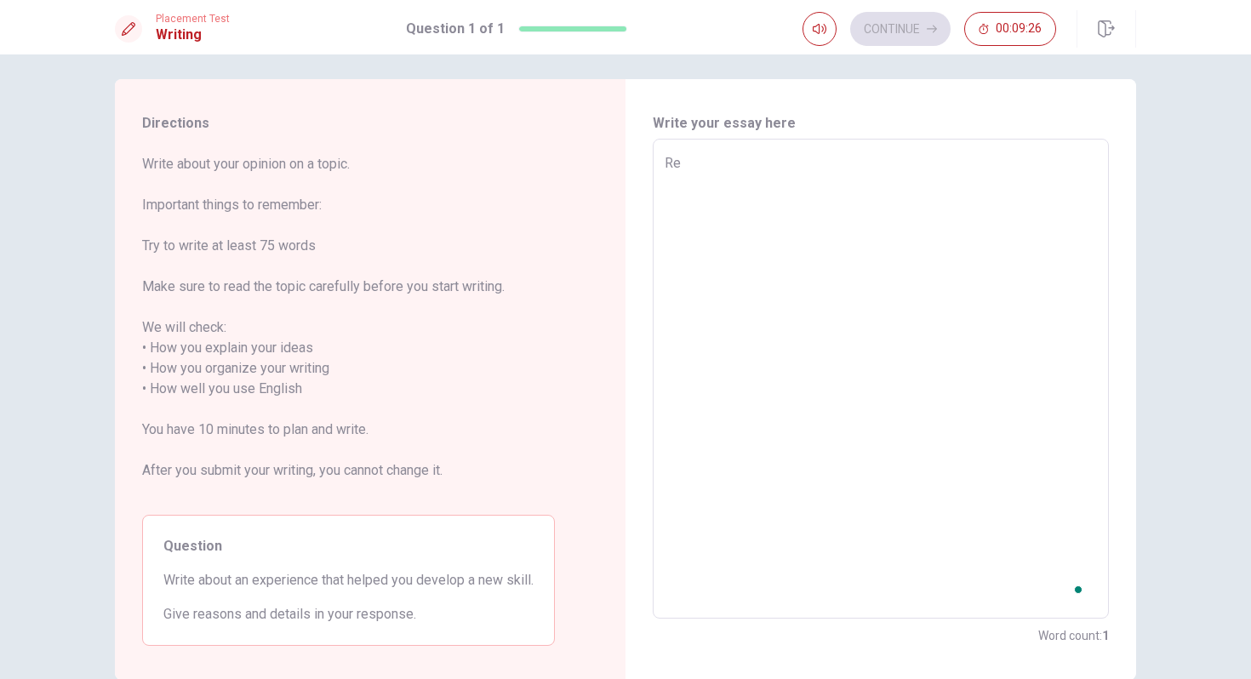
type textarea "R"
type textarea "x"
type textarea "I"
type textarea "x"
type textarea "I"
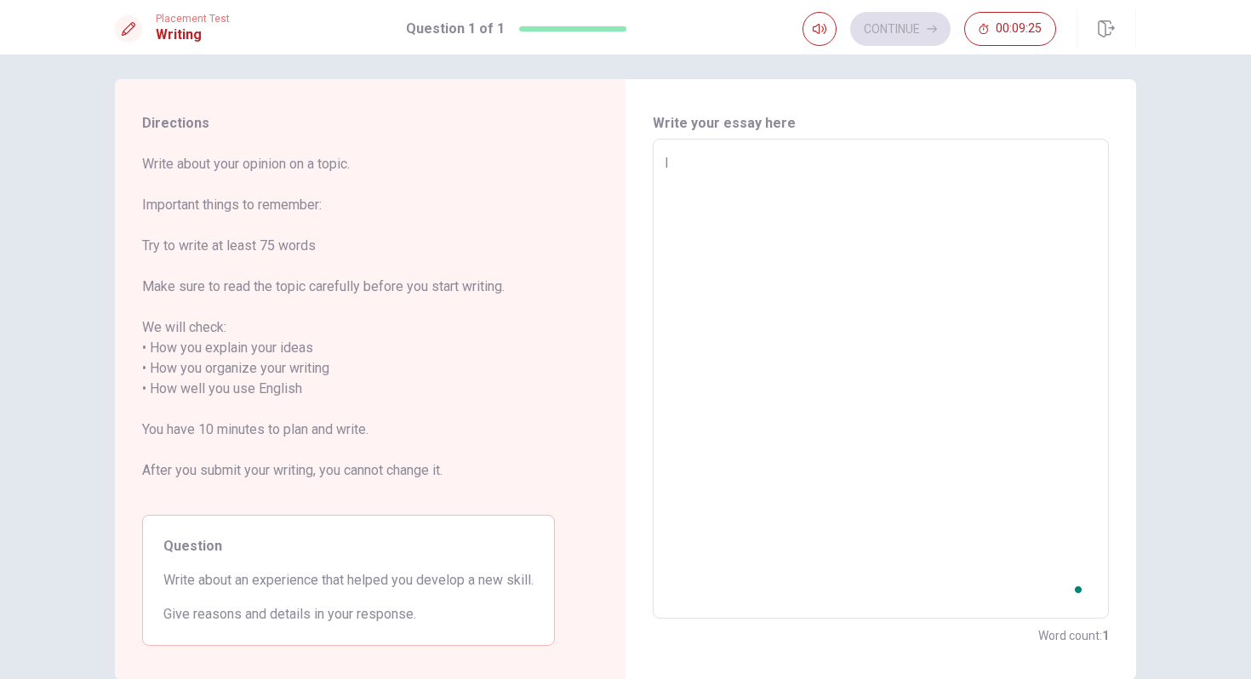
type textarea "x"
type textarea "I h"
type textarea "x"
type textarea "I ha"
type textarea "x"
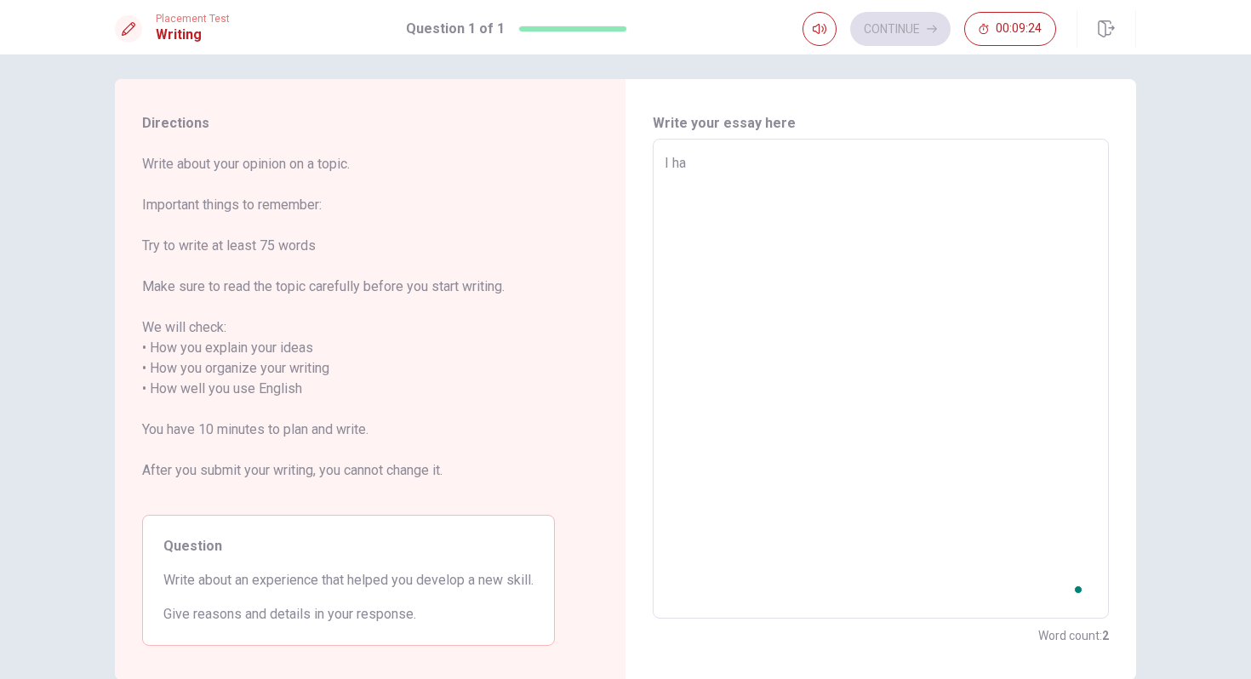
type textarea "I hav"
type textarea "x"
type textarea "I have"
type textarea "x"
type textarea "I have"
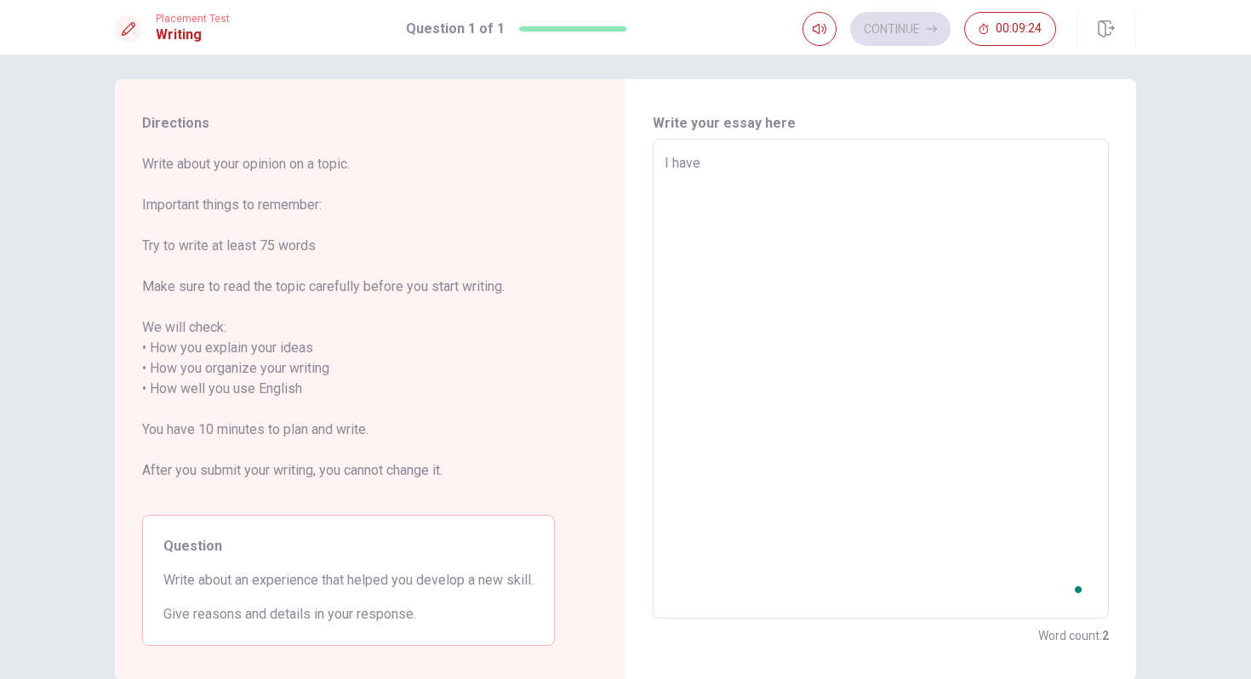
type textarea "x"
type textarea "I have b"
type textarea "x"
type textarea "I have be"
type textarea "x"
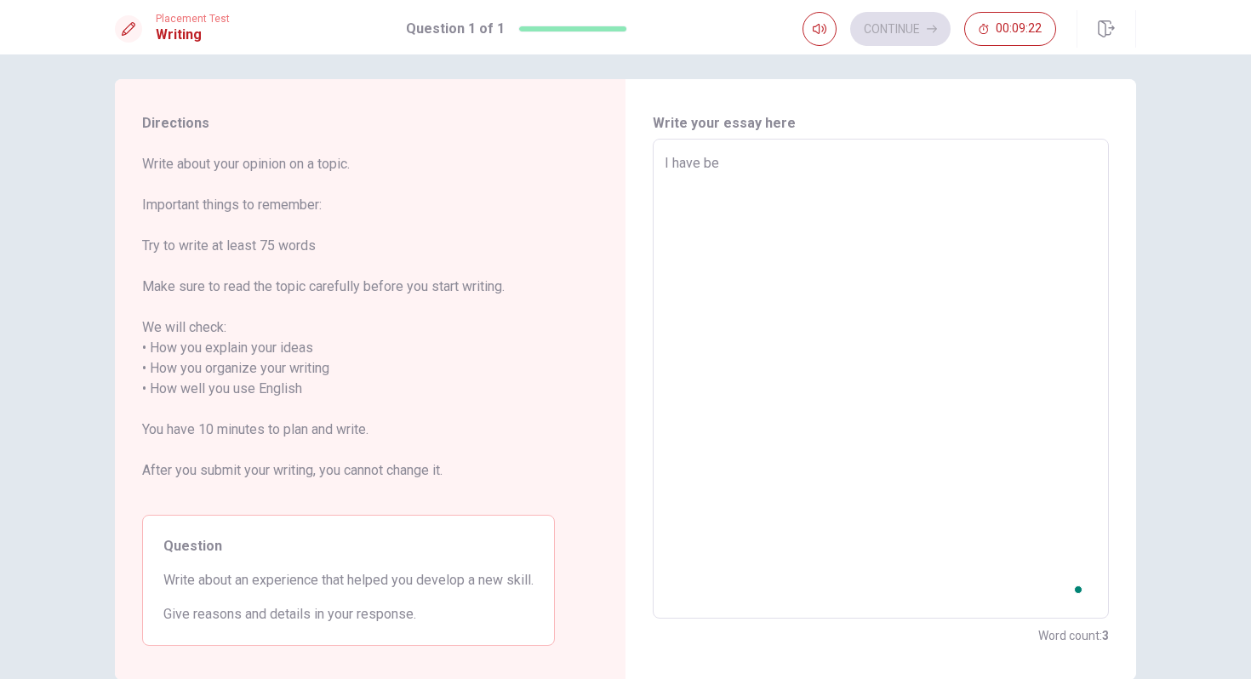
type textarea "I have b"
type textarea "x"
type textarea "I have be"
type textarea "x"
type textarea "I have bei"
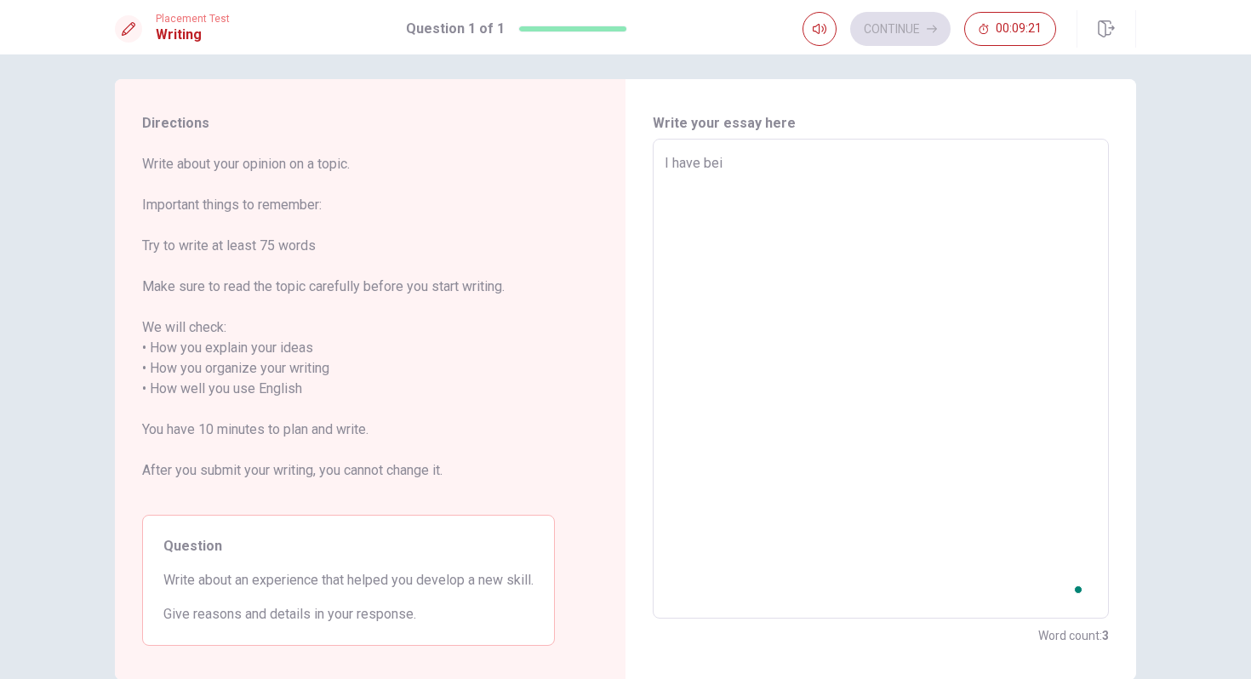
type textarea "x"
type textarea "I have bein"
type textarea "x"
type textarea "I have bein"
click at [709, 159] on textarea "I have bein" at bounding box center [881, 379] width 432 height 452
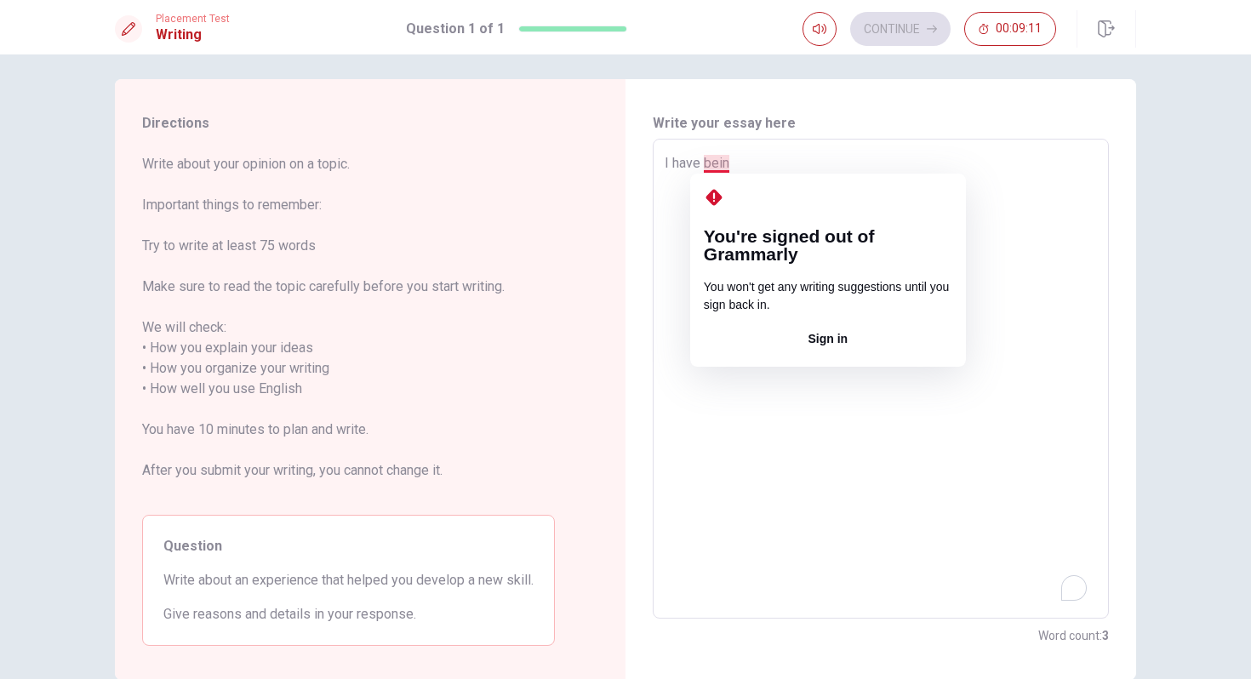
type textarea "x"
click at [757, 155] on textarea "I have bein" at bounding box center [881, 379] width 432 height 452
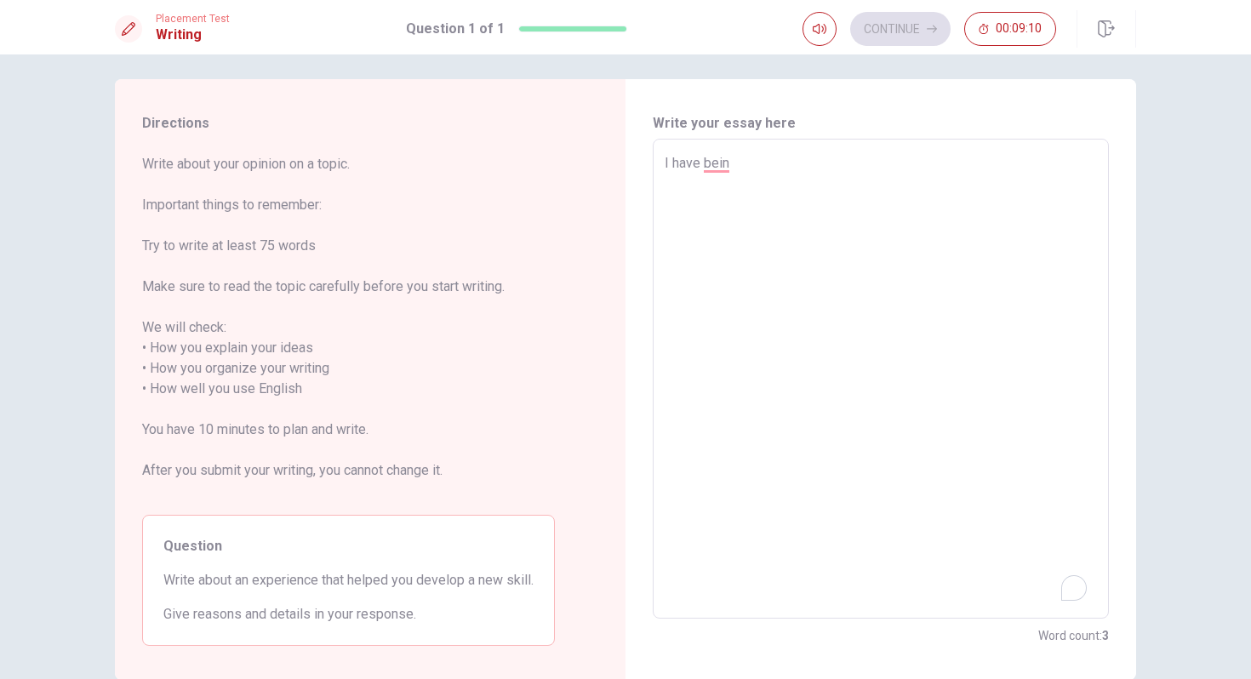
type textarea "I have bein"
type textarea "x"
type textarea "I have bei"
type textarea "x"
type textarea "I have be"
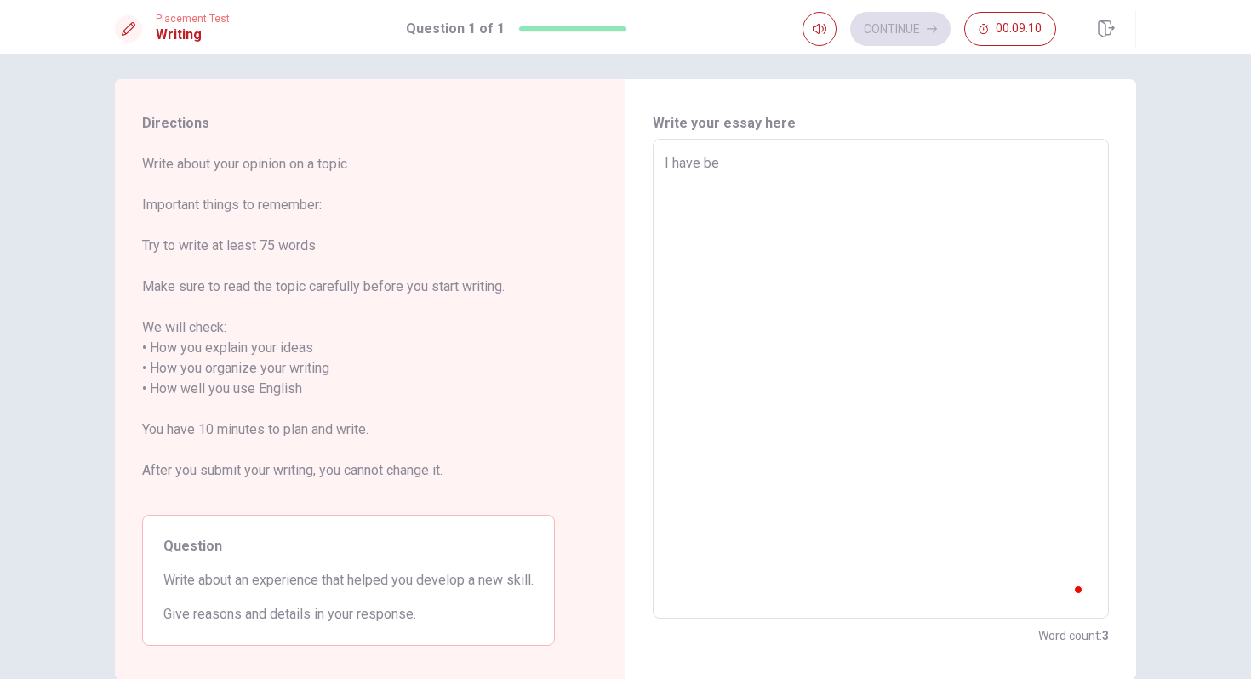
type textarea "x"
type textarea "I have b"
type textarea "x"
type textarea "I have be"
type textarea "x"
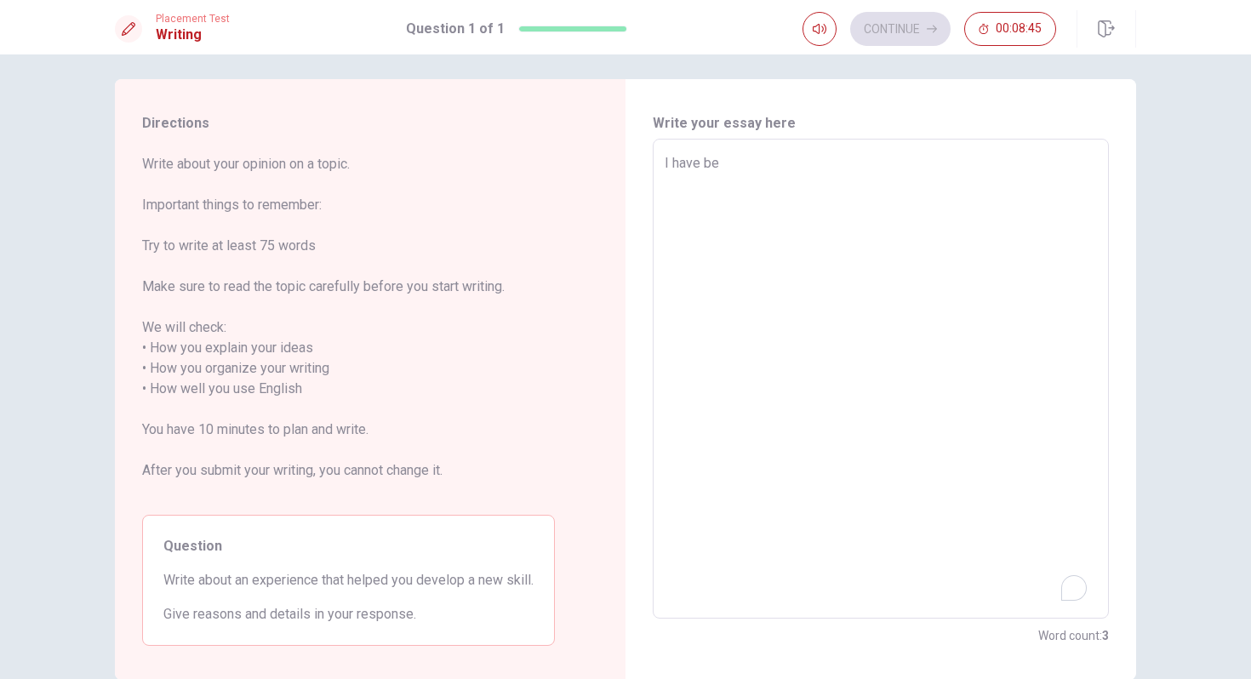
type textarea "I have bee"
type textarea "x"
type textarea "I have been"
type textarea "x"
type textarea "I have been"
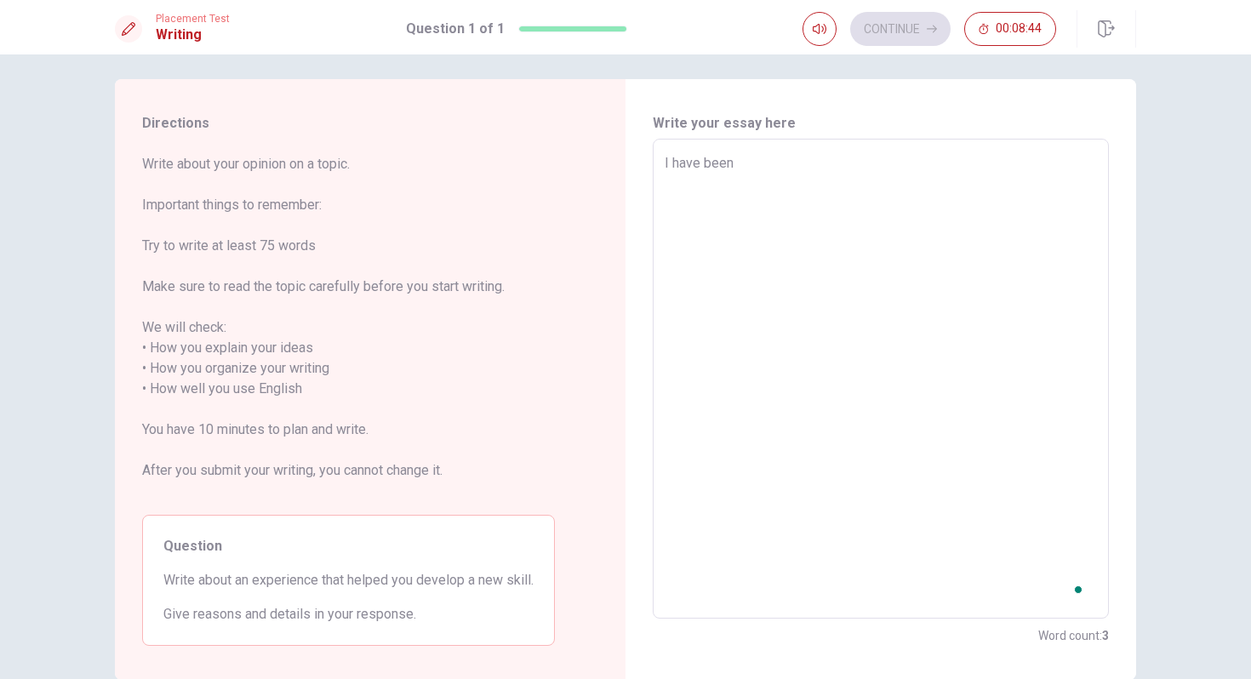
type textarea "x"
type textarea "I have been w"
type textarea "x"
type textarea "I have been wo"
type textarea "x"
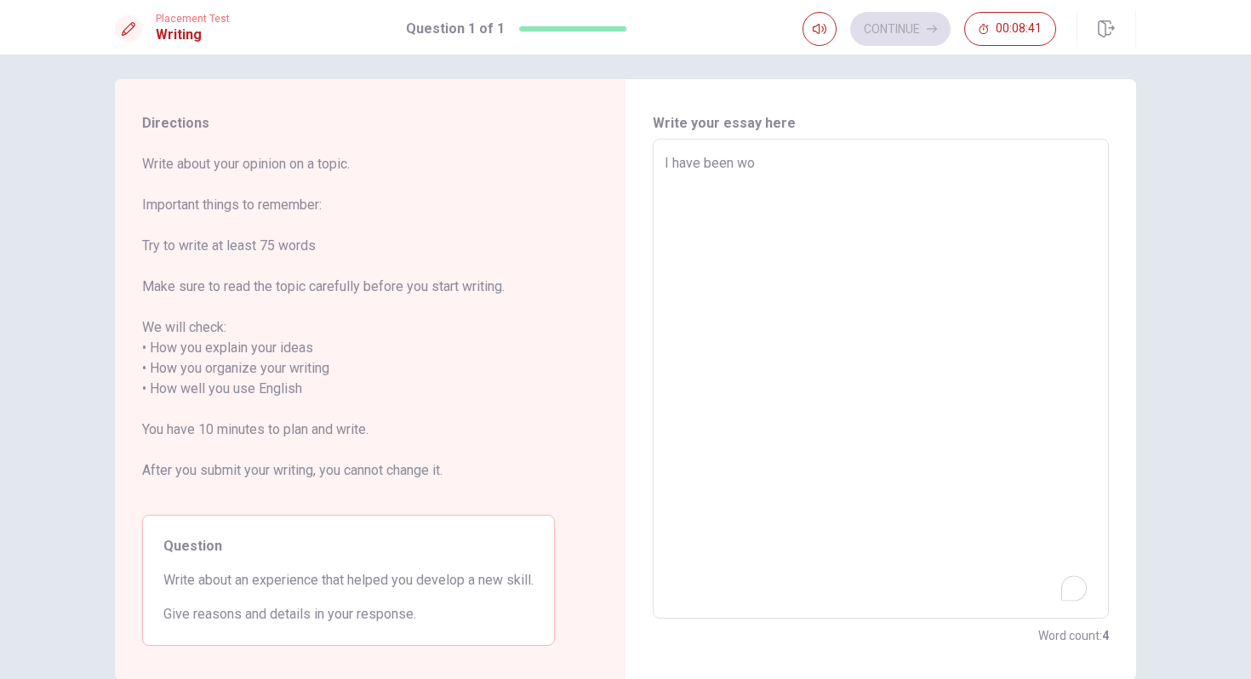
type textarea "I have been wor"
type textarea "x"
type textarea "I have been work"
type textarea "x"
type textarea "I have been [PERSON_NAME]"
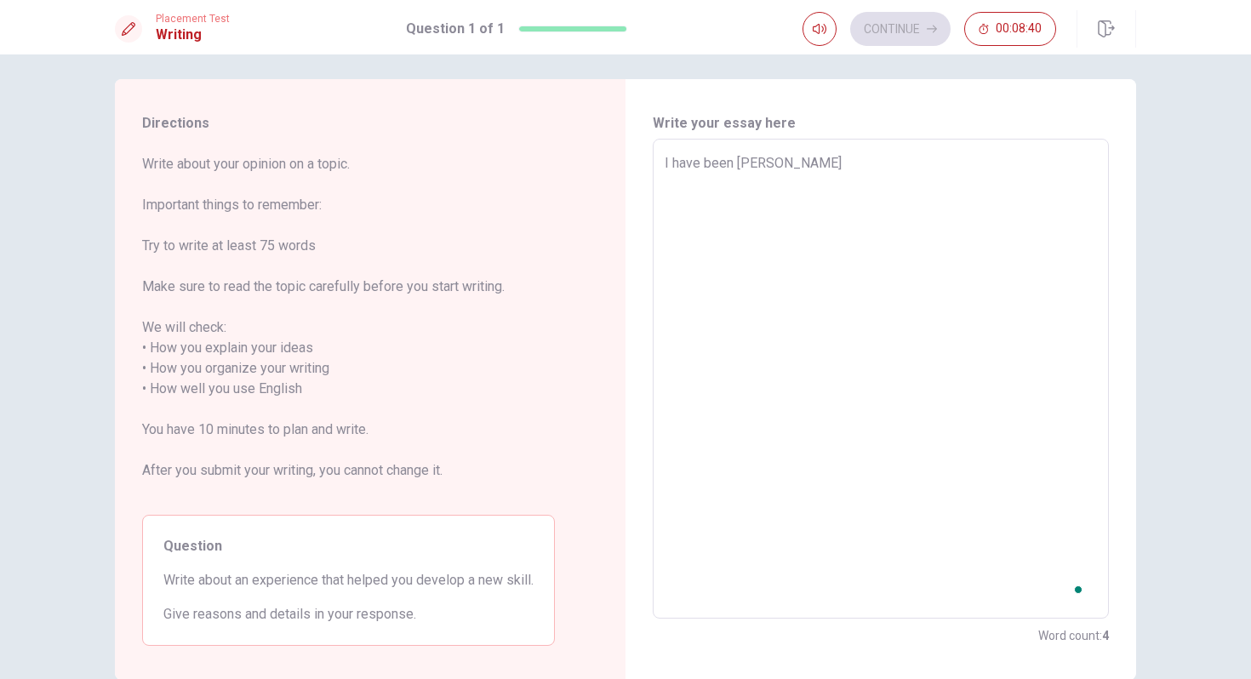
type textarea "x"
type textarea "I have been workun"
type textarea "x"
type textarea "I have been [PERSON_NAME]"
type textarea "x"
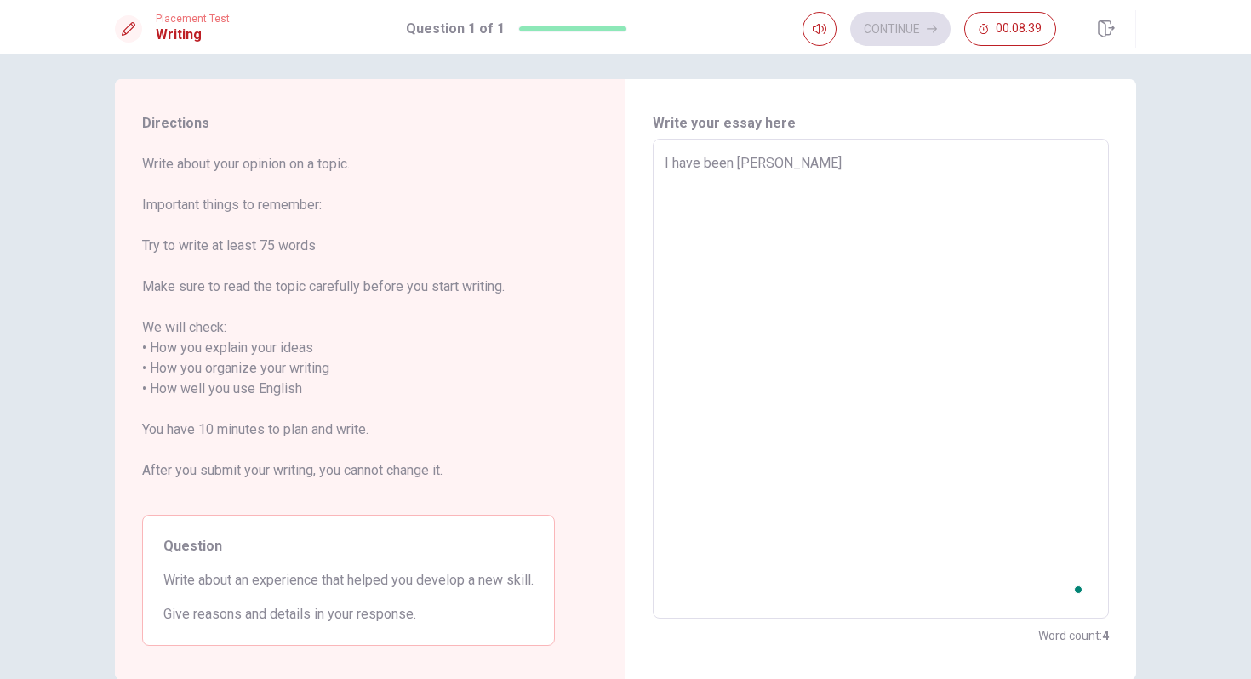
type textarea "I have been work"
type textarea "x"
type textarea "I have been worki"
type textarea "x"
type textarea "I have been workin"
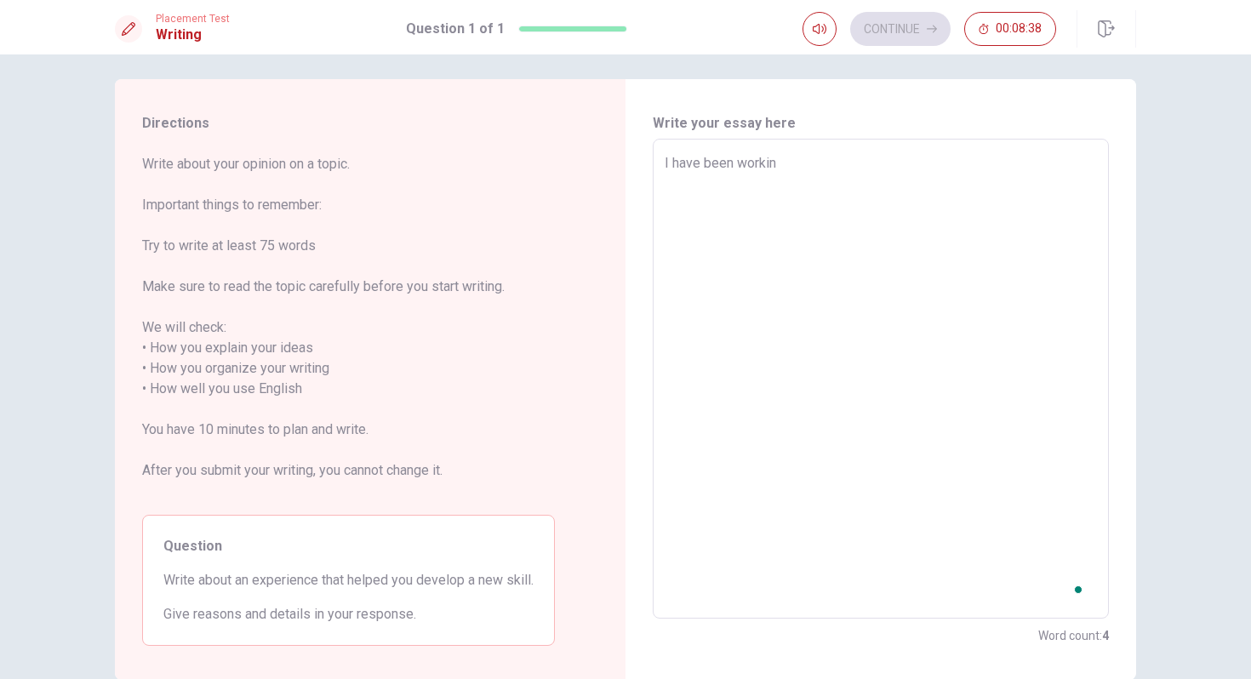
type textarea "x"
type textarea "I have been working"
type textarea "x"
type textarea "I have been working"
type textarea "x"
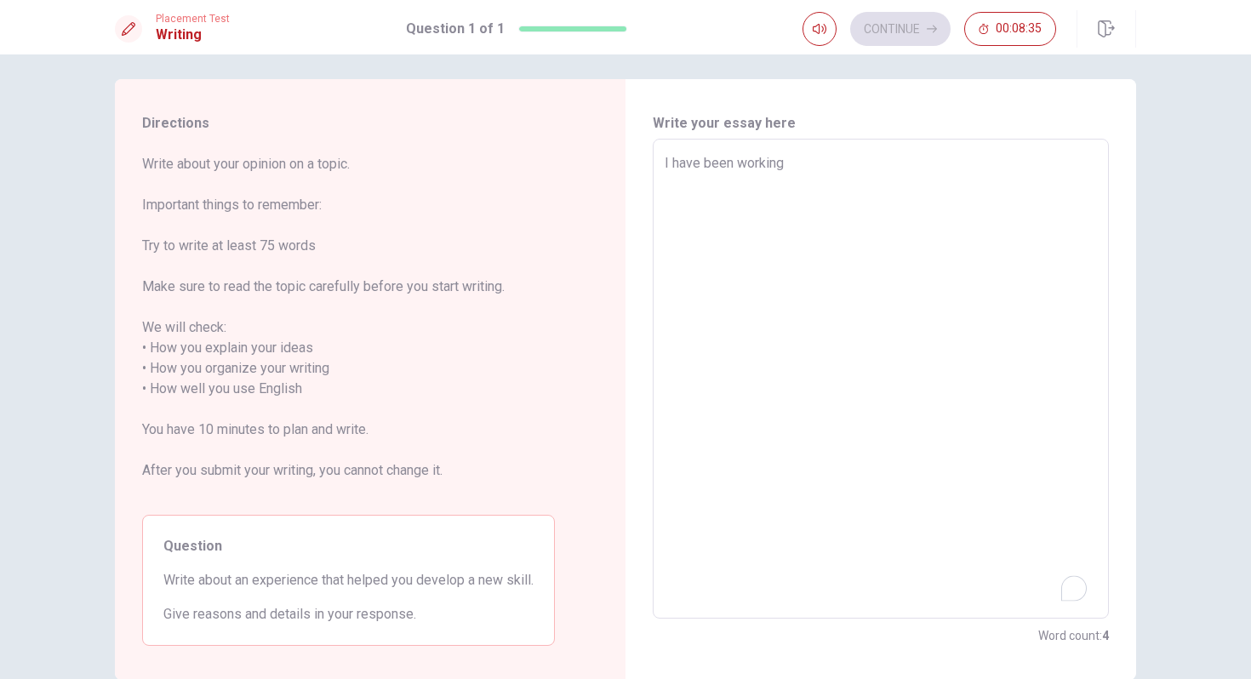
type textarea "I have been working d"
type textarea "x"
type textarea "I have been working du"
type textarea "x"
type textarea "I have been working d"
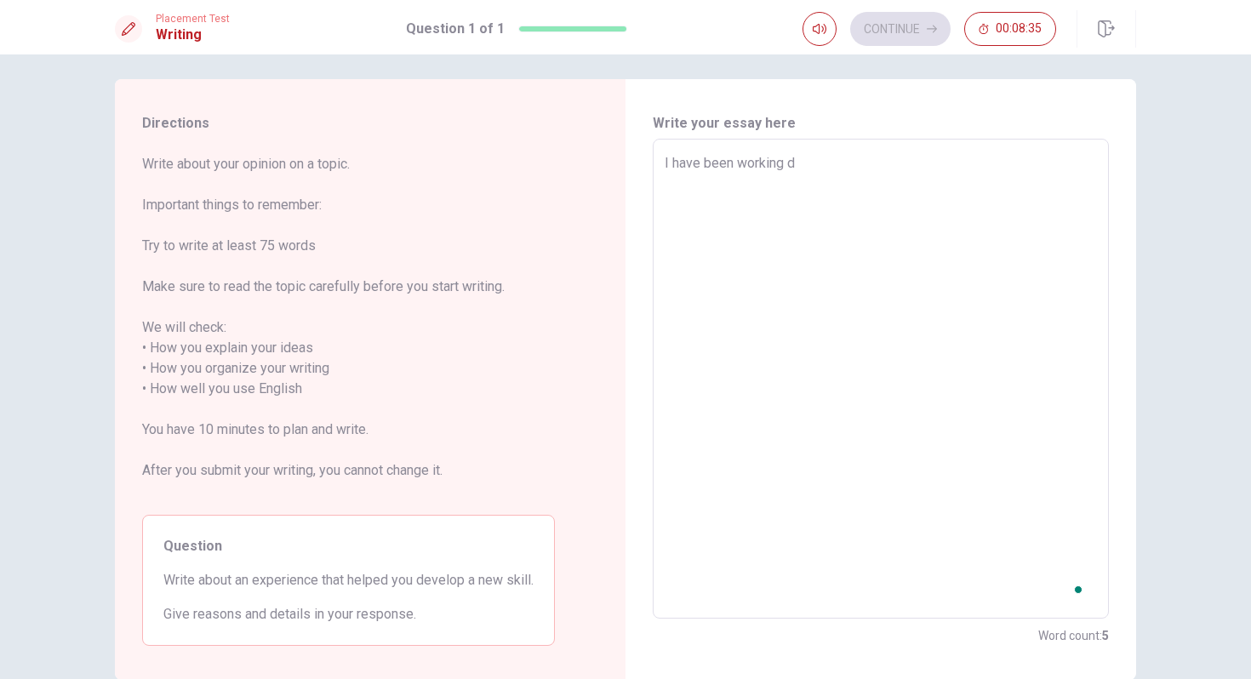
type textarea "x"
type textarea "I have been working"
type textarea "x"
type textarea "I have been working i"
type textarea "x"
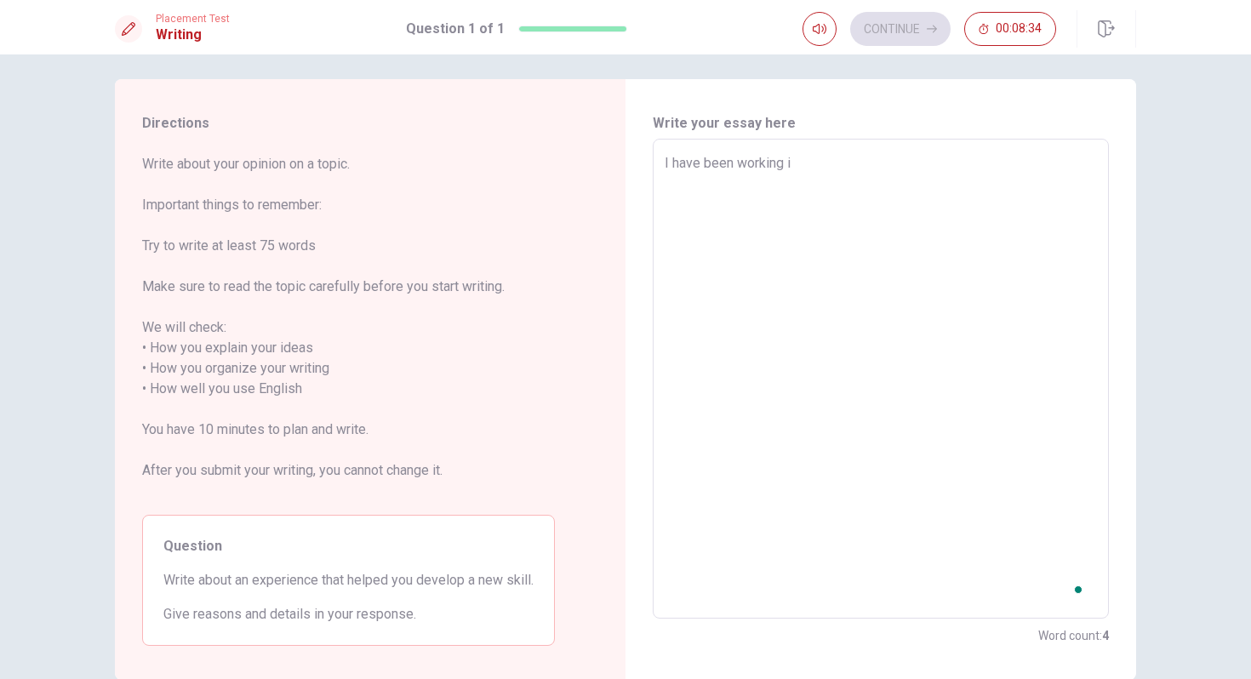
type textarea "I have been working in"
type textarea "x"
type textarea "I have been working in"
type textarea "x"
type textarea "I have been working in a"
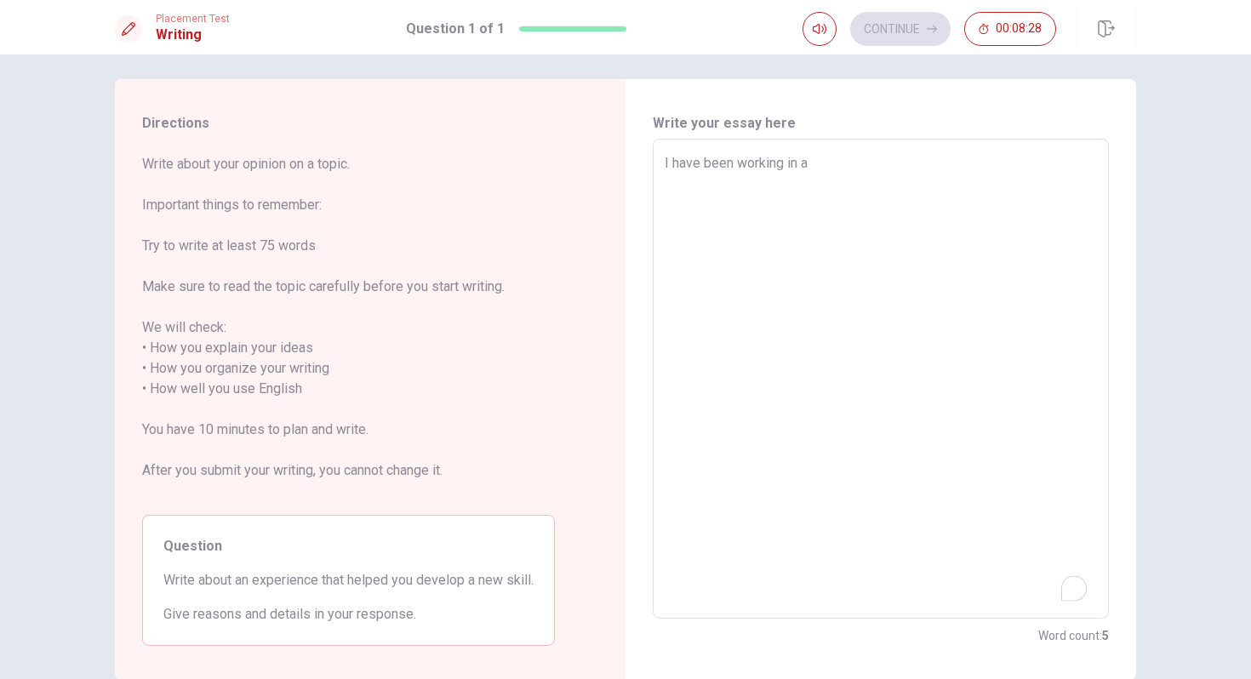
type textarea "x"
type textarea "I have been working in an"
type textarea "x"
type textarea "I have been working in an"
type textarea "x"
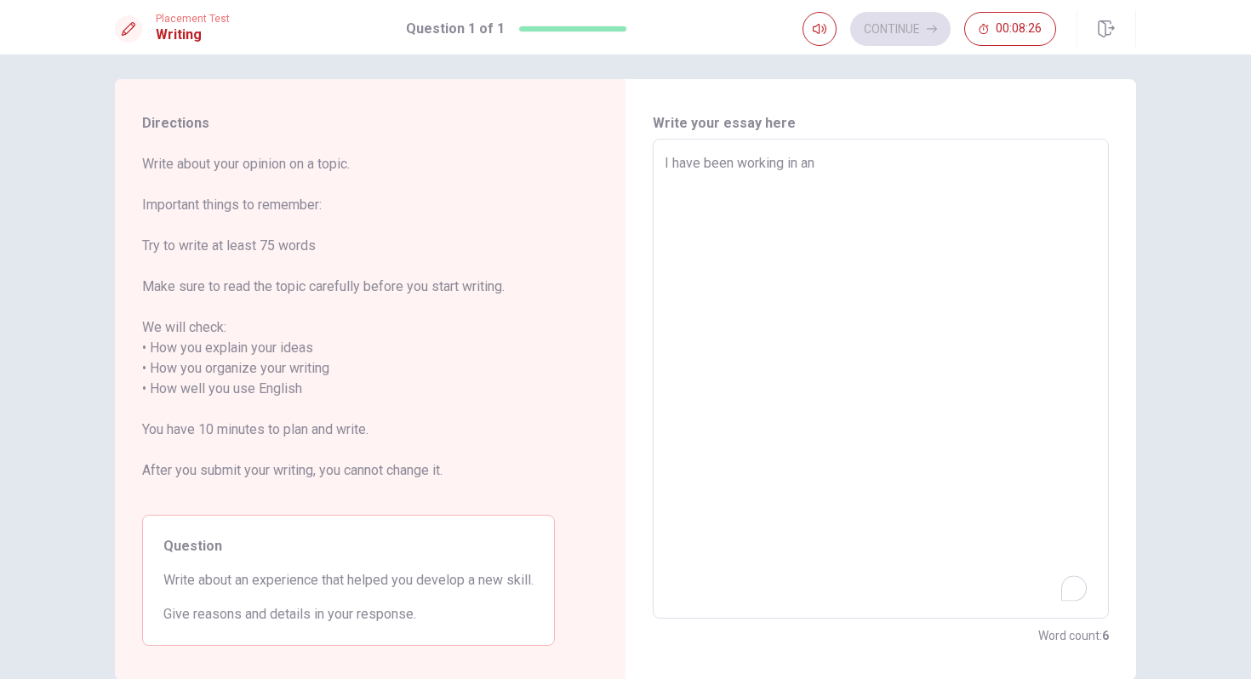
type textarea "I have been working in an"
type textarea "x"
type textarea "I have been working in a"
type textarea "x"
type textarea "I have been working in"
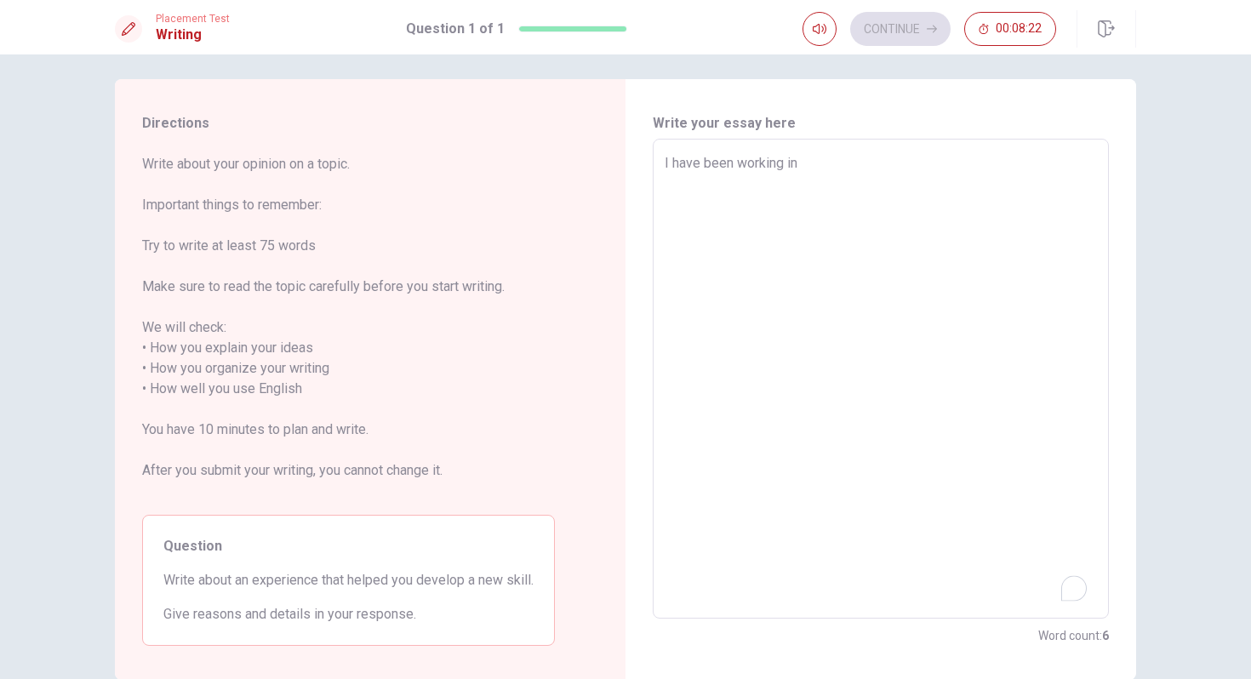
type textarea "x"
type textarea "I have been working in"
type textarea "x"
type textarea "I have been working i"
type textarea "x"
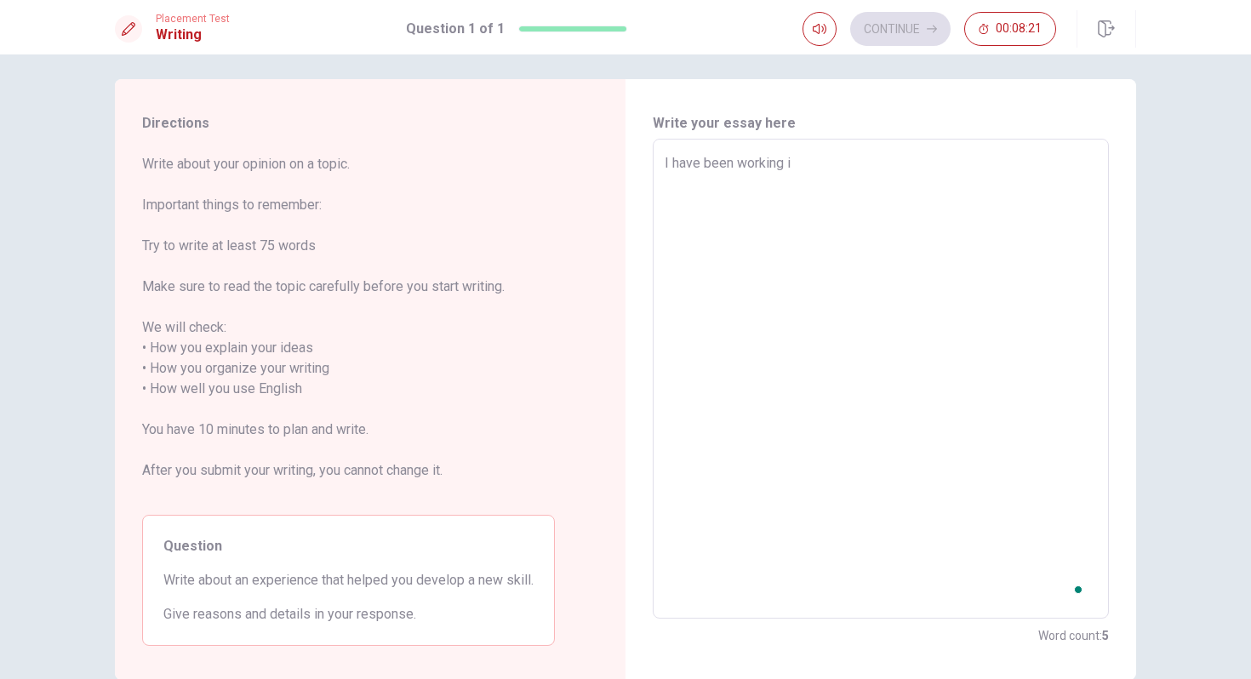
type textarea "I have been working"
type textarea "x"
type textarea "I have been working f"
type textarea "x"
type textarea "I have been working fo"
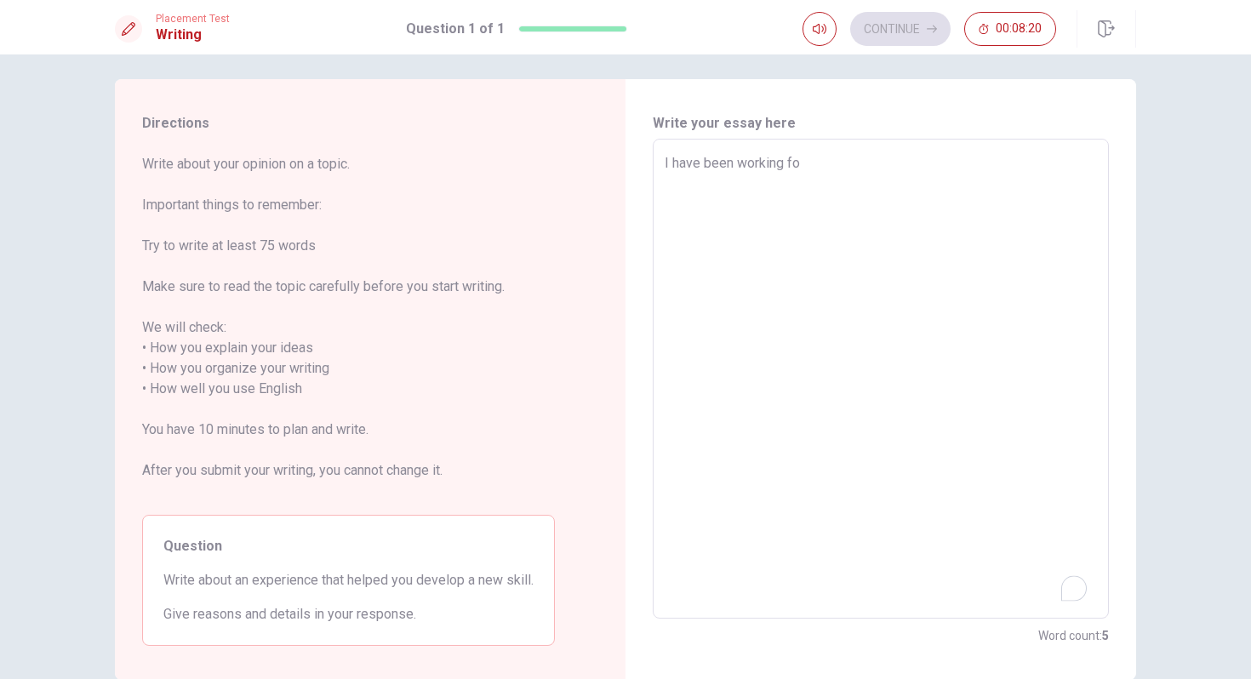
type textarea "x"
type textarea "I have been working for"
type textarea "x"
type textarea "I have been working forn"
type textarea "x"
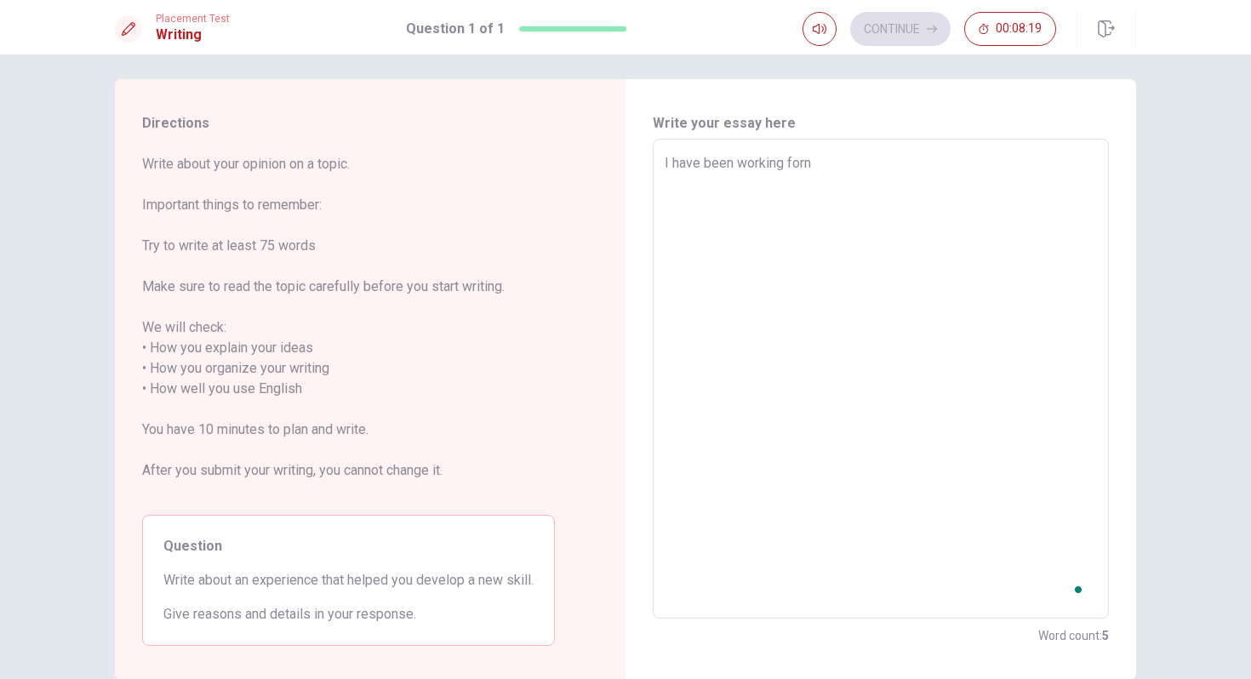
type textarea "I have been working for"
type textarea "x"
type textarea "I have been working for"
type textarea "x"
type textarea "I have been working for a"
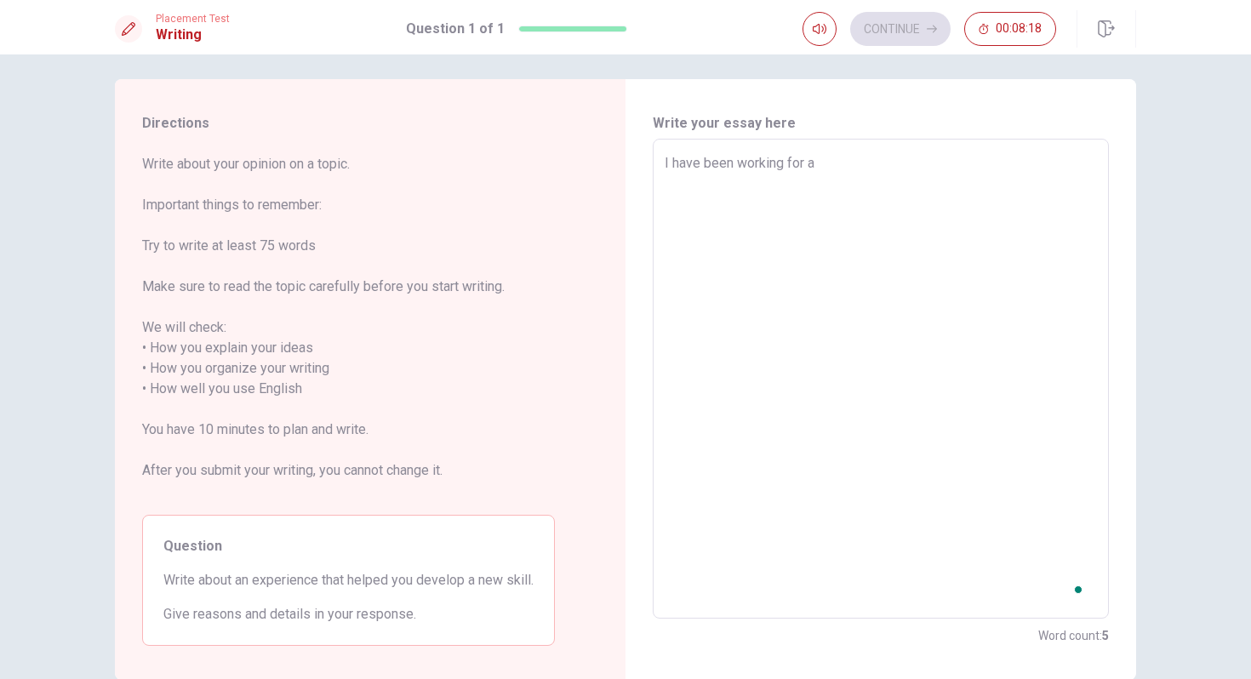
type textarea "x"
type textarea "I have been working for an"
type textarea "x"
type textarea "I have been working for an"
type textarea "x"
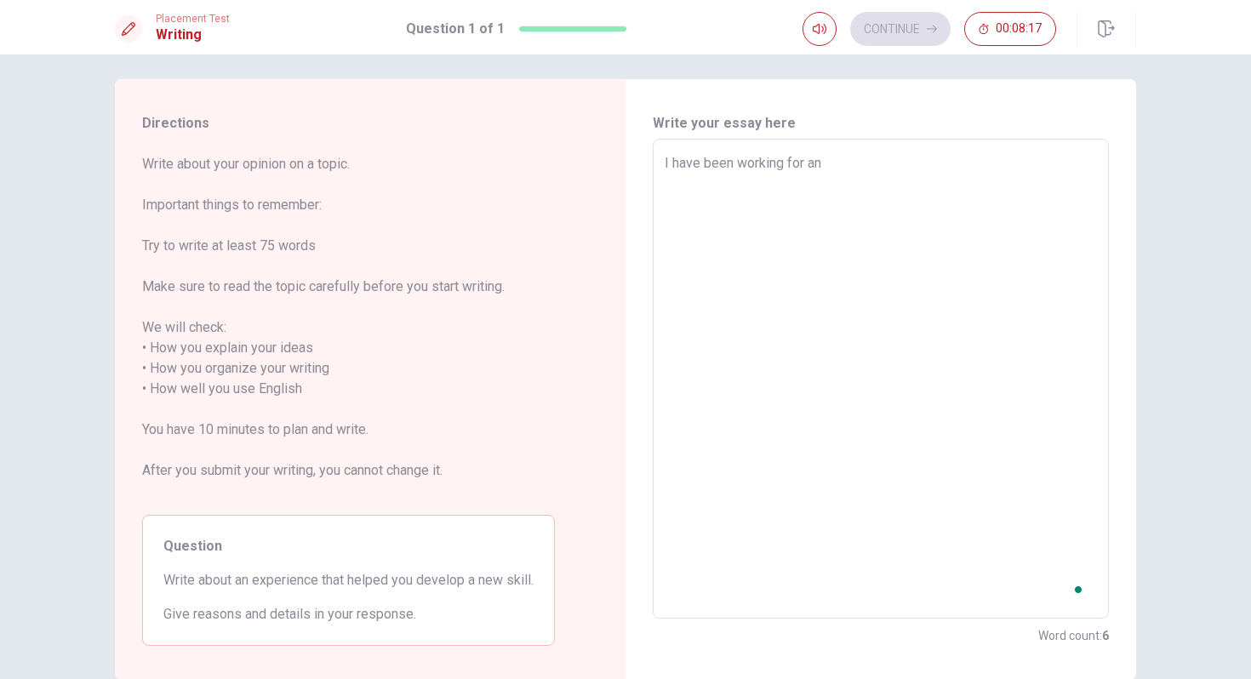
type textarea "I have been working for an i"
type textarea "x"
type textarea "I have been working for an in"
type textarea "x"
type textarea "I have been working for an int"
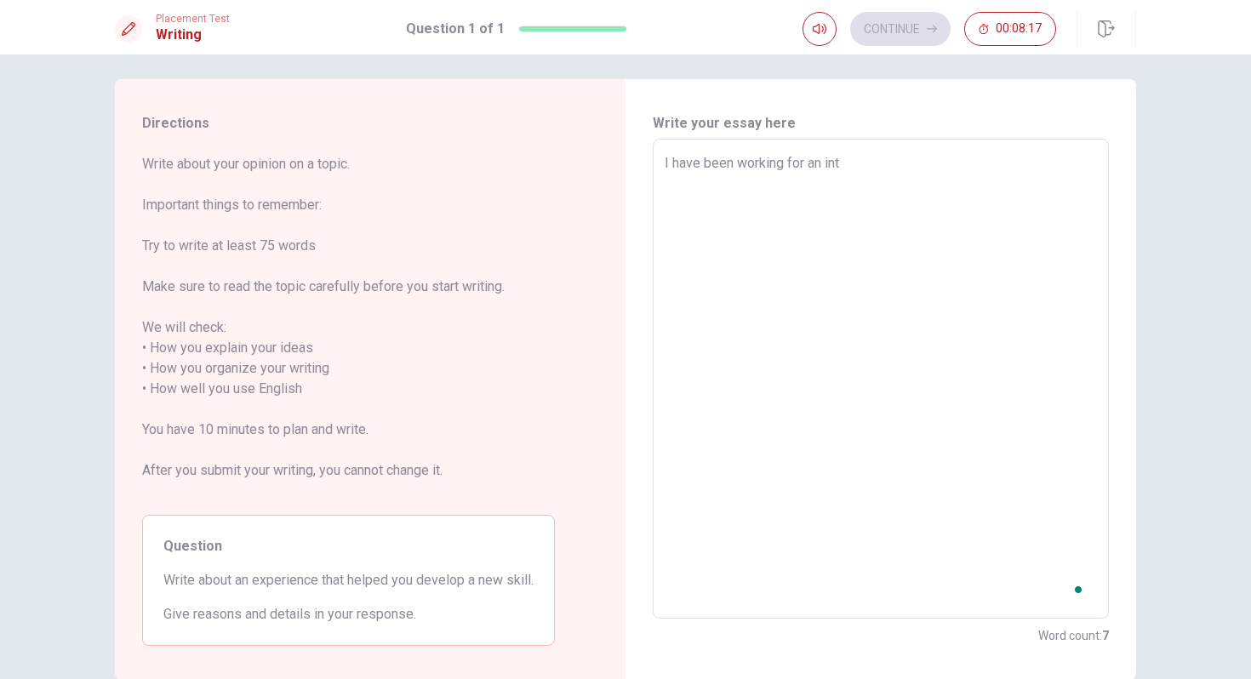
type textarea "x"
type textarea "I have been working for an inte"
type textarea "x"
type textarea "I have been working for an inter"
type textarea "x"
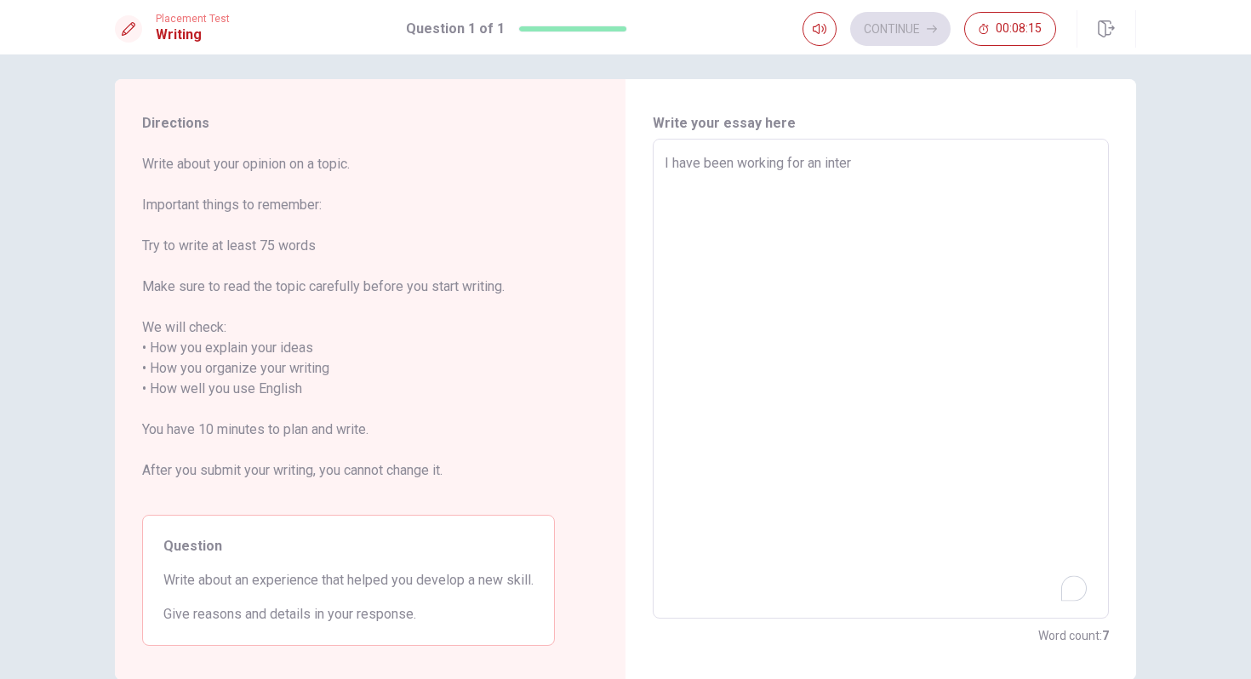
type textarea "I have been working for an inters"
type textarea "x"
type textarea "I have been working for an intersg"
type textarea "x"
type textarea "I have been working for an intersgi"
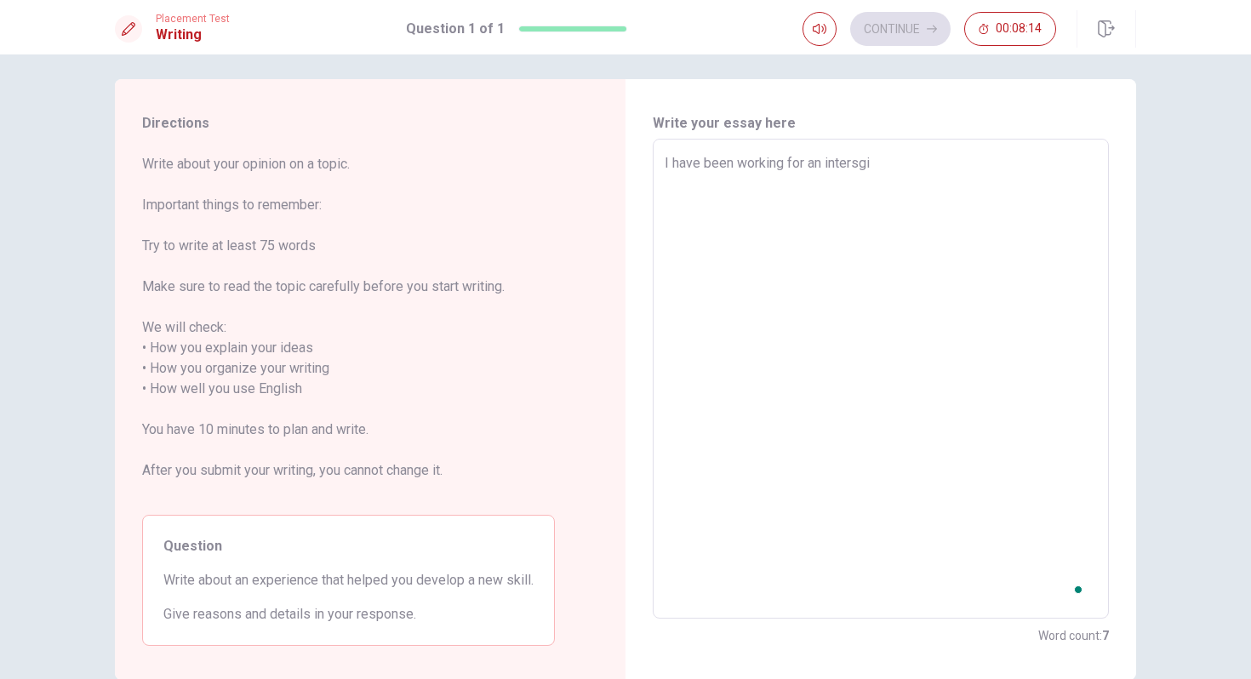
type textarea "x"
type textarea "I have been working for an intersgip"
type textarea "x"
type textarea "I have been working for an intersgi"
type textarea "x"
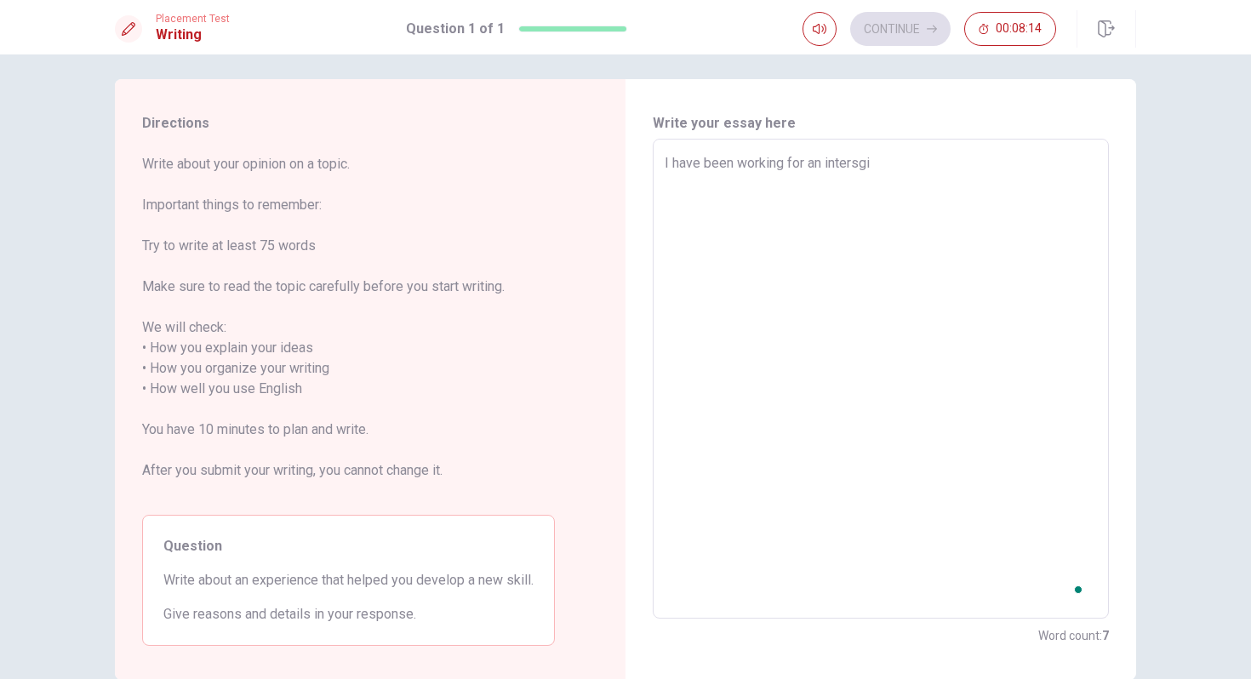
type textarea "I have been working for an intersg"
type textarea "x"
type textarea "I have been working for an inters"
type textarea "x"
type textarea "I have been working for an intersh"
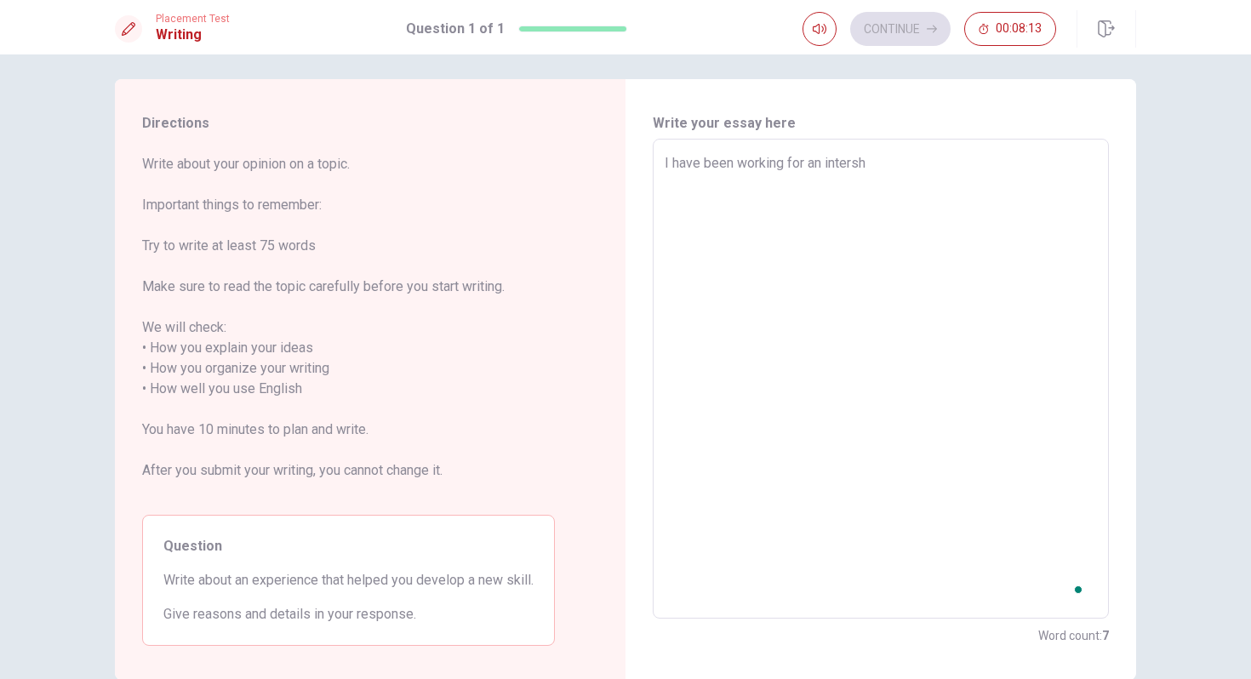
type textarea "x"
type textarea "I have been working for an intershi"
type textarea "x"
type textarea "I have been working for an intership"
type textarea "x"
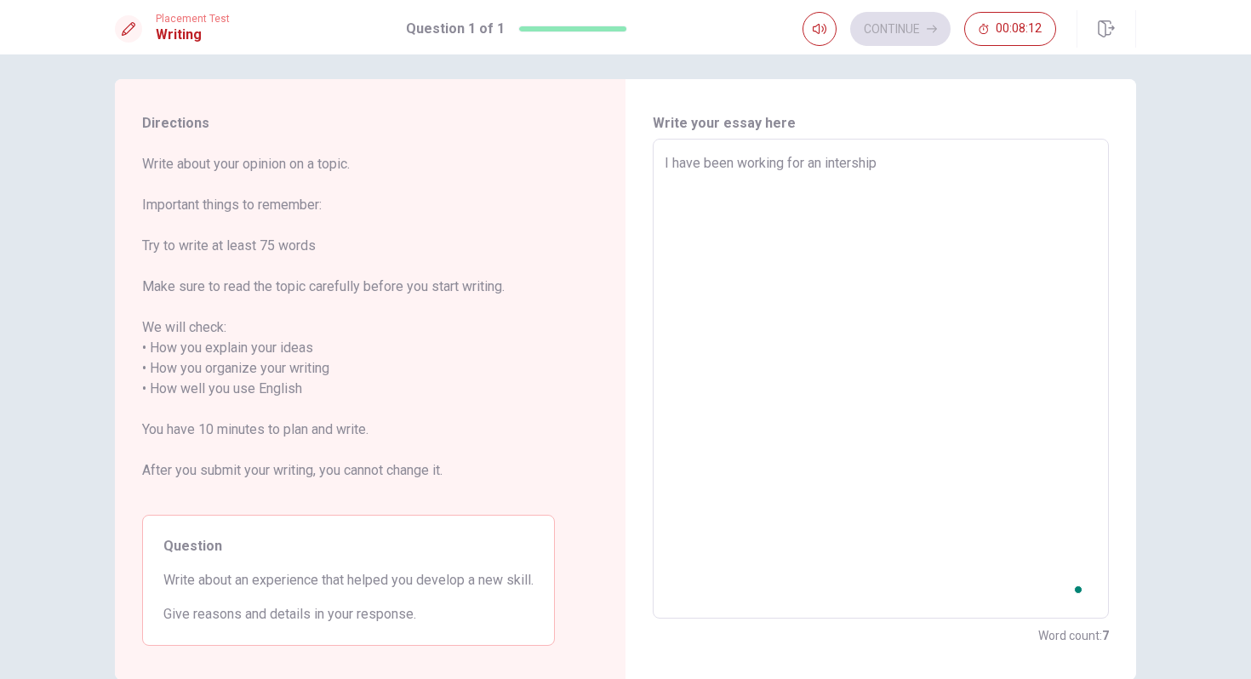
type textarea "I have been working for an intership"
type textarea "x"
type textarea "I have been working for an intership a"
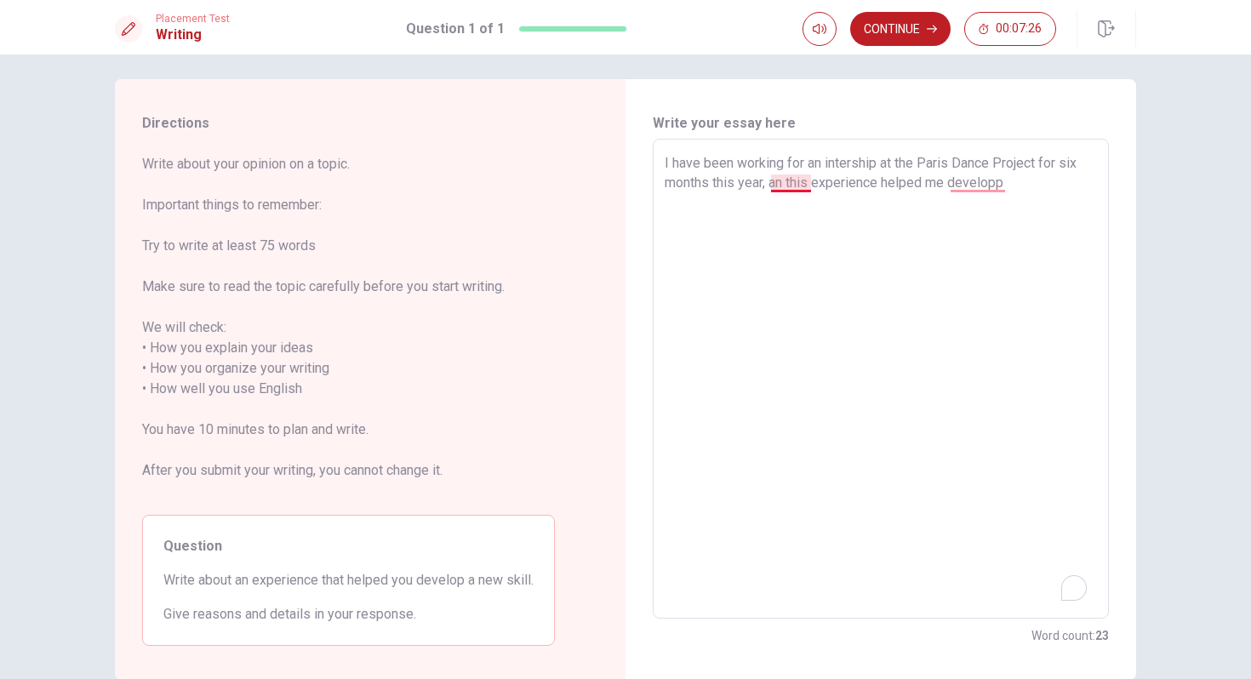
click at [786, 186] on textarea "I have been working for an intership at the Paris Dance Project for six months …" at bounding box center [881, 379] width 432 height 452
click at [1019, 188] on textarea "I have been working for an intership at the Paris Dance Project for six months …" at bounding box center [881, 379] width 432 height 452
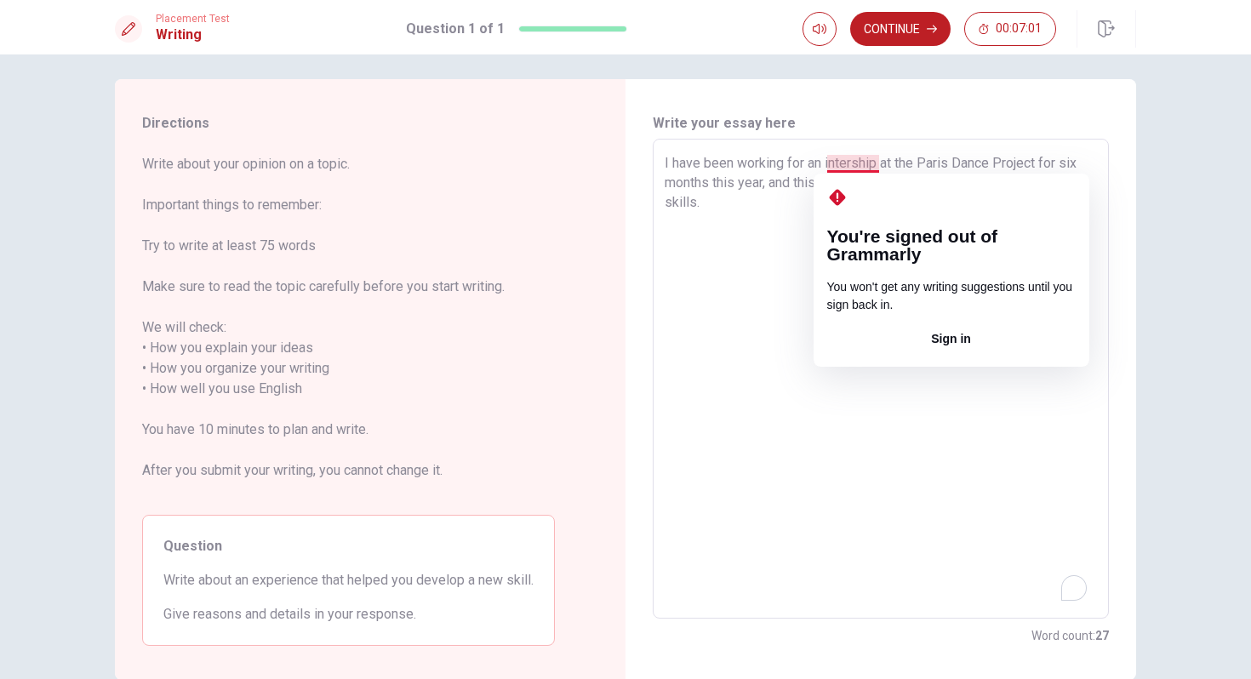
click at [849, 435] on textarea "I have been working for an intership at the Paris Dance Project for six months …" at bounding box center [881, 379] width 432 height 452
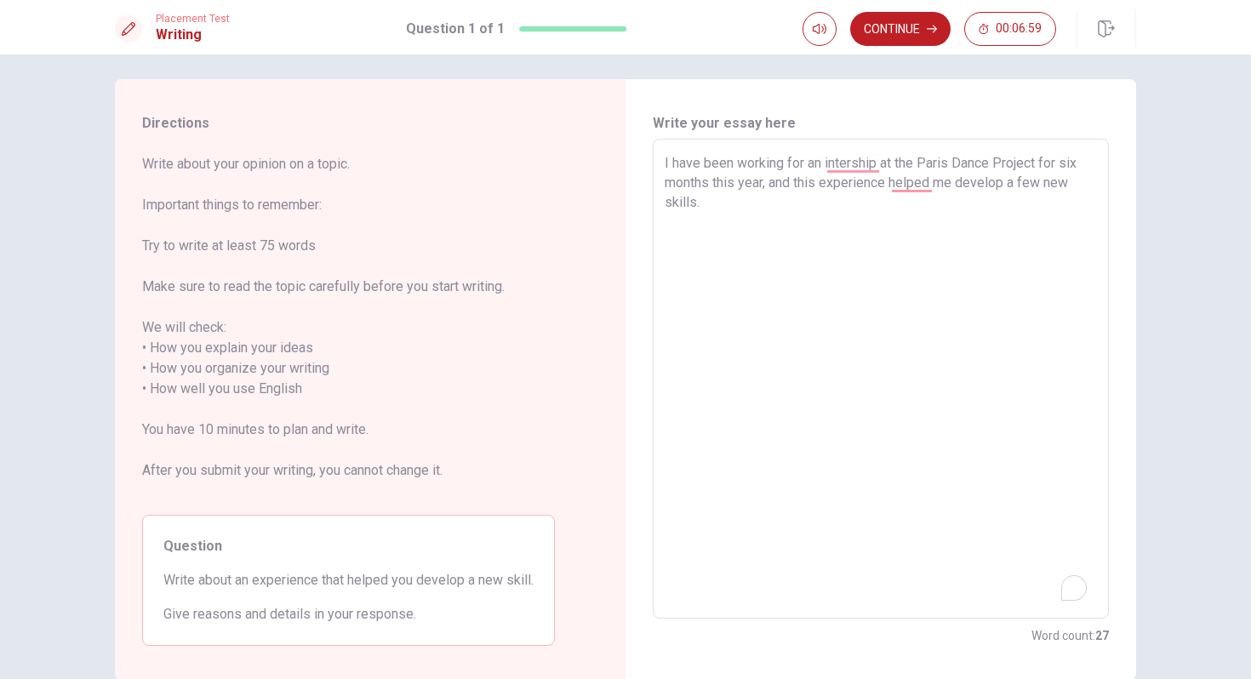
click at [809, 201] on textarea "I have been working for an intership at the Paris Dance Project for six months …" at bounding box center [881, 379] width 432 height 452
click at [797, 190] on textarea "I have been working for an intership at the Paris Dance Project for six months …" at bounding box center [881, 379] width 432 height 452
click at [795, 164] on textarea "I have been working for an intership at the Paris Dance Project for six months …" at bounding box center [881, 379] width 432 height 452
click at [715, 205] on textarea "I have been working for an internship at the Paris Dance Project for six months…" at bounding box center [881, 379] width 432 height 452
click at [1028, 186] on textarea "I have been working for an internship at the Paris Dance Project for six months…" at bounding box center [881, 379] width 432 height 452
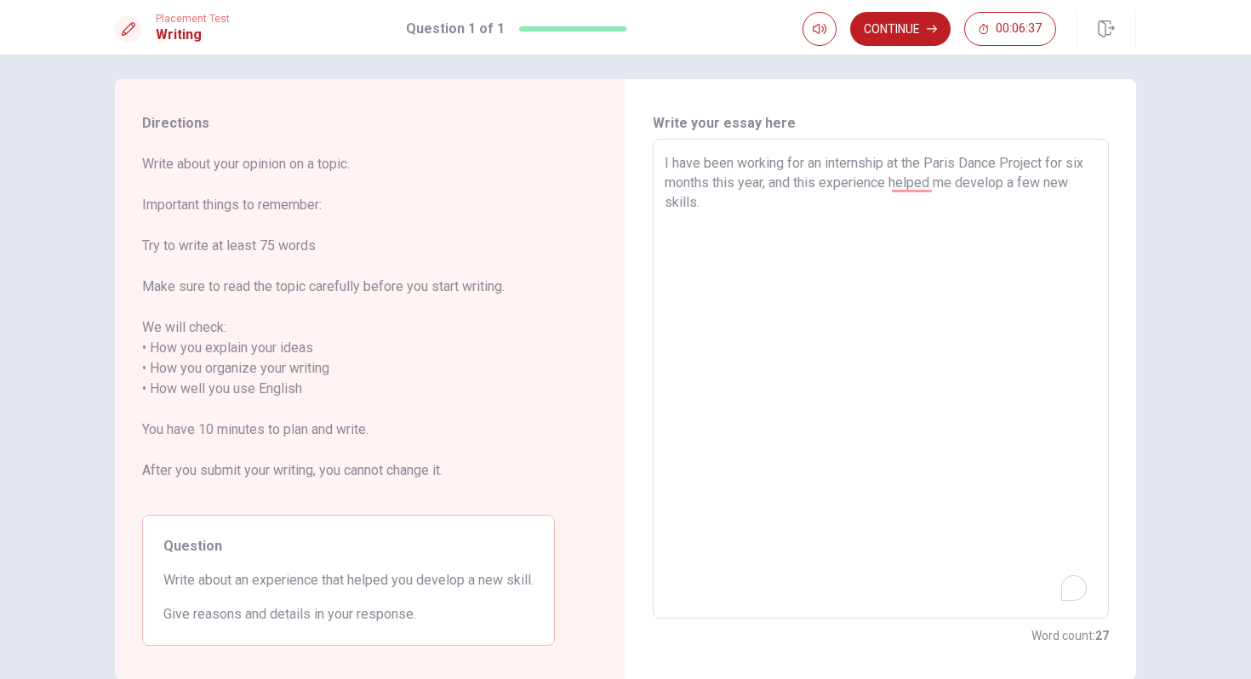
click at [1028, 186] on textarea "I have been working for an internship at the Paris Dance Project for six months…" at bounding box center [881, 379] width 432 height 452
click at [712, 204] on textarea "I have been working for an internship at the Paris Dance Project for six months…" at bounding box center [881, 379] width 432 height 452
click at [963, 223] on textarea "I have been working for an internship at the Paris Dance Project for six months…" at bounding box center [881, 379] width 432 height 452
click at [1049, 223] on textarea "I have been working for an internship at the Paris Dance Project for six months…" at bounding box center [881, 379] width 432 height 452
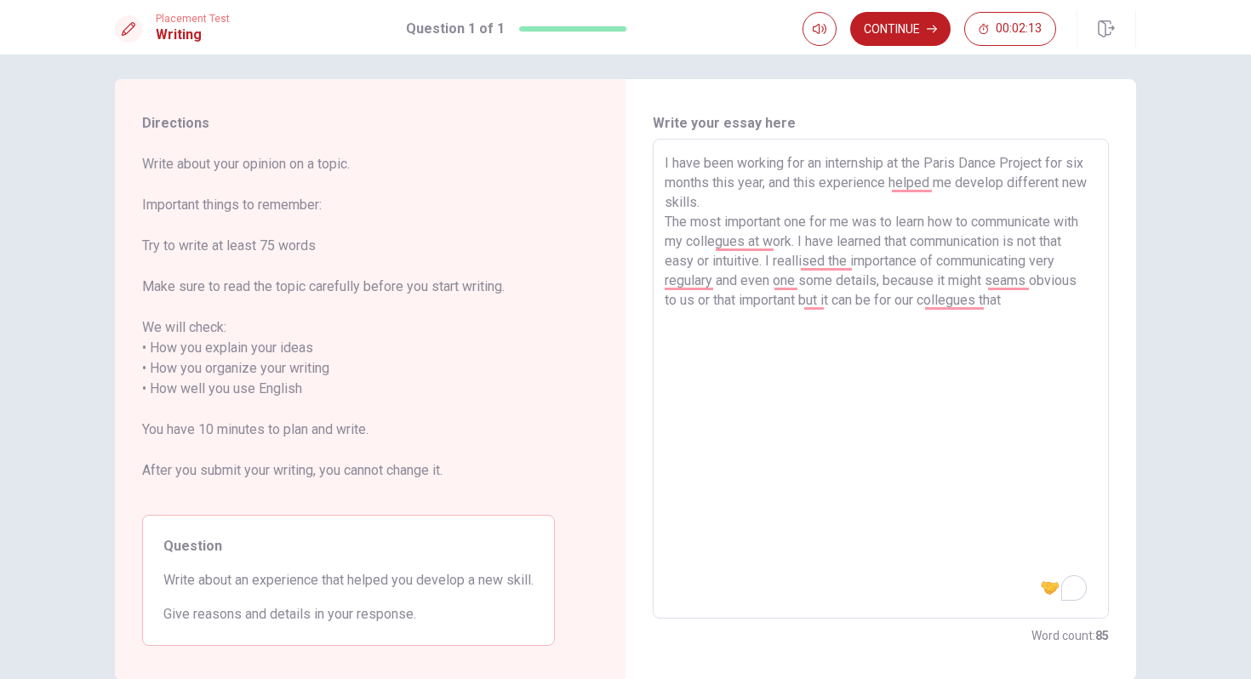
click at [779, 406] on textarea "I have been working for an internship at the Paris Dance Project for six months…" at bounding box center [881, 379] width 432 height 452
click at [877, 265] on textarea "I have been working for an internship at the Paris Dance Project for six months…" at bounding box center [881, 379] width 432 height 452
click at [907, 358] on textarea "I have been working for an internship at the Paris Dance Project for six months…" at bounding box center [881, 379] width 432 height 452
click at [955, 186] on textarea "I have been working for an internship at the Paris Dance Project for six months…" at bounding box center [881, 379] width 432 height 452
click at [897, 375] on textarea "I have been working for an internship at the Paris Dance Project for six months…" at bounding box center [881, 379] width 432 height 452
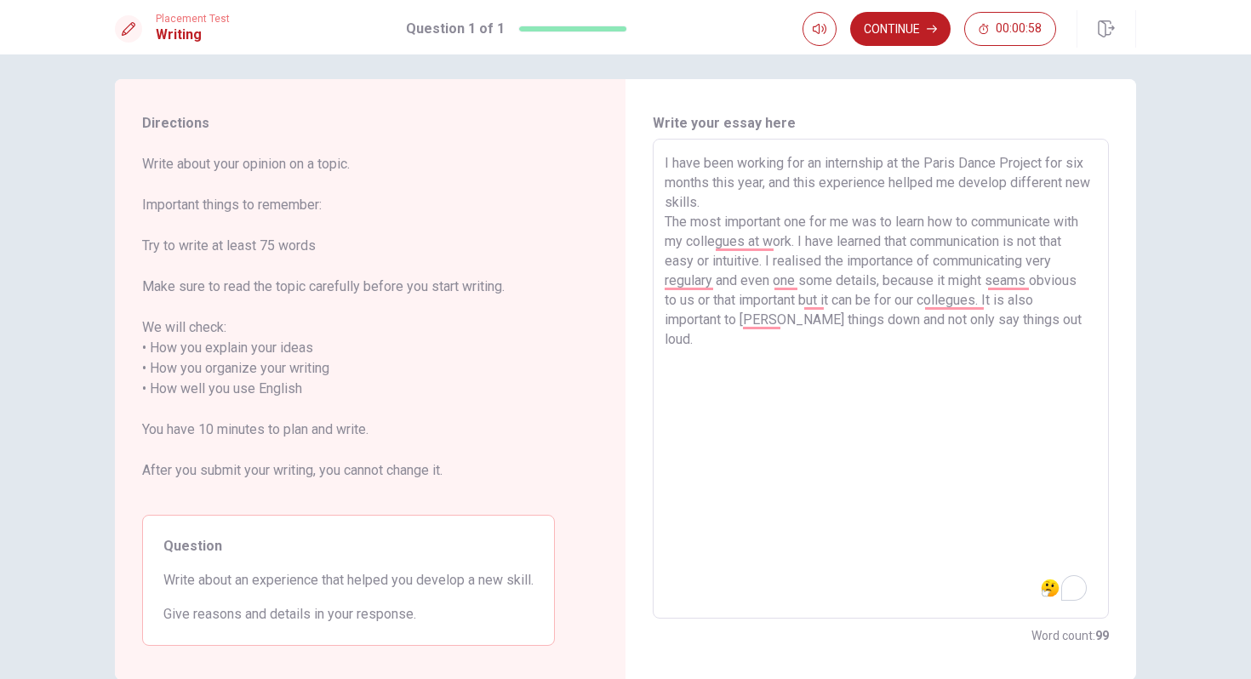
click at [957, 185] on textarea "I have been working for an internship at the Paris Dance Project for six months…" at bounding box center [881, 379] width 432 height 452
click at [835, 380] on textarea "I have been working for an internship at the Paris Dance Project for six months…" at bounding box center [881, 379] width 432 height 452
click at [919, 323] on textarea "I have been working for an internship at the Paris Dance Project for six months…" at bounding box center [881, 379] width 432 height 452
click at [1089, 320] on textarea "I have been working for an internship at the Paris Dance Project for six months…" at bounding box center [881, 379] width 432 height 452
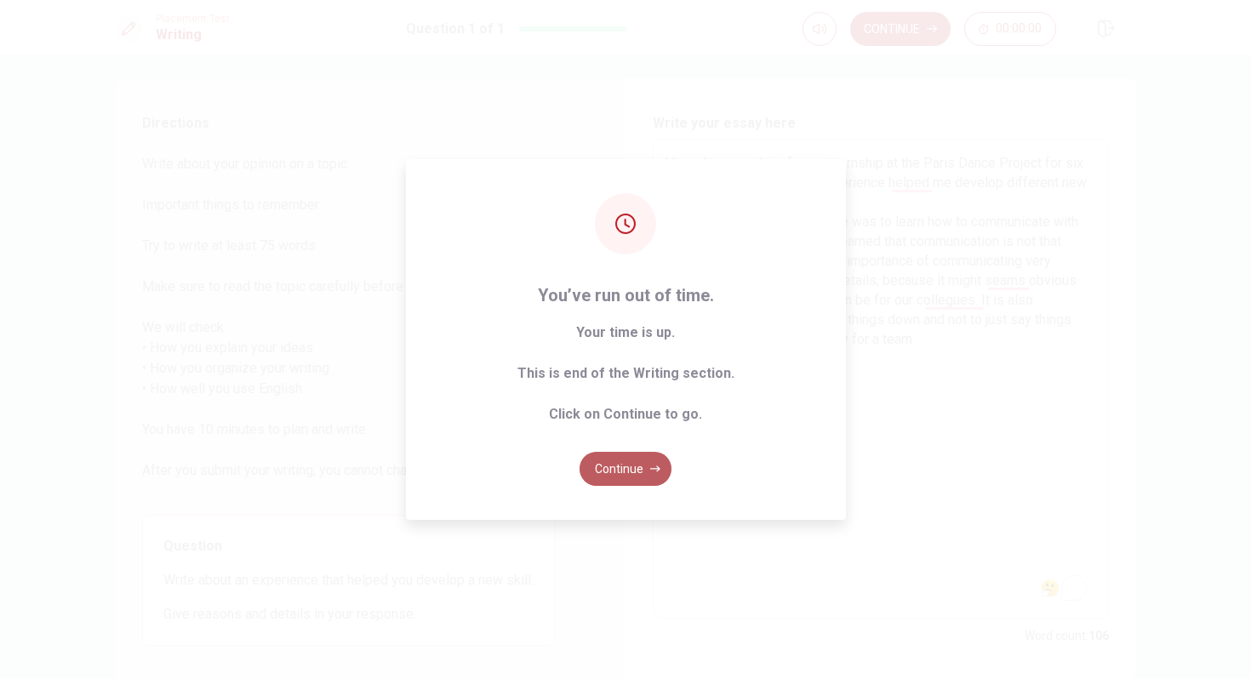
click at [635, 472] on button "Continue" at bounding box center [626, 469] width 92 height 34
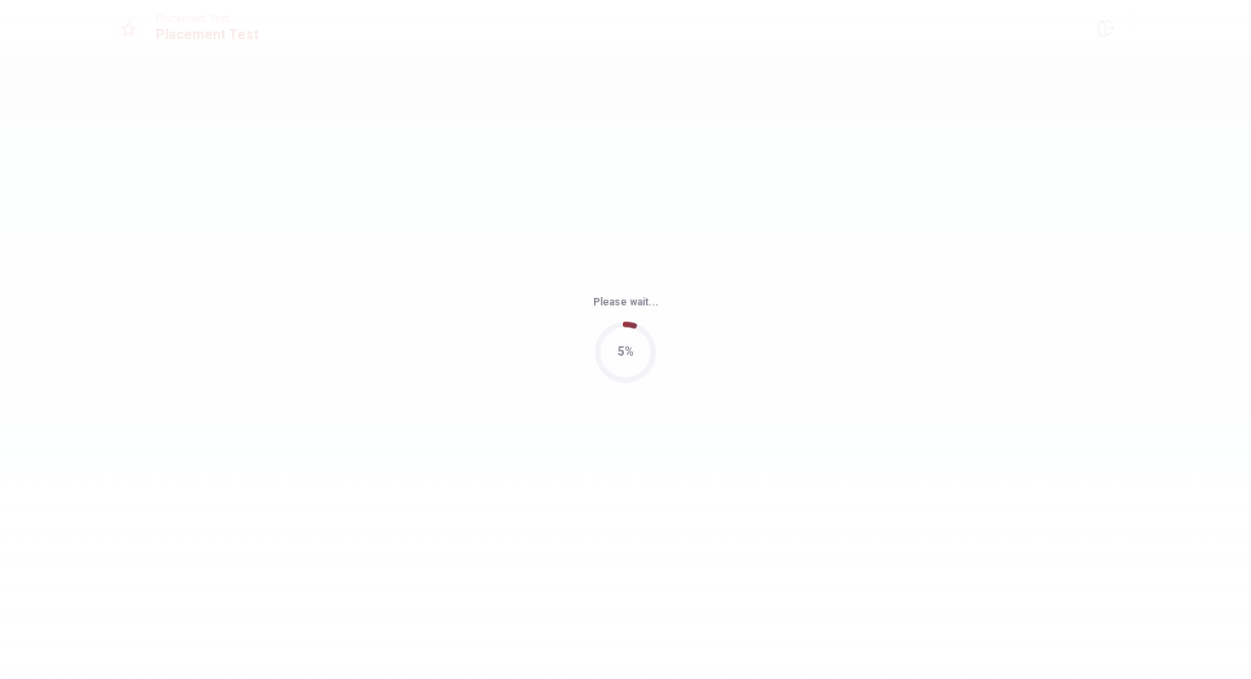
scroll to position [0, 0]
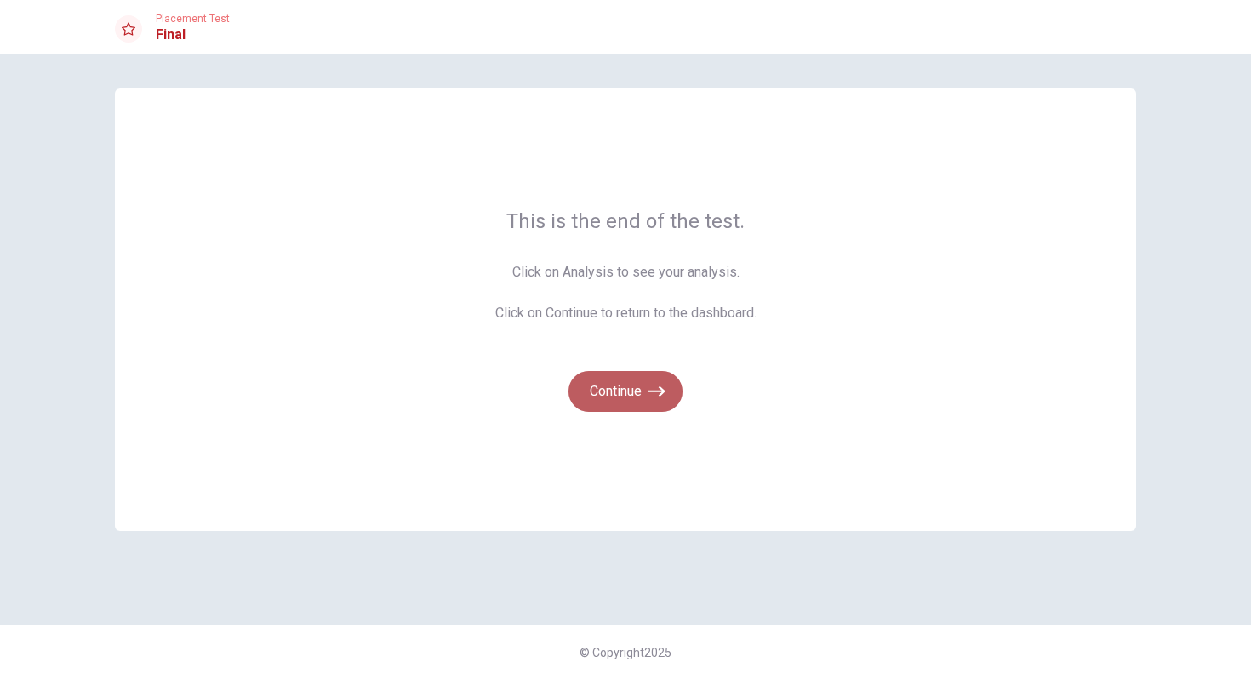
click at [639, 393] on button "Continue" at bounding box center [626, 391] width 114 height 41
